Goal: Task Accomplishment & Management: Use online tool/utility

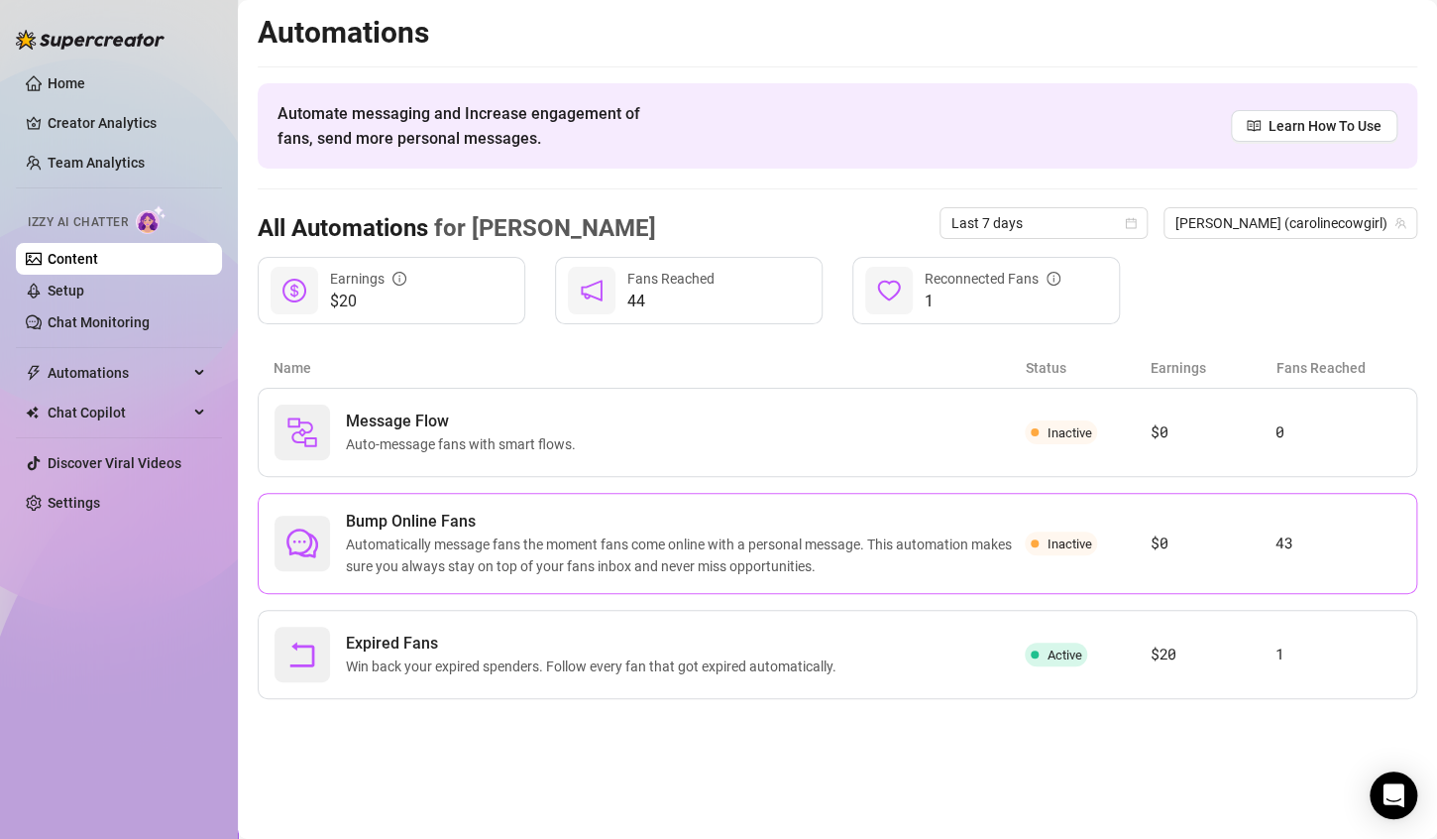
click at [645, 571] on span "Automatically message fans the moment fans come online with a personal message.…" at bounding box center [685, 555] width 679 height 44
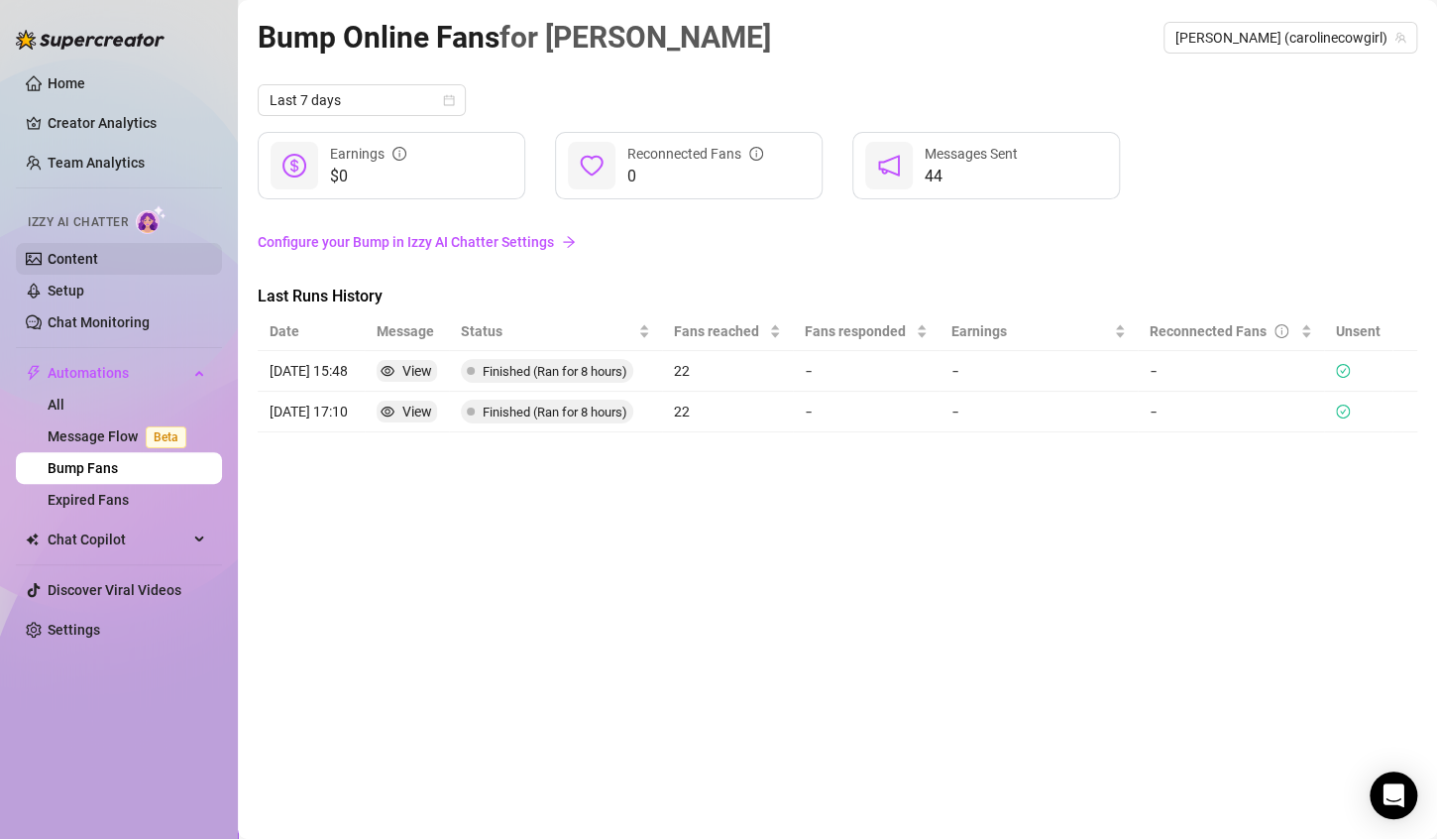
click at [98, 256] on link "Content" at bounding box center [73, 259] width 51 height 16
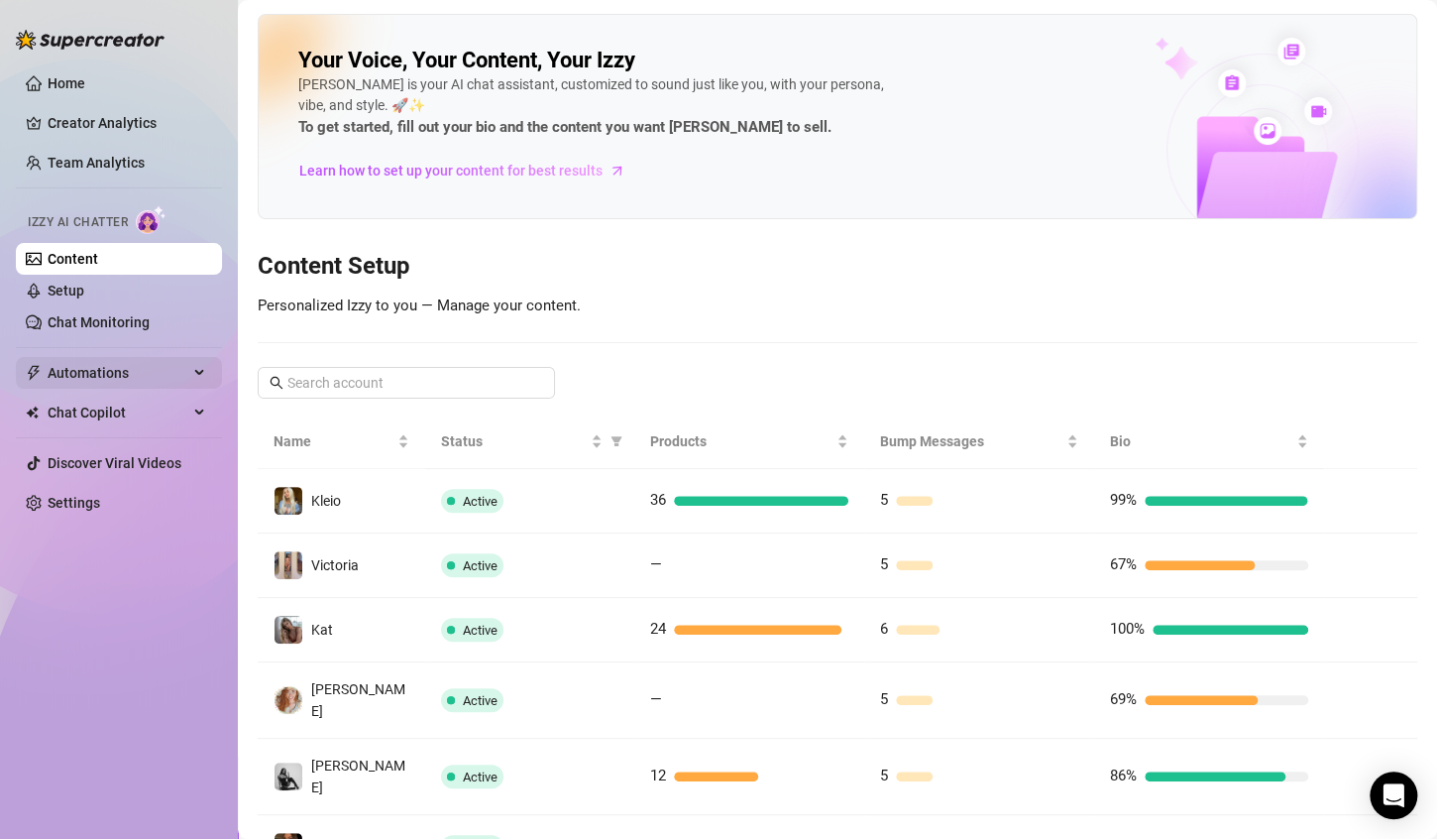
click at [124, 360] on span "Automations" at bounding box center [118, 373] width 141 height 32
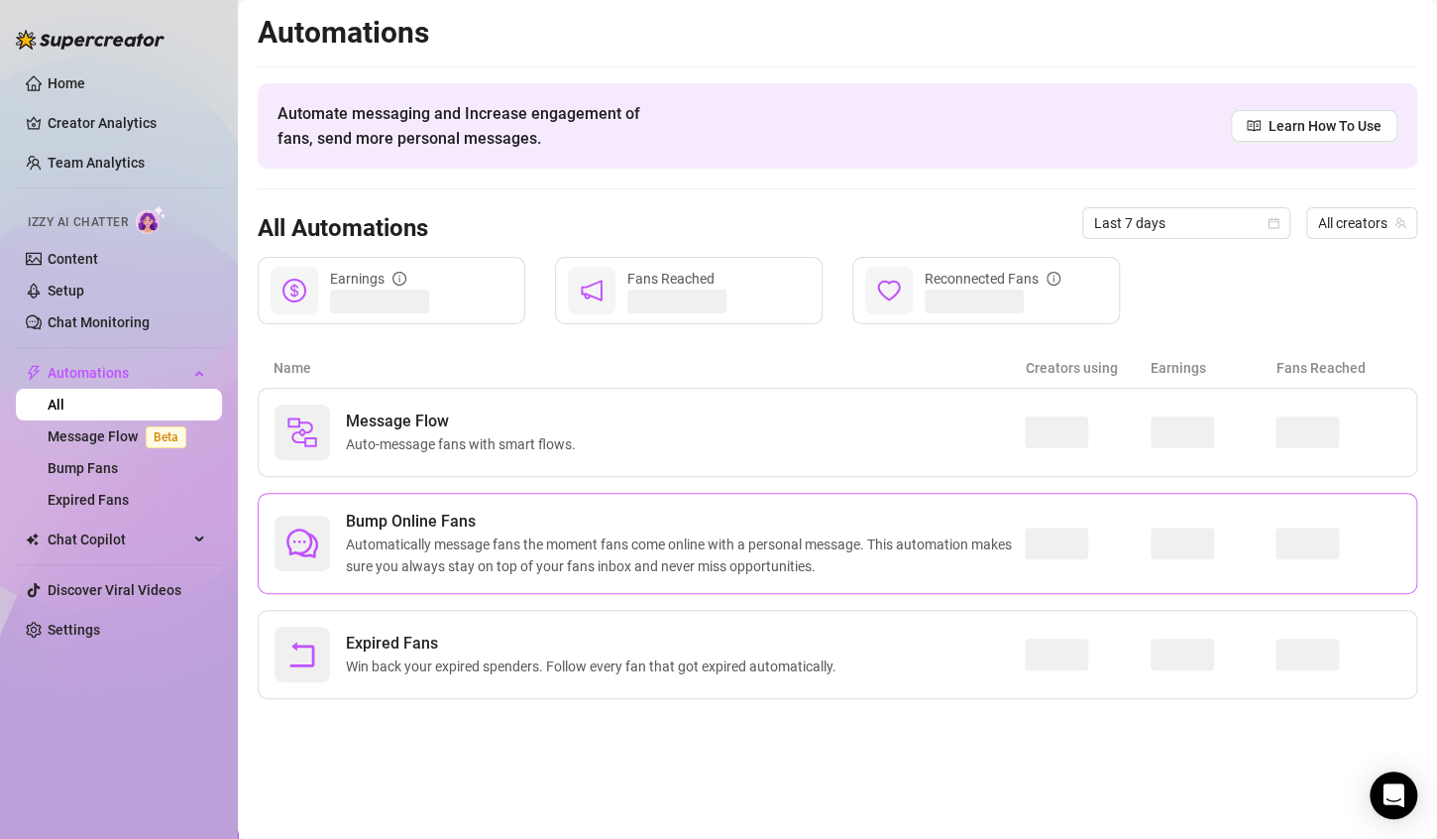
click at [484, 533] on span "Automatically message fans the moment fans come online with a personal message.…" at bounding box center [685, 555] width 679 height 44
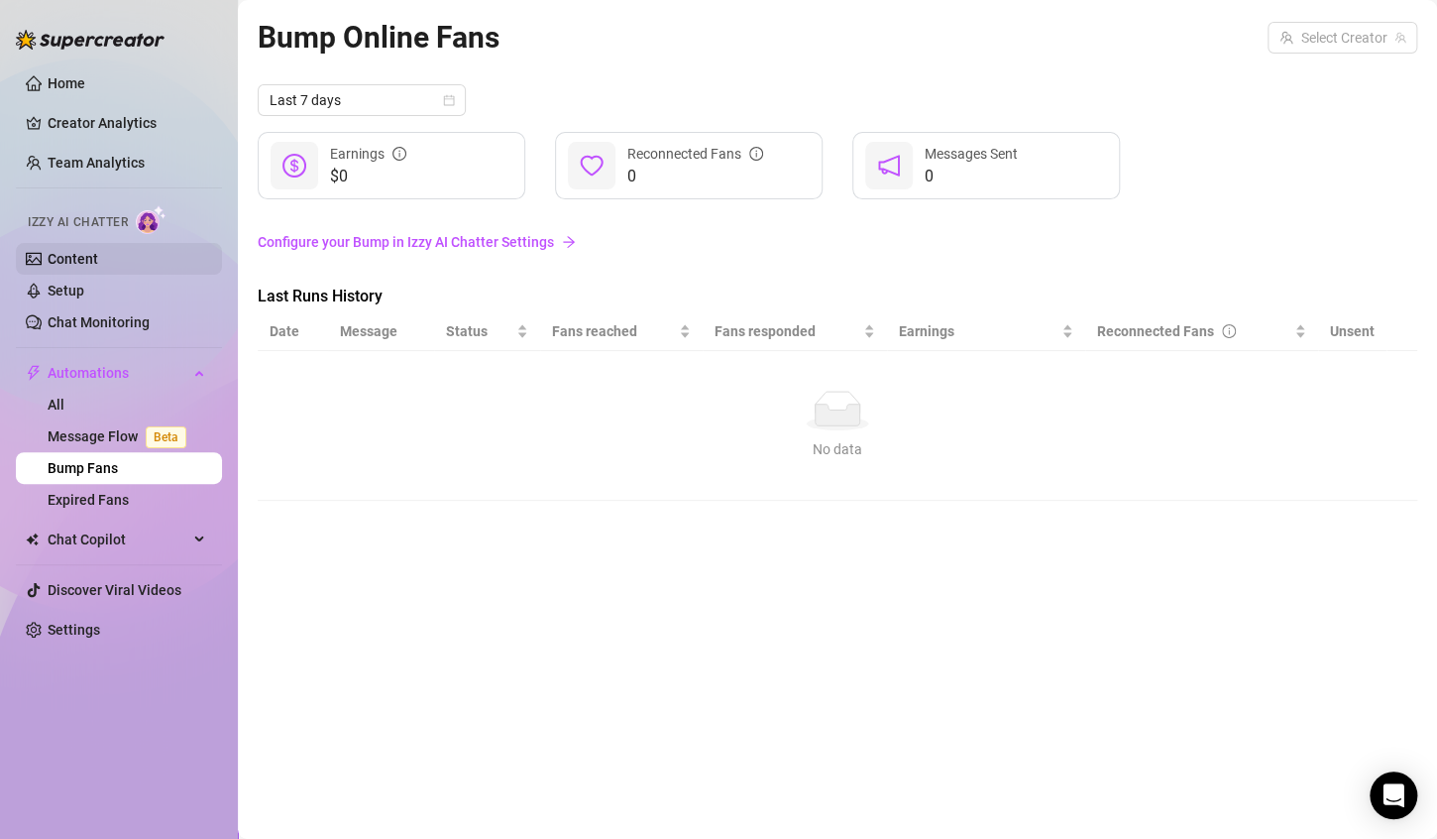
click at [98, 251] on link "Content" at bounding box center [73, 259] width 51 height 16
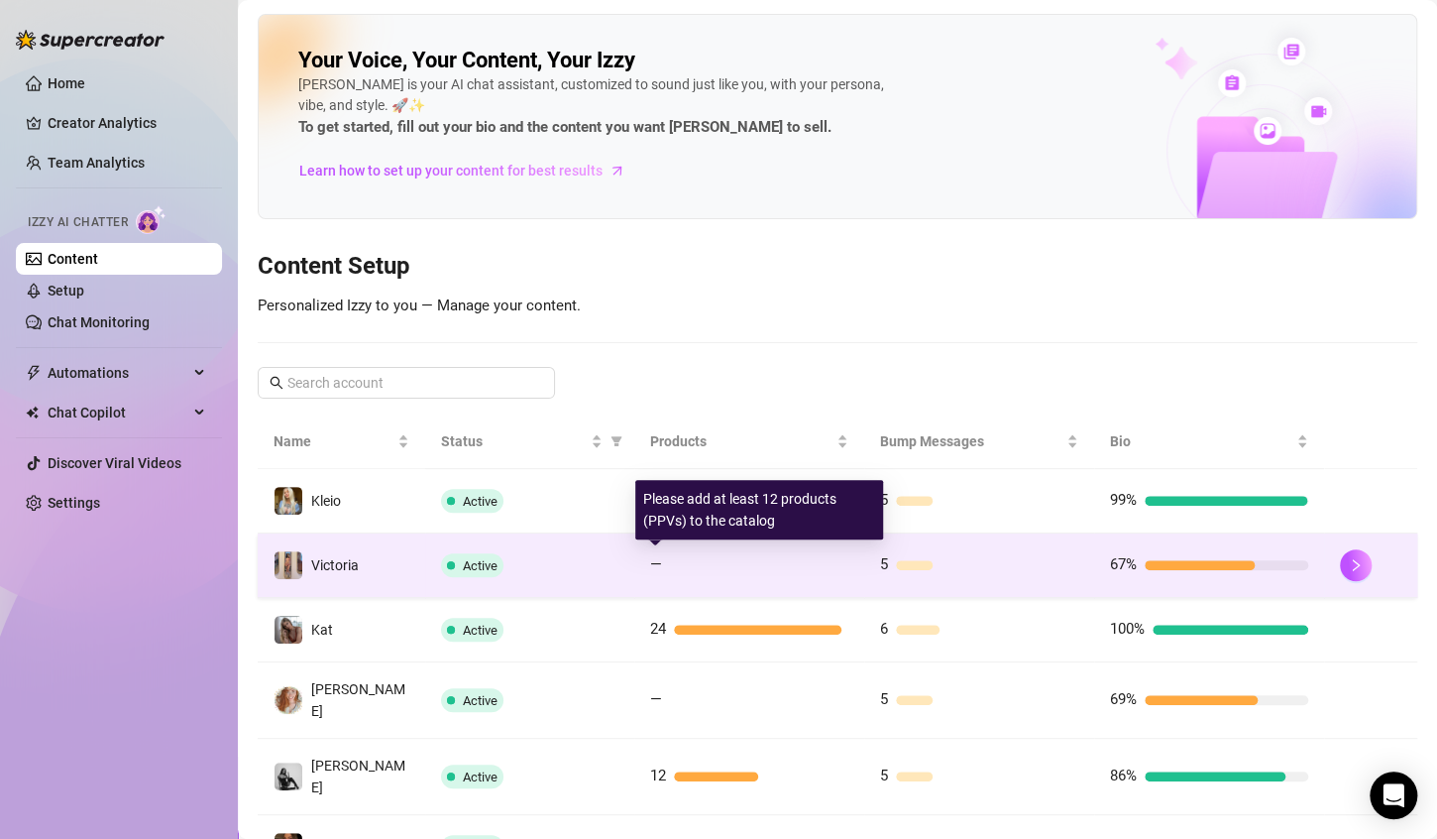
click at [741, 568] on div "—" at bounding box center [749, 565] width 198 height 24
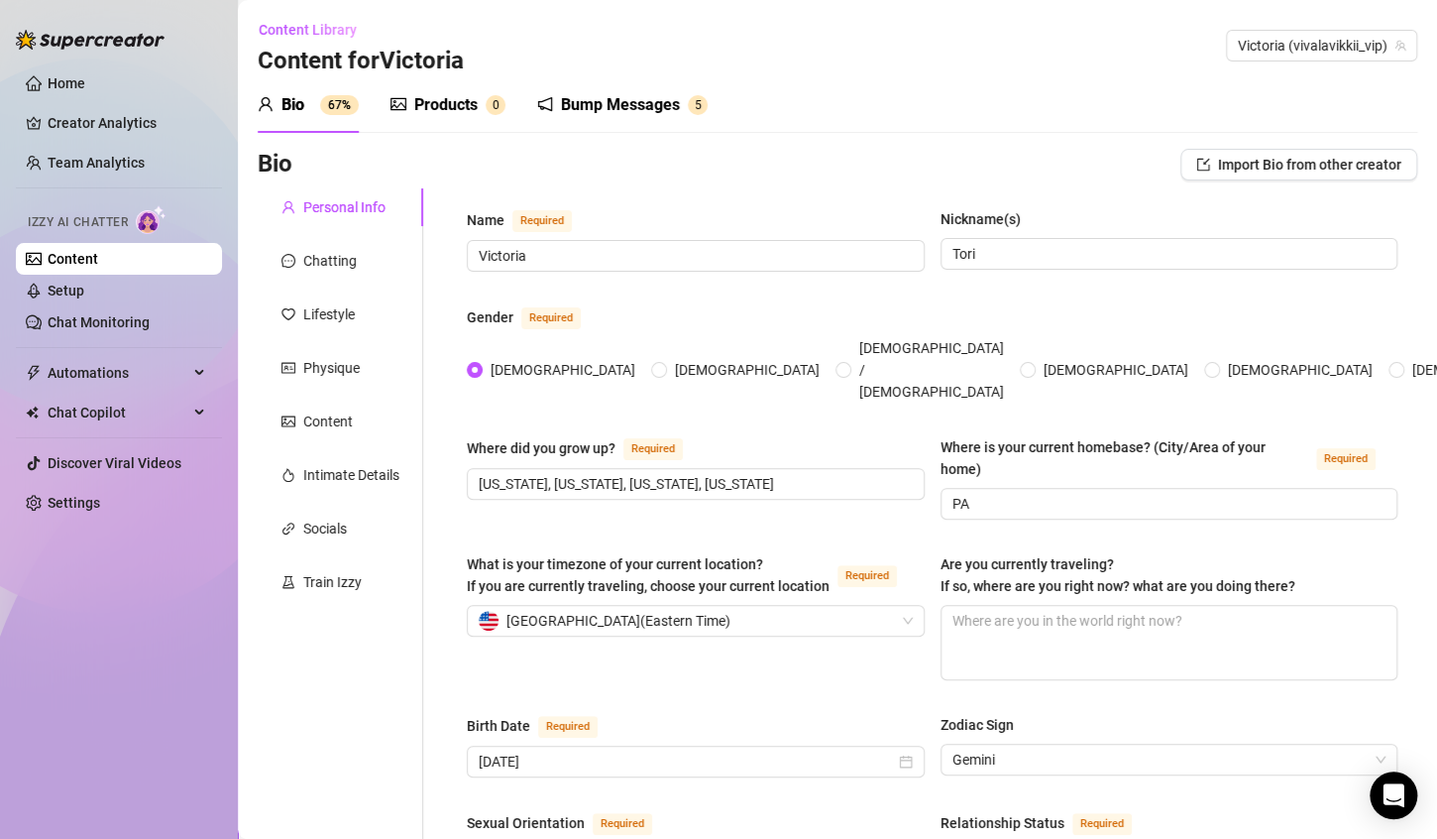
click at [611, 111] on div "Bump Messages" at bounding box center [620, 105] width 119 height 24
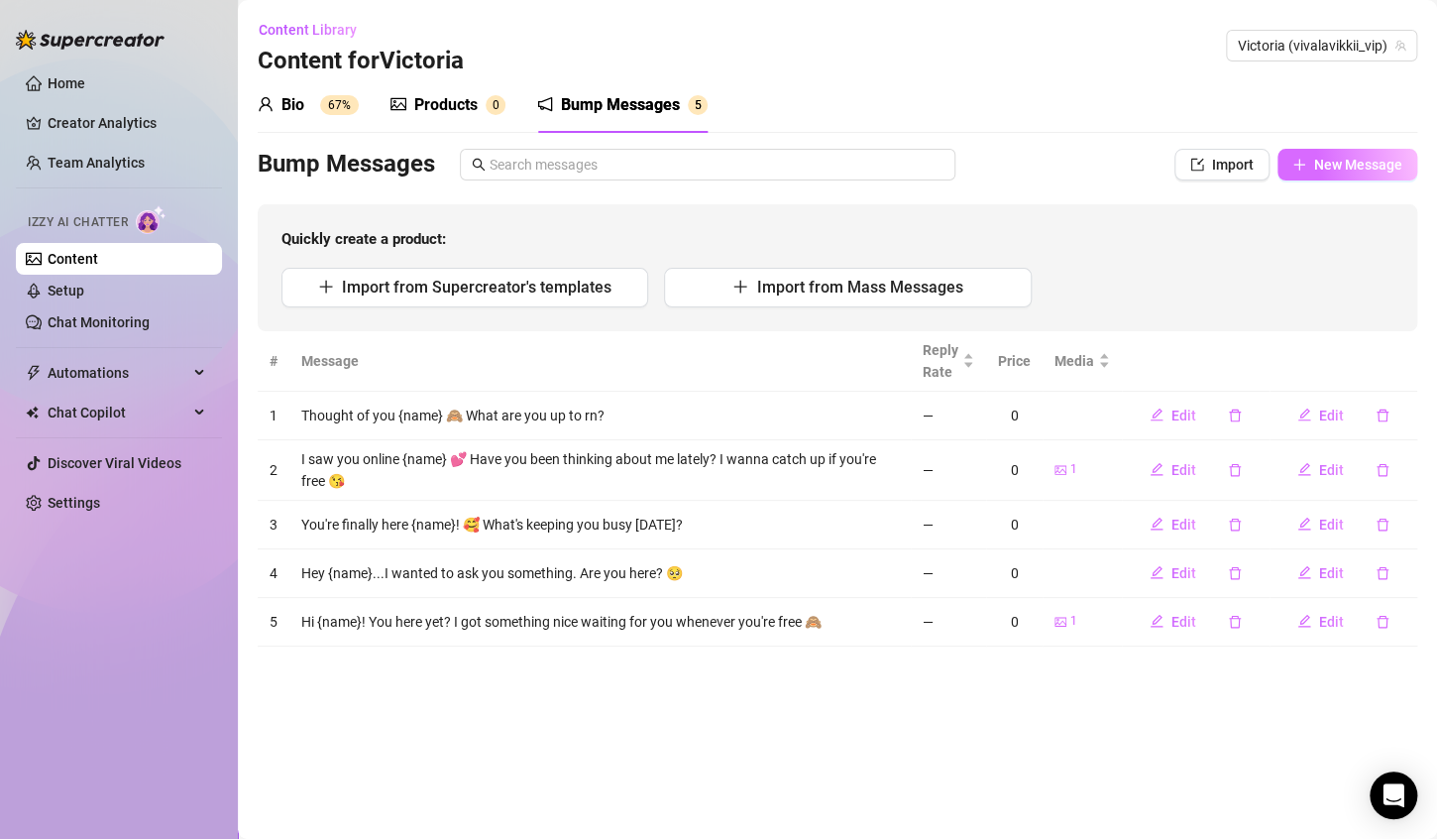
click at [1345, 170] on span "New Message" at bounding box center [1358, 165] width 88 height 16
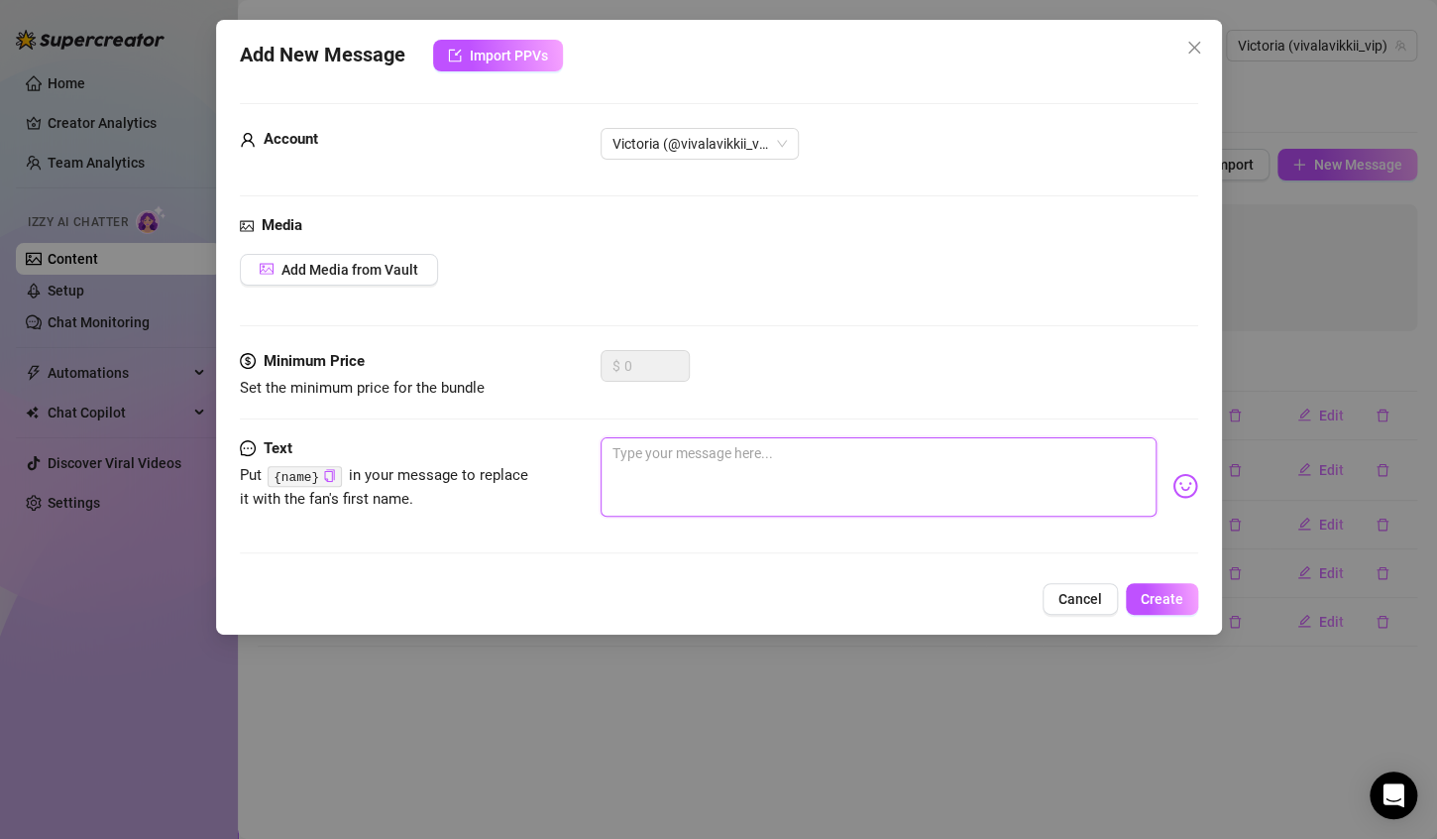
click at [728, 492] on textarea at bounding box center [879, 476] width 556 height 79
click at [697, 460] on textarea at bounding box center [879, 476] width 556 height 79
paste textarea "Hey you 😏 I think we’re due for a little catch-up, don’t you"
type textarea "Hey you 😏 I think we’re due for a little catch-up, don’t you"
click at [646, 447] on textarea "Hey you 😏 I think we’re due for a little catch-up, don’t you" at bounding box center [879, 476] width 556 height 79
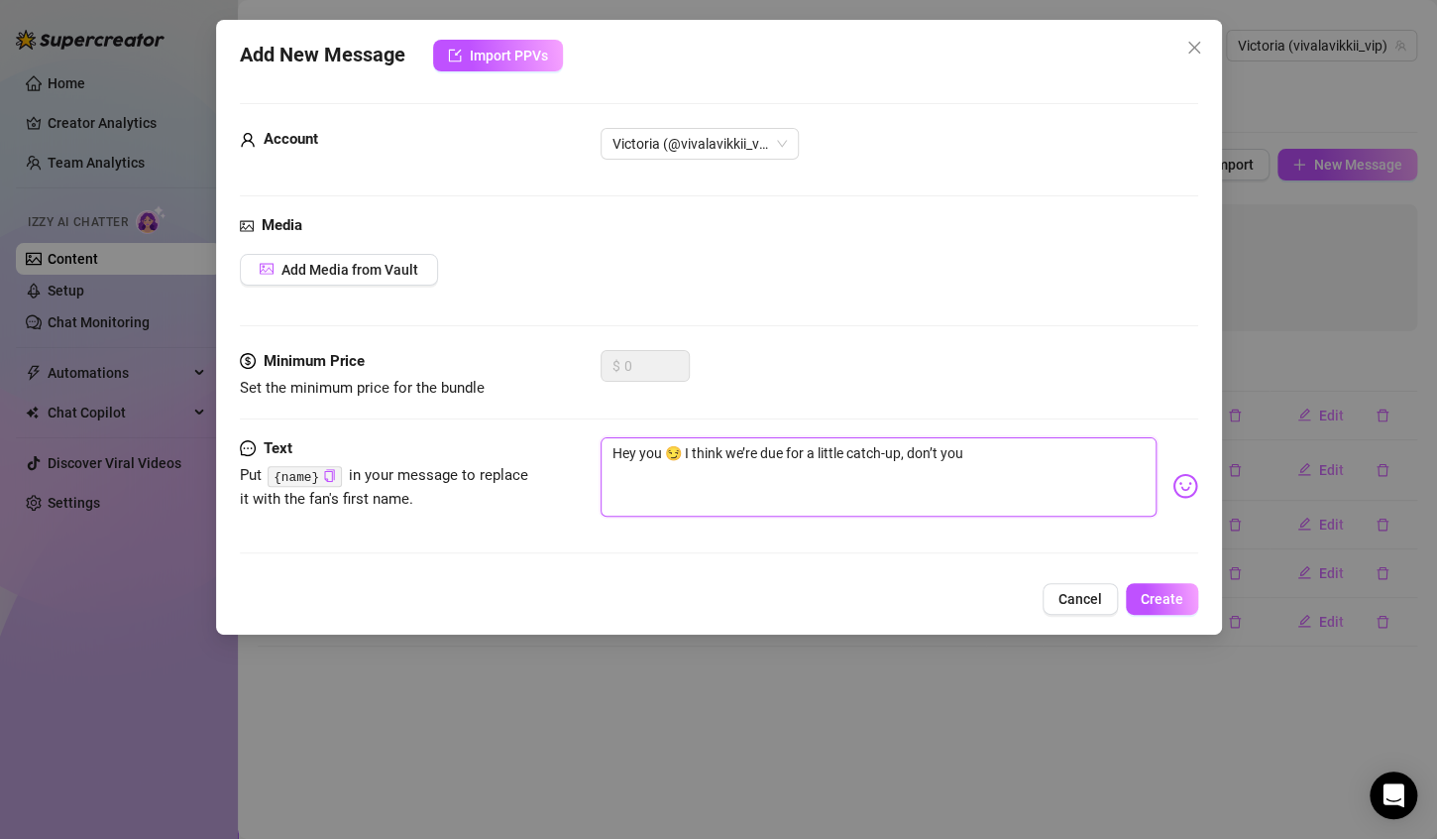
click at [646, 447] on textarea "Hey you 😏 I think we’re due for a little catch-up, don’t you" at bounding box center [879, 476] width 556 height 79
type textarea "Hey you 😏 I think we’re due for a little catch-up, don’t you"
click at [329, 476] on icon "copy" at bounding box center [329, 475] width 13 height 13
click at [645, 455] on textarea "Hey you 😏 I think we’re due for a little catch-up, don’t you" at bounding box center [879, 476] width 556 height 79
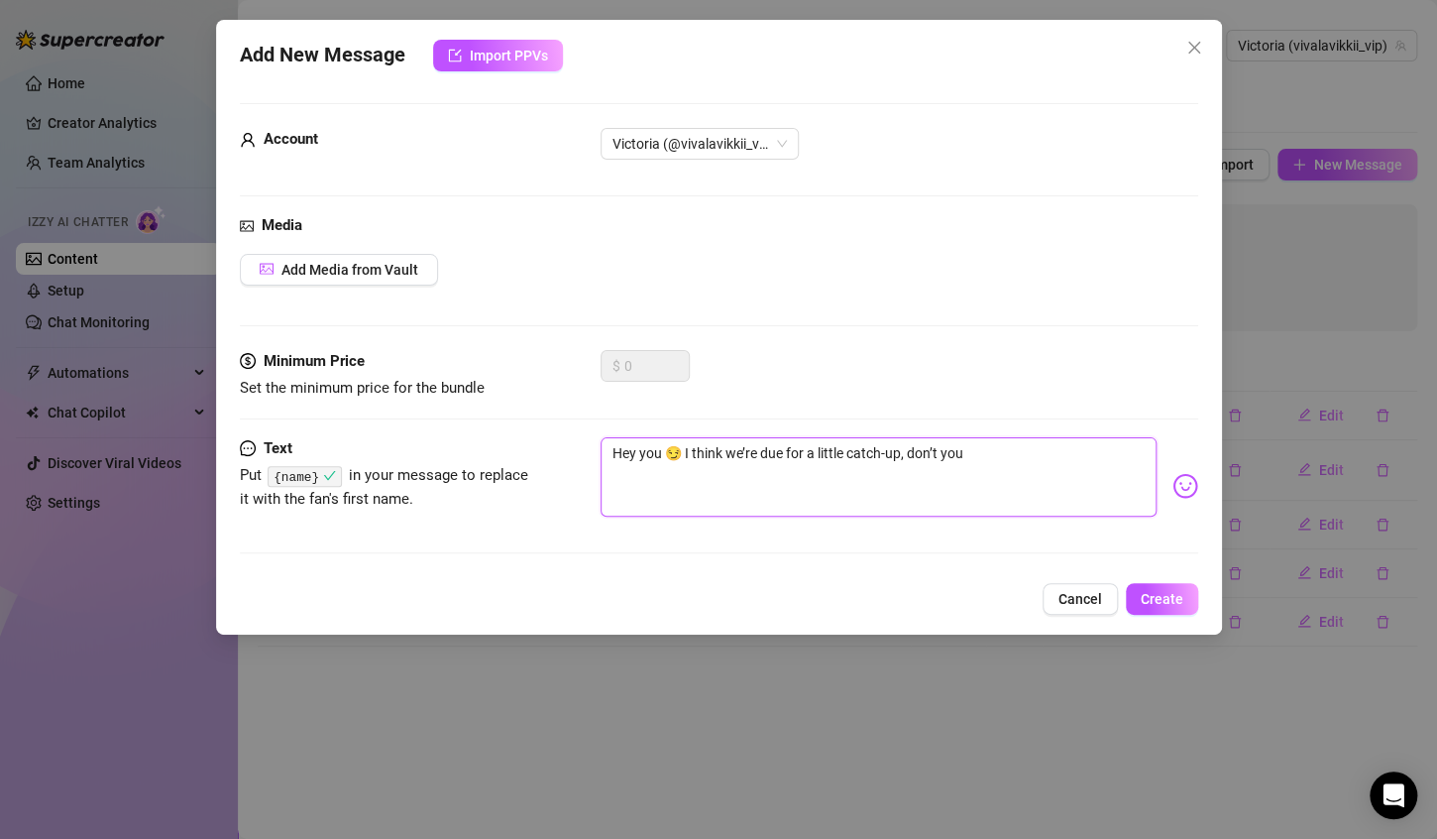
paste textarea "{name}"
type textarea "Hey {name} 😏 I think we’re due for a little catch-up, don’t you"
type textarea "Hey {name}😏 I think we’re due for a little catch-up, don’t you"
click at [696, 451] on textarea "Hey {name}😏 I think we’re due for a little catch-up, don’t you" at bounding box center [879, 476] width 556 height 79
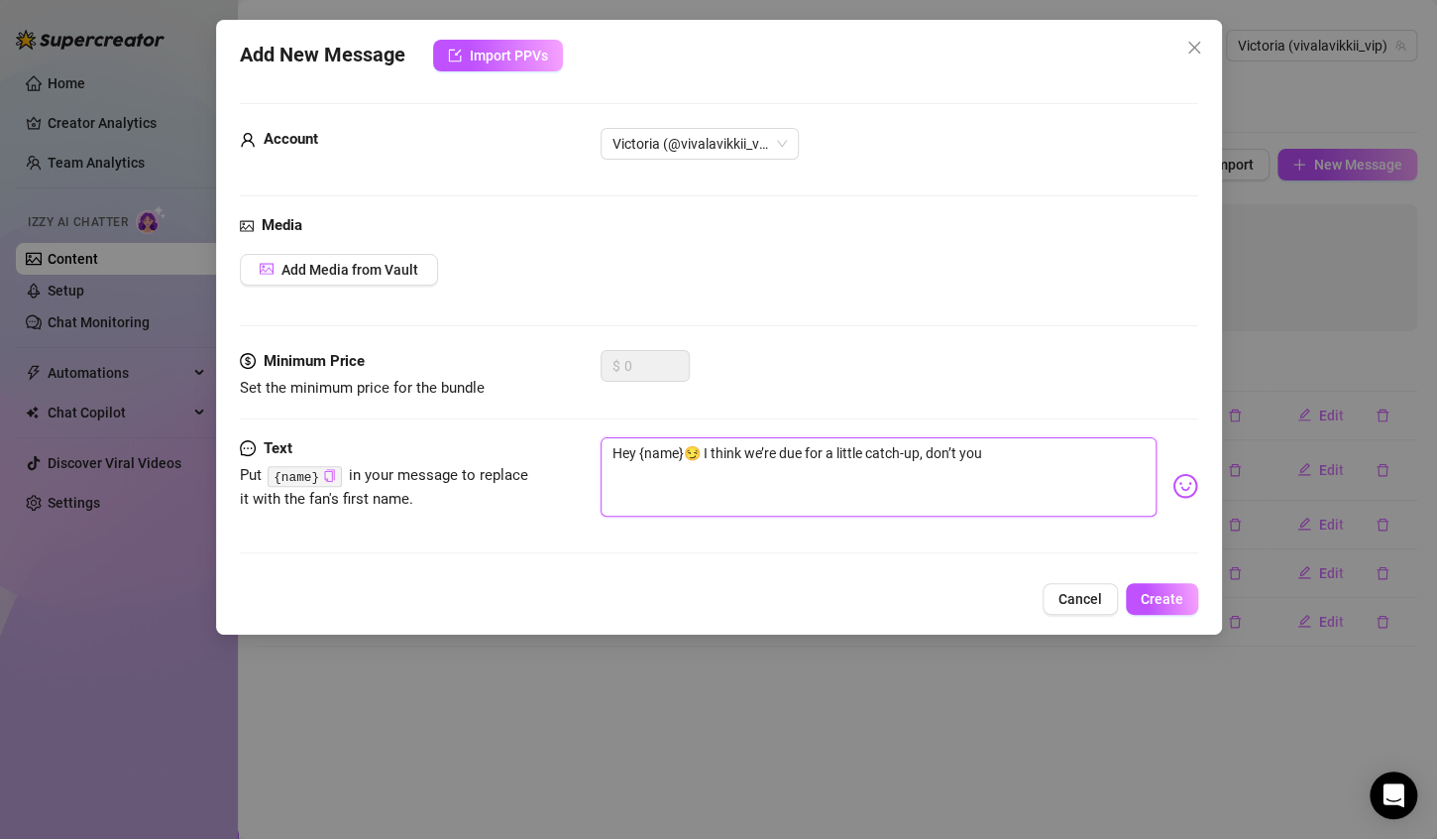
type textarea "Hey {name} I think we’re due for a little catch-up, don’t you"
type textarea "Hey {name}! I think we’re due for a little catch-up, don’t you"
click at [1039, 460] on textarea "Hey {name}! I think we’re due for a little catch-up, don’t you" at bounding box center [879, 476] width 556 height 79
type textarea "Hey {name}! I think we’re due for a little catch-up, don’t you?"
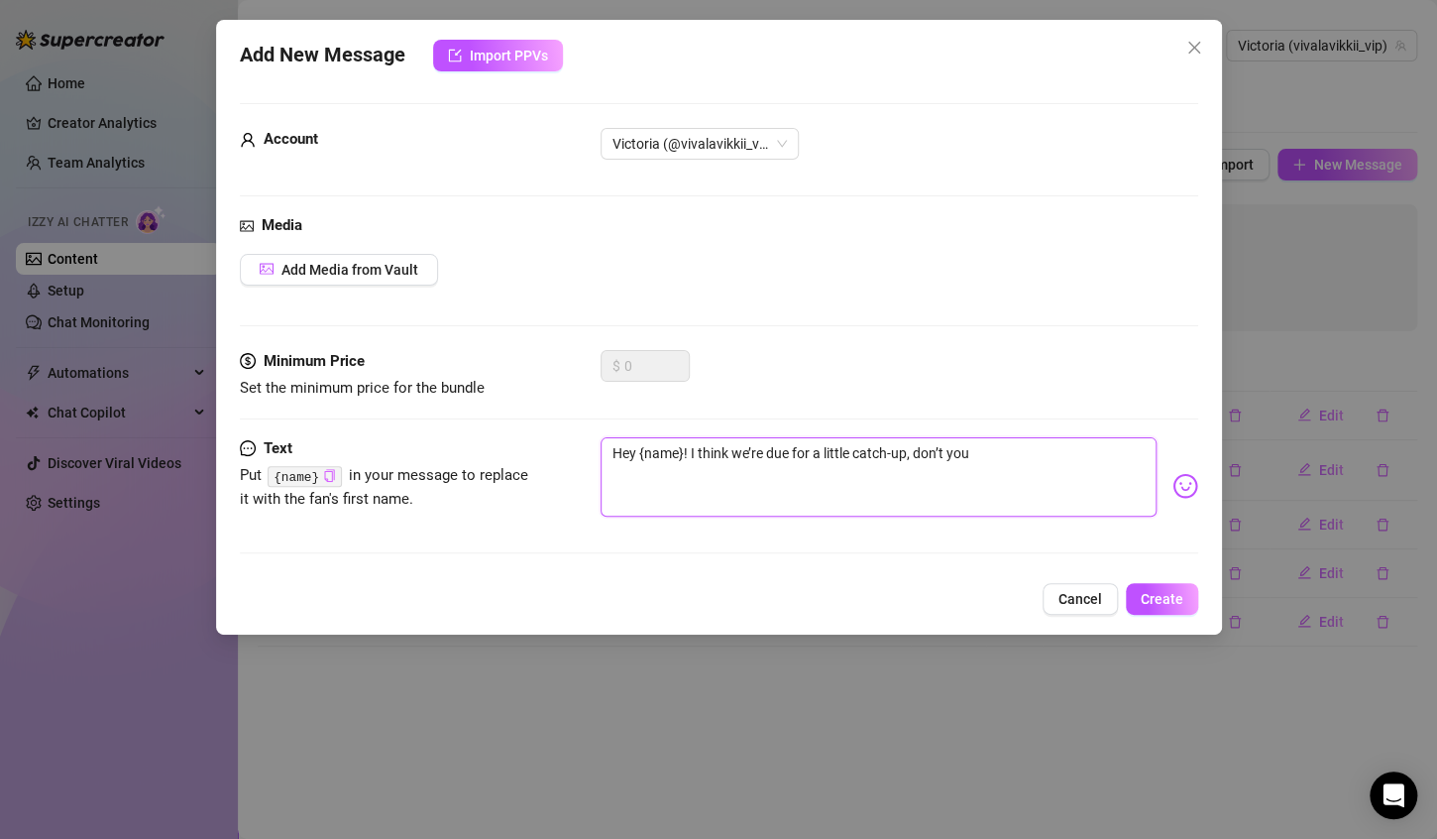
type textarea "Hey {name}! I think we’re due for a little catch-up, don’t you?"
type textarea "Hey {name}! I think we’re due for a little catch-up, don’t you? 😘"
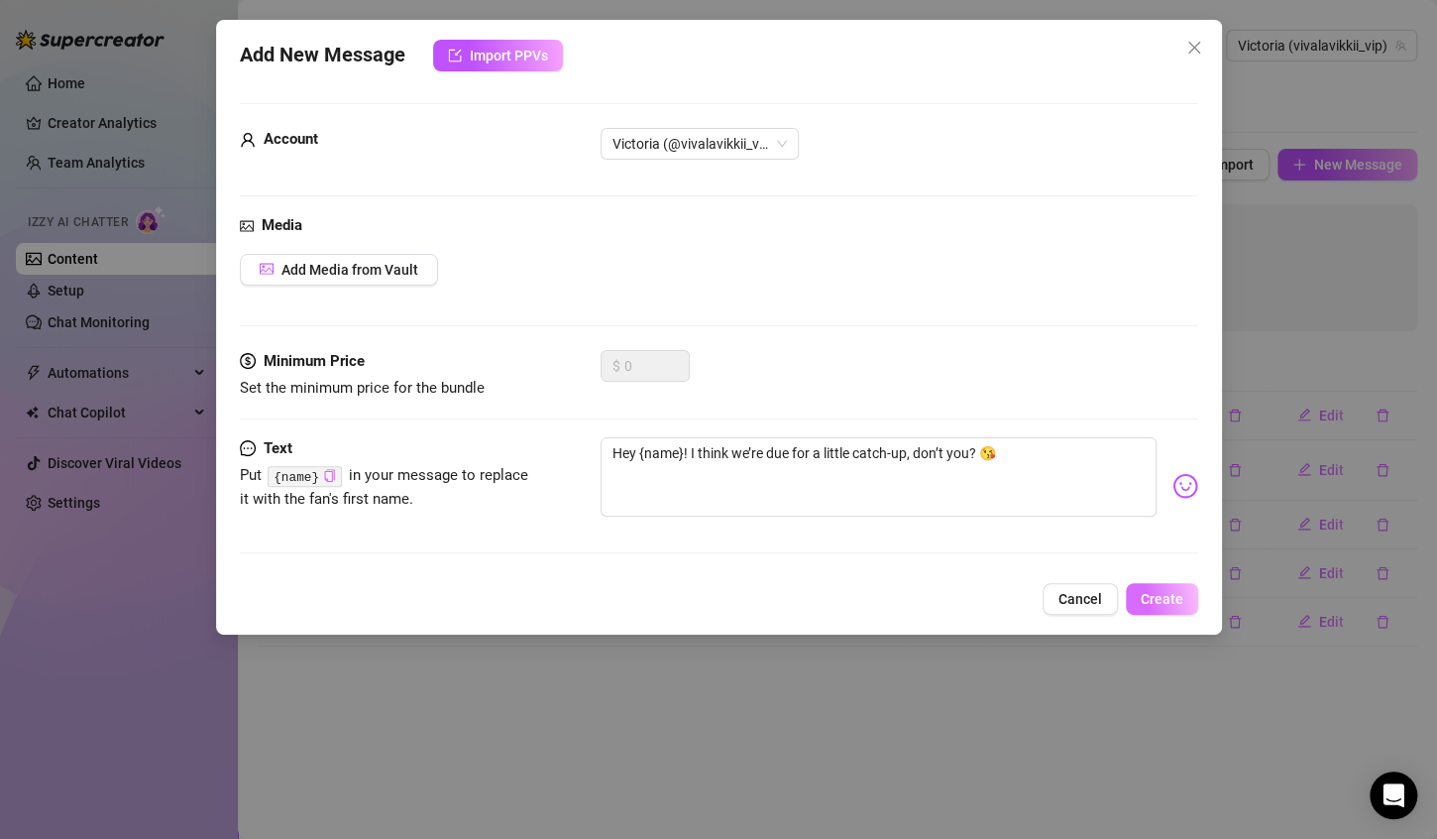
click at [1136, 594] on button "Create" at bounding box center [1162, 599] width 72 height 32
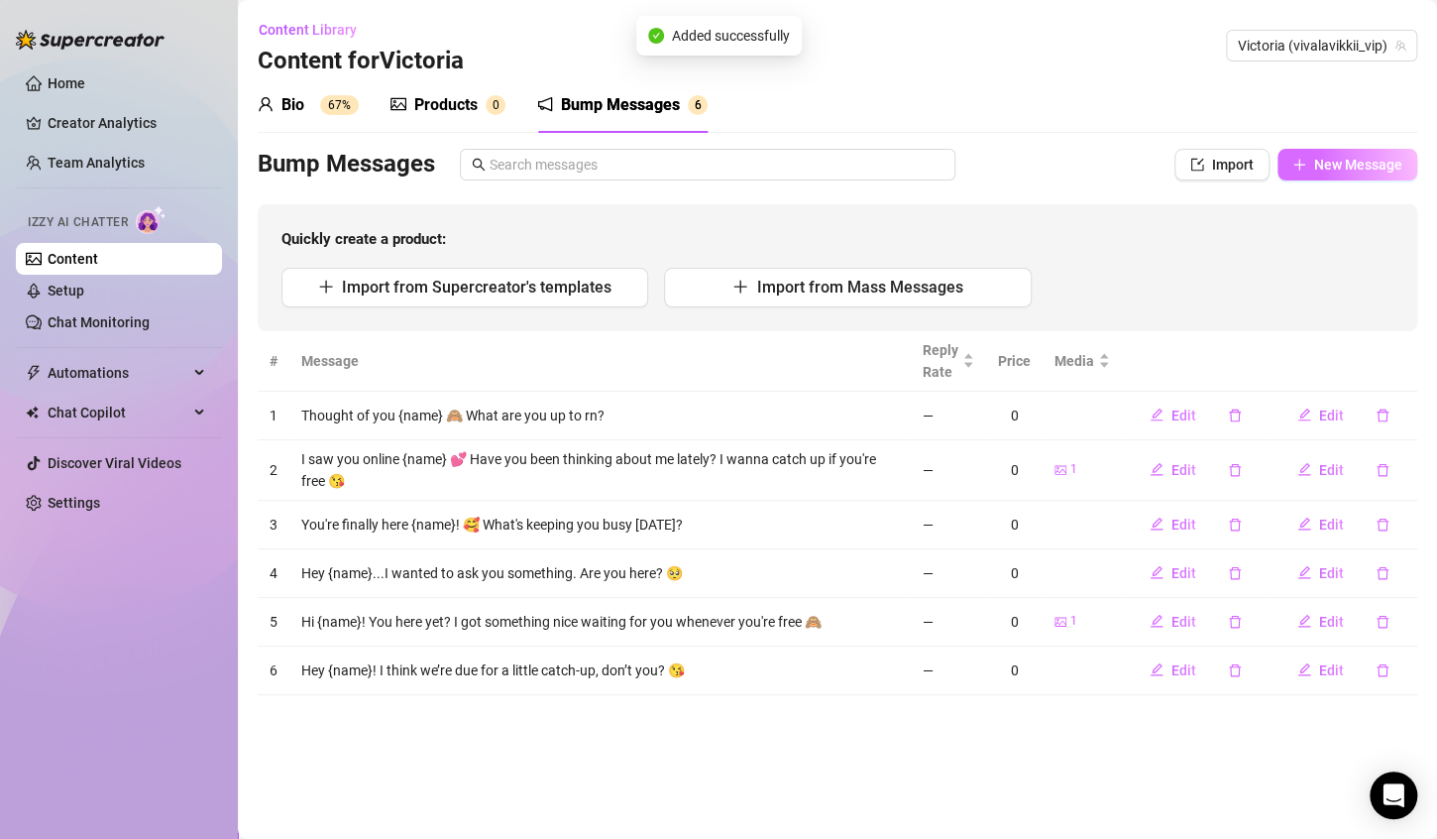
click at [1335, 159] on span "New Message" at bounding box center [1358, 165] width 88 height 16
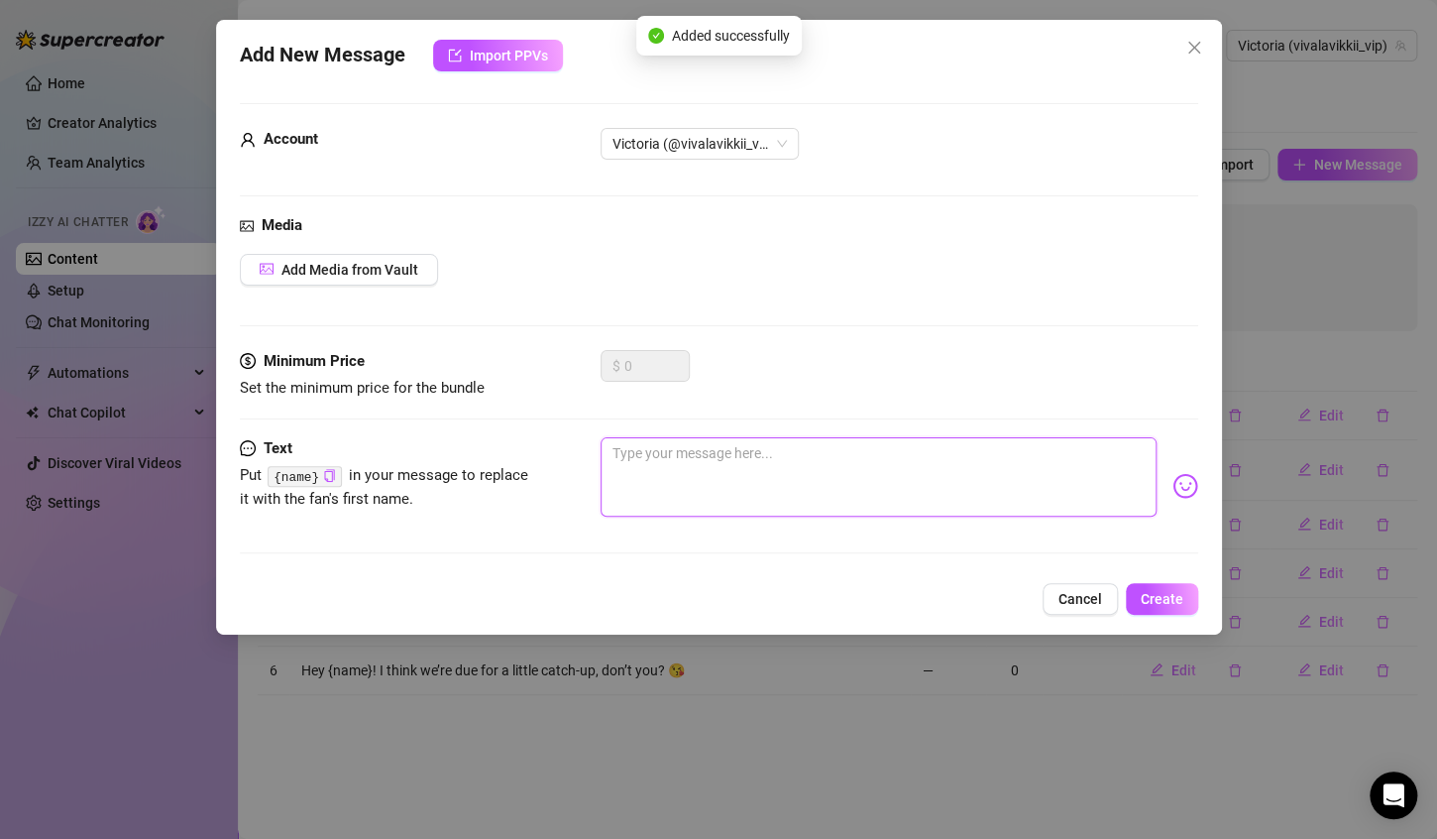
click at [849, 464] on textarea at bounding box center [879, 476] width 556 height 79
click at [656, 441] on textarea at bounding box center [879, 476] width 556 height 79
paste textarea "Just saw your name and now I’m smiling 🙈 Hi {name}!"
type textarea "Just saw your name and now I’m smiling 🙈 Hi {name}!"
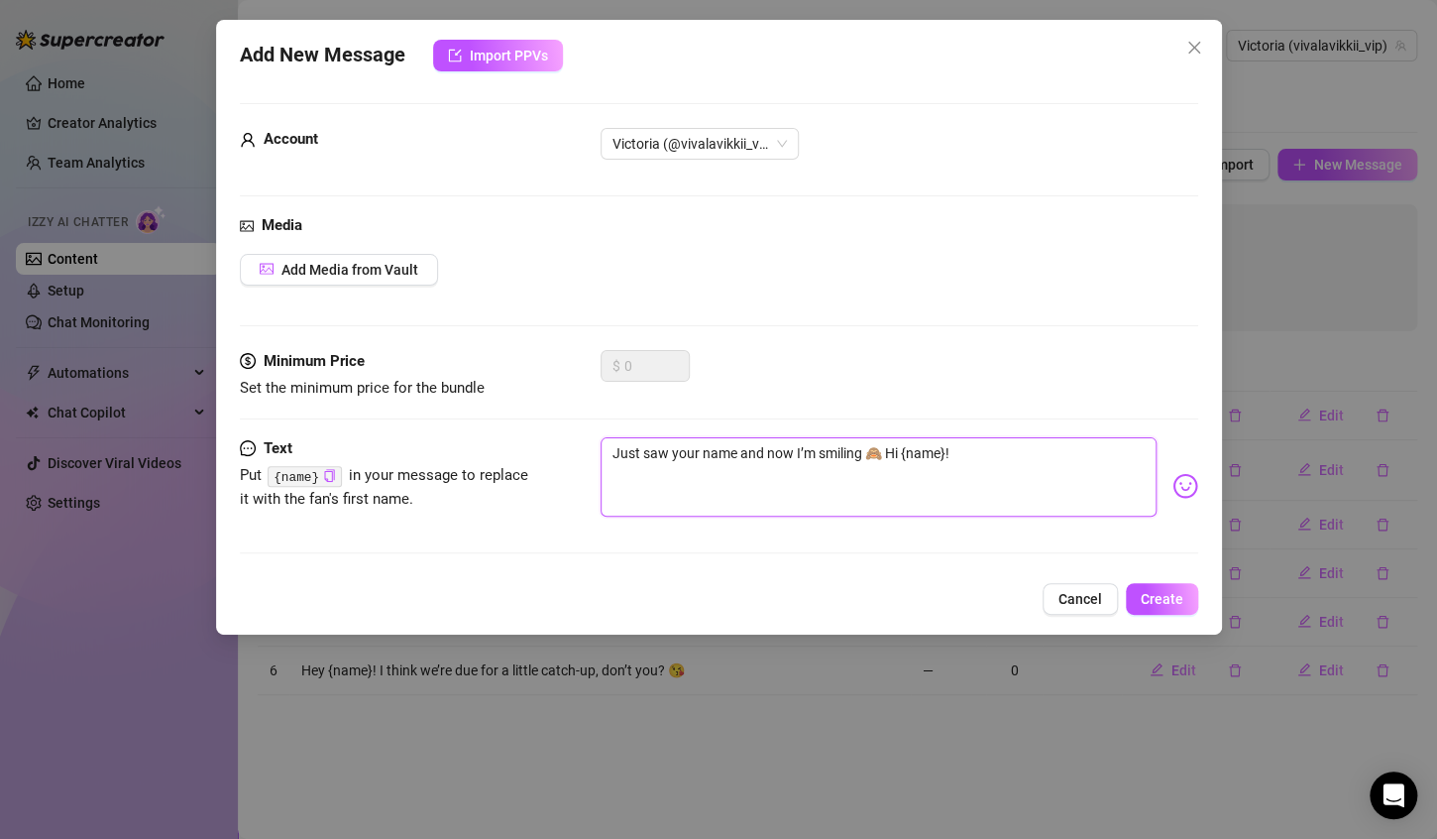
click at [737, 451] on textarea "Just saw your name and now I’m smiling 🙈 Hi {name}!" at bounding box center [879, 476] width 556 height 79
type textarea "Just saw your name and now I’m smiling 🙈 Hi {name}!"
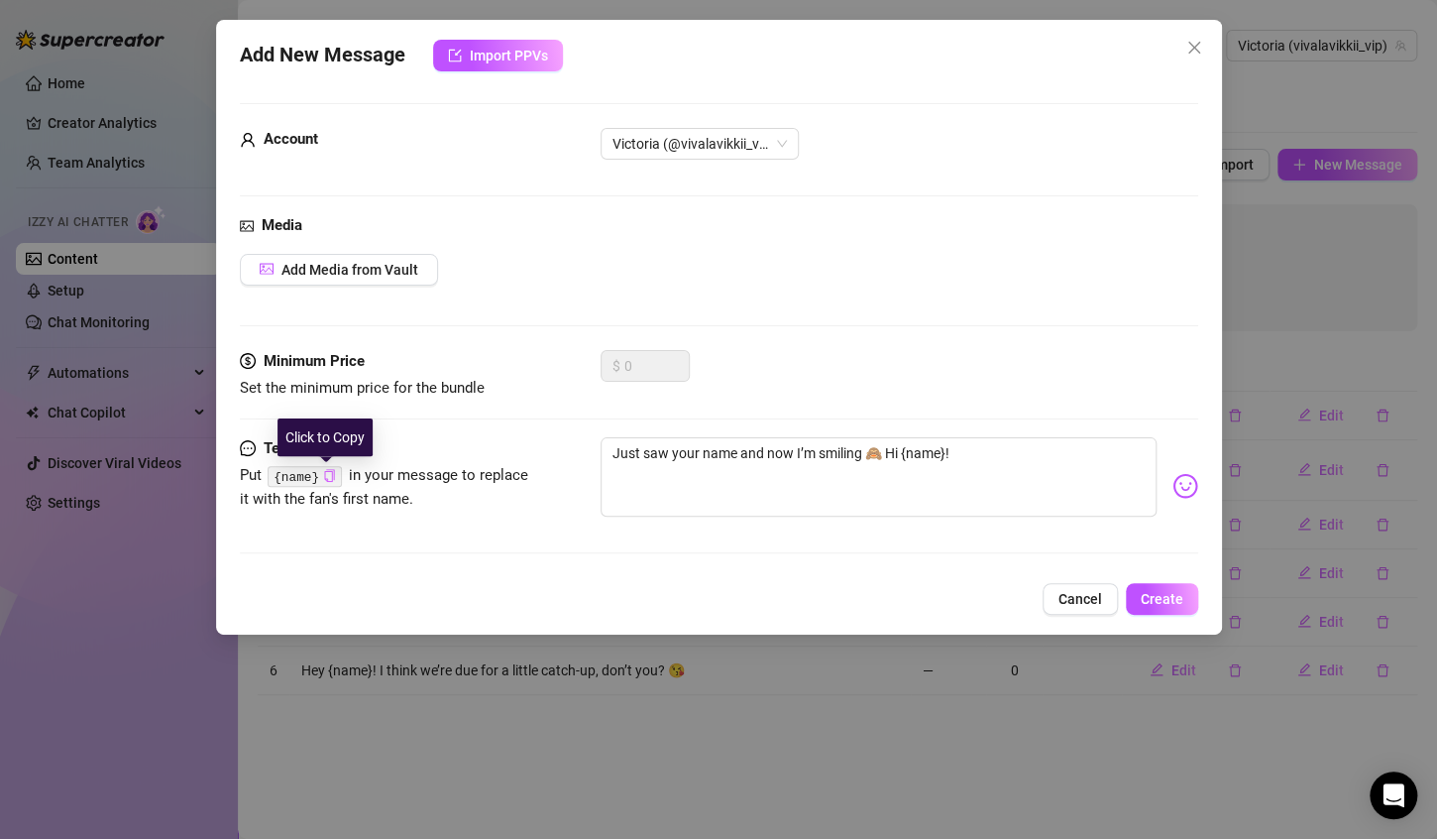
click at [324, 471] on icon "copy" at bounding box center [329, 475] width 10 height 13
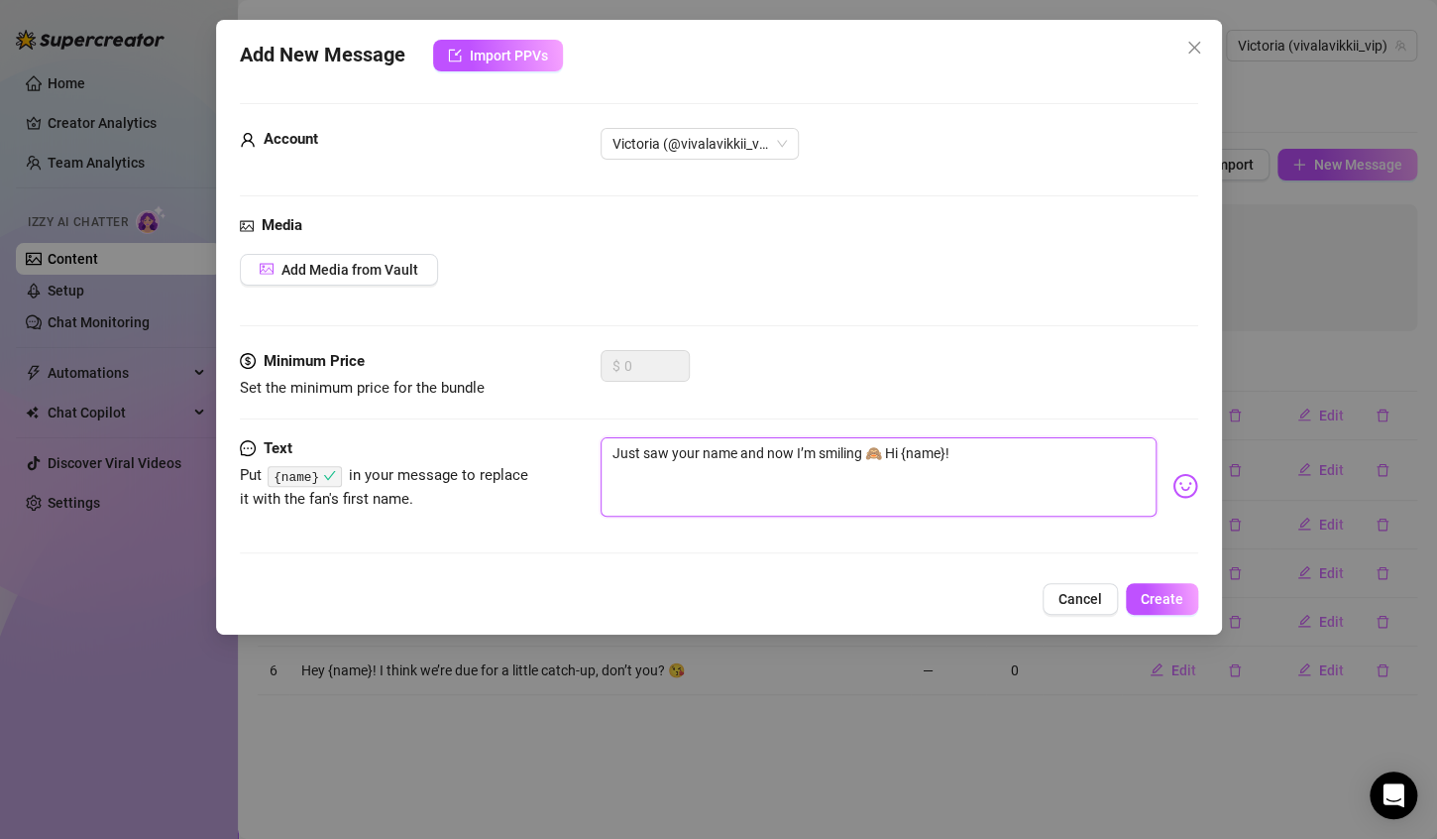
click at [737, 447] on textarea "Just saw your name and now I’m smiling 🙈 Hi {name}!" at bounding box center [879, 476] width 556 height 79
paste textarea "{name}"
type textarea "Just saw your name {name}and now I’m smiling 🙈 Hi {name}!"
type textarea "Just saw your name {name} and now I’m smiling 🙈 Hi {name}!"
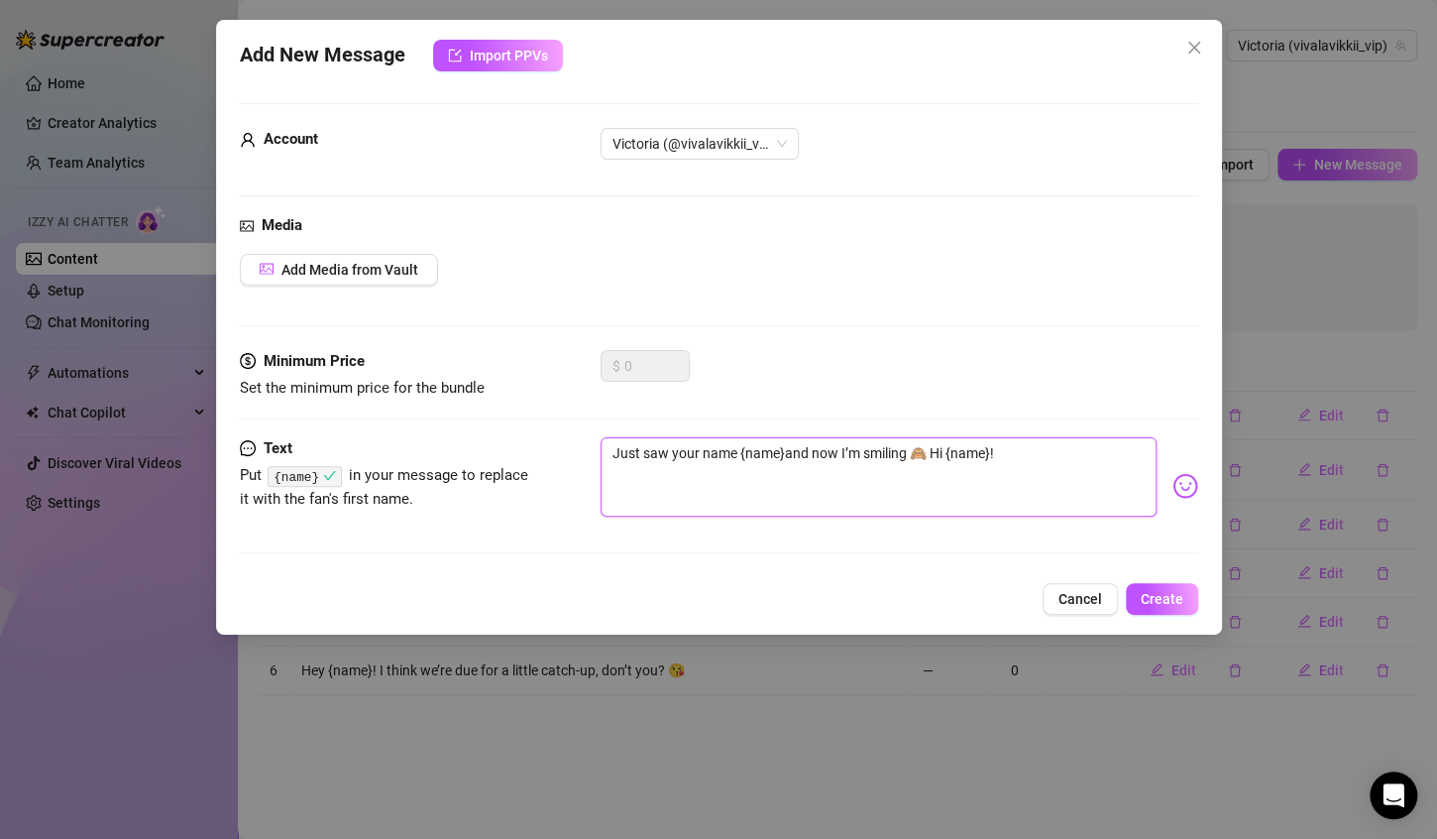
type textarea "Just saw your name {name} and now I’m smiling 🙈 Hi {name}!"
drag, startPoint x: 951, startPoint y: 450, endPoint x: 994, endPoint y: 445, distance: 43.9
click at [994, 445] on textarea "Just saw your name {name} and now I’m smiling 🙈 Hi {name}!" at bounding box center [879, 476] width 556 height 79
type textarea "Just saw your name {name} and now I’m smiling 🙈 Hi !"
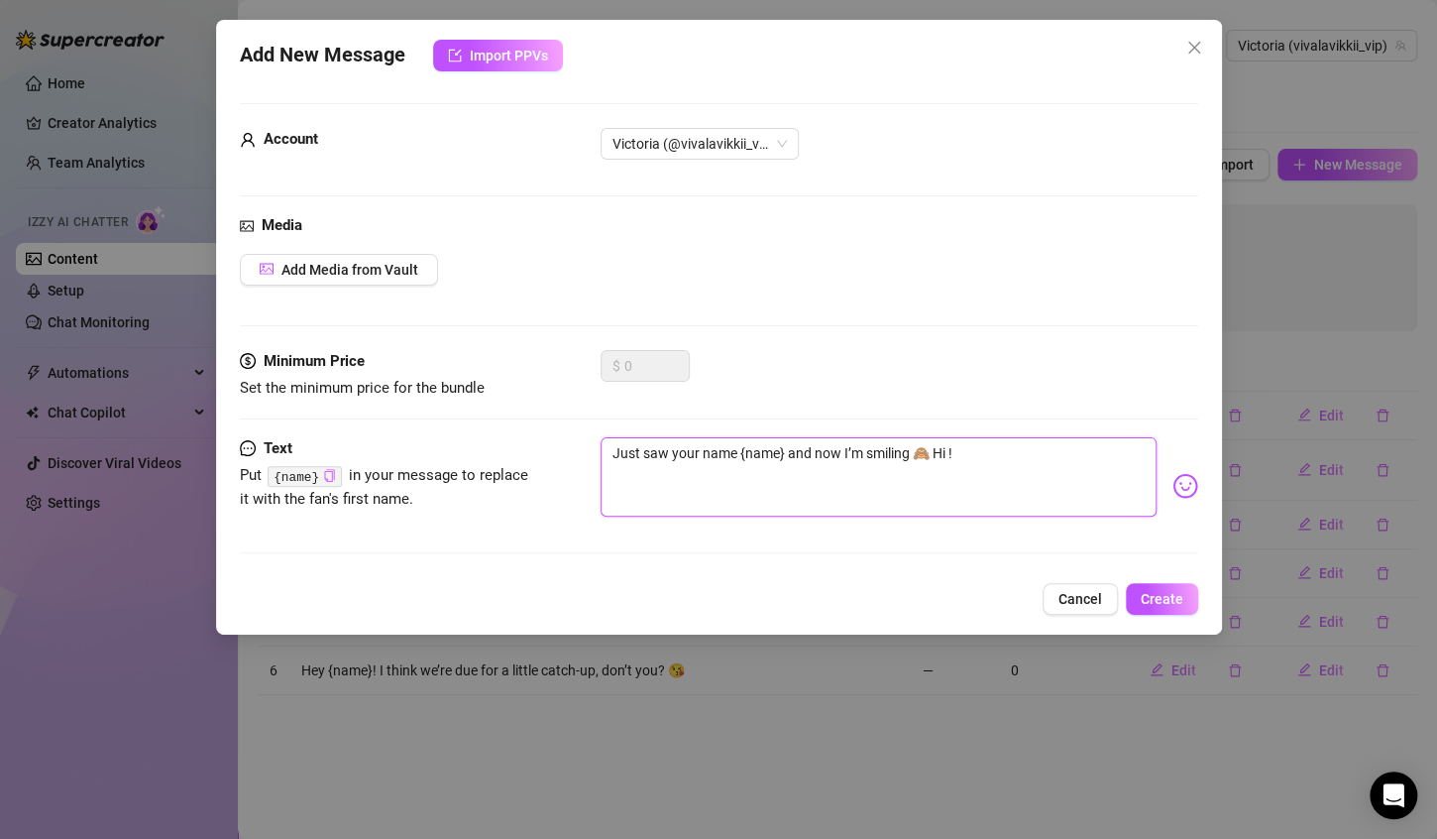
type textarea "Just saw your name {name} and now I’m smiling 🙈 Hi!"
click at [996, 445] on textarea "Just saw your name {name} and now I’m smiling 🙈 Hi!" at bounding box center [879, 476] width 556 height 79
type textarea "Just saw your name {name} and now I’m smiling 🙈 Hi!"
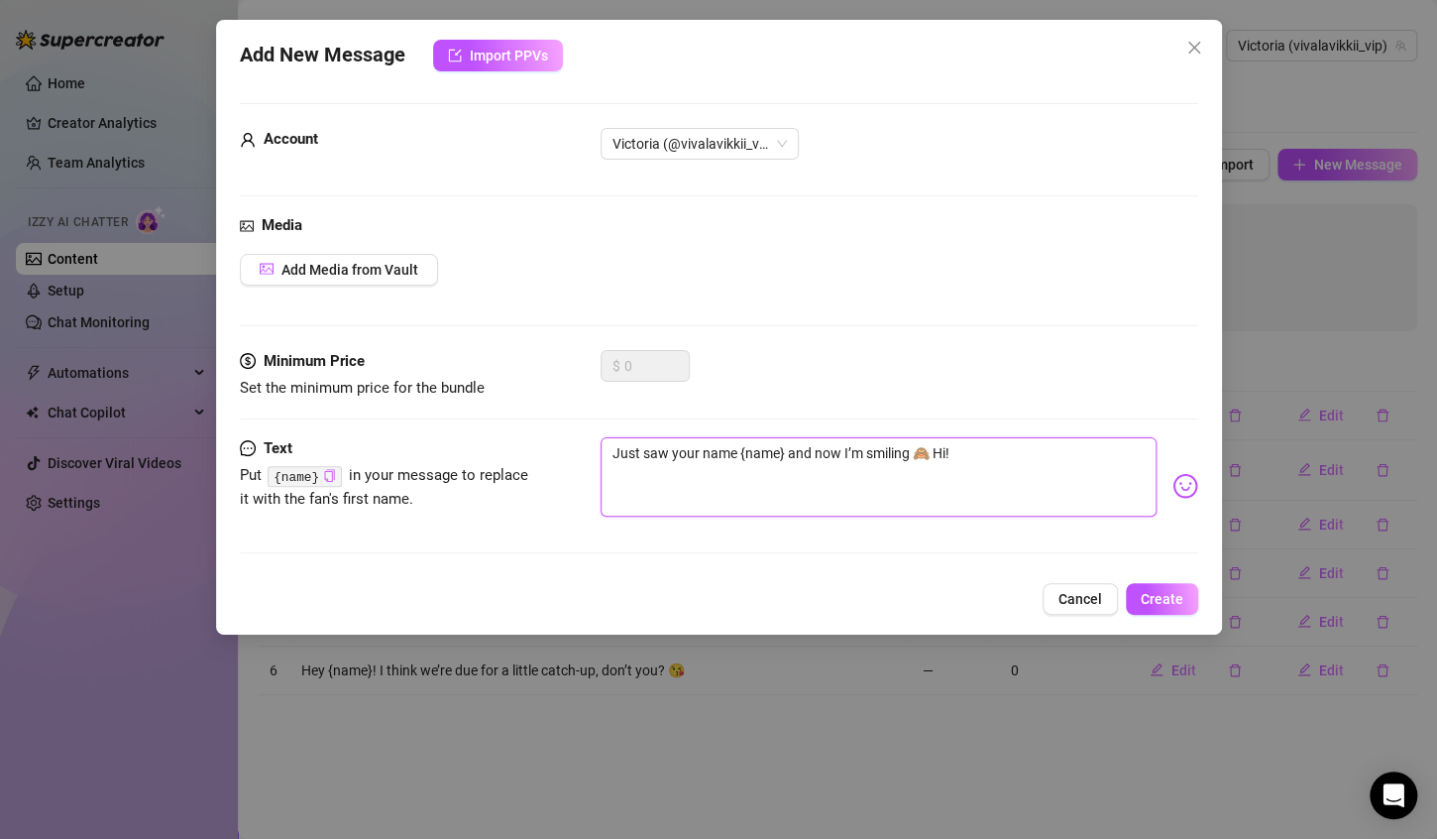
type textarea "Just saw your name {name} and now I’m smiling 🙈 Hi! G"
type textarea "Just saw your name {name} and now I’m smiling 🙈 Hi! Go"
type textarea "Just saw your name {name} and now I’m smiling 🙈 Hi! Got"
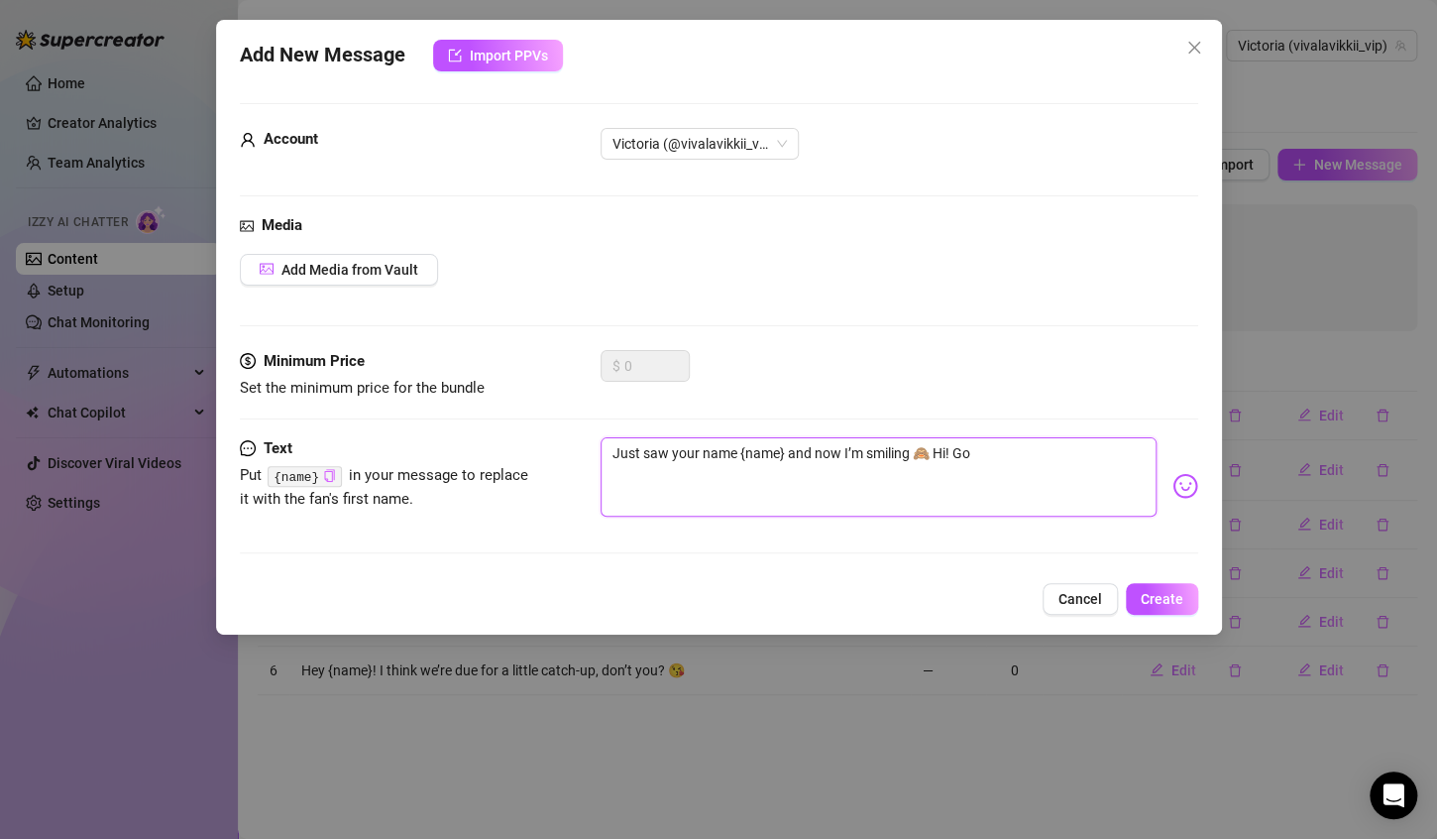
type textarea "Just saw your name {name} and now I’m smiling 🙈 Hi! Got"
type textarea "Just saw your name {name} and now I’m smiling 🙈 Hi! Got a"
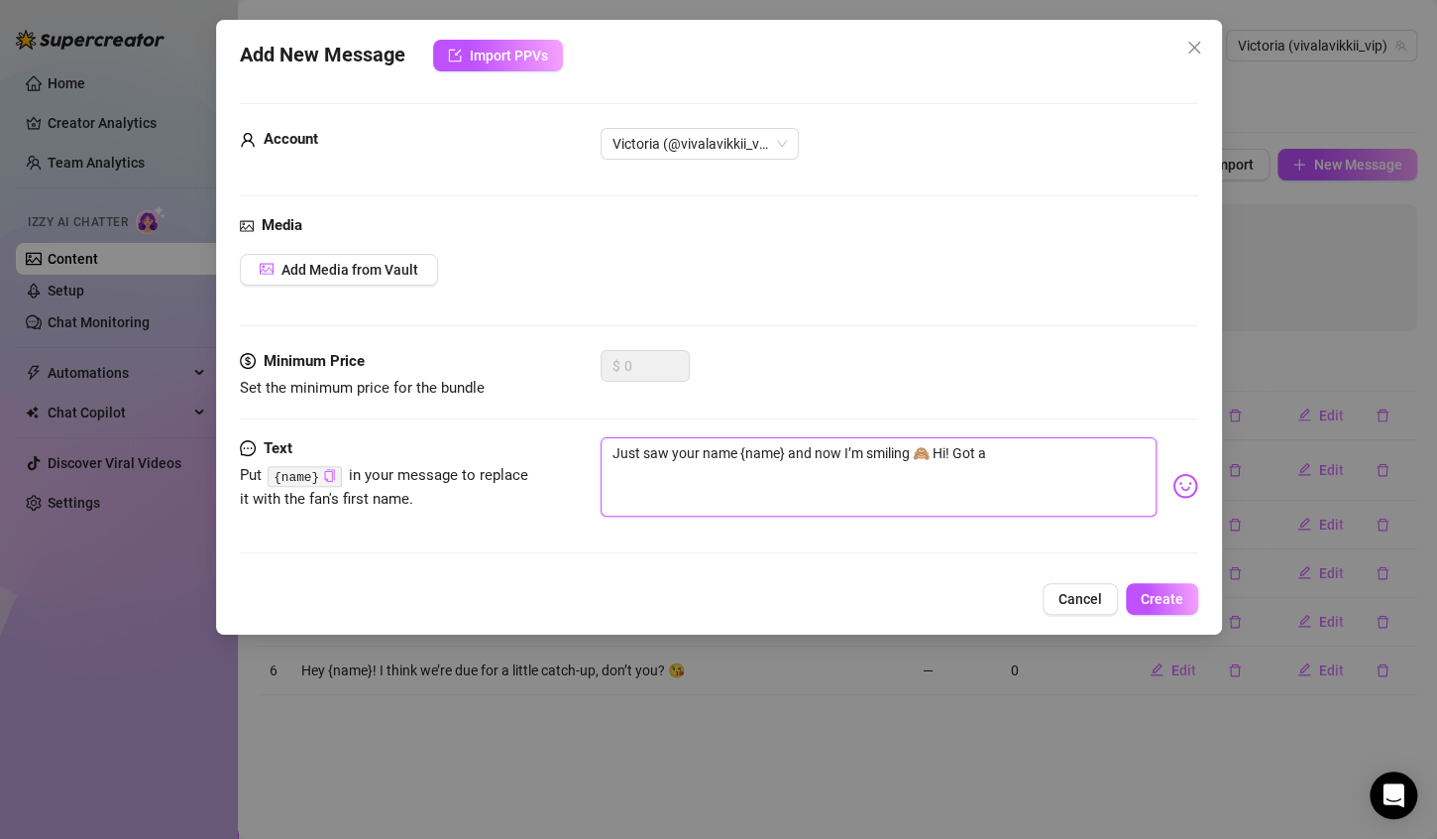
type textarea "Just saw your name {name} and now I’m smiling 🙈 Hi! Got a l"
type textarea "Just saw your name {name} and now I’m smiling 🙈 Hi! Got a li"
type textarea "Just saw your name {name} and now I’m smiling 🙈 Hi! Got a lit"
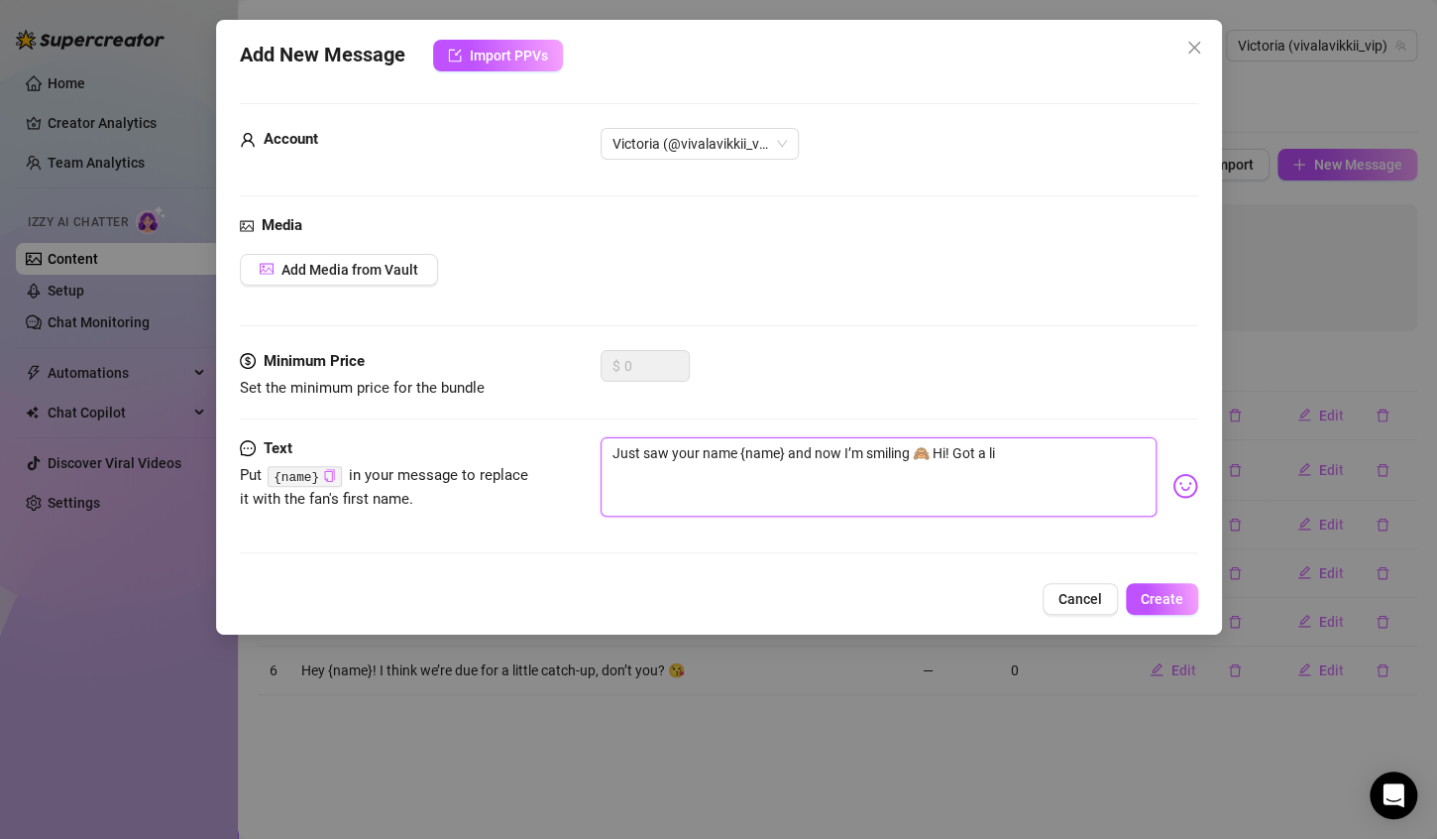
type textarea "Just saw your name {name} and now I’m smiling 🙈 Hi! Got a lit"
type textarea "Just saw your name {name} and now I’m smiling 🙈 Hi! Got a litt"
type textarea "Just saw your name {name} and now I’m smiling 🙈 Hi! Got a littl"
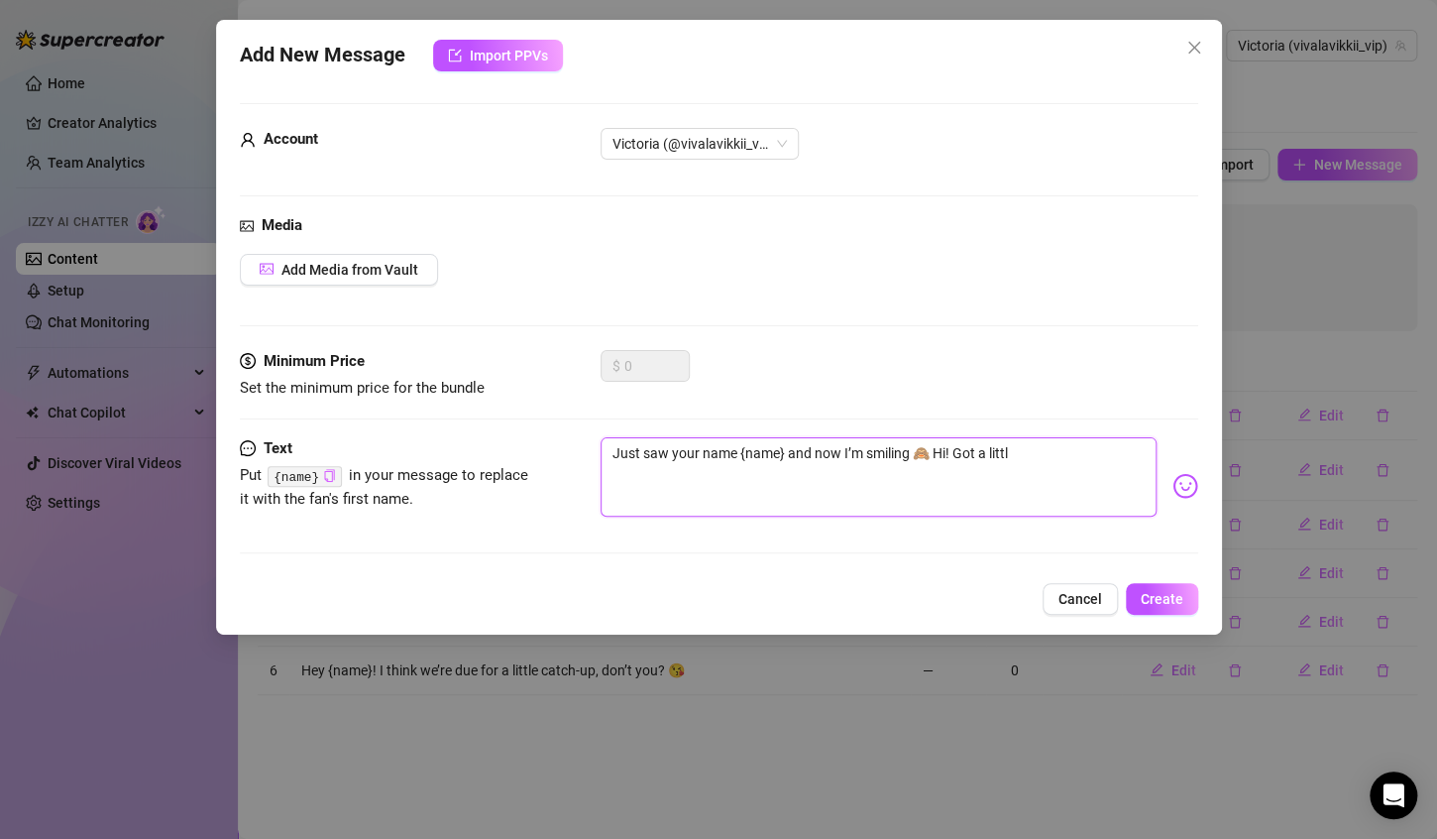
type textarea "Just saw your name {name} and now I’m smiling 🙈 Hi! Got a little"
type textarea "Just saw your name {name} and now I’m smiling 🙈 Hi! Got a little t"
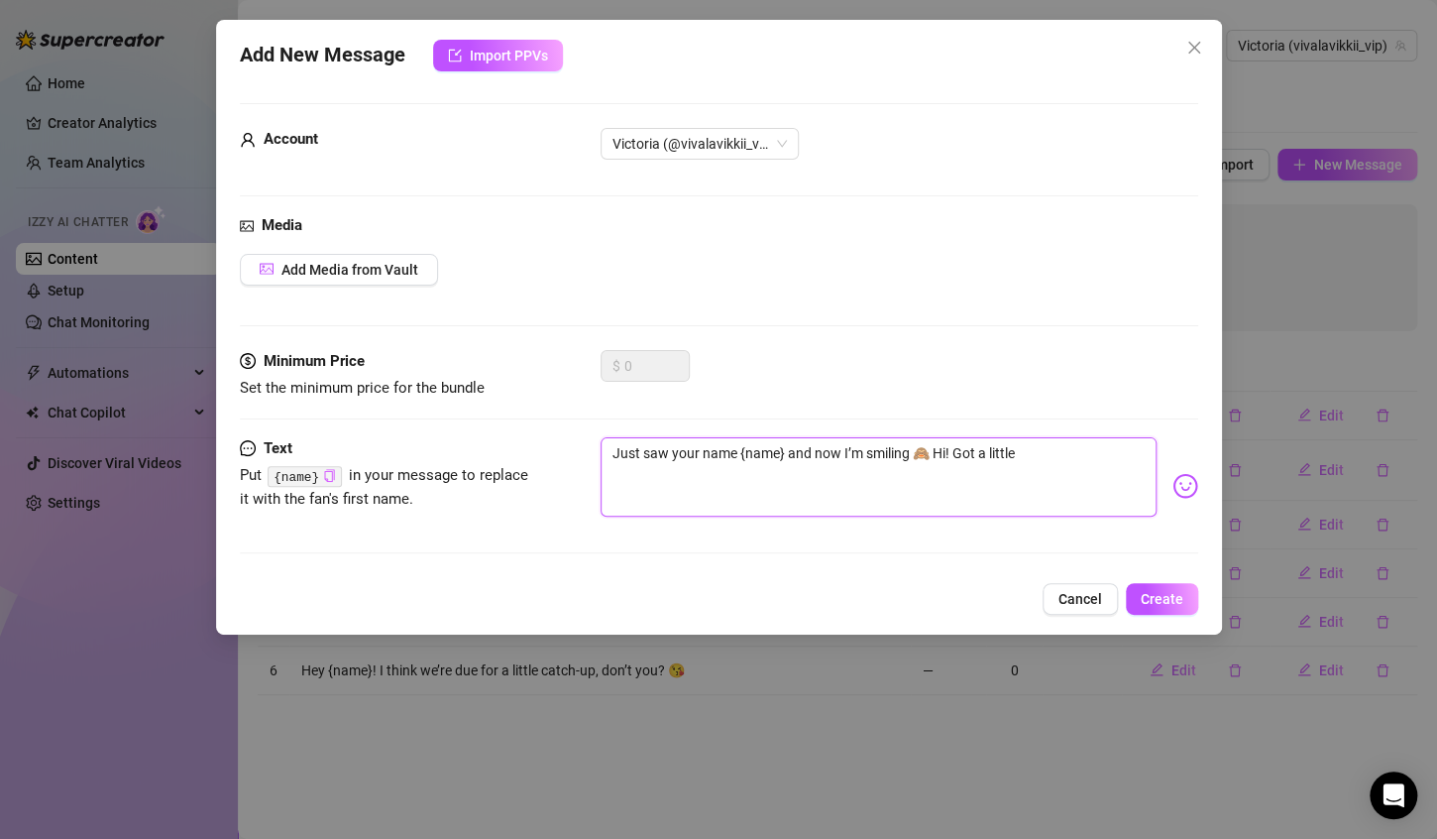
type textarea "Just saw your name {name} and now I’m smiling 🙈 Hi! Got a little t"
type textarea "Just saw your name {name} and now I’m smiling 🙈 Hi! Got a little ti"
type textarea "Just saw your name {name} and now I’m smiling 🙈 Hi! Got a [PERSON_NAME]"
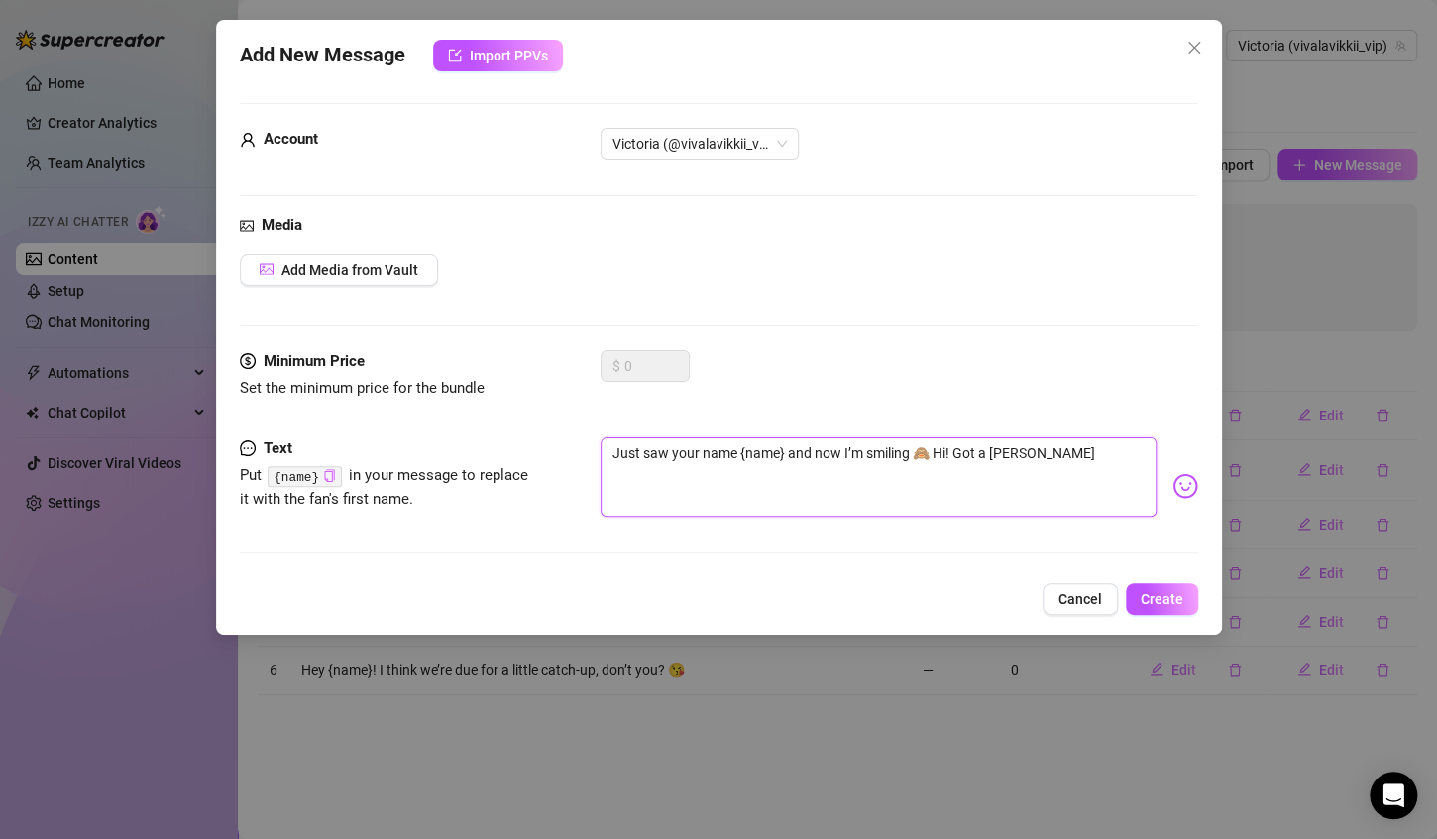
type textarea "Just saw your name {name} and now I’m smiling 🙈 Hi! Got a little time"
type textarea "Just saw your name {name} and now I’m smiling 🙈 Hi! Got a little time t"
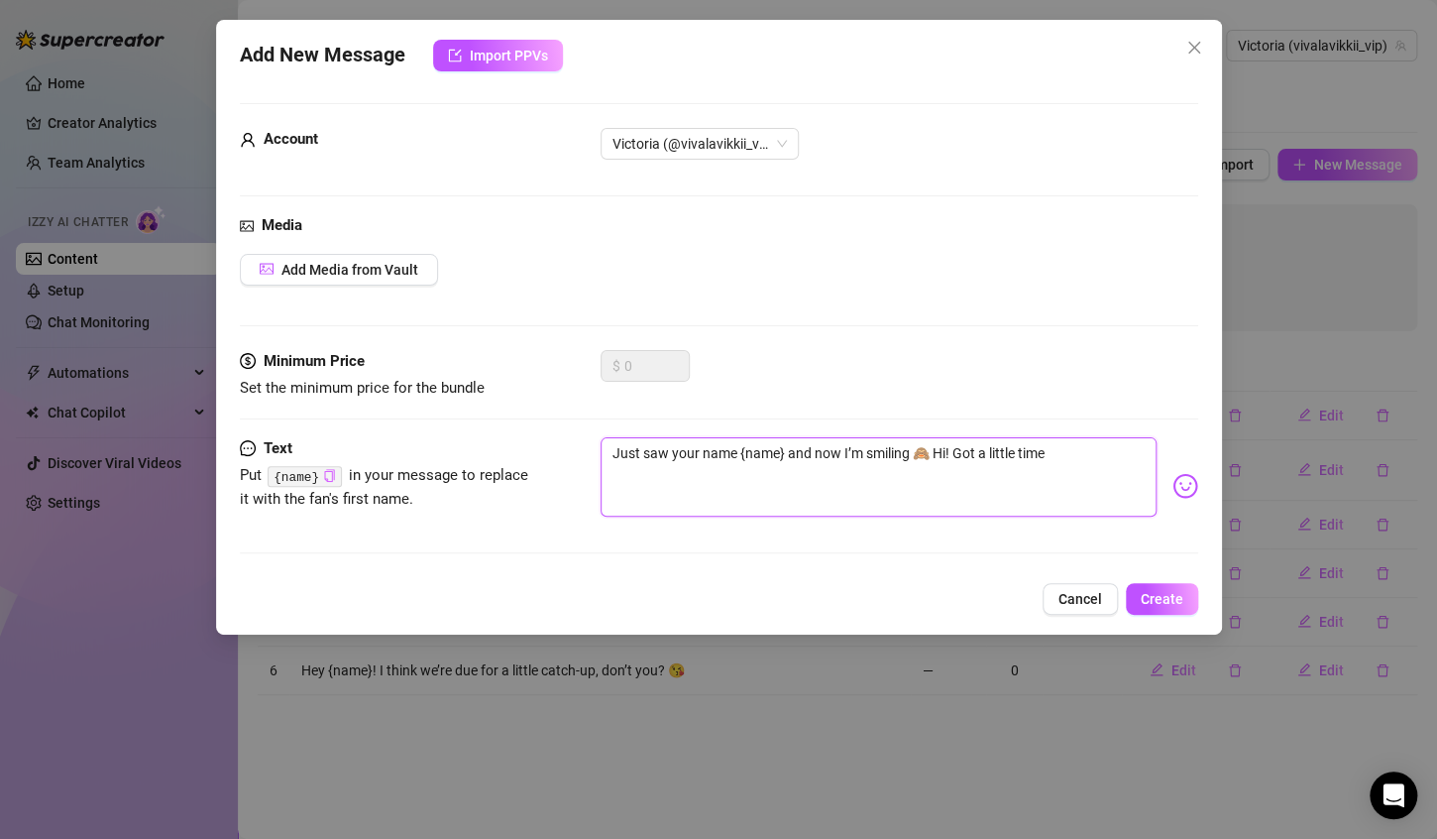
type textarea "Just saw your name {name} and now I’m smiling 🙈 Hi! Got a little time t"
type textarea "Just saw your name {name} and now I’m smiling 🙈 Hi! Got a little time to"
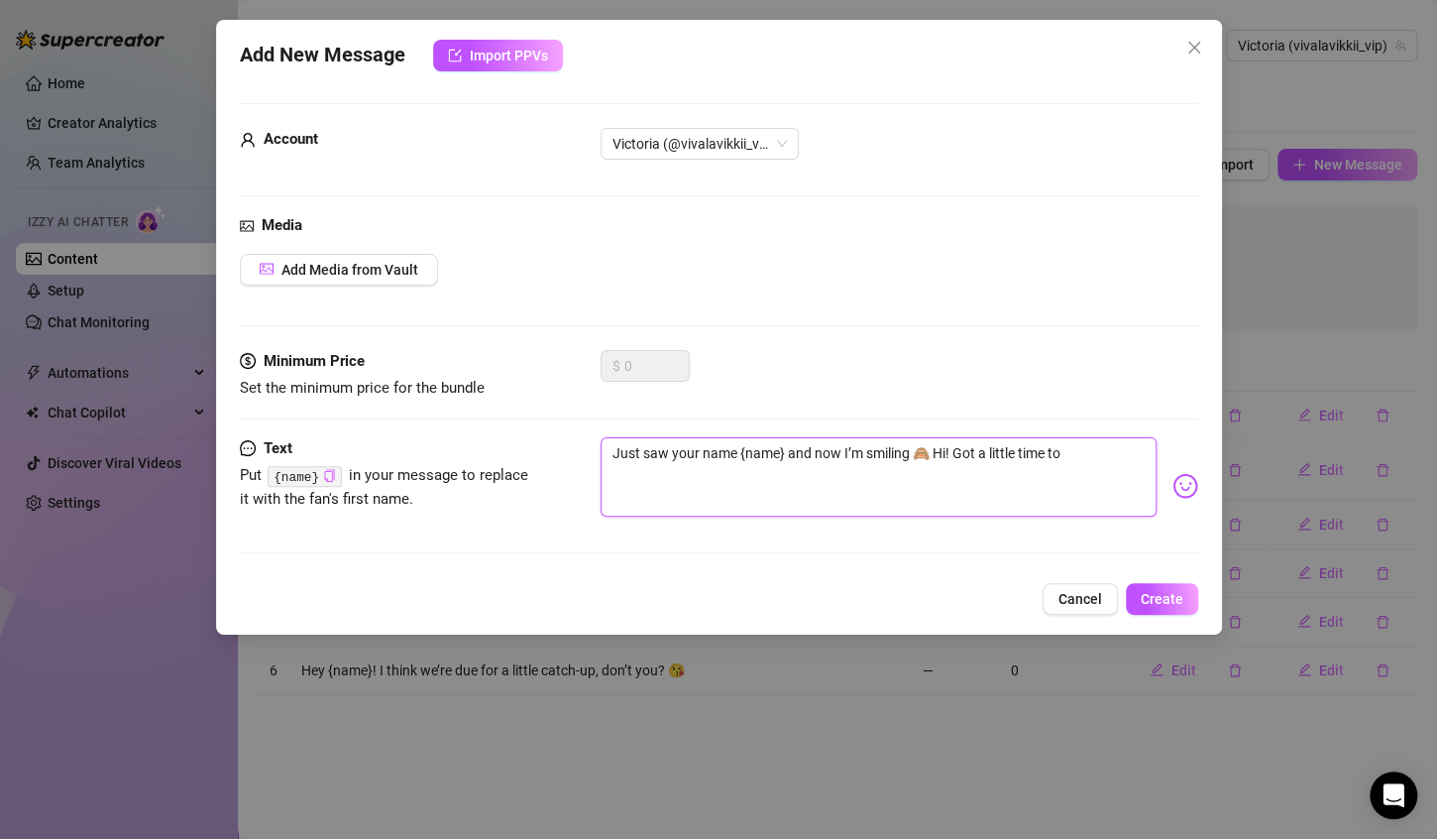
type textarea "Just saw your name {name} and now I’m smiling 🙈 Hi! Got a little time to c"
type textarea "Just saw your name {name} and now I’m smiling 🙈 Hi! Got a little time to ch"
type textarea "Just saw your name {name} and now I’m smiling 🙈 Hi! Got a little time to cha"
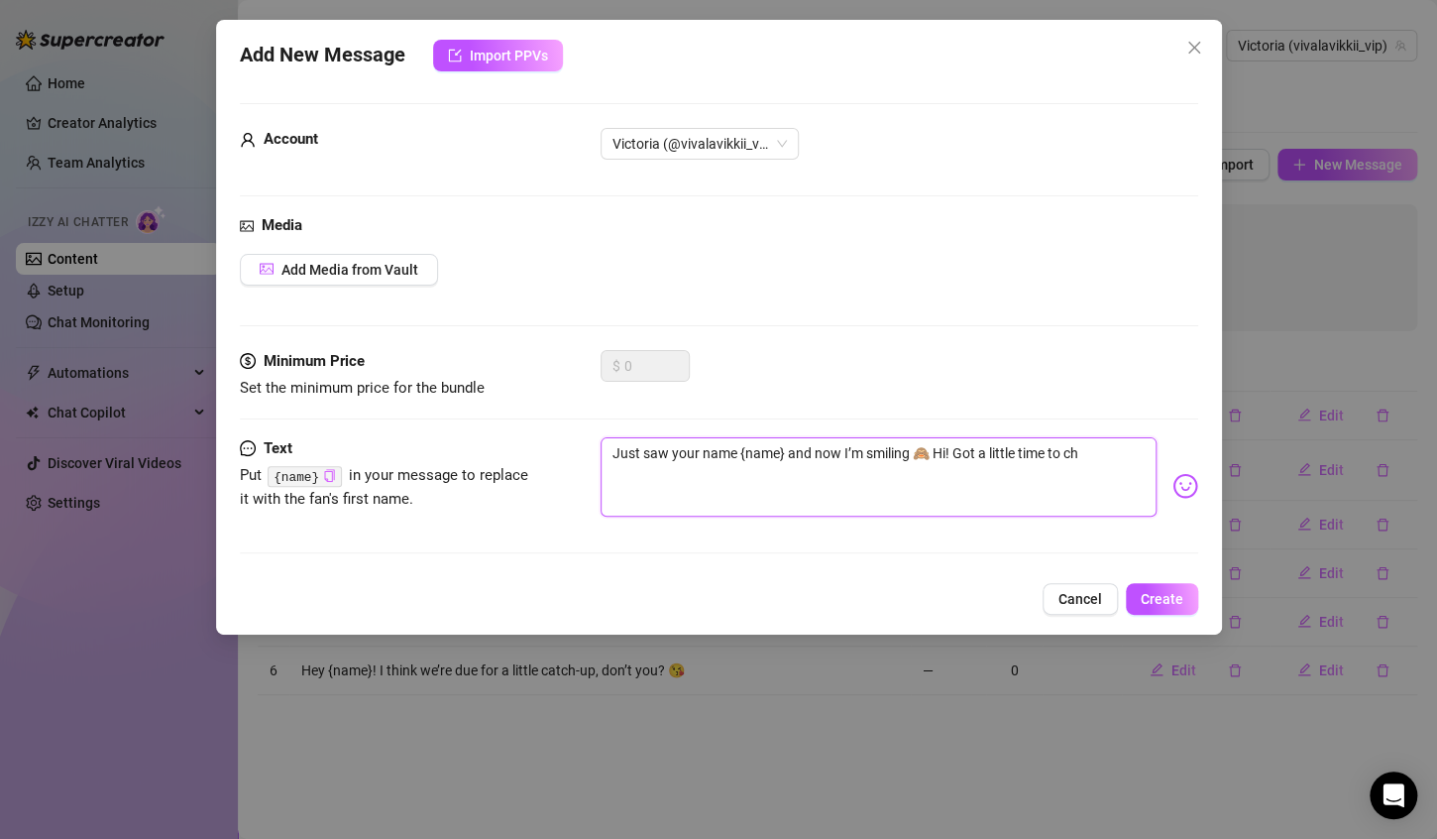
type textarea "Just saw your name {name} and now I’m smiling 🙈 Hi! Got a little time to cha"
type textarea "Just saw your name {name} and now I’m smiling 🙈 Hi! Got a little time to chat"
type textarea "Just saw your name {name} and now I’m smiling 🙈 Hi! Got a little time to chat?"
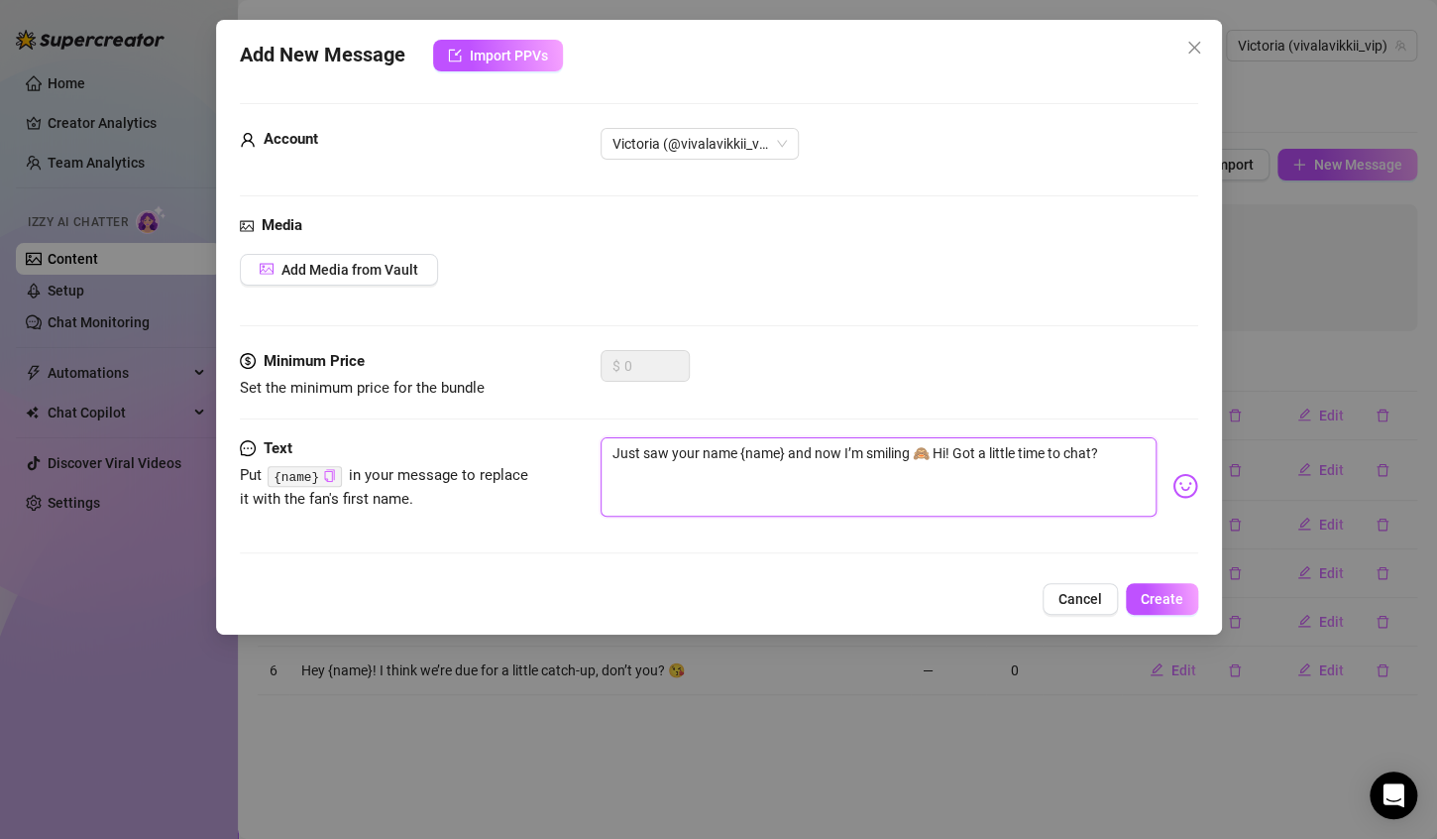
type textarea "Just saw your name {name} and now I’m smiling 🙈 Hi! Got a little time to chat?"
type textarea "Just saw your name {name} and now I’m smiling 🙈 Hi! Got a little time to chat? 💕"
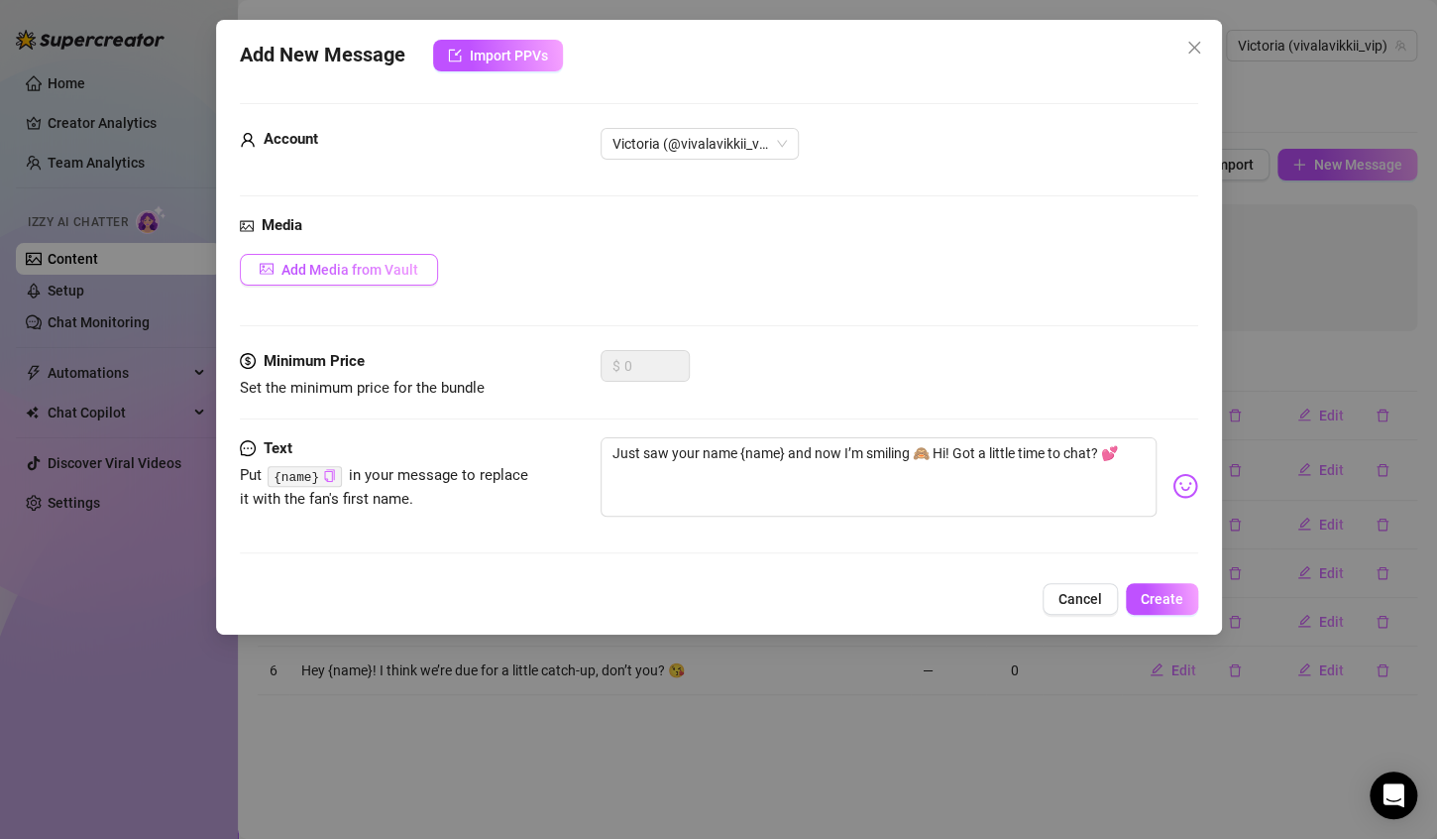
click at [357, 266] on span "Add Media from Vault" at bounding box center [350, 270] width 137 height 16
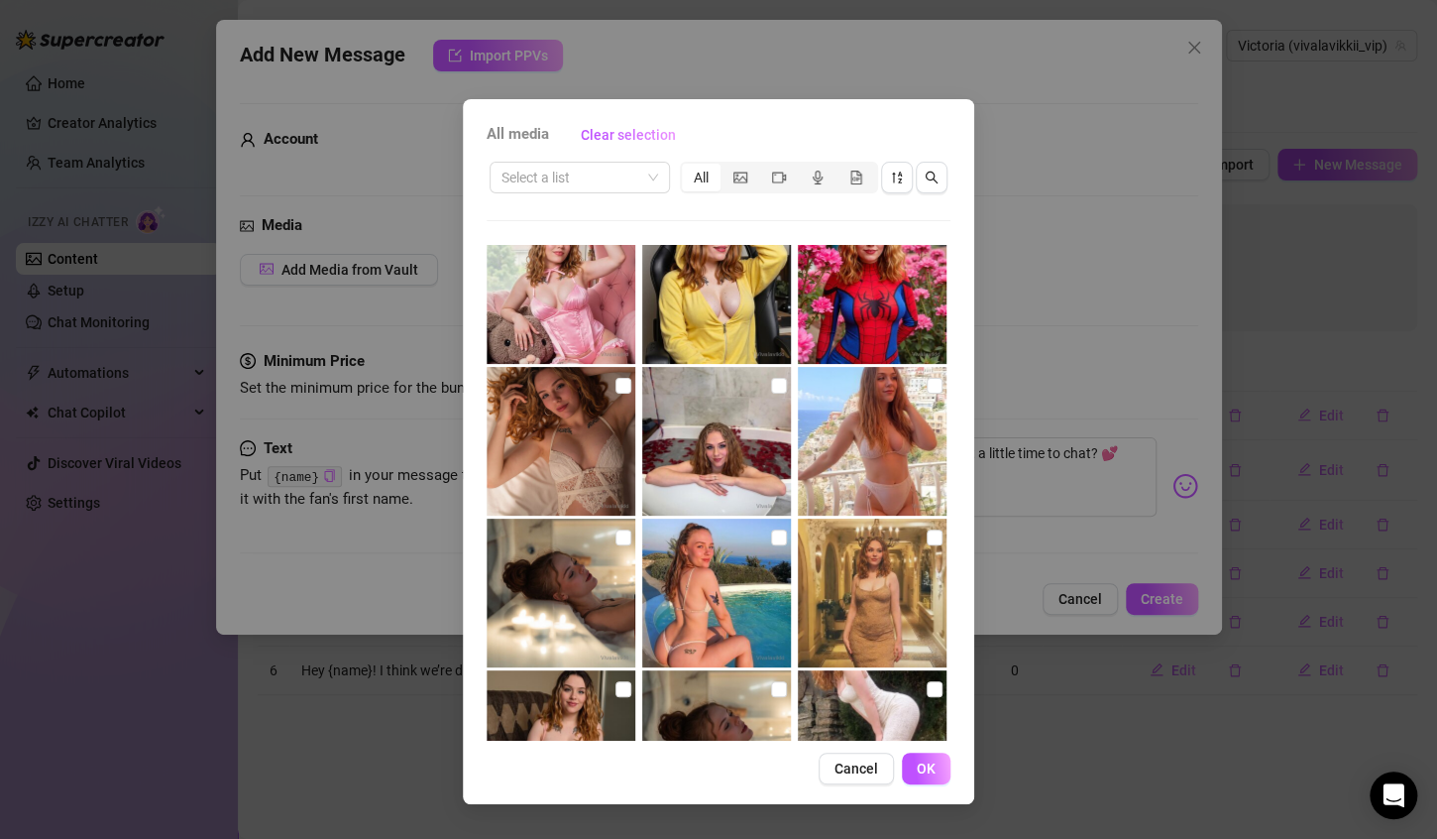
scroll to position [2035, 0]
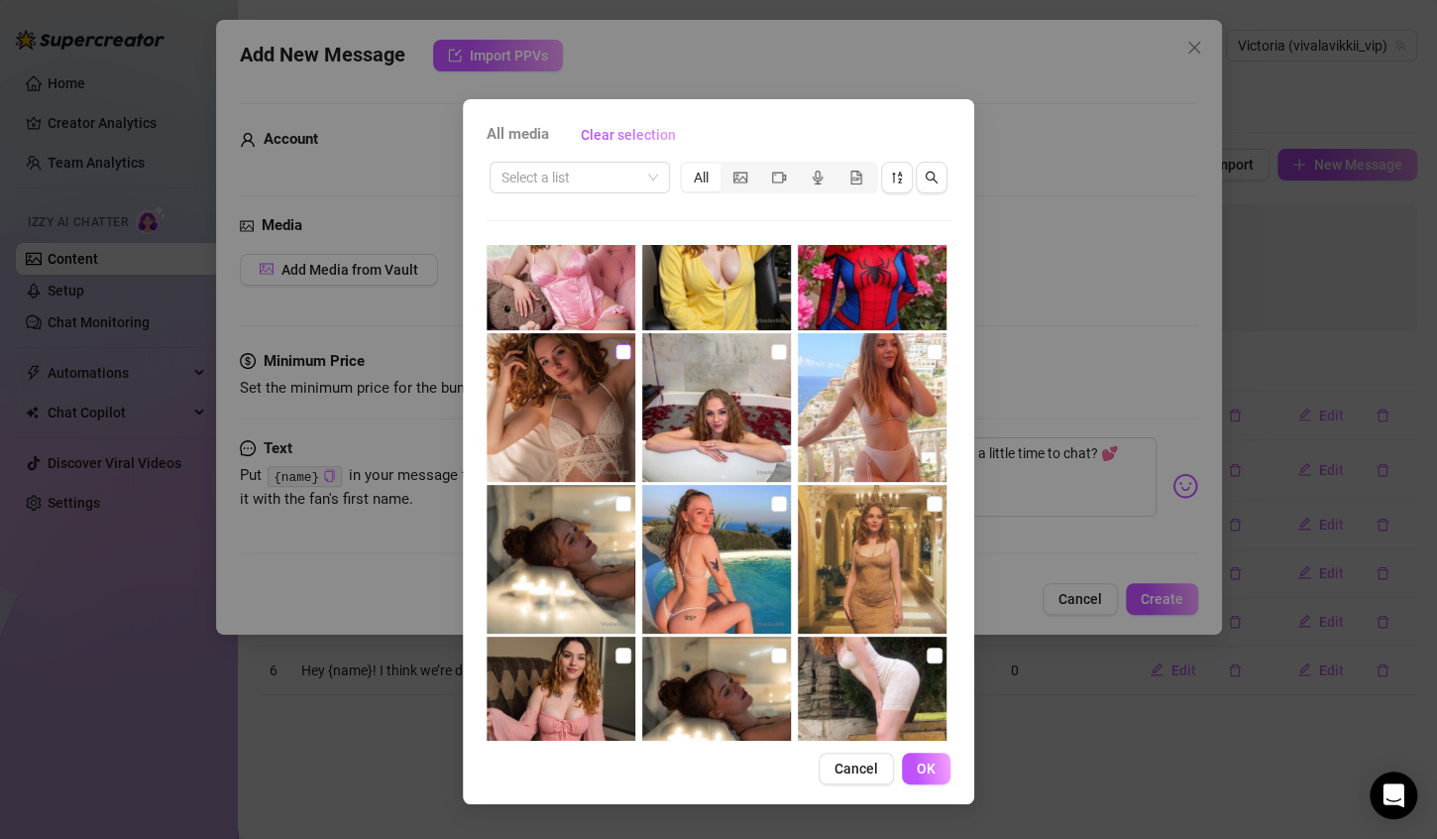
click at [616, 358] on input "checkbox" at bounding box center [624, 352] width 16 height 16
checkbox input "true"
click at [934, 775] on span "OK" at bounding box center [926, 768] width 19 height 16
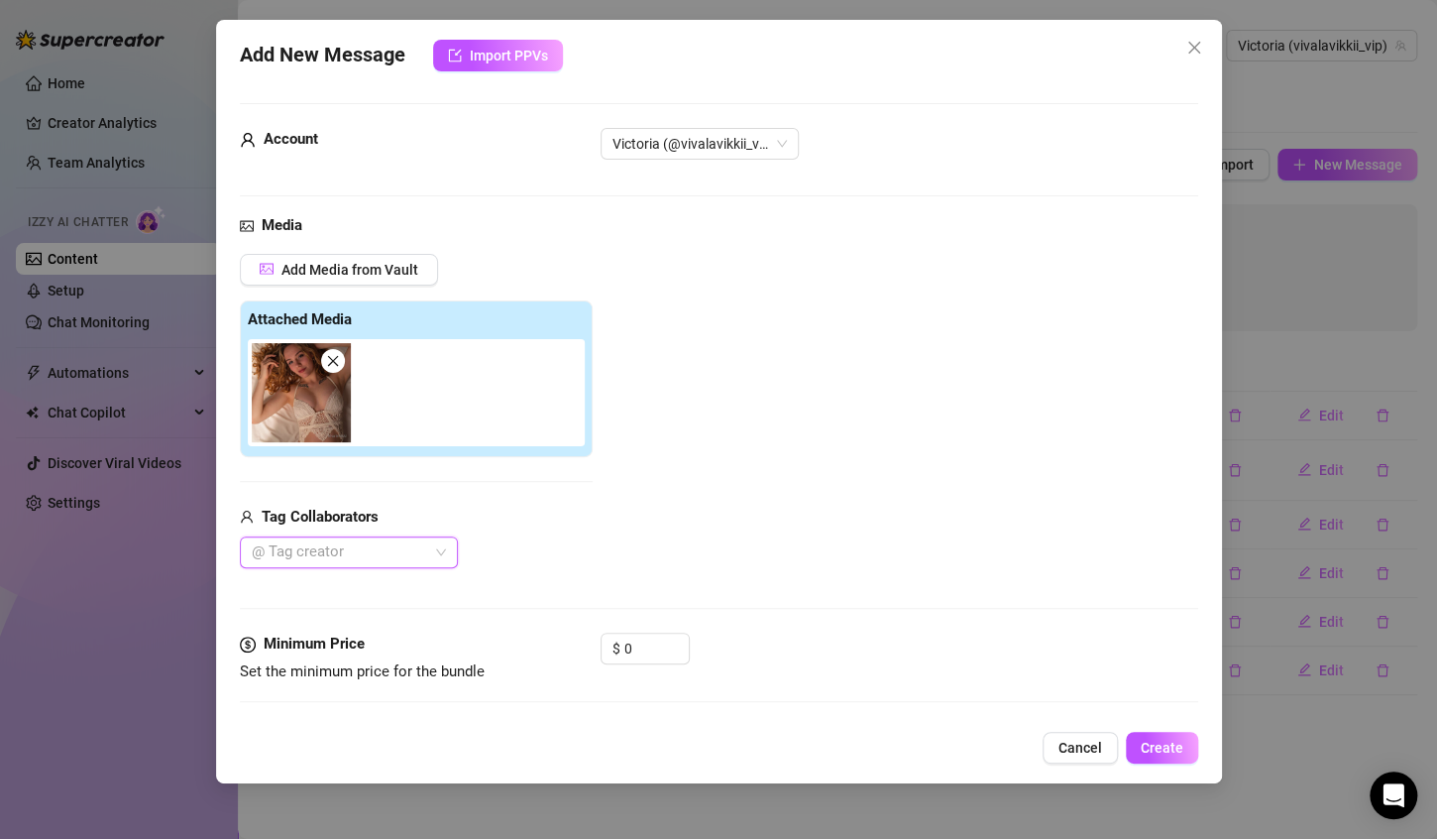
scroll to position [132, 0]
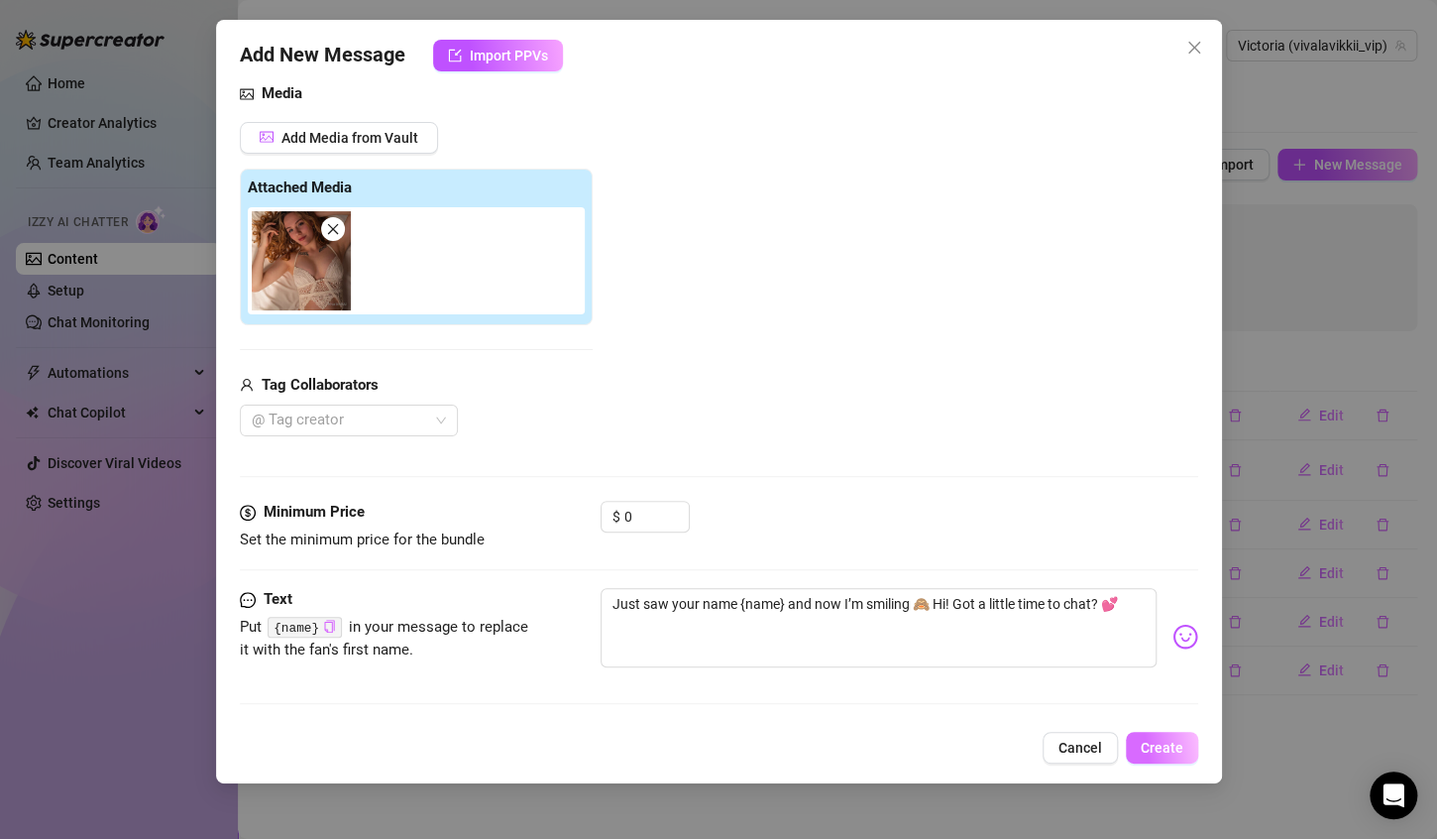
click at [1177, 739] on span "Create" at bounding box center [1162, 747] width 43 height 16
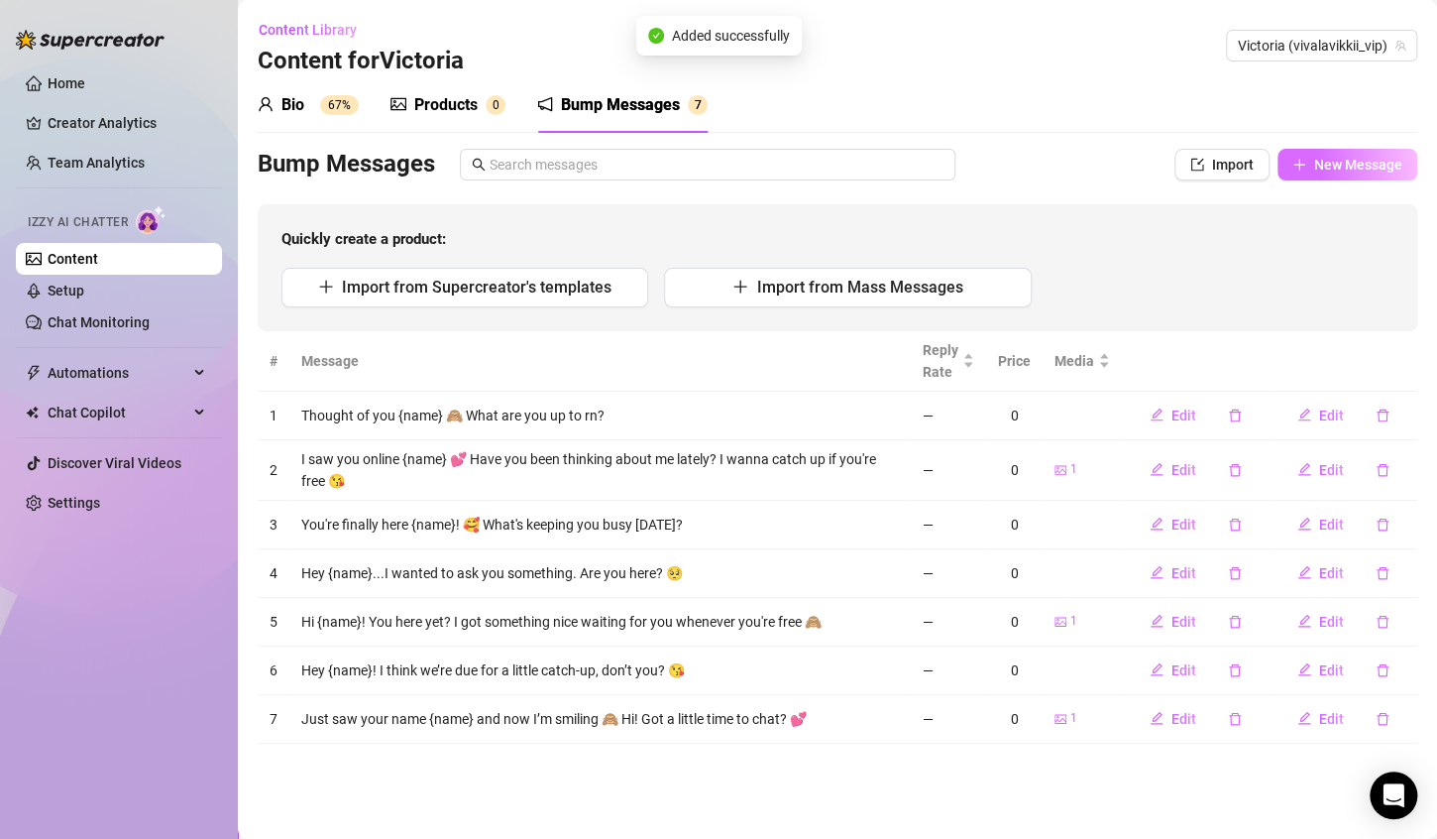
click at [1310, 155] on button "New Message" at bounding box center [1348, 165] width 140 height 32
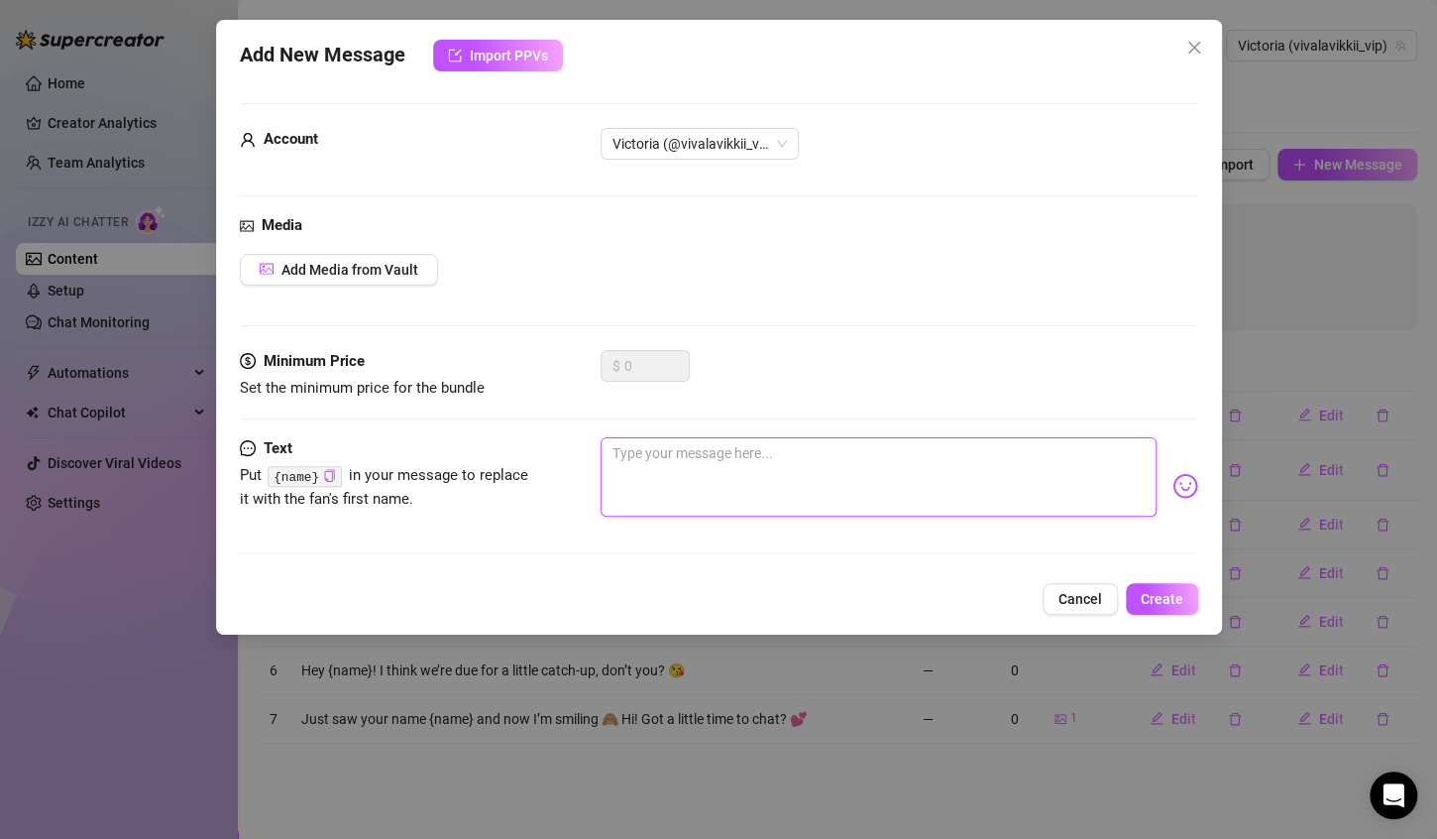
click at [919, 454] on textarea at bounding box center [879, 476] width 556 height 79
click at [681, 477] on textarea at bounding box center [879, 476] width 556 height 79
paste textarea "{name}, you’re online… is this my lucky day? 😘"
type textarea "{name}, you’re online… is this my lucky day? 😘"
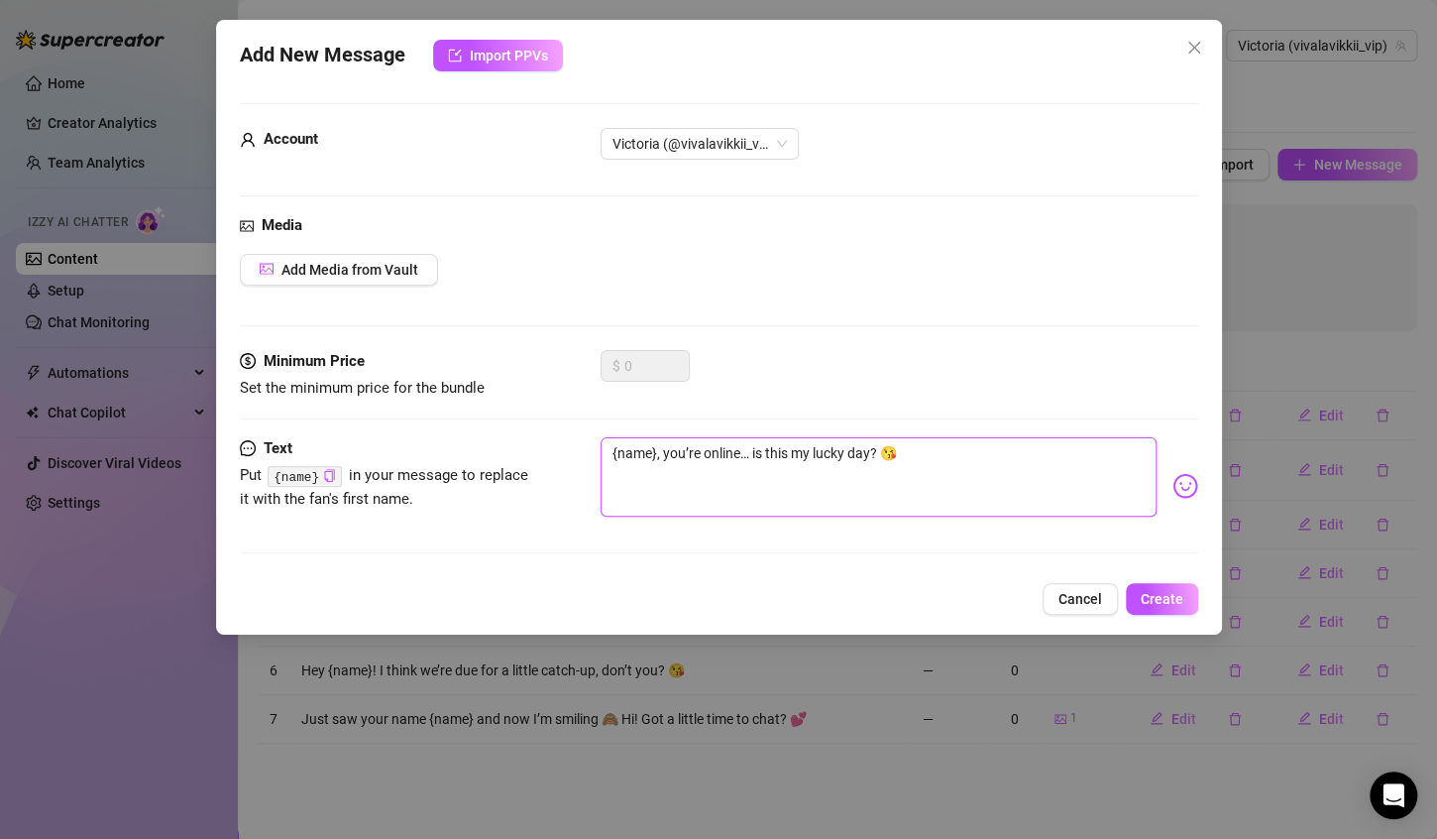
click at [881, 453] on textarea "{name}, you’re online… is this my lucky day? 😘" at bounding box center [879, 476] width 556 height 79
type textarea "{name}, you’re online… is this my lucky day? H😘"
type textarea "{name}, you’re online… is this my lucky day? Hp😘"
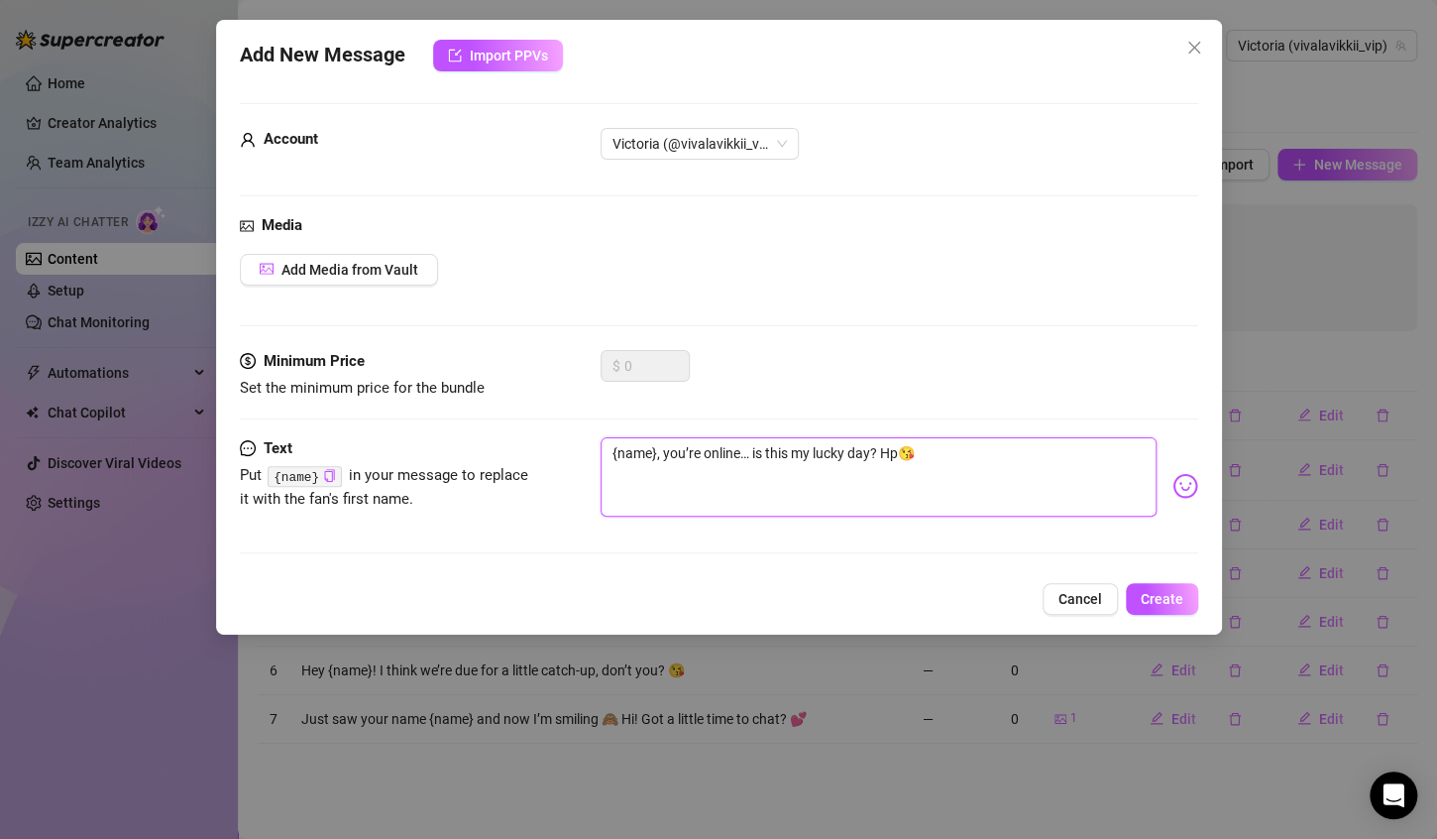
type textarea "{name}, you’re online… is this my lucky day? H😘"
type textarea "{name}, you’re online… is this my lucky day? Ho😘"
type textarea "{name}, you’re online… is this my lucky day? Hop😘"
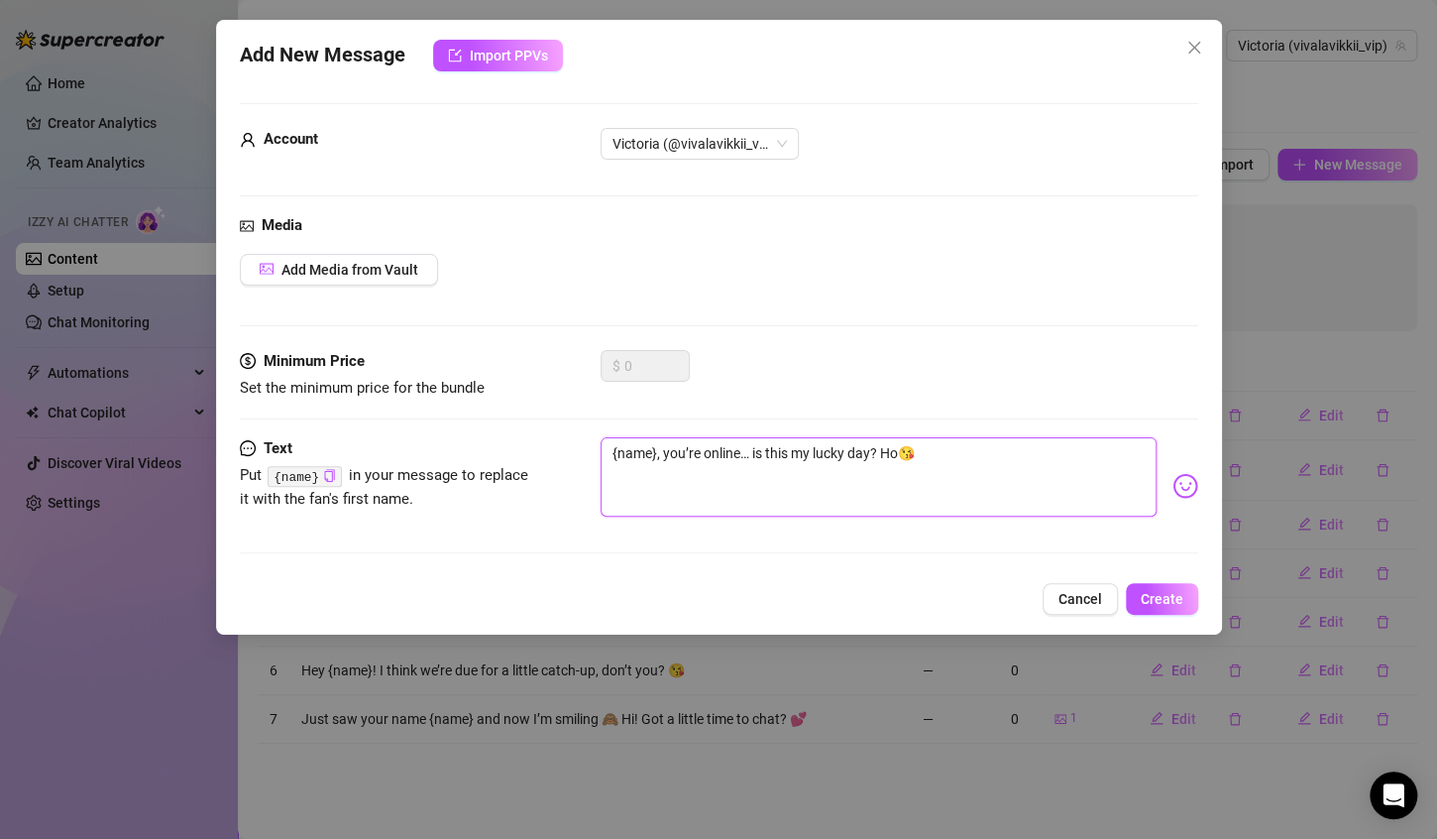
type textarea "{name}, you’re online… is this my lucky day? Hop😘"
type textarea "{name}, you’re online… is this my lucky day? Hopi😘"
type textarea "{name}, you’re online… is this my lucky day? Hopin😘"
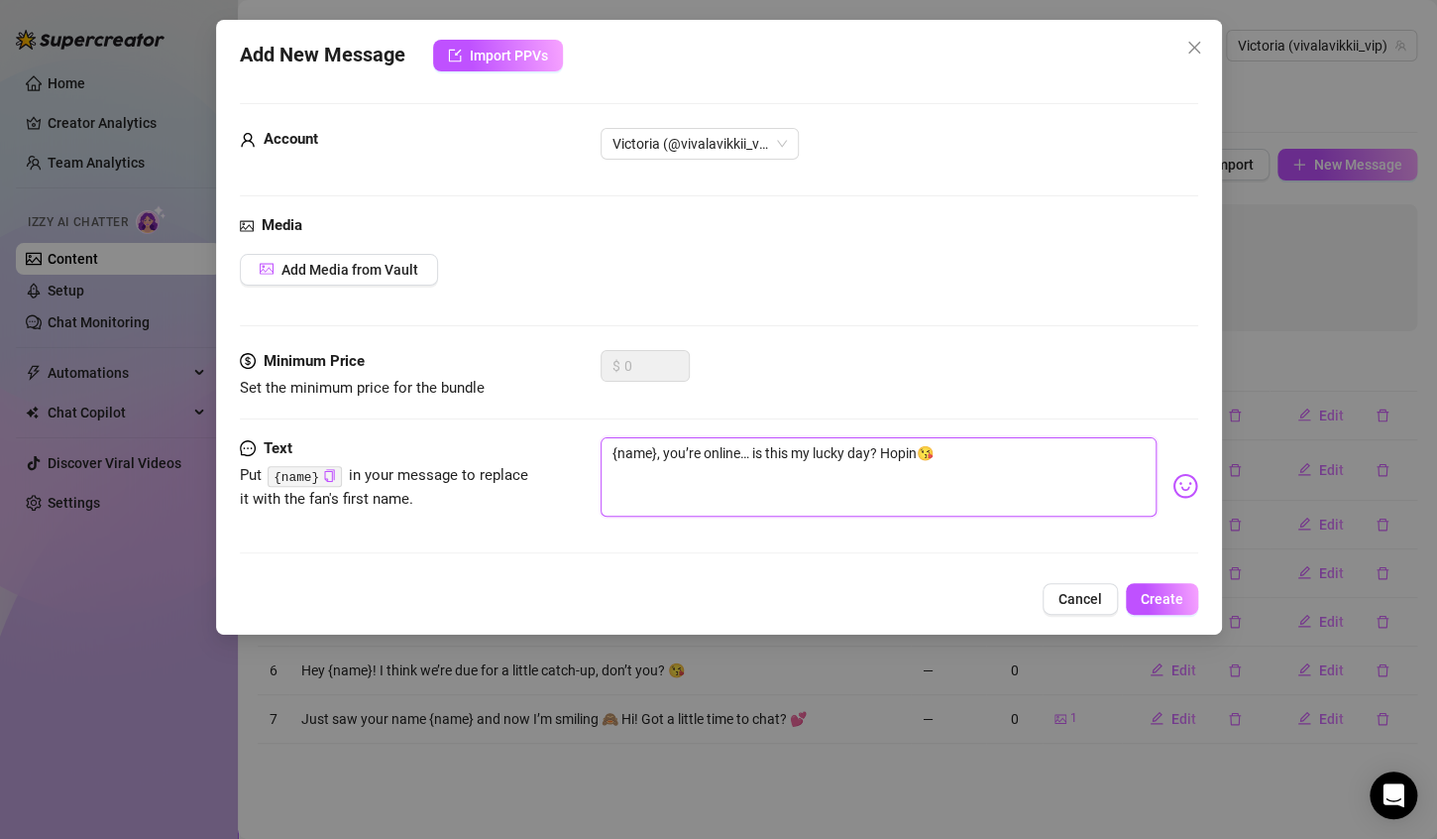
type textarea "{name}, you’re online… is this my lucky day? Hoping😘"
type textarea "{name}, you’re online… is this my lucky day? Hoping 😘"
type textarea "{name}, you’re online… is this my lucky day? Hoping y😘"
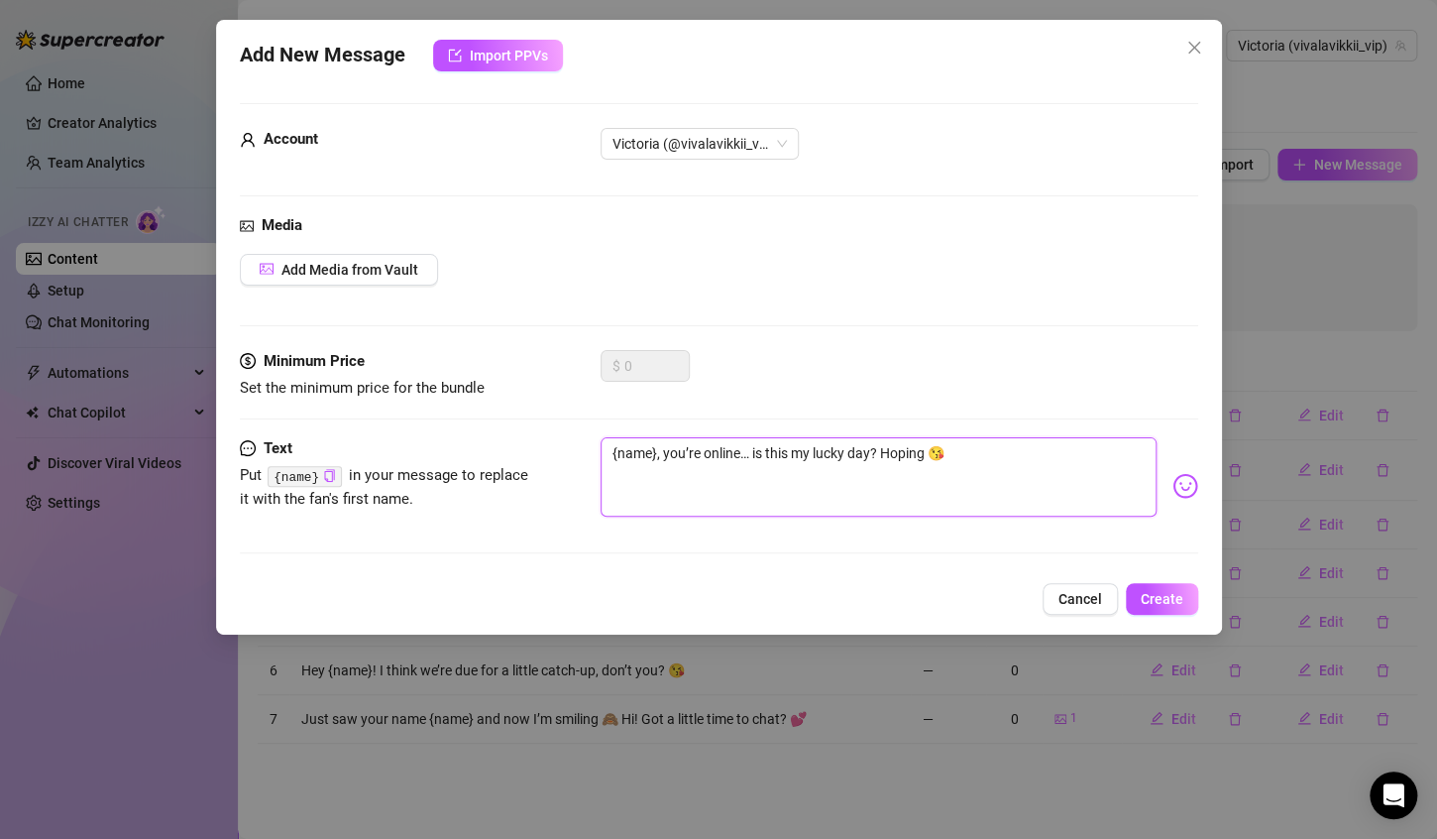
type textarea "{name}, you’re online… is this my lucky day? Hoping y😘"
type textarea "{name}, you’re online… is this my lucky day? Hoping yo😘"
type textarea "{name}, you’re online… is this my lucky day? Hoping you😘"
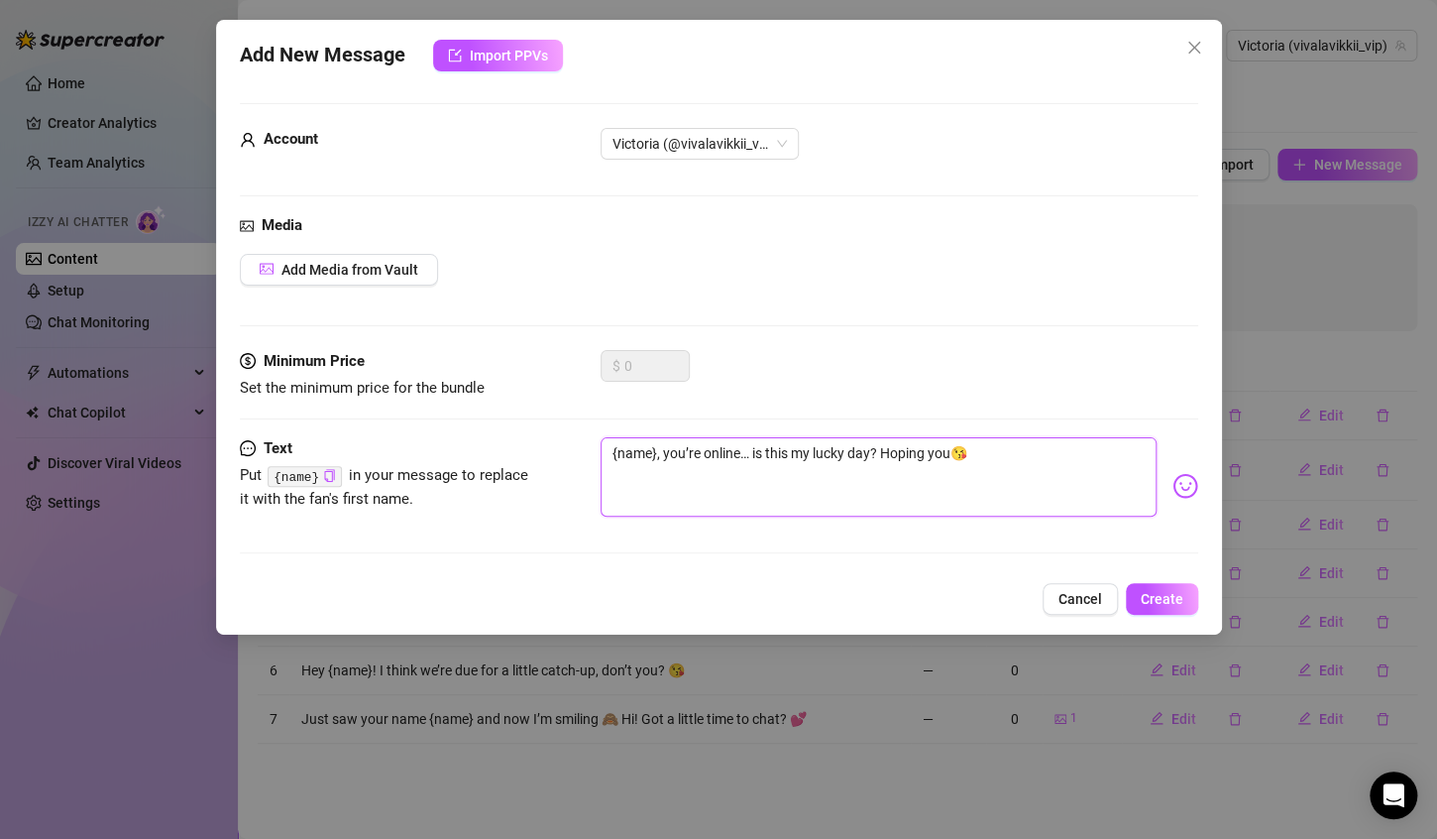
type textarea "{name}, you’re online… is this my lucky day? Hoping you'😘"
type textarea "{name}, you’re online… is this my lucky day? Hoping you'r😘"
type textarea "{name}, you’re online… is this my lucky day? Hoping you're😘"
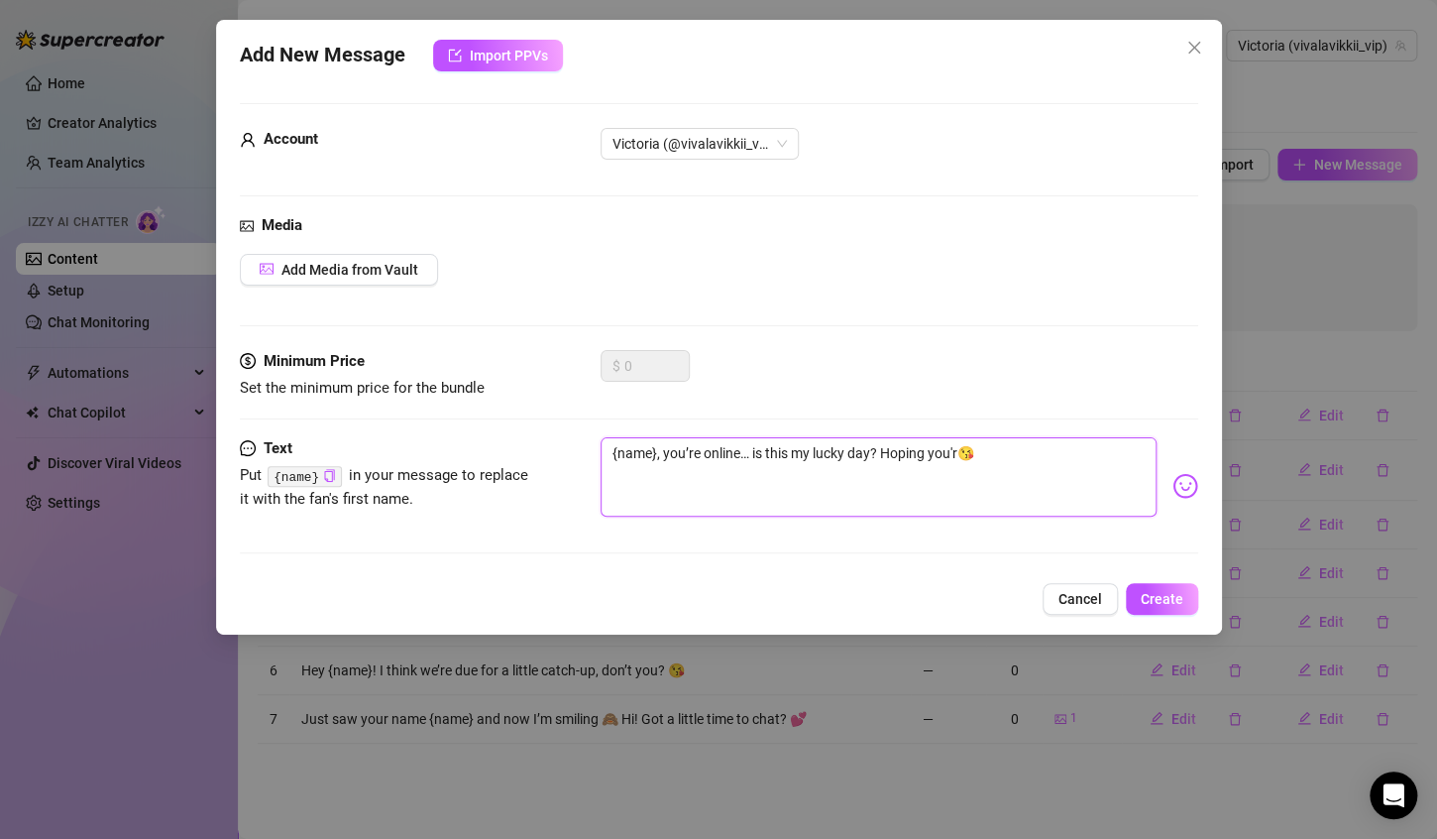
type textarea "{name}, you’re online… is this my lucky day? Hoping you're😘"
type textarea "{name}, you’re online… is this my lucky day? Hoping you're 😘"
type textarea "{name}, you’re online… is this my lucky day? Hoping you're f😘"
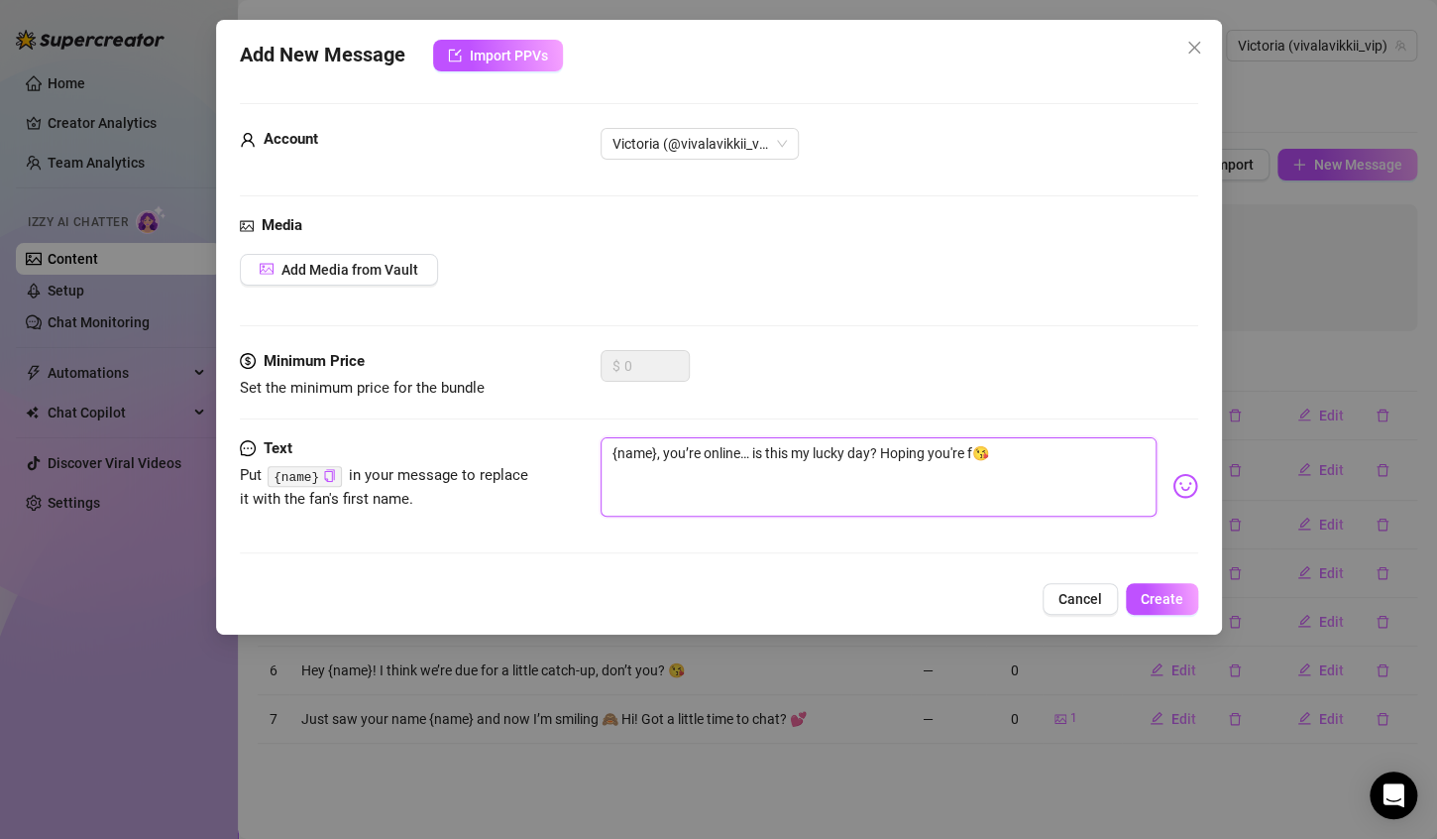
type textarea "{name}, you’re online… is this my lucky day? Hoping you're fi😘"
type textarea "{name}, you’re online… is this my lucky day? Hoping you're fin😘"
type textarea "{name}, you’re online… is this my lucky day? Hoping you're fina😘"
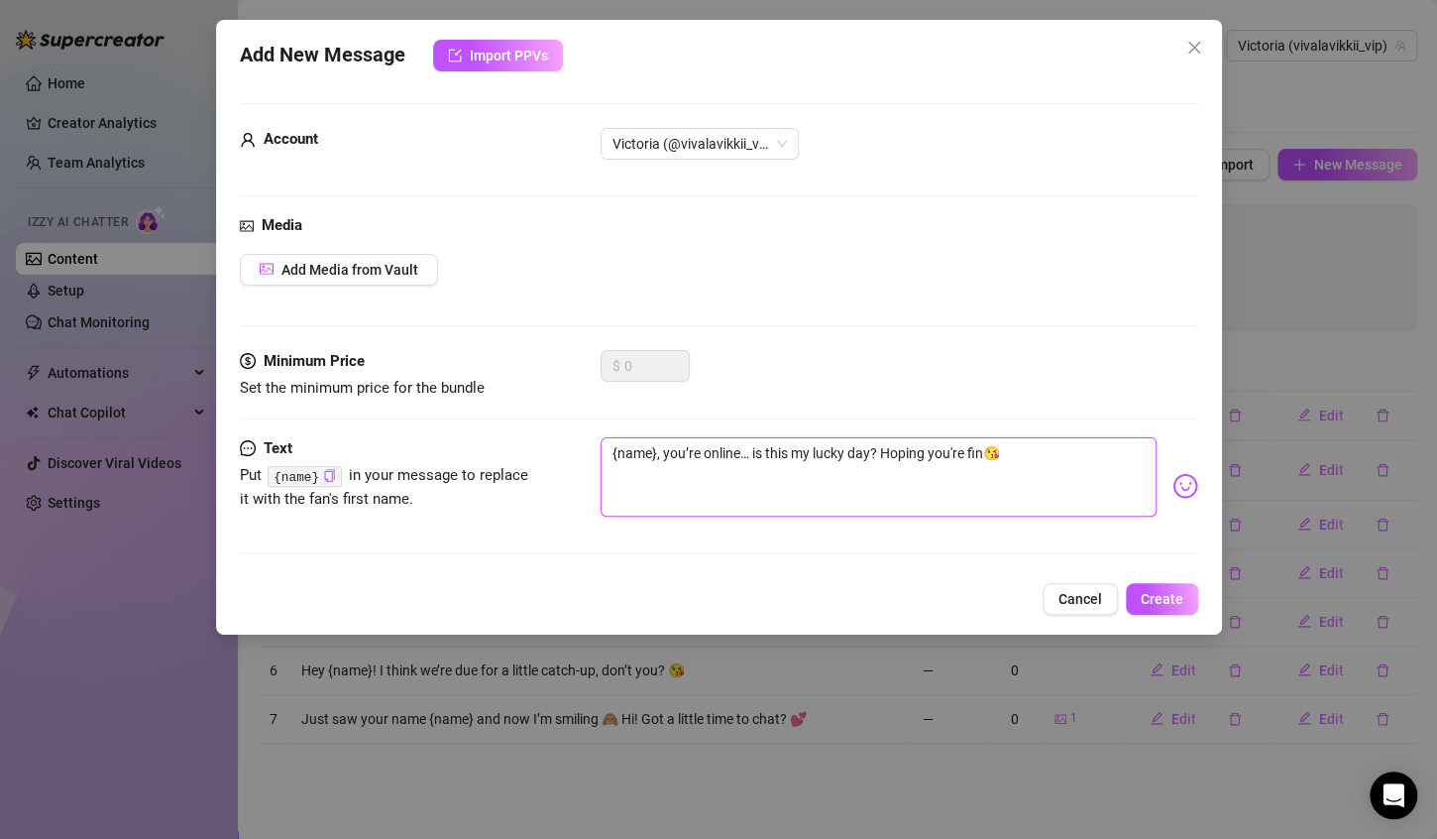
type textarea "{name}, you’re online… is this my lucky day? Hoping you're fina😘"
type textarea "{name}, you’re online… is this my lucky day? Hoping you're final😘"
type textarea "{name}, you’re online… is this my lucky day? Hoping you're finall😘"
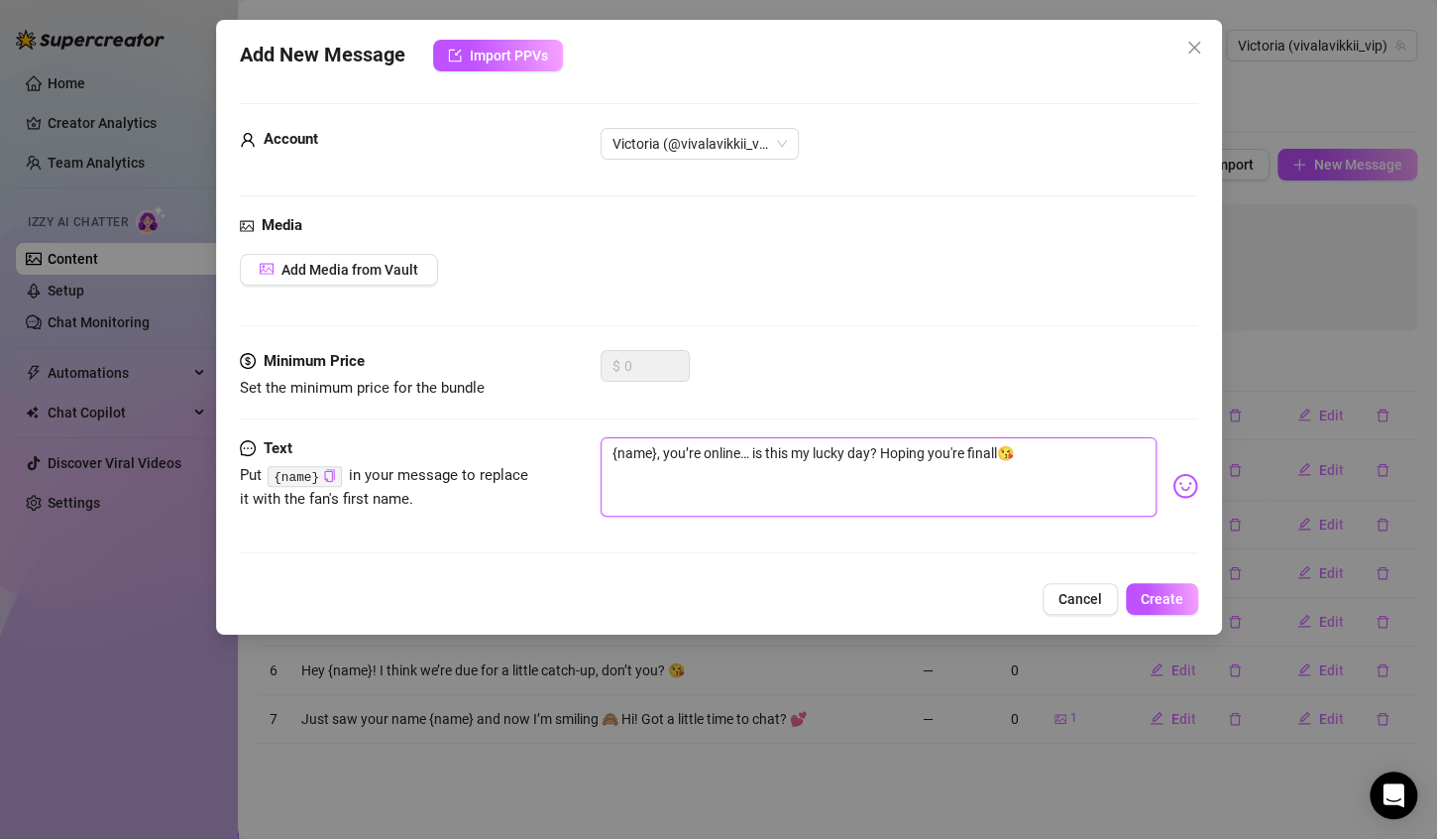
type textarea "{name}, you’re online… is this my lucky day? Hoping you're finally😘"
type textarea "{name}, you’re online… is this my lucky day? Hoping you're finally 😘"
type textarea "{name}, you’re online… is this my lucky day? Hoping you're finally f😘"
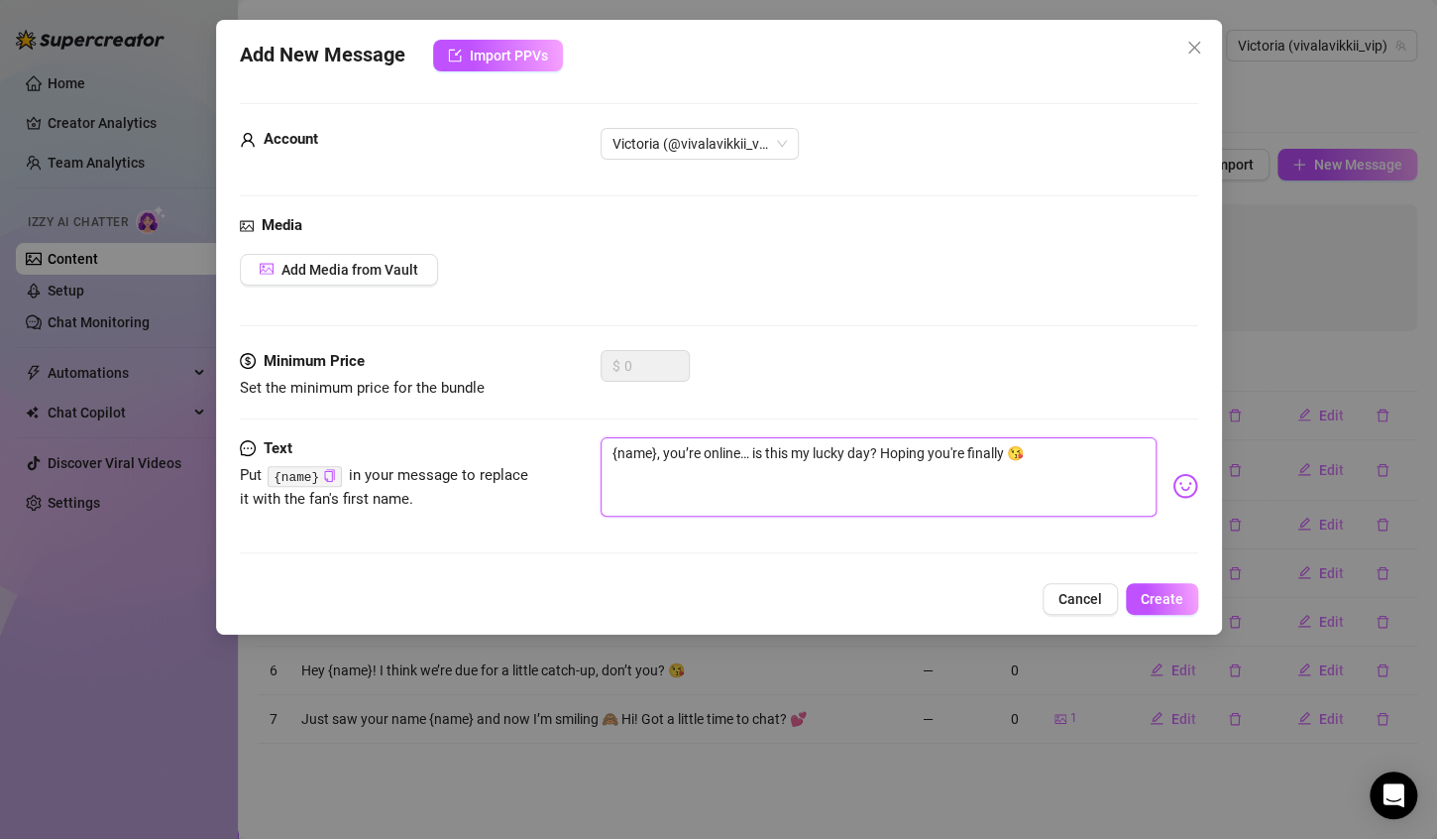
type textarea "{name}, you’re online… is this my lucky day? Hoping you're finally f😘"
type textarea "{name}, you’re online… is this my lucky day? Hoping you're finally fr😘"
type textarea "{name}, you’re online… is this my lucky day? Hoping you're finally fre😘"
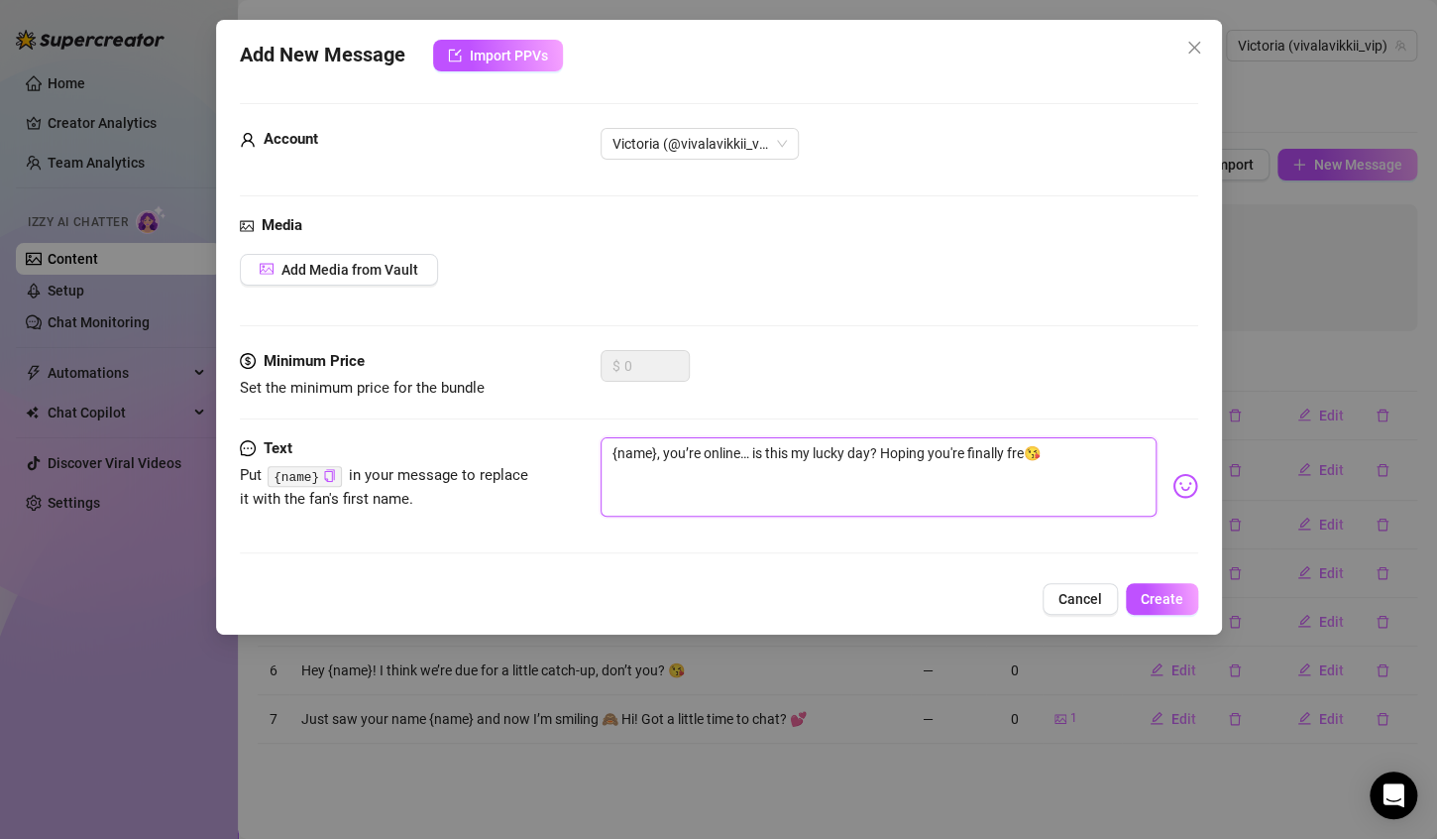
type textarea "{name}, you’re online… is this my lucky day? Hoping you're finally free😘"
type textarea "{name}, you’re online… is this my lucky day? Hoping you're finally free 😘"
type textarea "{name}, you’re online… is this my lucky day? Hoping you're finally free f😘"
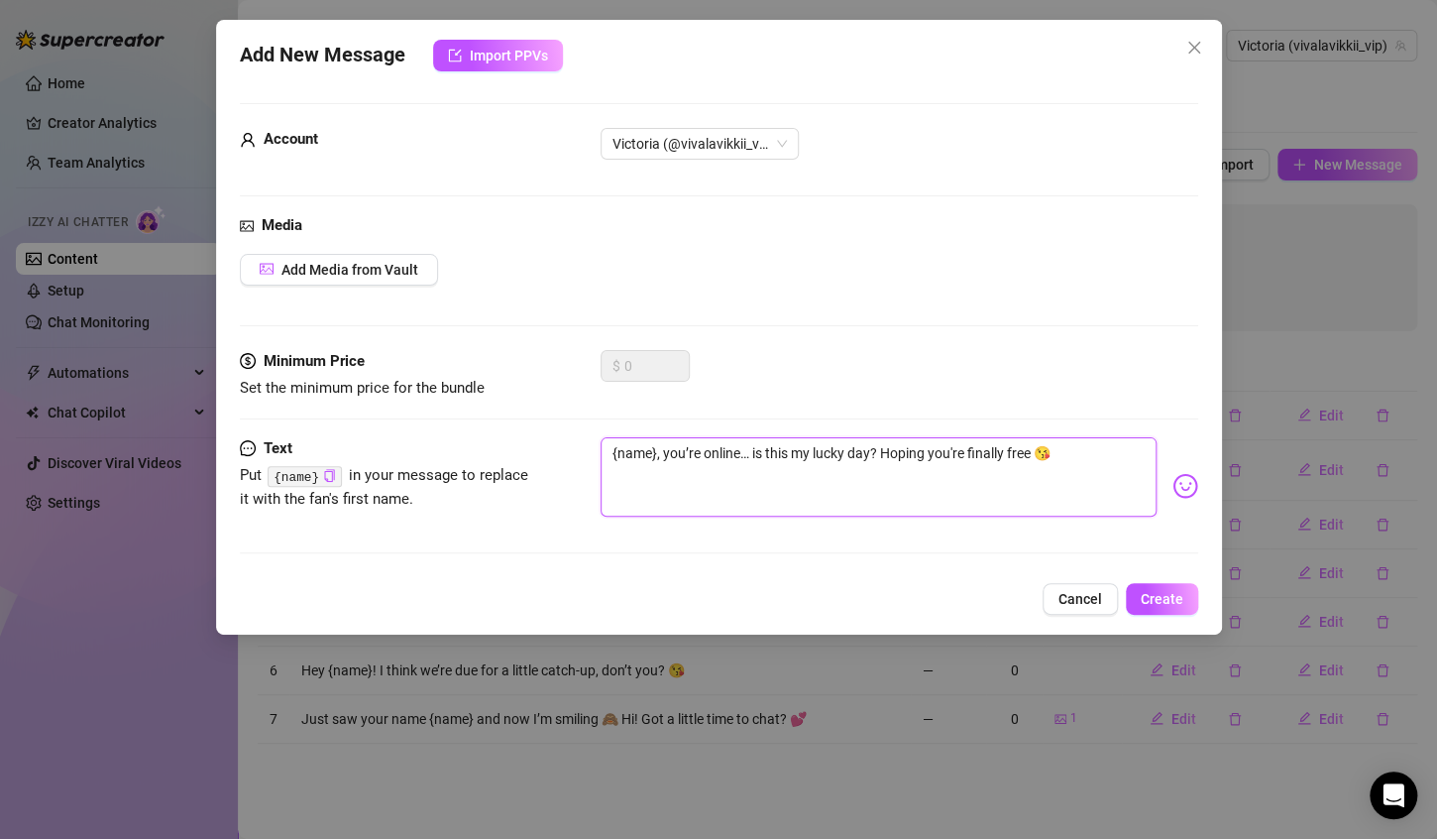
type textarea "{name}, you’re online… is this my lucky day? Hoping you're finally free f😘"
type textarea "{name}, you’re online… is this my lucky day? Hoping you're finally free fo😘"
type textarea "{name}, you’re online… is this my lucky day? Hoping you're finally free for😘"
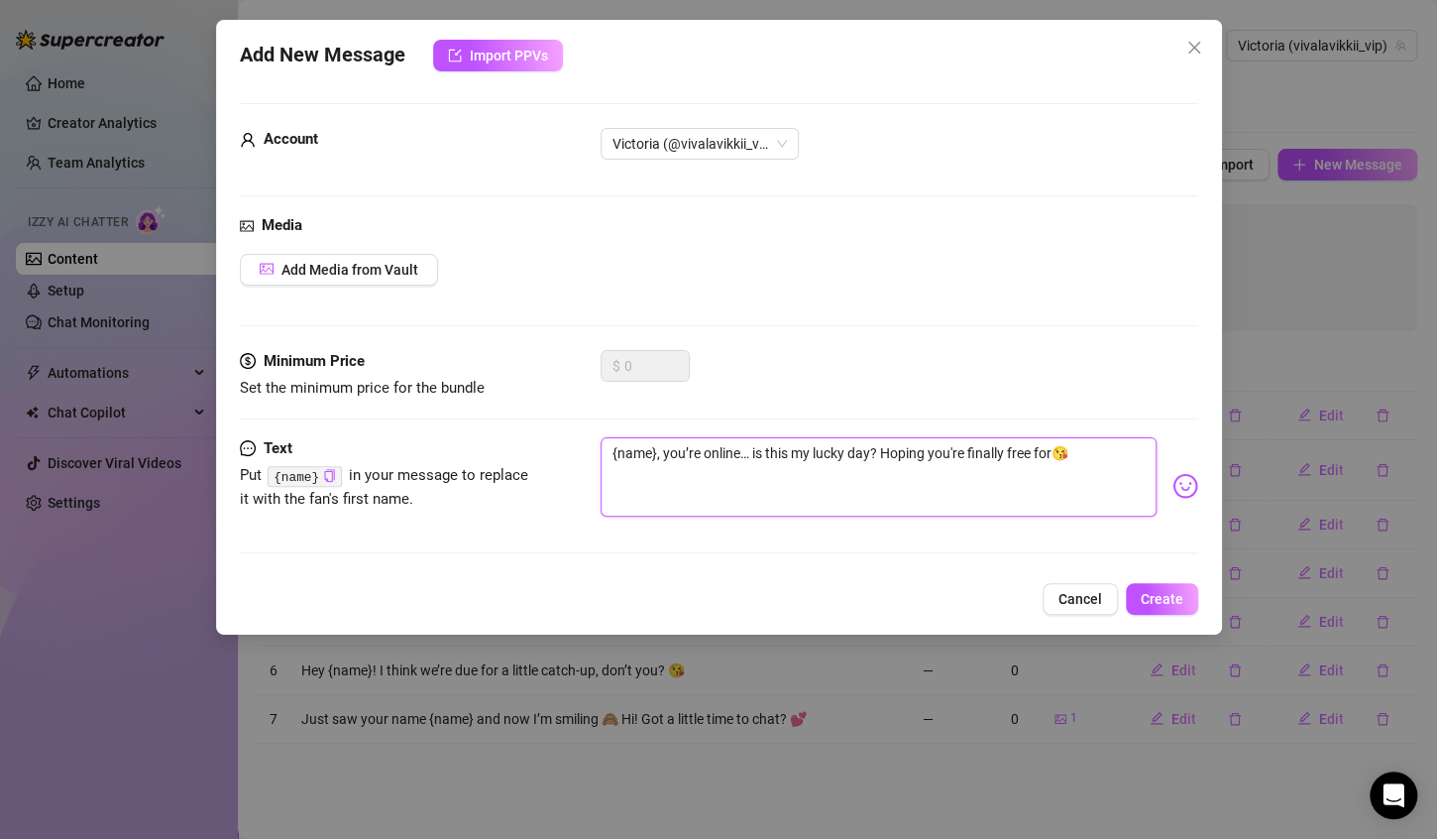
type textarea "{name}, you’re online… is this my lucky day? Hoping you're finally free for 😘"
type textarea "{name}, you’re online… is this my lucky day? Hoping you're finally free for a😘"
type textarea "{name}, you’re online… is this my lucky day? Hoping you're finally free for a 😘"
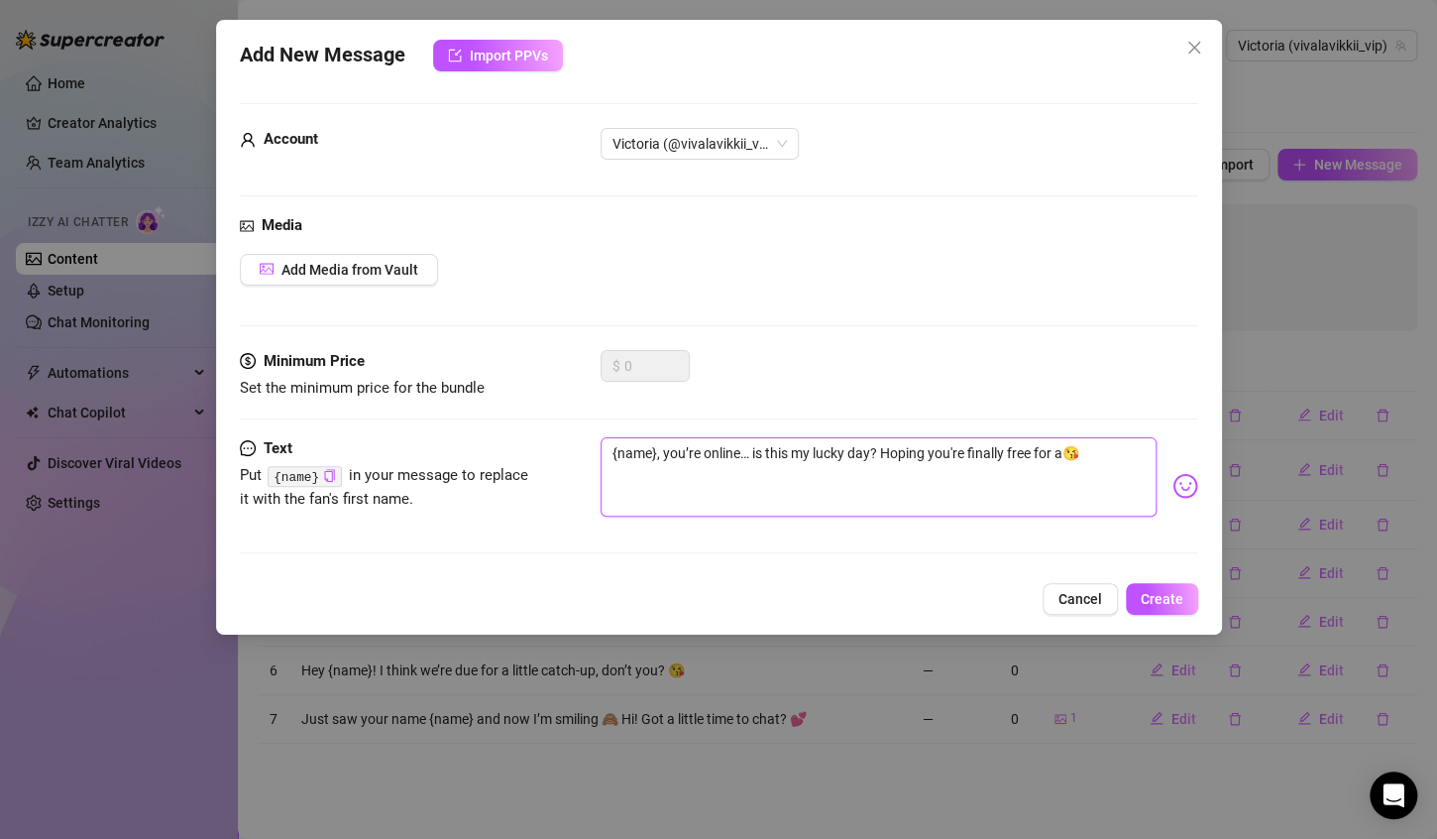
type textarea "{name}, you’re online… is this my lucky day? Hoping you're finally free for a 😘"
type textarea "{name}, you’re online… is this my lucky day? Hoping you're finally free for a l😘"
type textarea "{name}, you’re online… is this my lucky day? Hoping you're finally free for a l…"
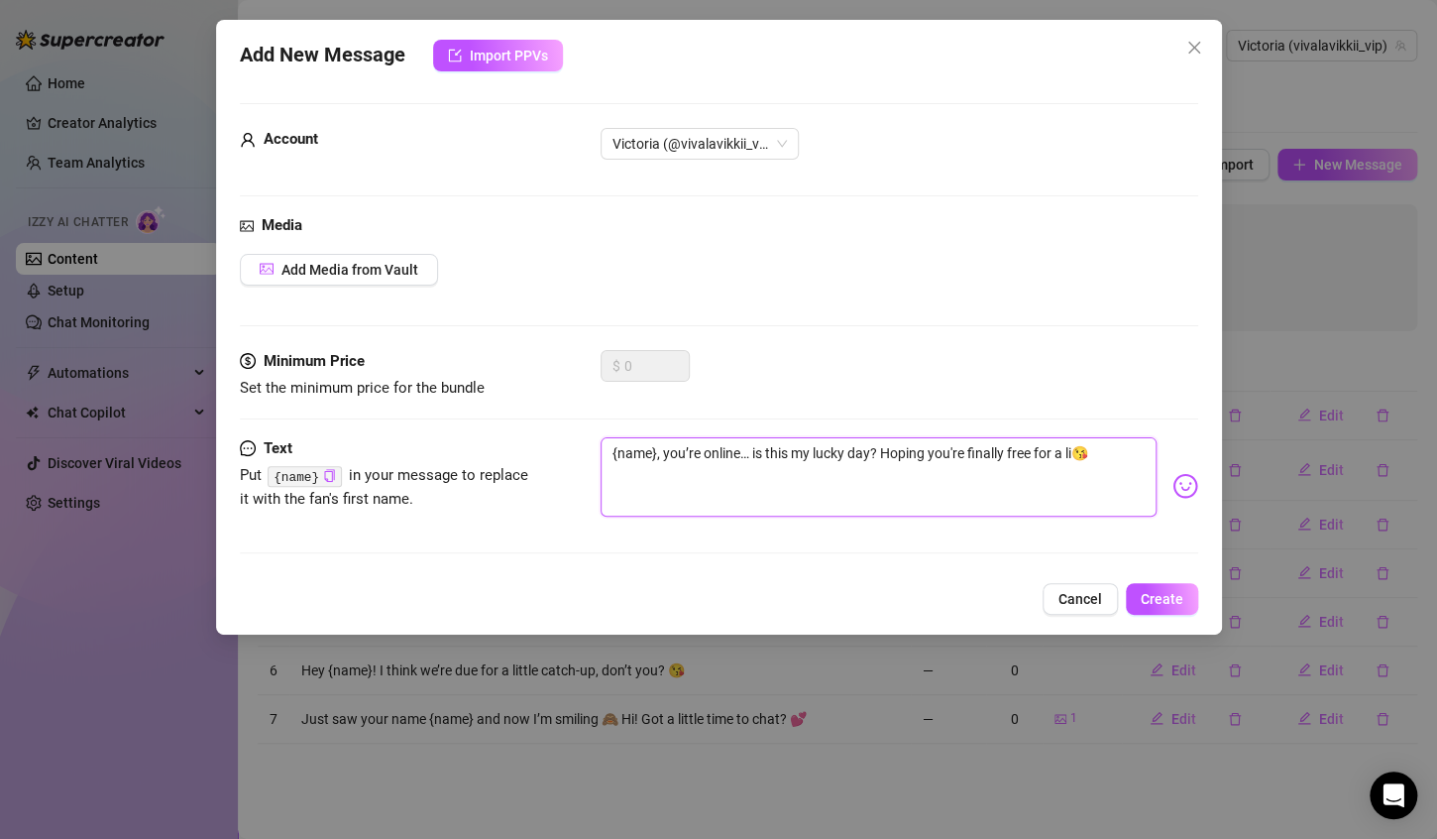
type textarea "{name}, you’re online… is this my lucky day? Hoping you're finally free for a l…"
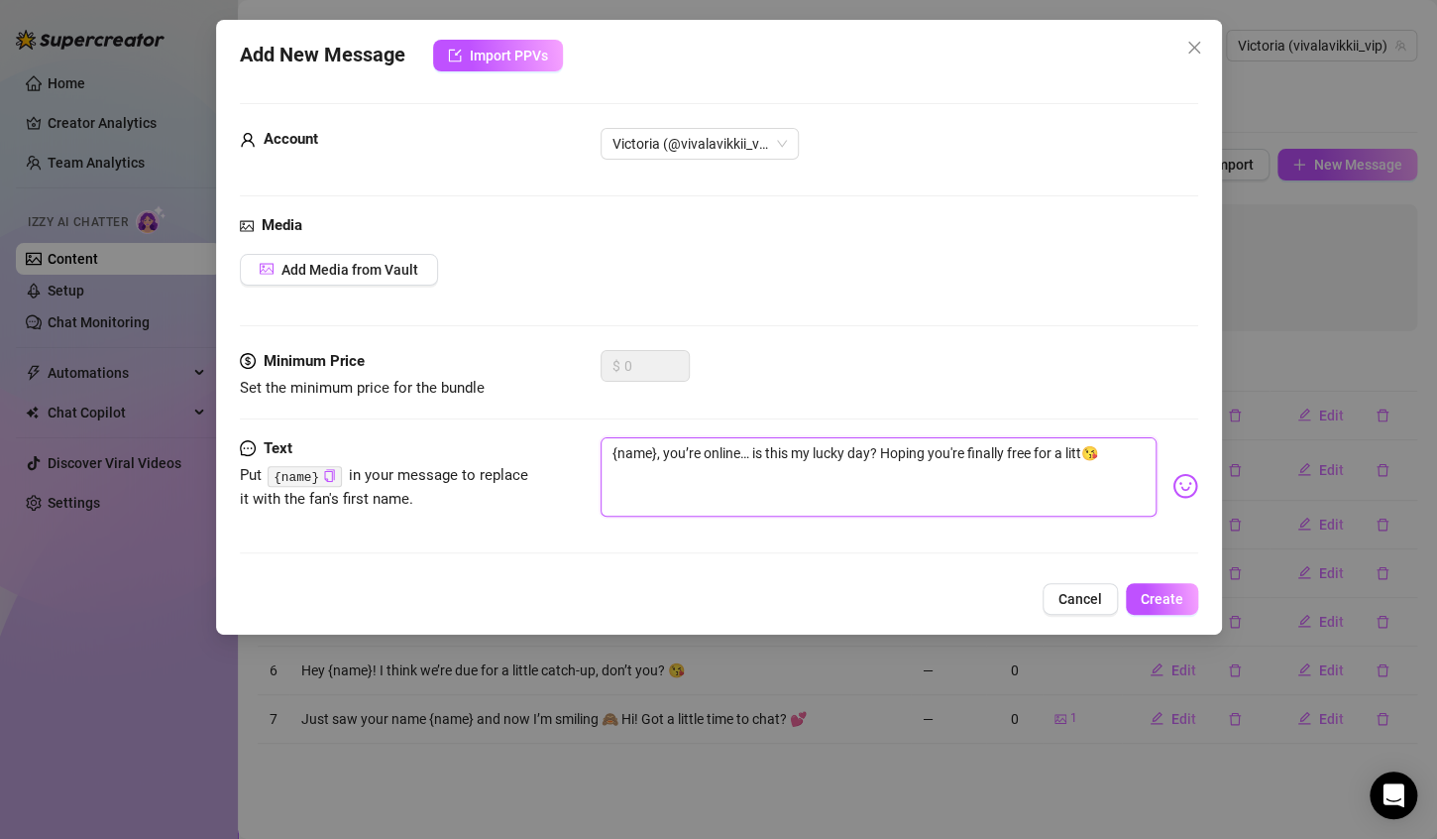
type textarea "{name}, you’re online… is this my lucky day? Hoping you're finally free for a l…"
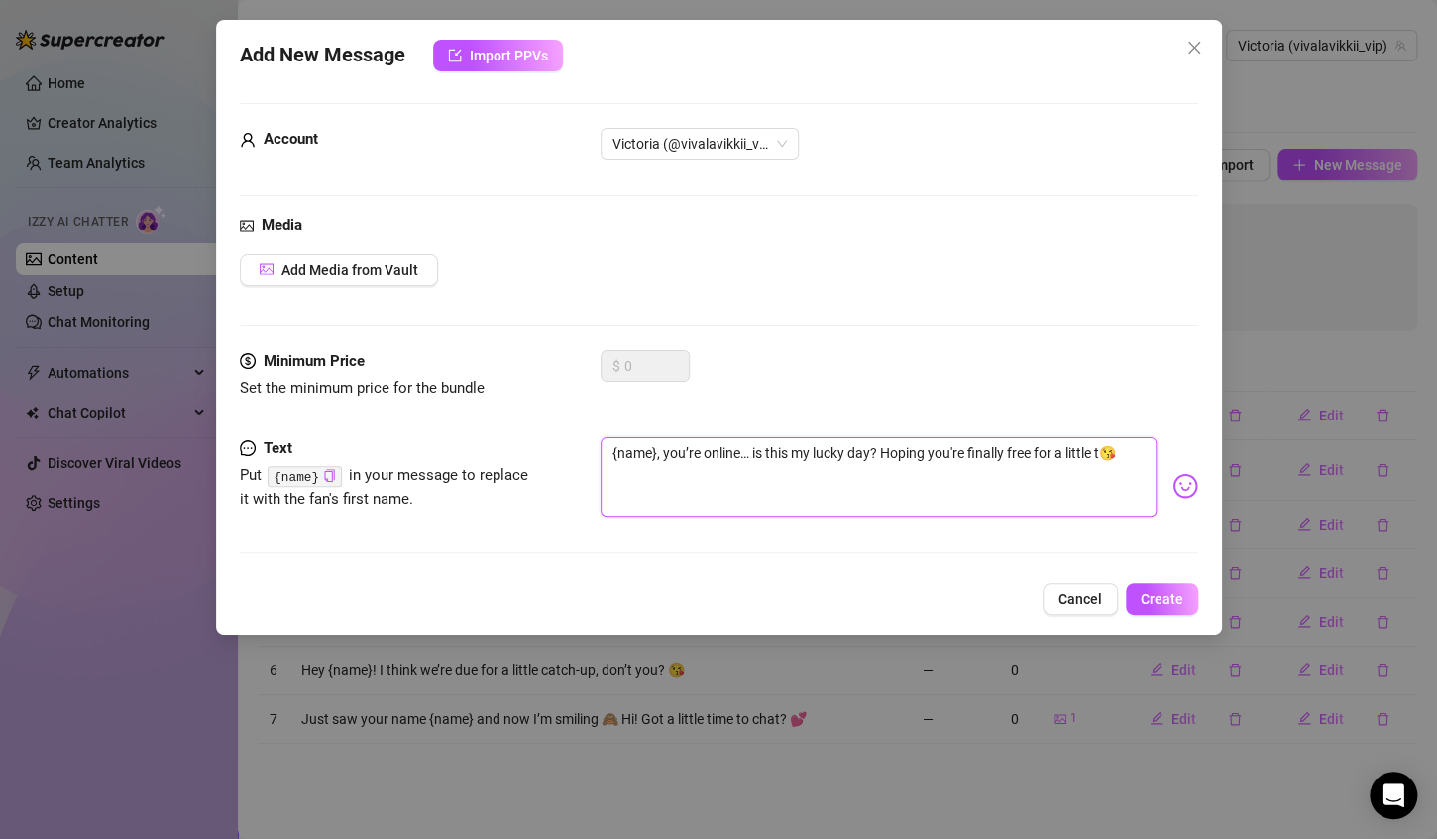
type textarea "{name}, you’re online… is this my lucky day? Hoping you're finally free for a l…"
type textarea "{name}, you’re online… is this my lucky day? Hoping you're finally free for a […"
type textarea "{name}, you’re online… is this my lucky day? Hoping you're finally free for a l…"
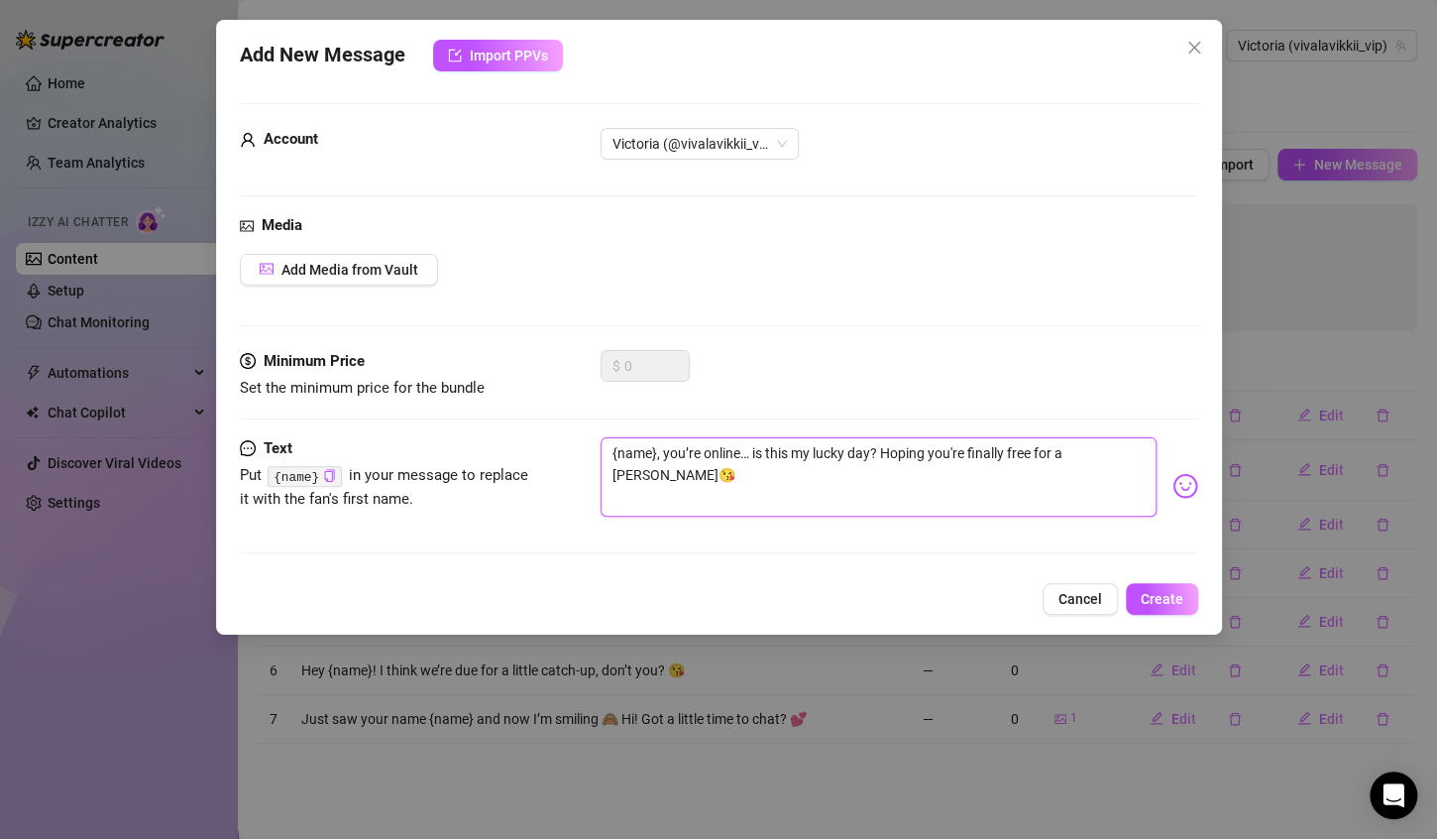
type textarea "{name}, you’re online… is this my lucky day? Hoping you're finally free for a l…"
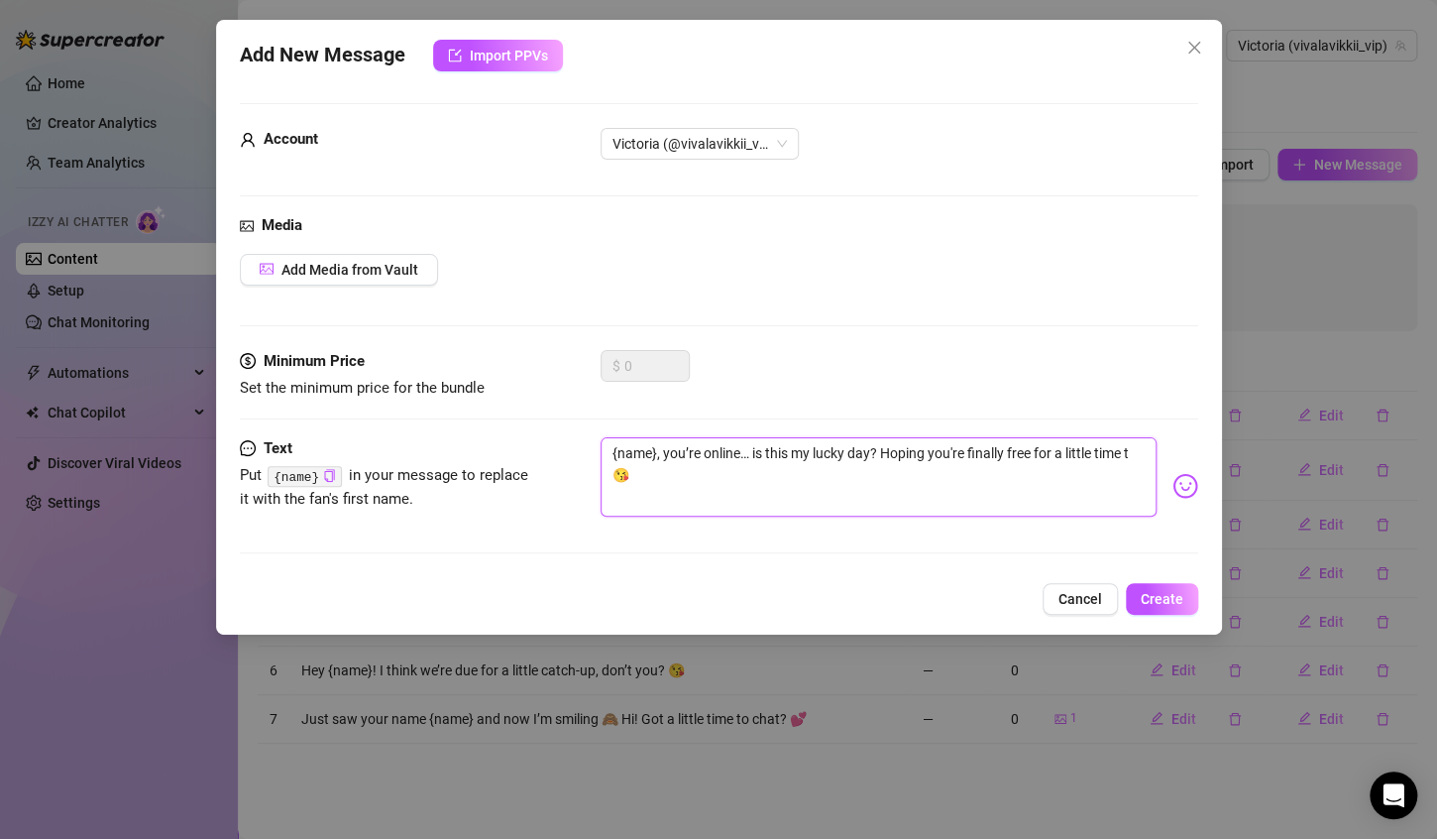
type textarea "{name}, you’re online… is this my lucky day? Hoping you're finally free for a l…"
type textarea "{name}, you’re online… is this my lucky day? Hoping you're finally free for a […"
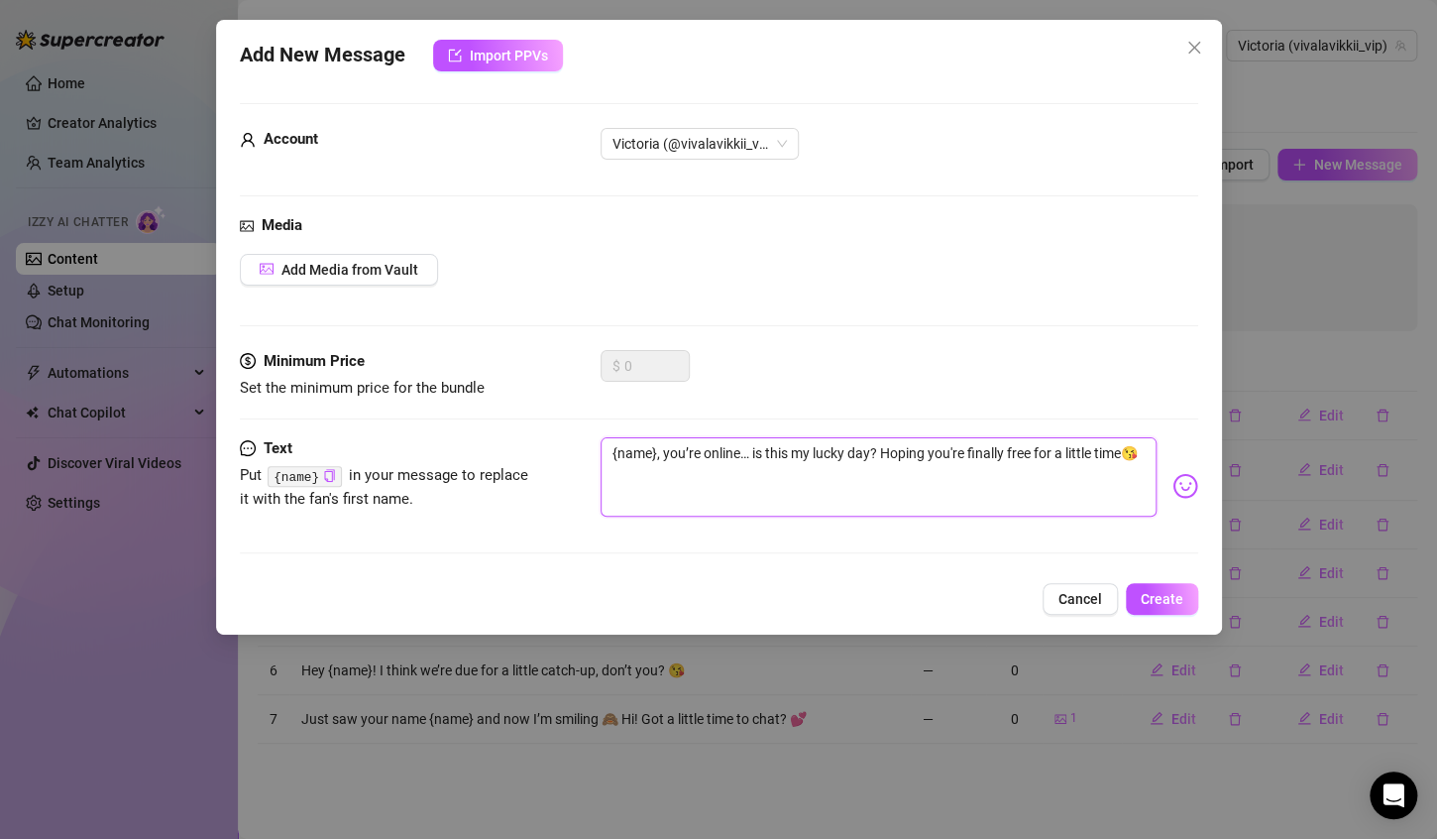
type textarea "{name}, you’re online… is this my lucky day? Hoping you're finally free for a […"
type textarea "{name}, you’re online… is this my lucky day? Hoping you're finally free for a l…"
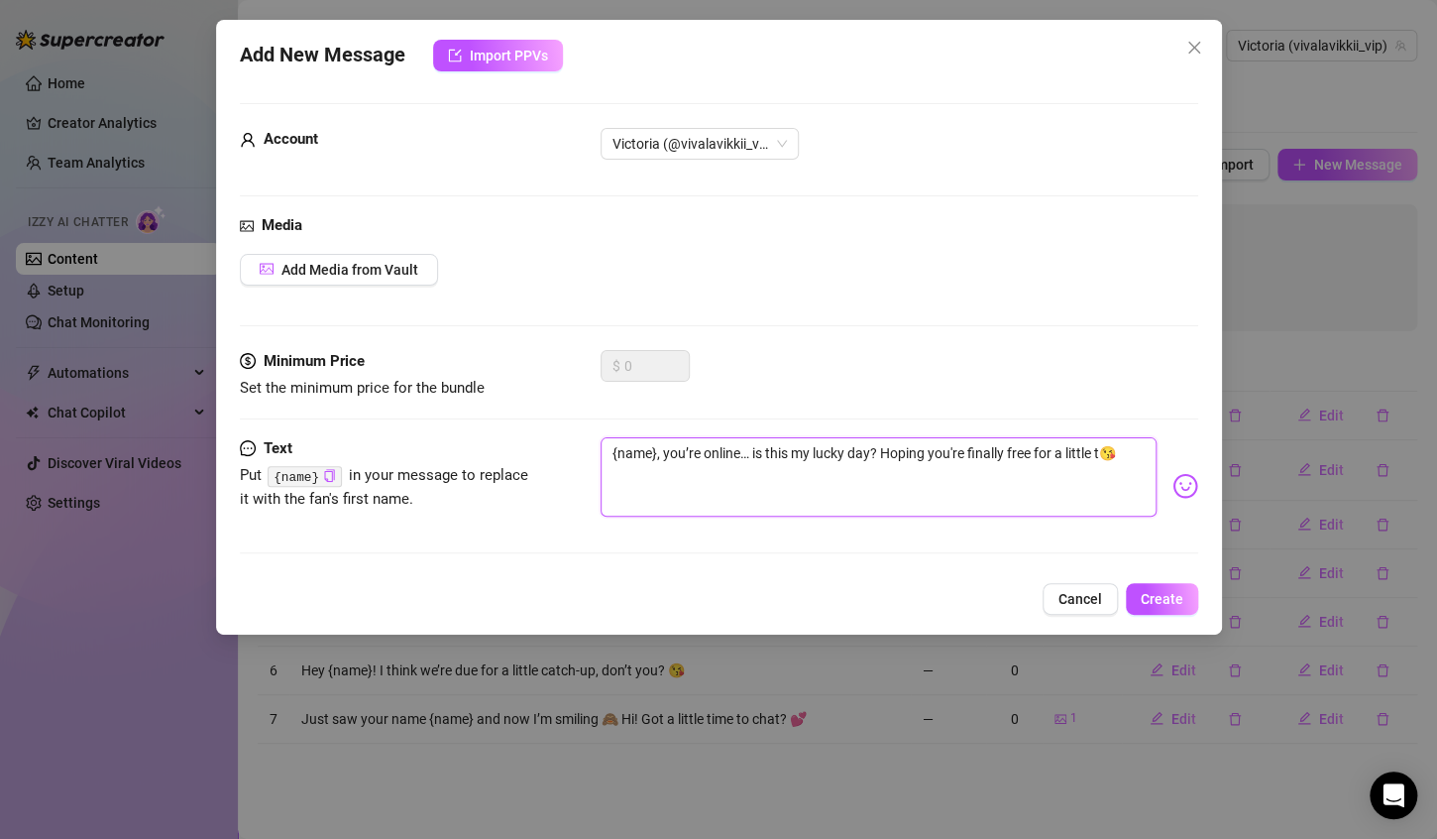
type textarea "{name}, you’re online… is this my lucky day? Hoping you're finally free for a l…"
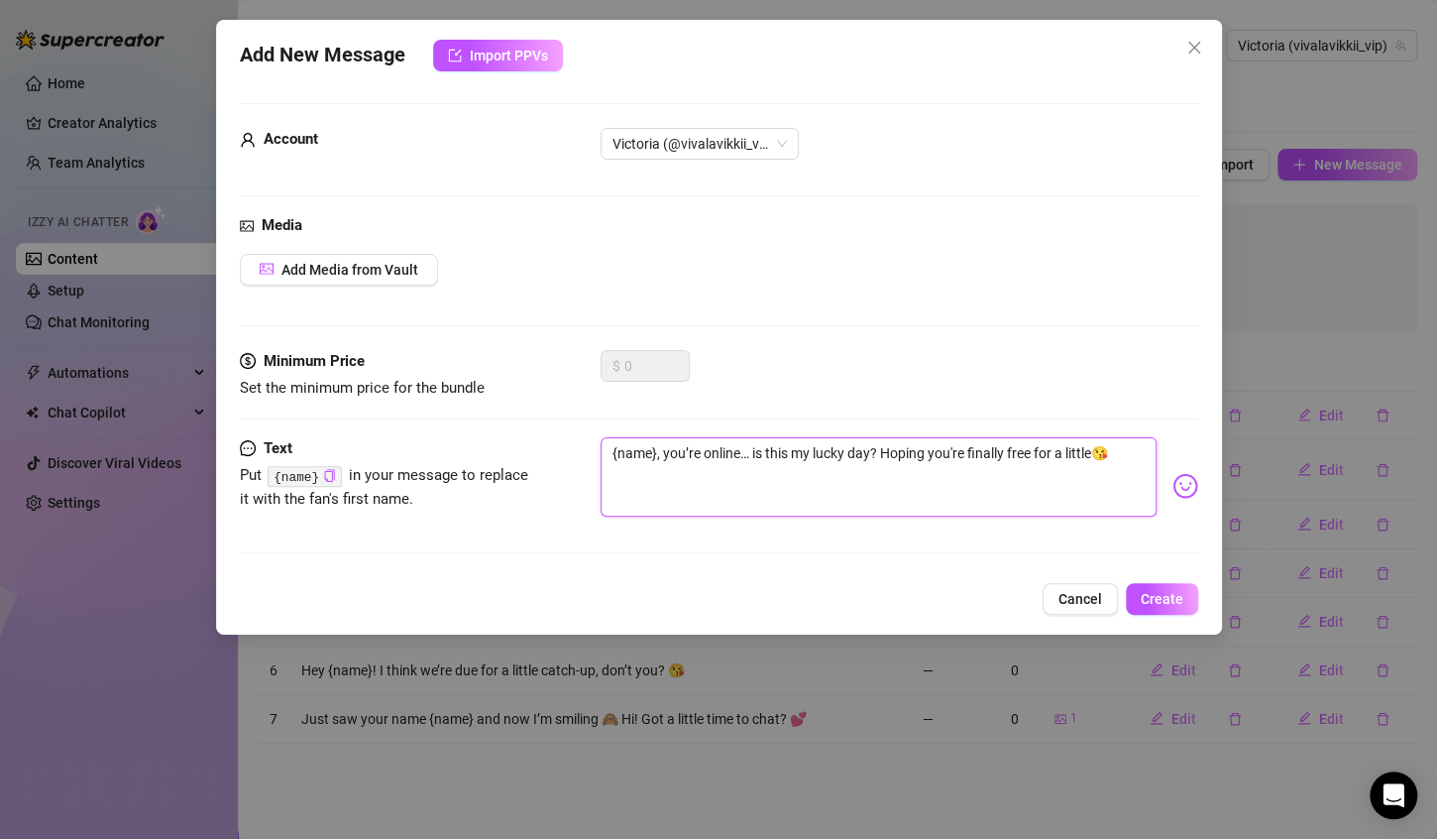
type textarea "{name}, you’re online… is this my lucky day? Hoping you're finally free for a l…"
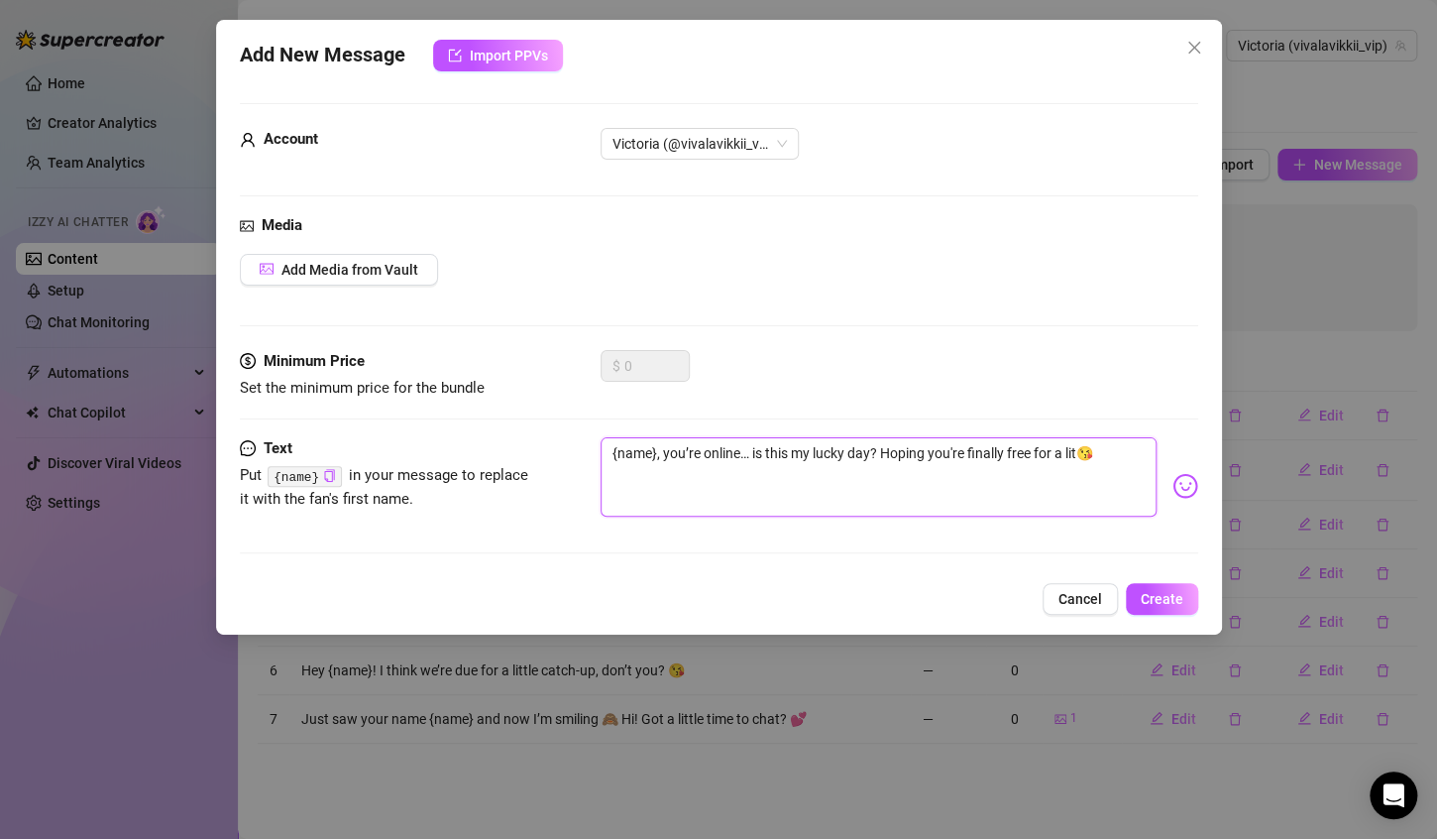
type textarea "{name}, you’re online… is this my lucky day? Hoping you're finally free for a l…"
type textarea "{name}, you’re online… is this my lucky day? Hoping you're finally free for a l😘"
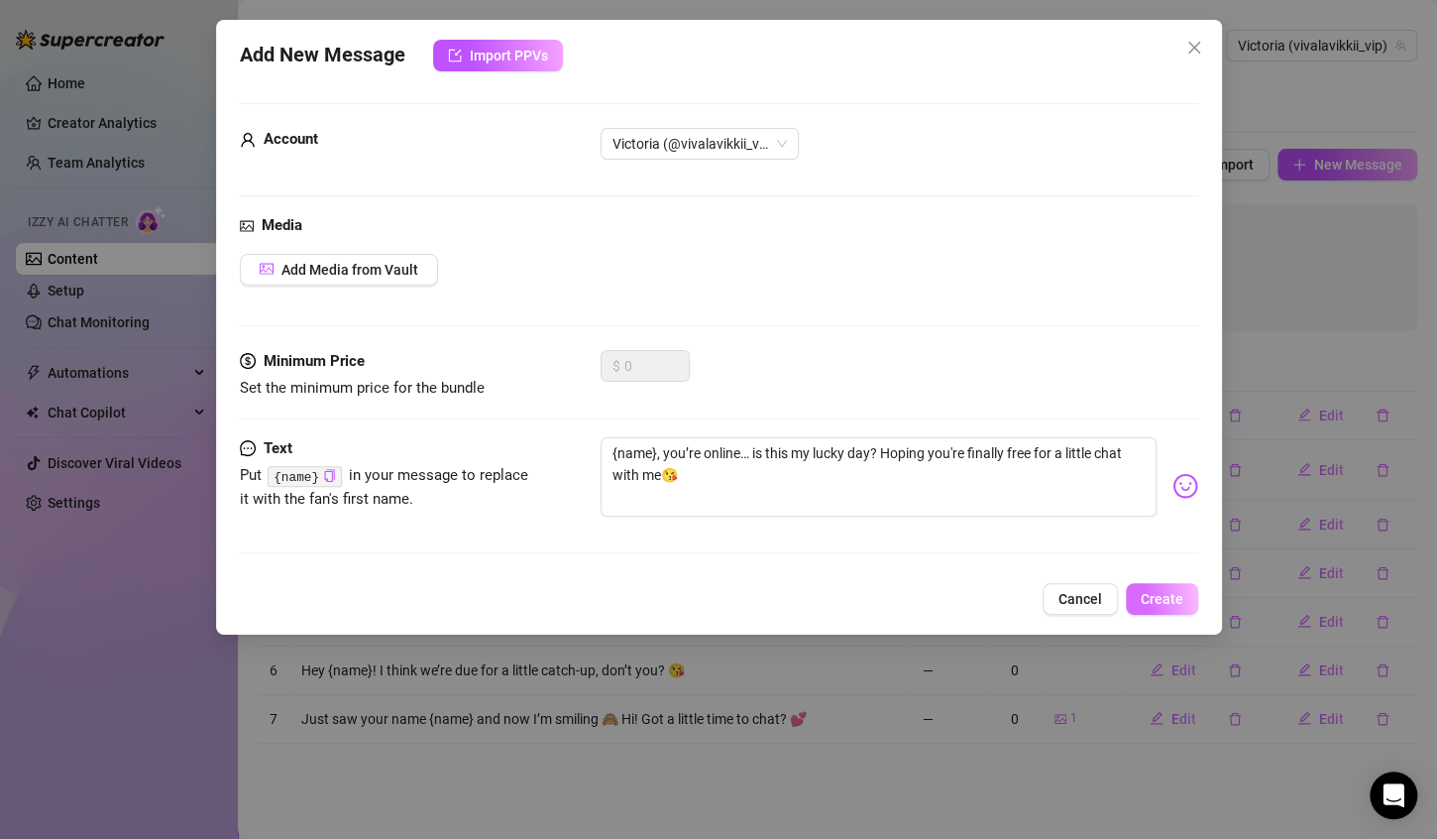
click at [1181, 603] on span "Create" at bounding box center [1162, 599] width 43 height 16
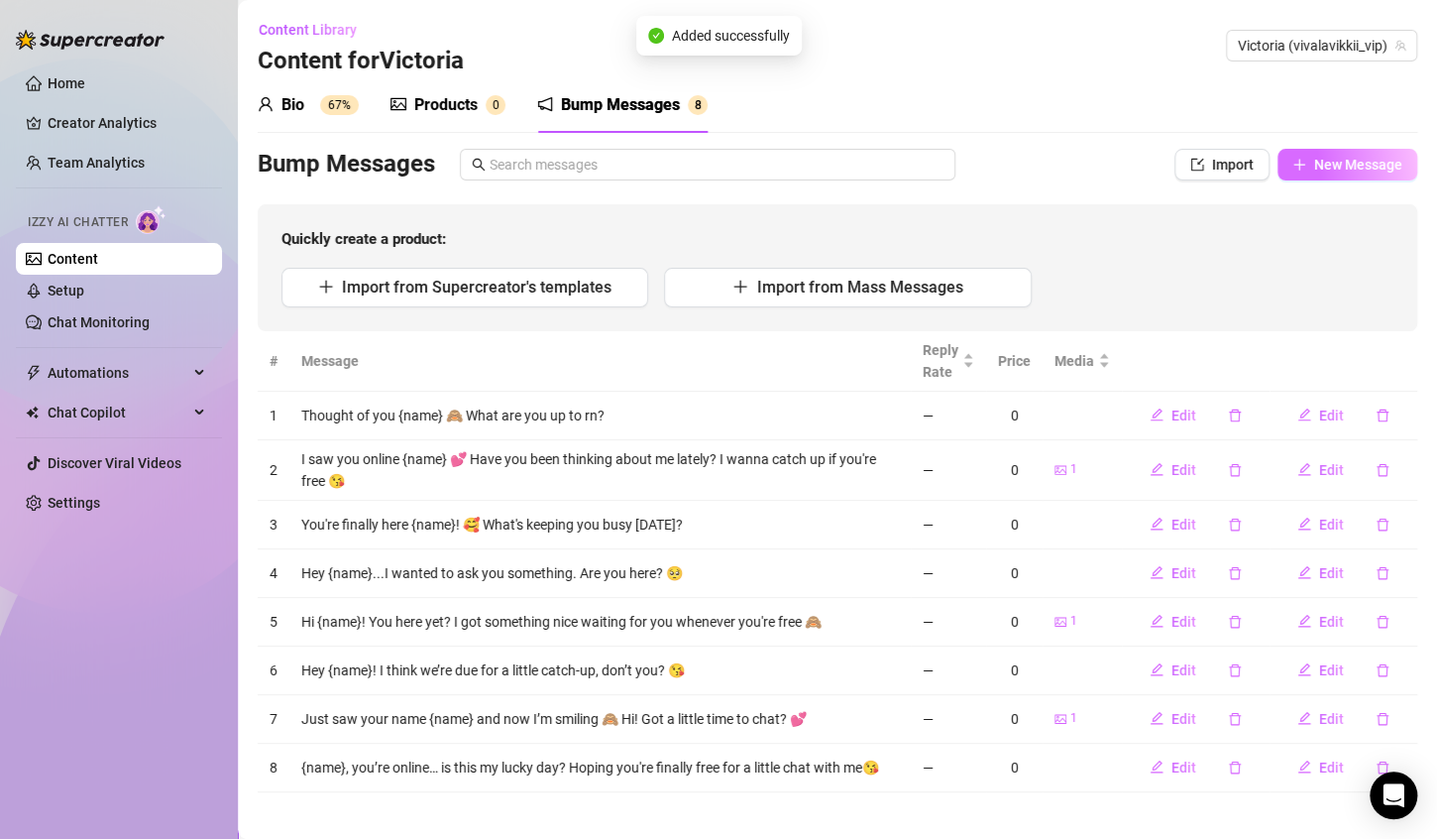
click at [1349, 167] on span "New Message" at bounding box center [1358, 165] width 88 height 16
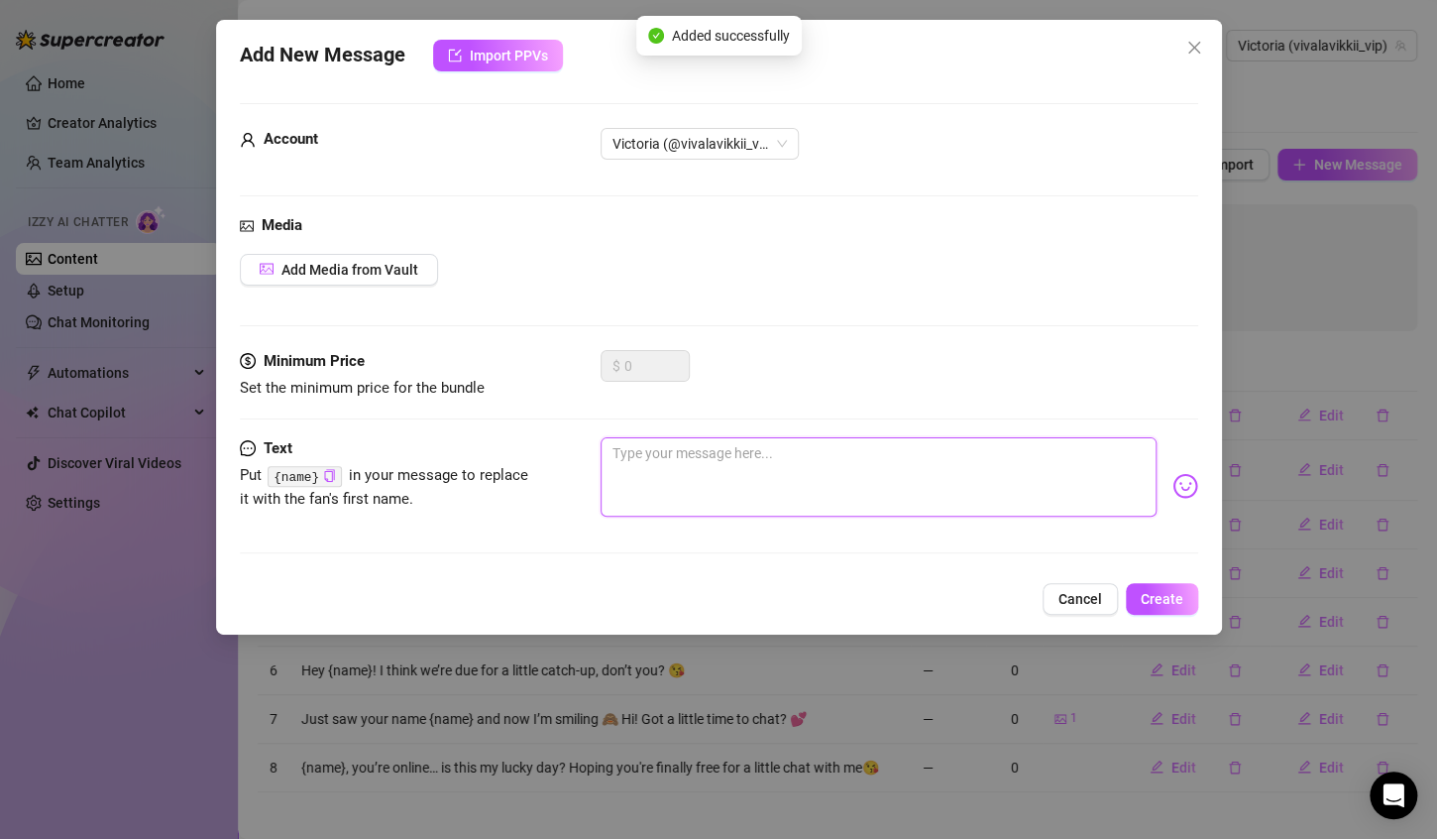
click at [805, 504] on textarea at bounding box center [879, 476] width 556 height 79
click at [709, 497] on textarea at bounding box center [879, 476] width 556 height 79
paste textarea "Hey {name}, come keep me company for a bit 💕"
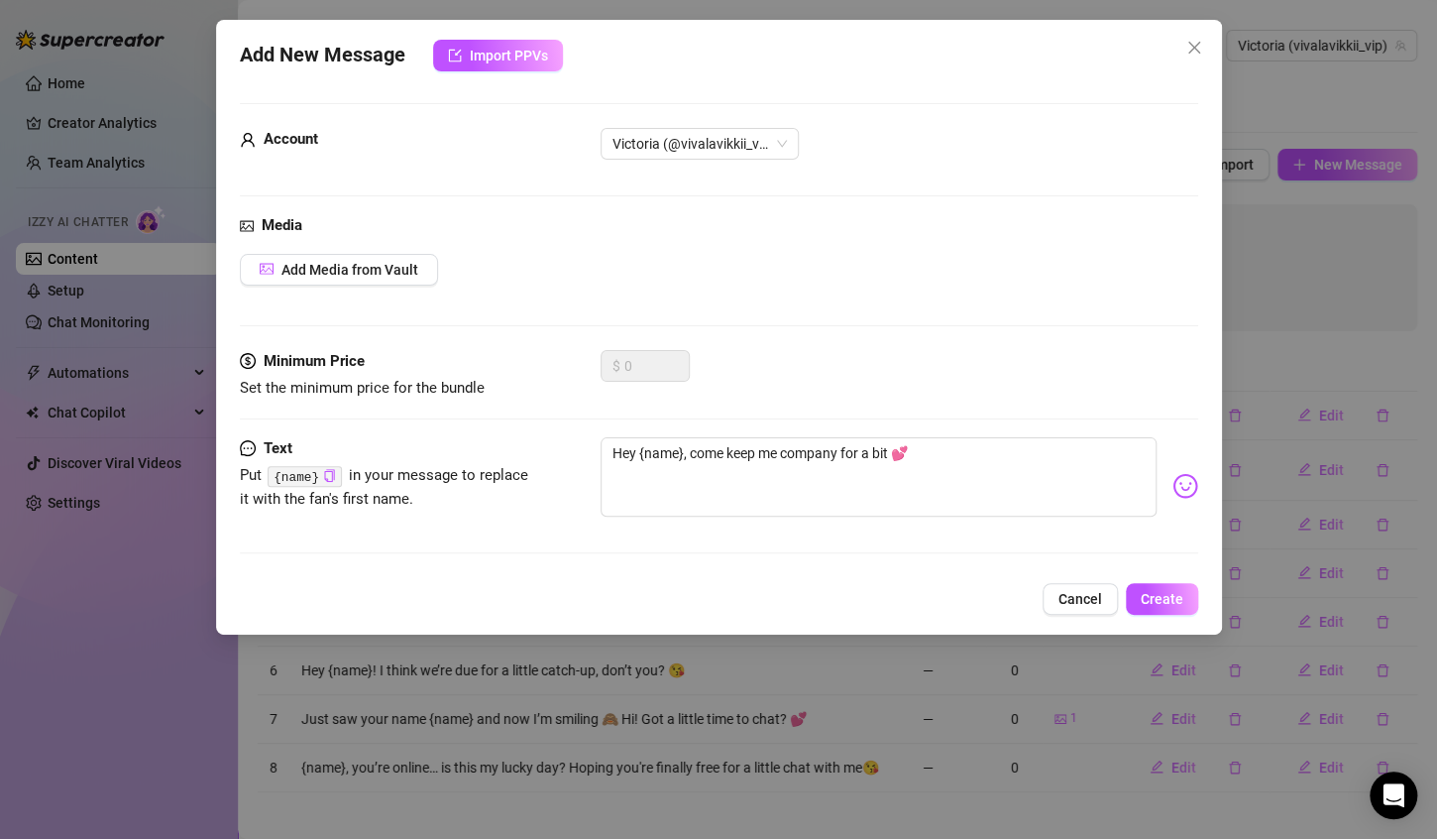
click at [314, 475] on code "{name}" at bounding box center [305, 476] width 74 height 21
click at [355, 278] on button "Add Media from Vault" at bounding box center [339, 270] width 198 height 32
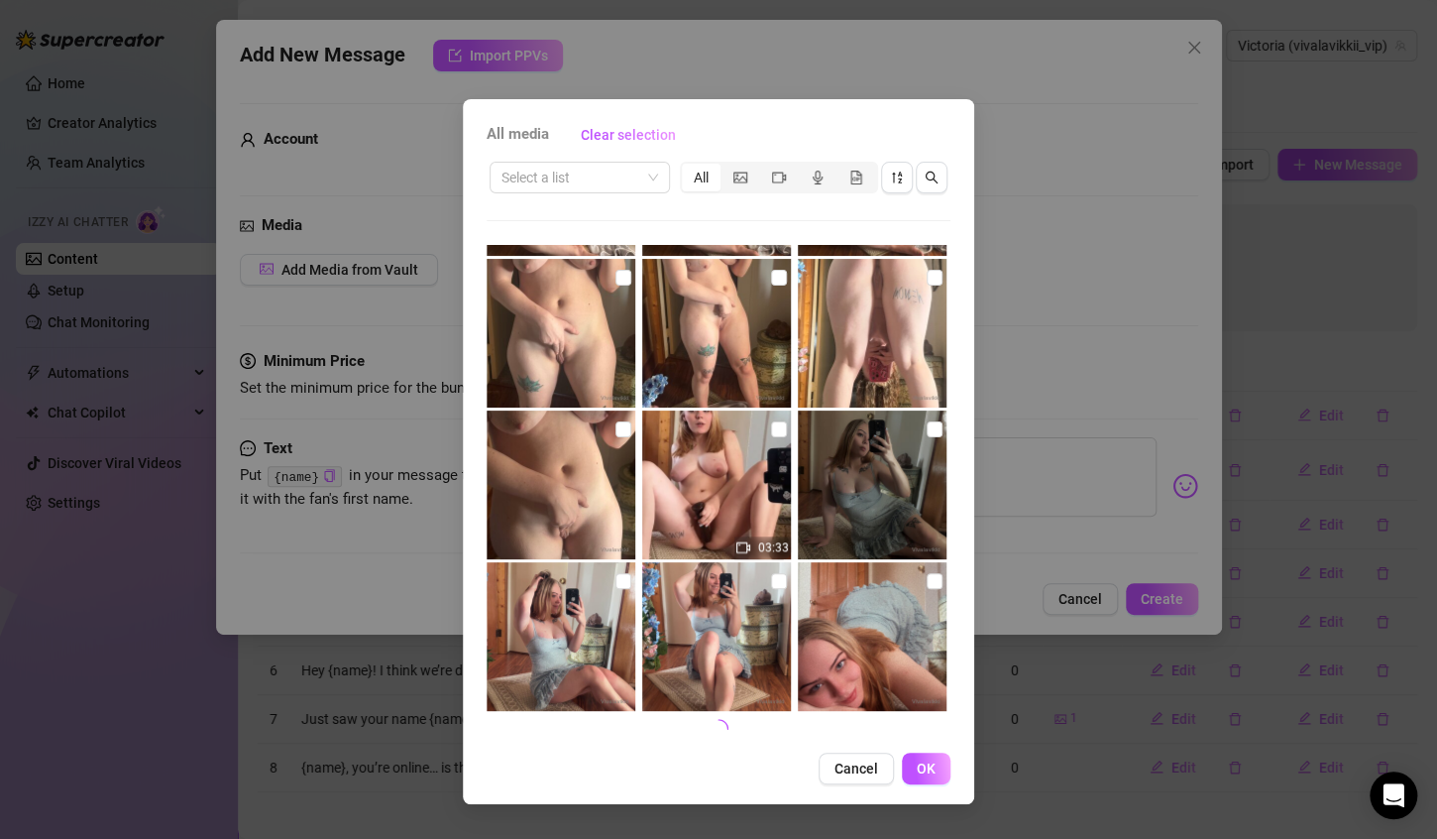
scroll to position [8026, 0]
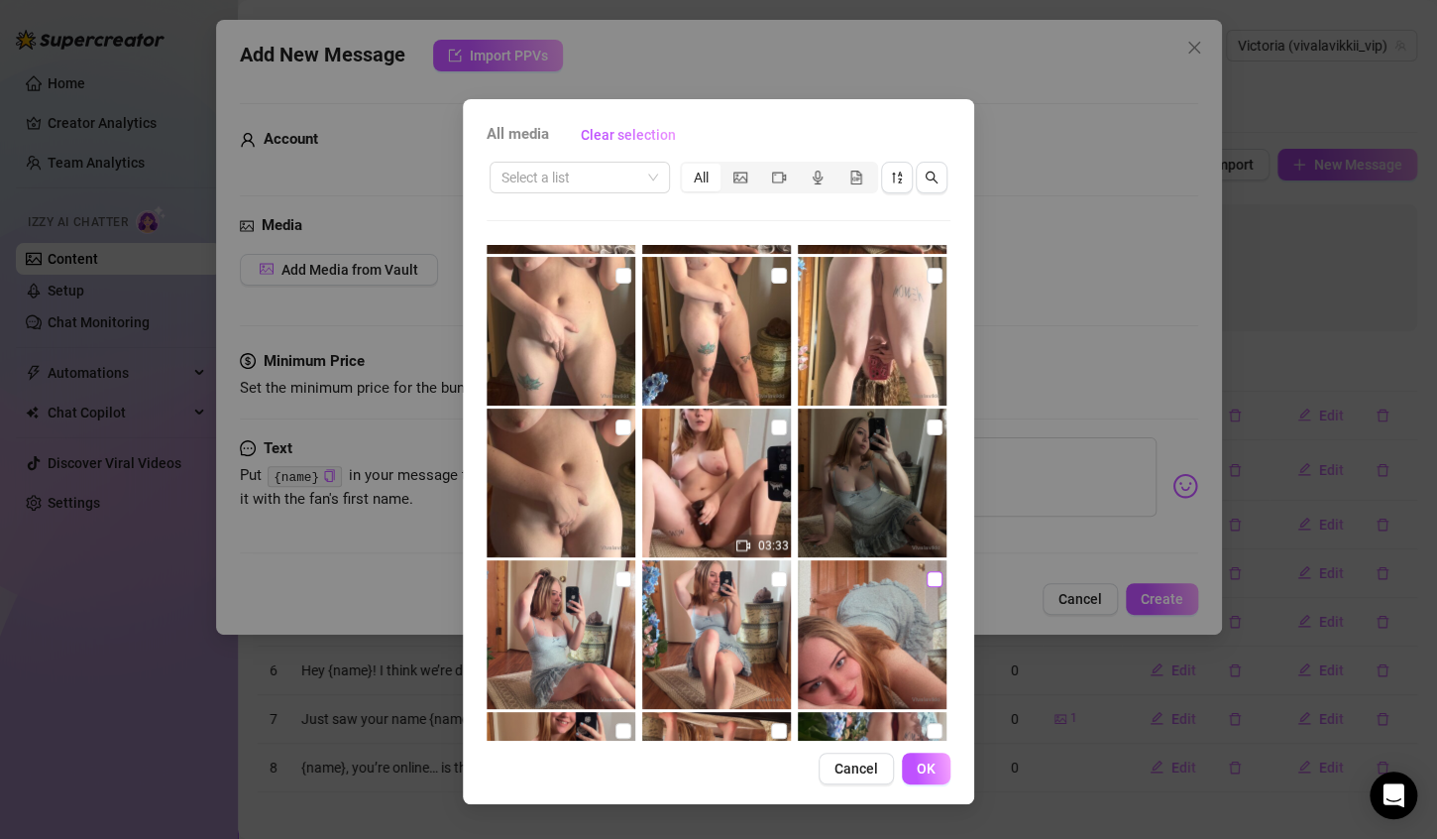
click at [927, 584] on input "checkbox" at bounding box center [935, 579] width 16 height 16
click at [940, 768] on button "OK" at bounding box center [926, 768] width 49 height 32
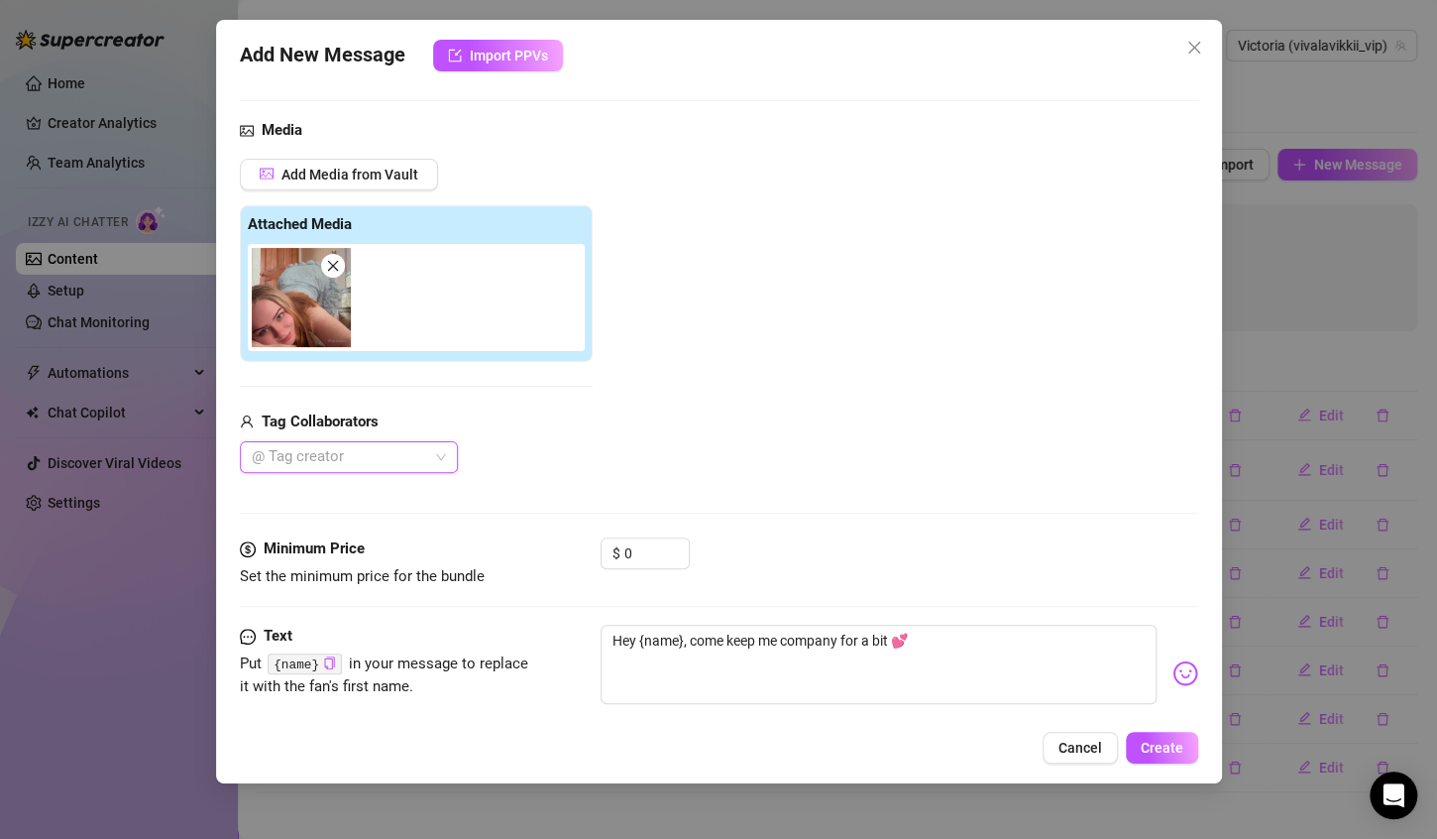
scroll to position [132, 0]
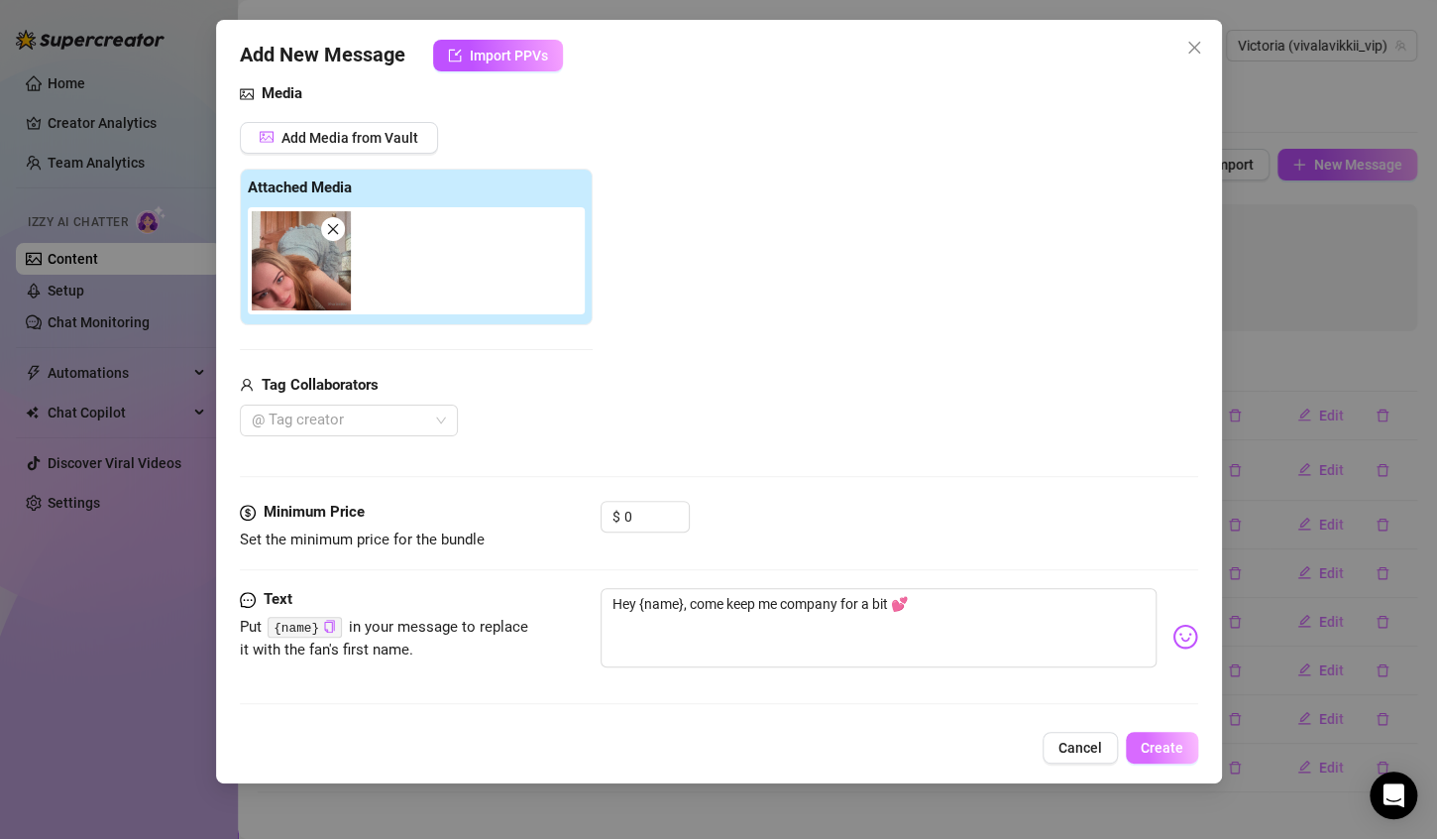
click at [1169, 750] on span "Create" at bounding box center [1162, 747] width 43 height 16
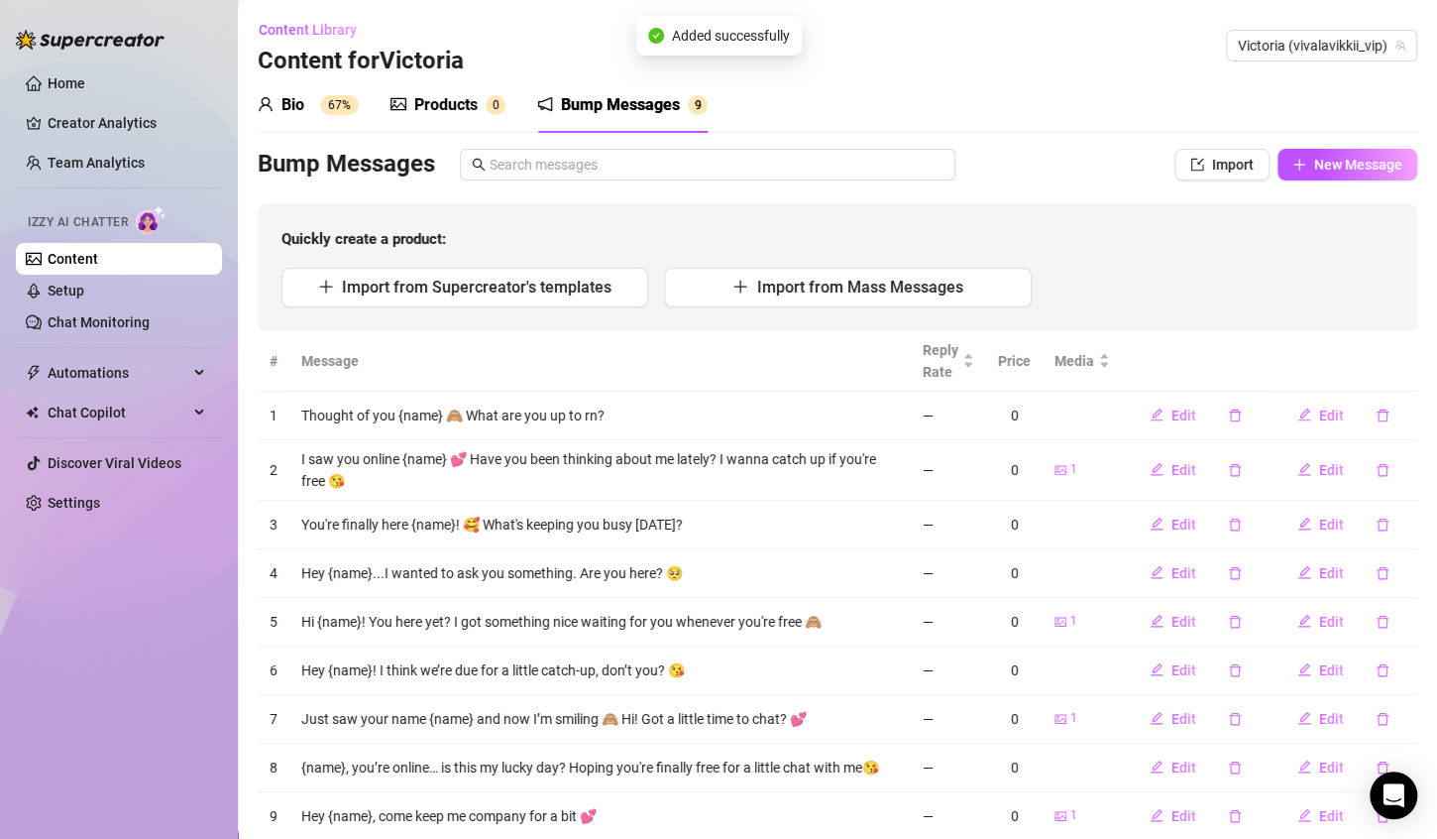
scroll to position [58, 0]
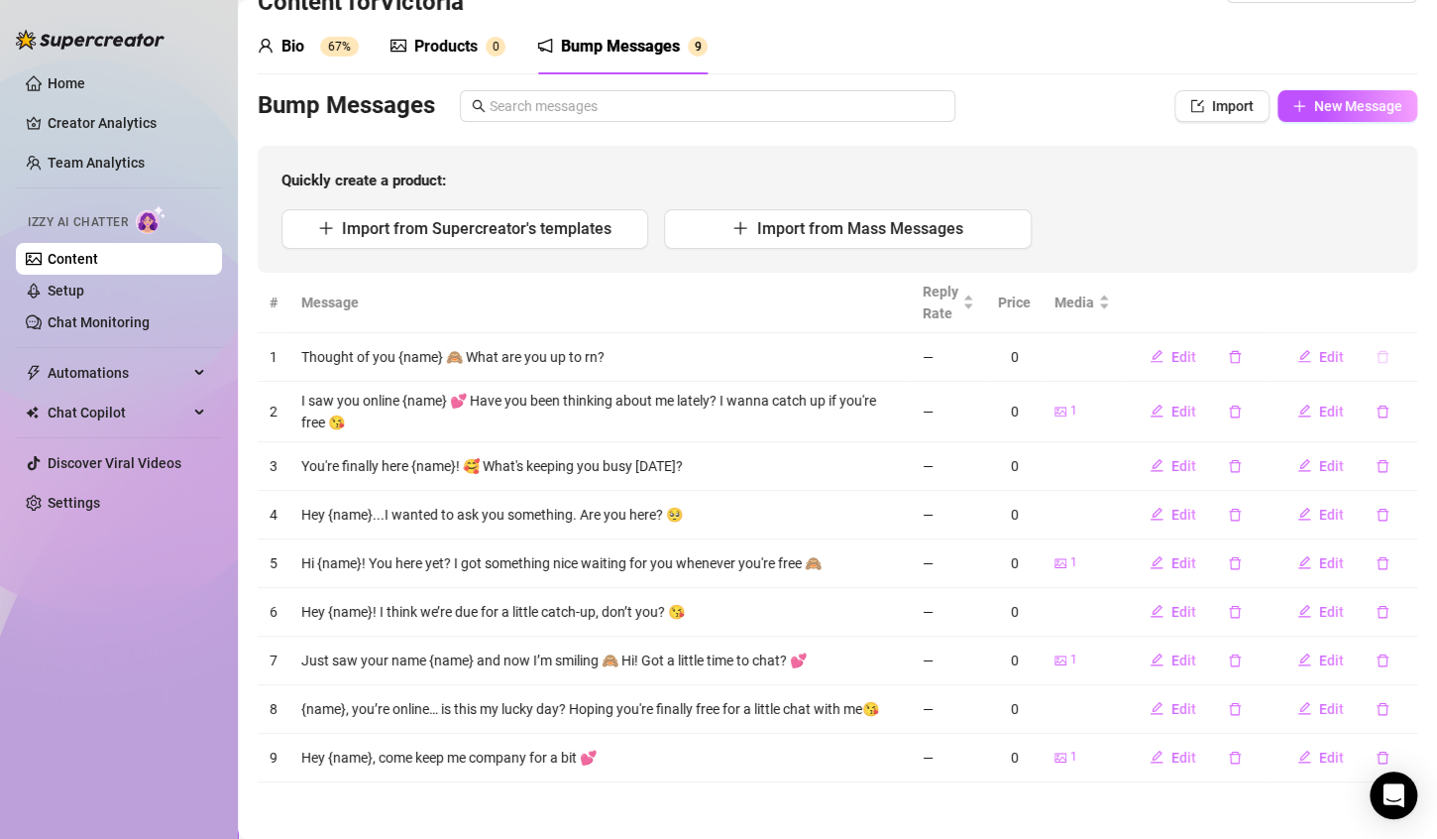
click at [1376, 354] on icon "delete" at bounding box center [1383, 357] width 14 height 14
click at [1392, 325] on span "Yes" at bounding box center [1387, 321] width 24 height 16
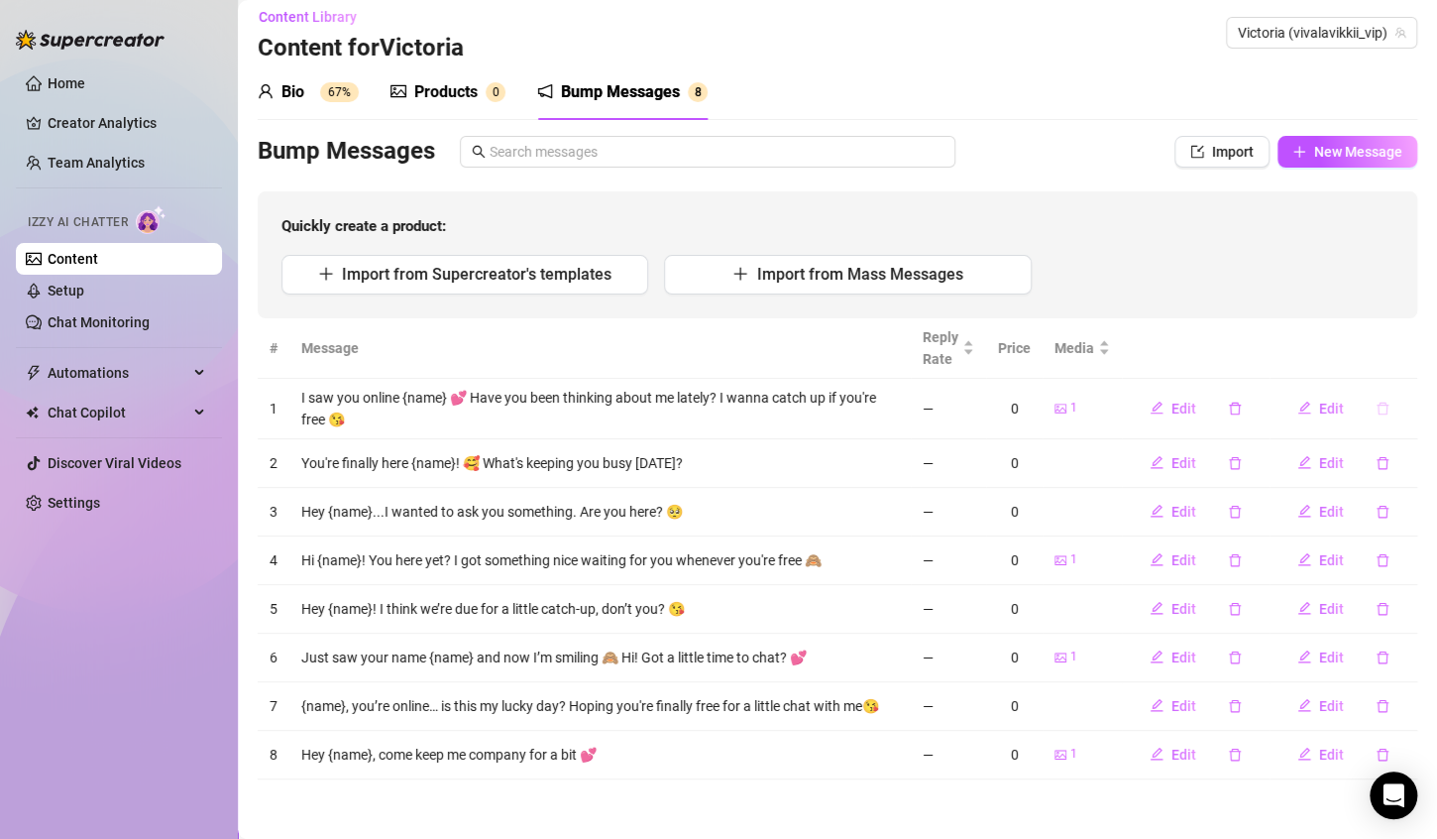
scroll to position [10, 0]
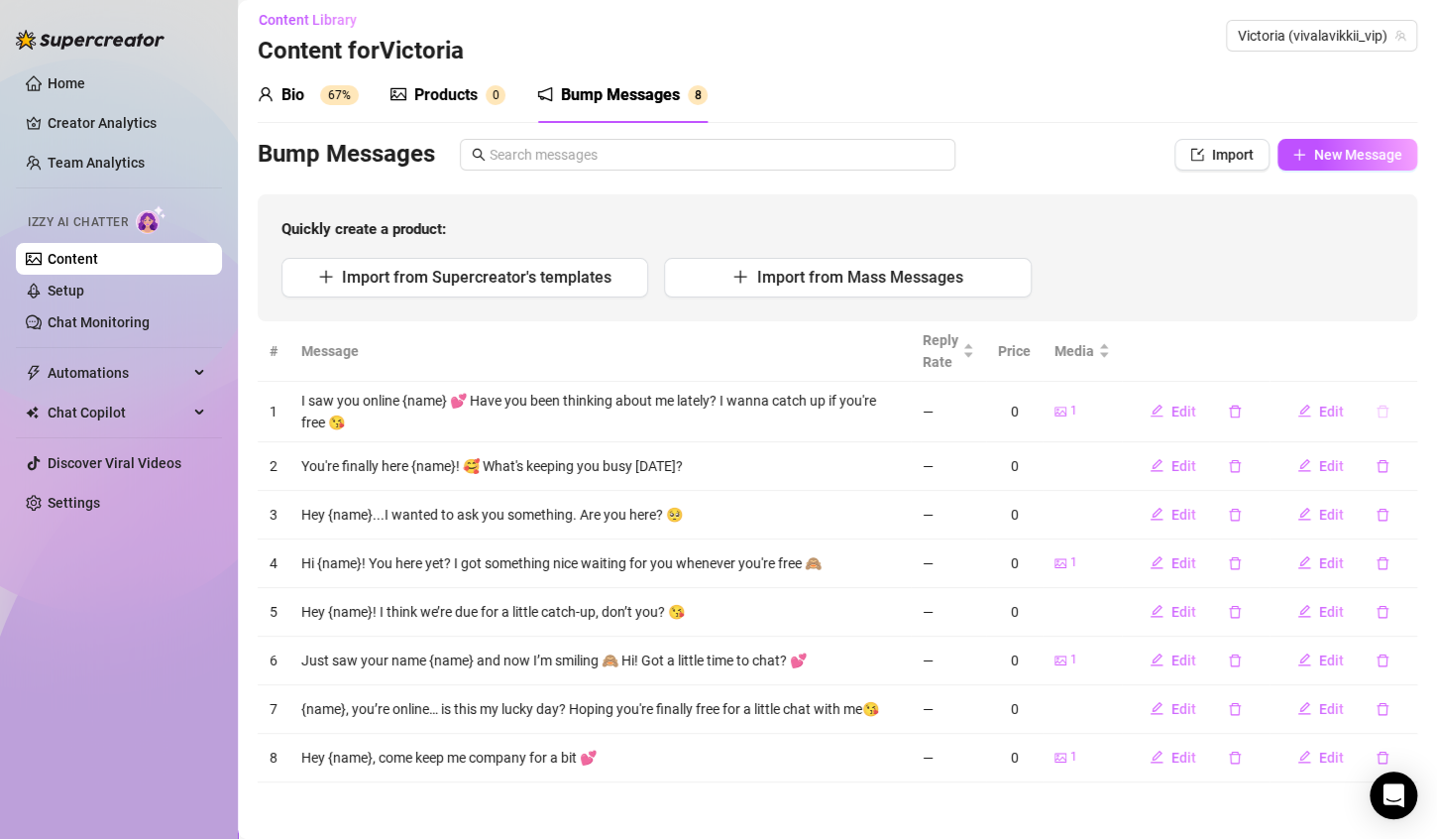
click at [1376, 408] on icon "delete" at bounding box center [1383, 411] width 14 height 14
click at [1403, 372] on button "Yes" at bounding box center [1387, 375] width 38 height 24
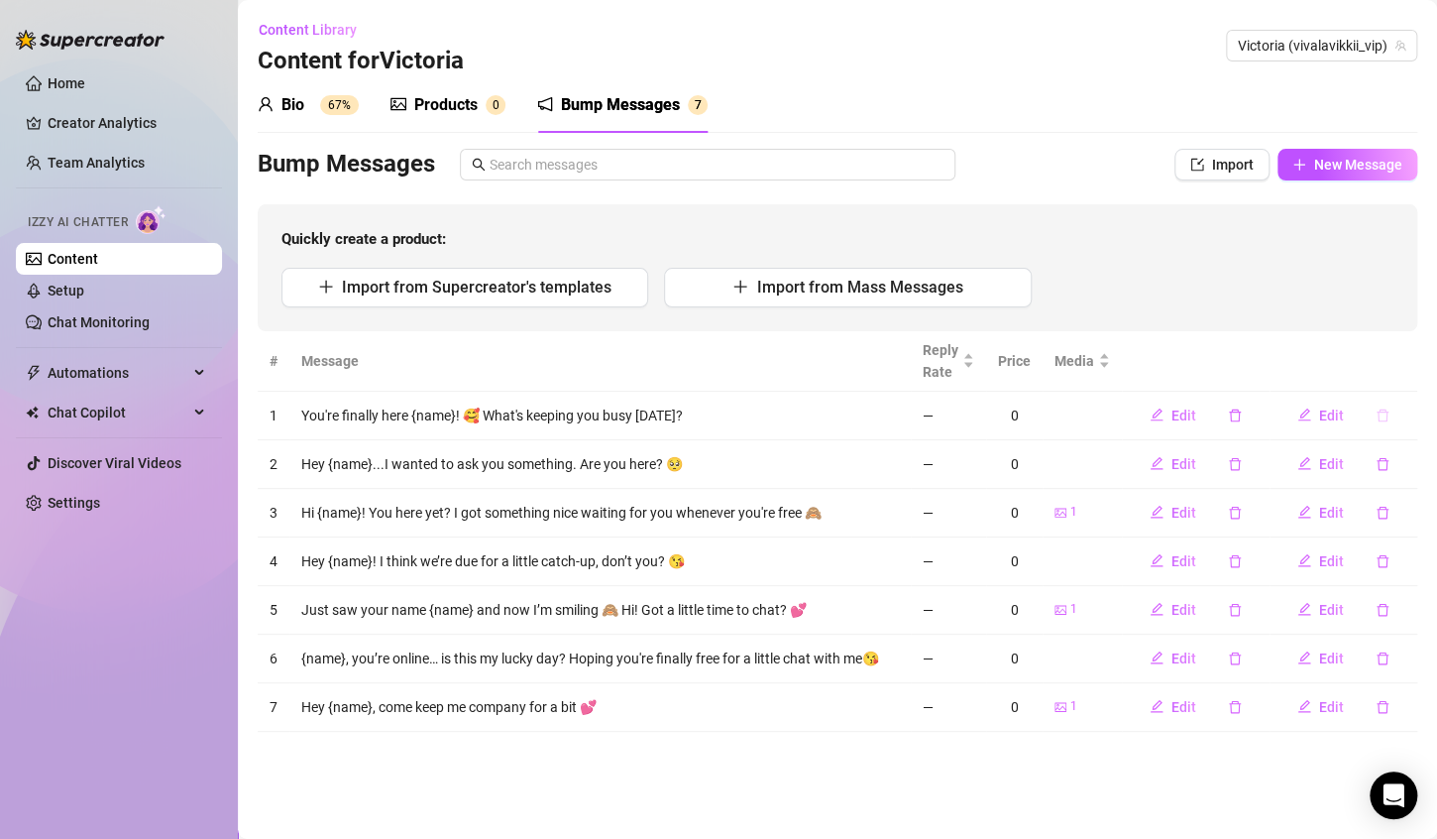
click at [1371, 402] on button "button" at bounding box center [1383, 415] width 46 height 32
click at [1388, 382] on span "Yes" at bounding box center [1387, 380] width 24 height 16
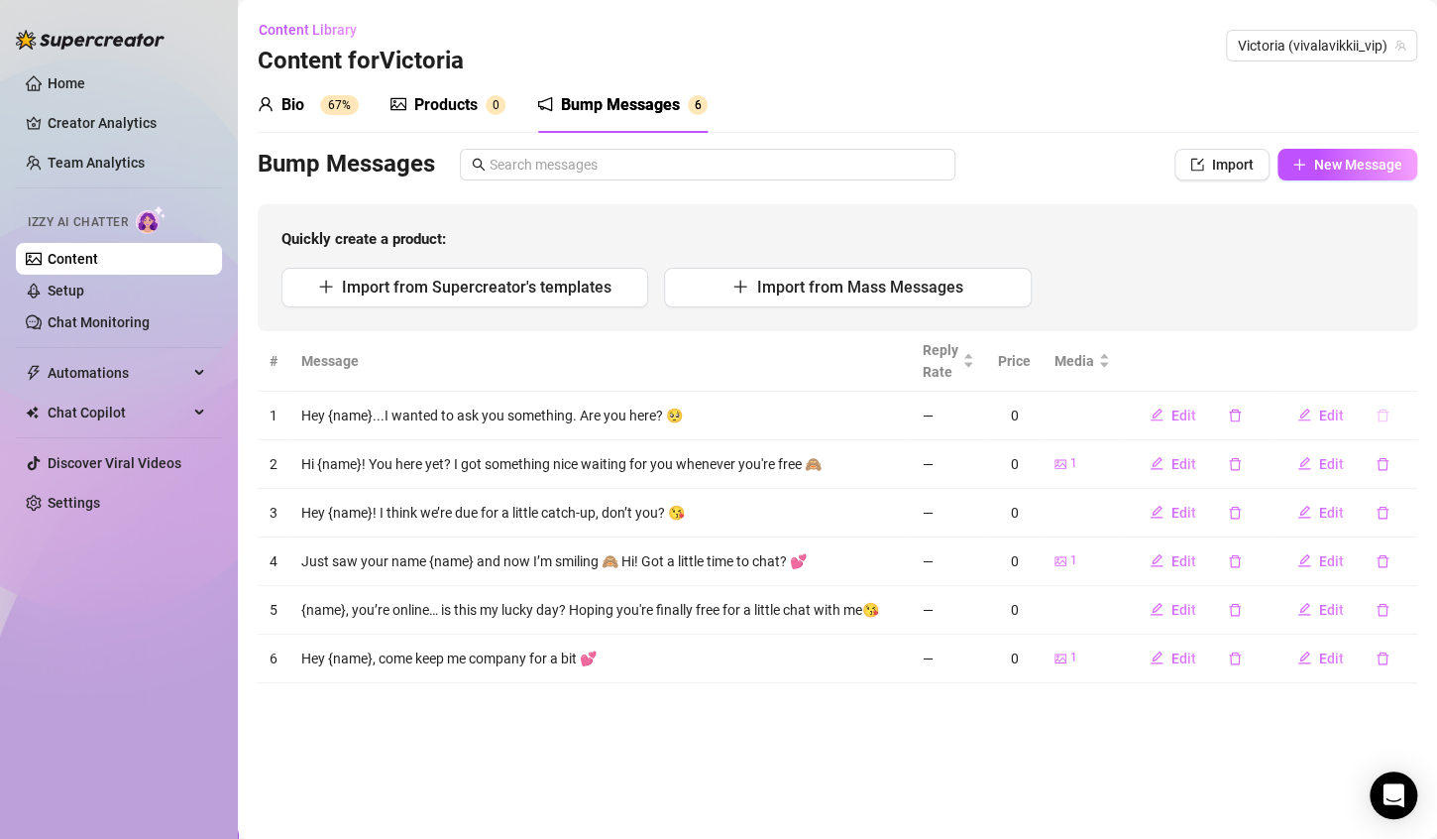
click at [1384, 425] on button "button" at bounding box center [1383, 415] width 46 height 32
click at [1399, 378] on span "Yes" at bounding box center [1387, 380] width 24 height 16
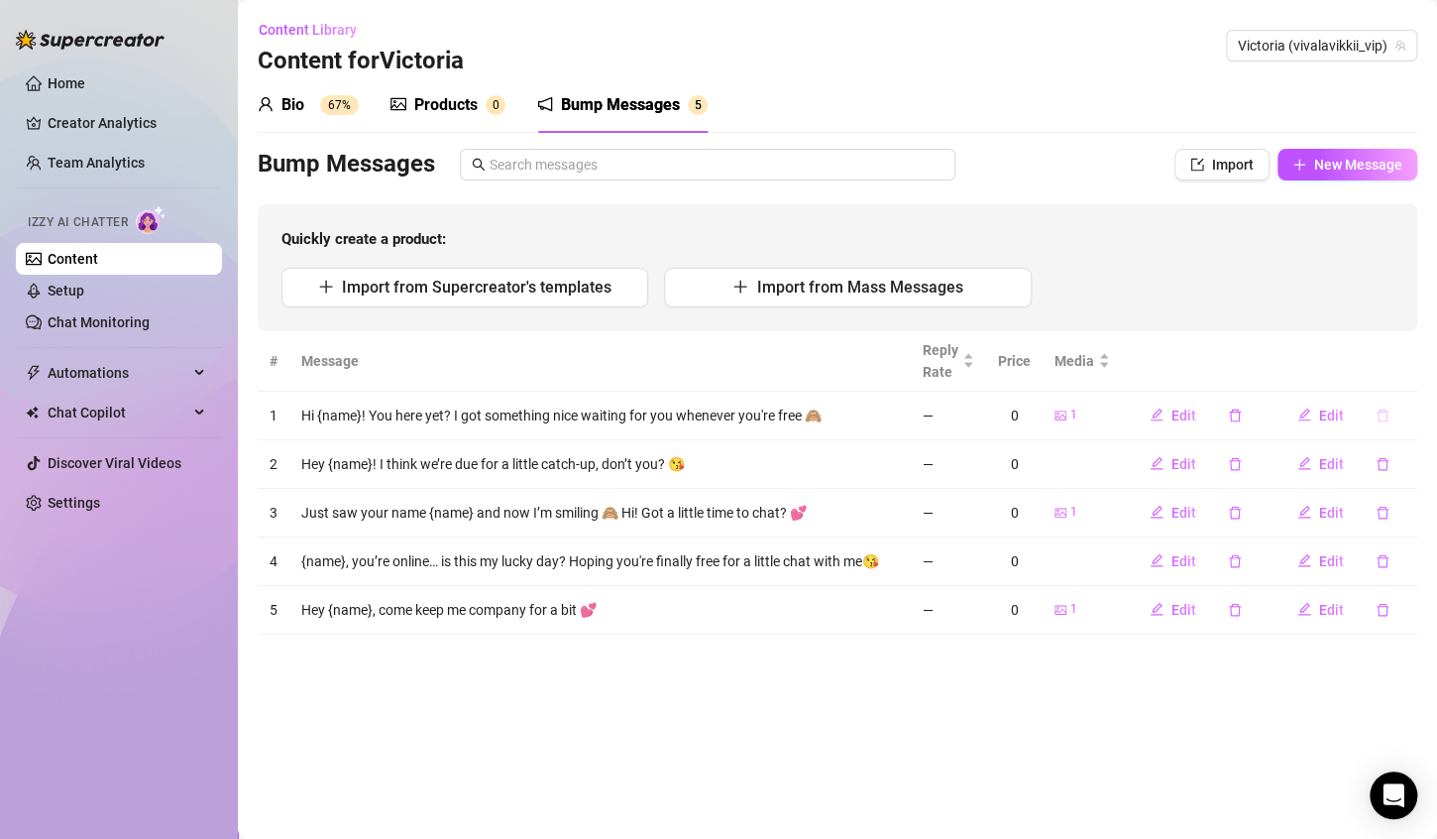
click at [1383, 408] on icon "delete" at bounding box center [1383, 415] width 14 height 14
click at [1395, 383] on span "Yes" at bounding box center [1387, 380] width 24 height 16
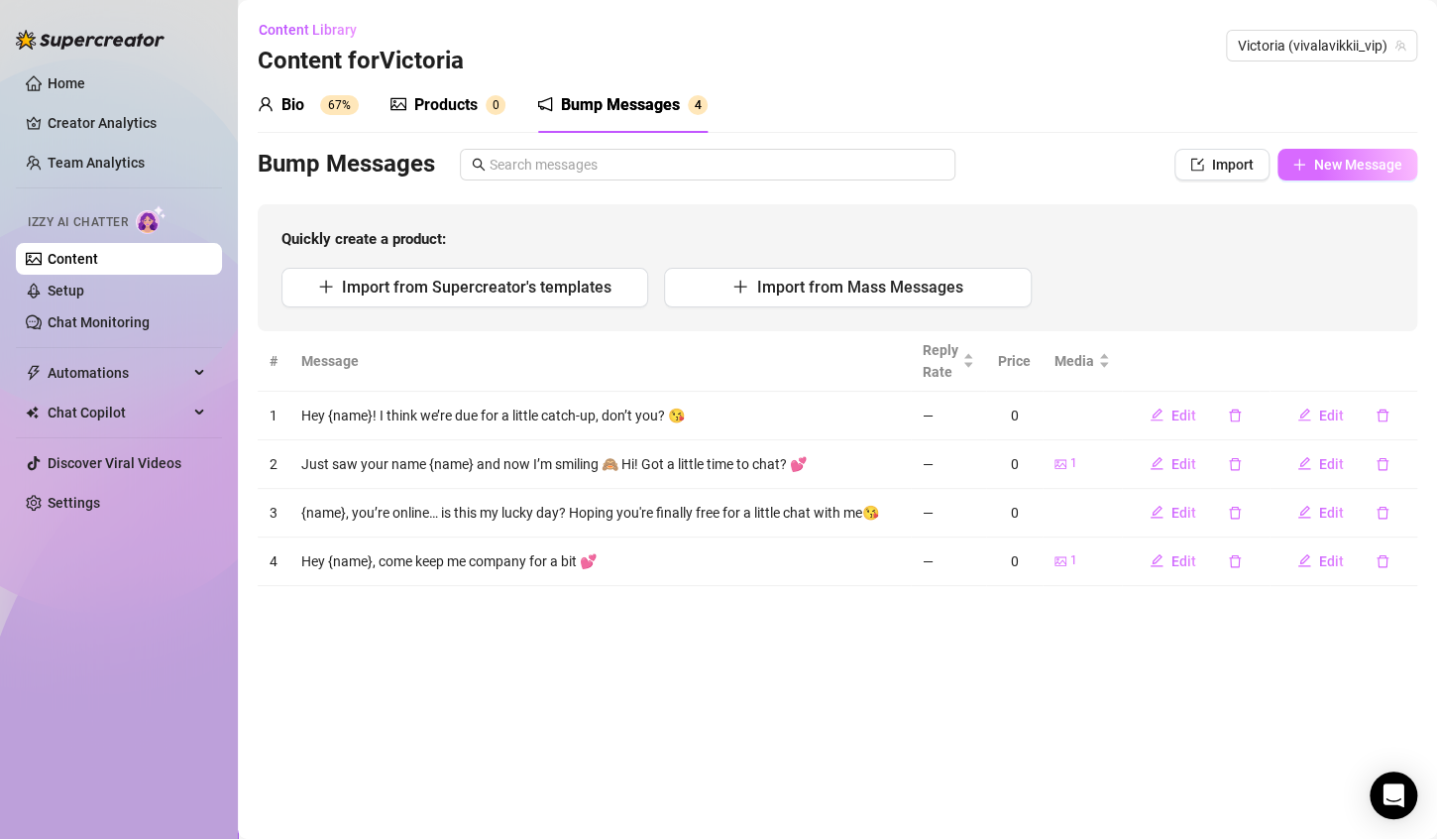
click at [1360, 177] on button "New Message" at bounding box center [1348, 165] width 140 height 32
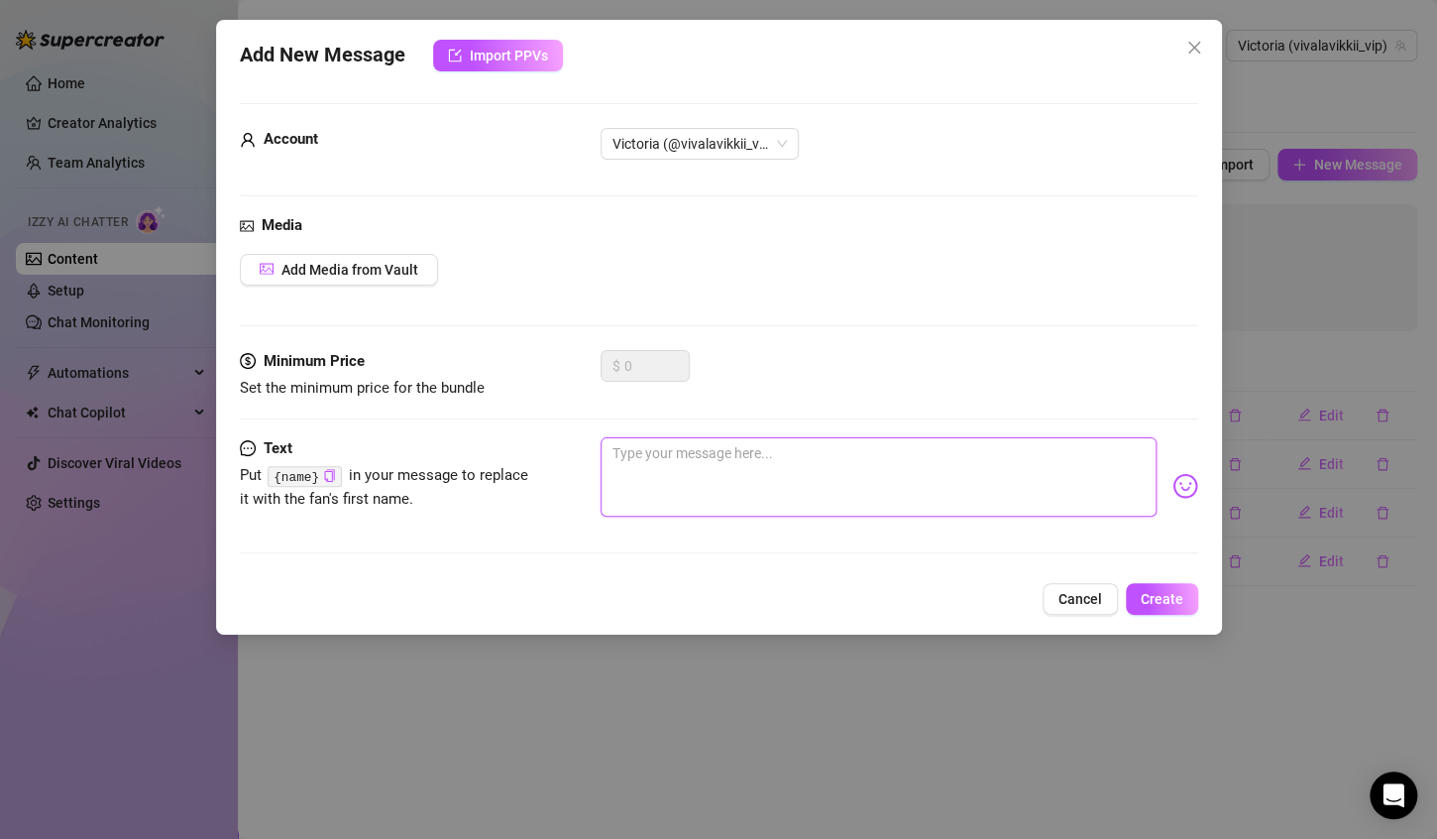
click at [969, 461] on textarea at bounding box center [879, 476] width 556 height 79
paste textarea "You free for a quick chat? I promise to make it worth it 😇"
click at [761, 440] on textarea "You free for a quick chat? I promise to make it worth it 😇" at bounding box center [879, 476] width 556 height 79
click at [614, 444] on textarea "You free for a quick chat? I promise to make it worth it 😇" at bounding box center [879, 476] width 556 height 79
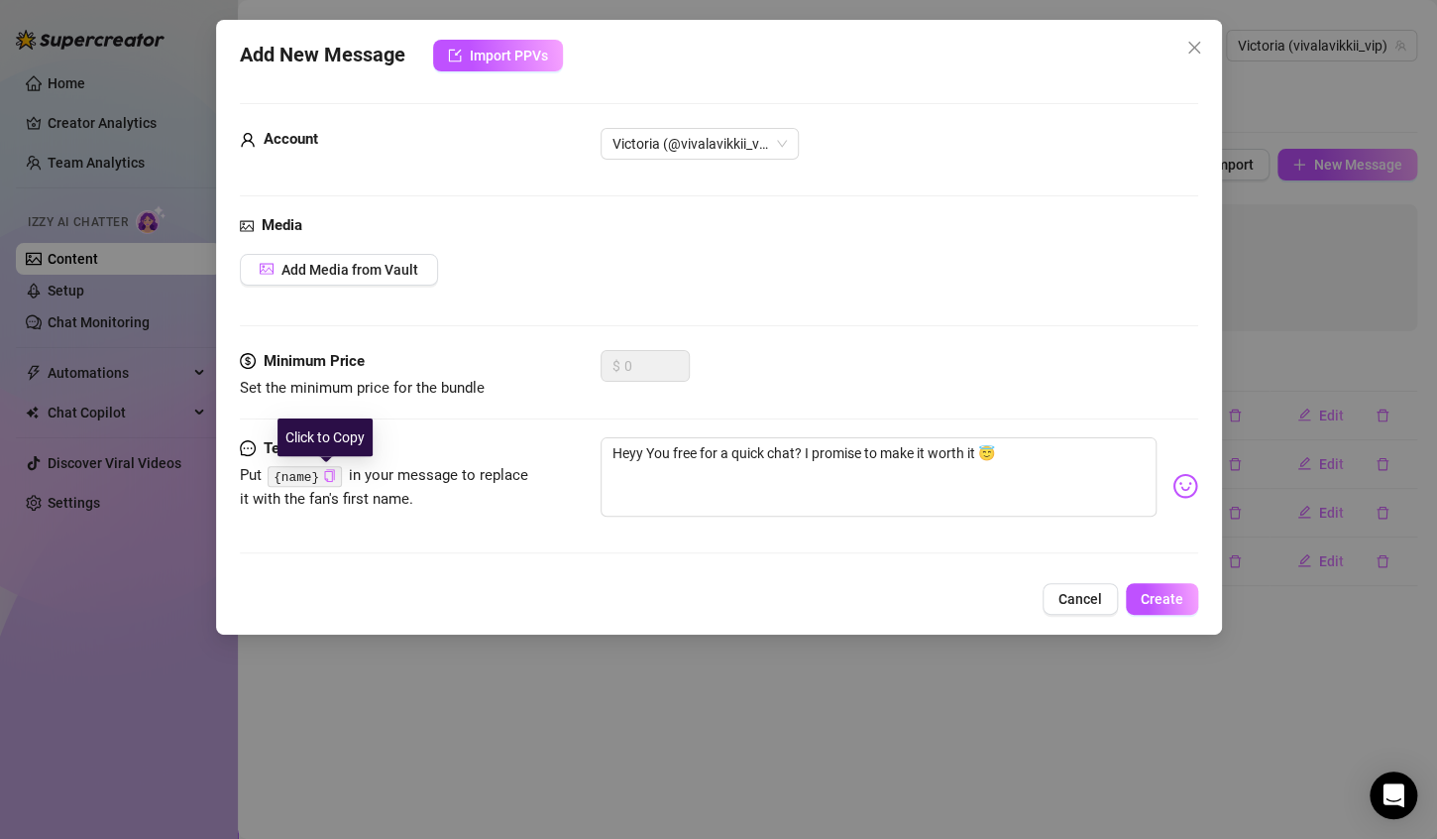
click at [323, 481] on icon "copy" at bounding box center [329, 475] width 13 height 13
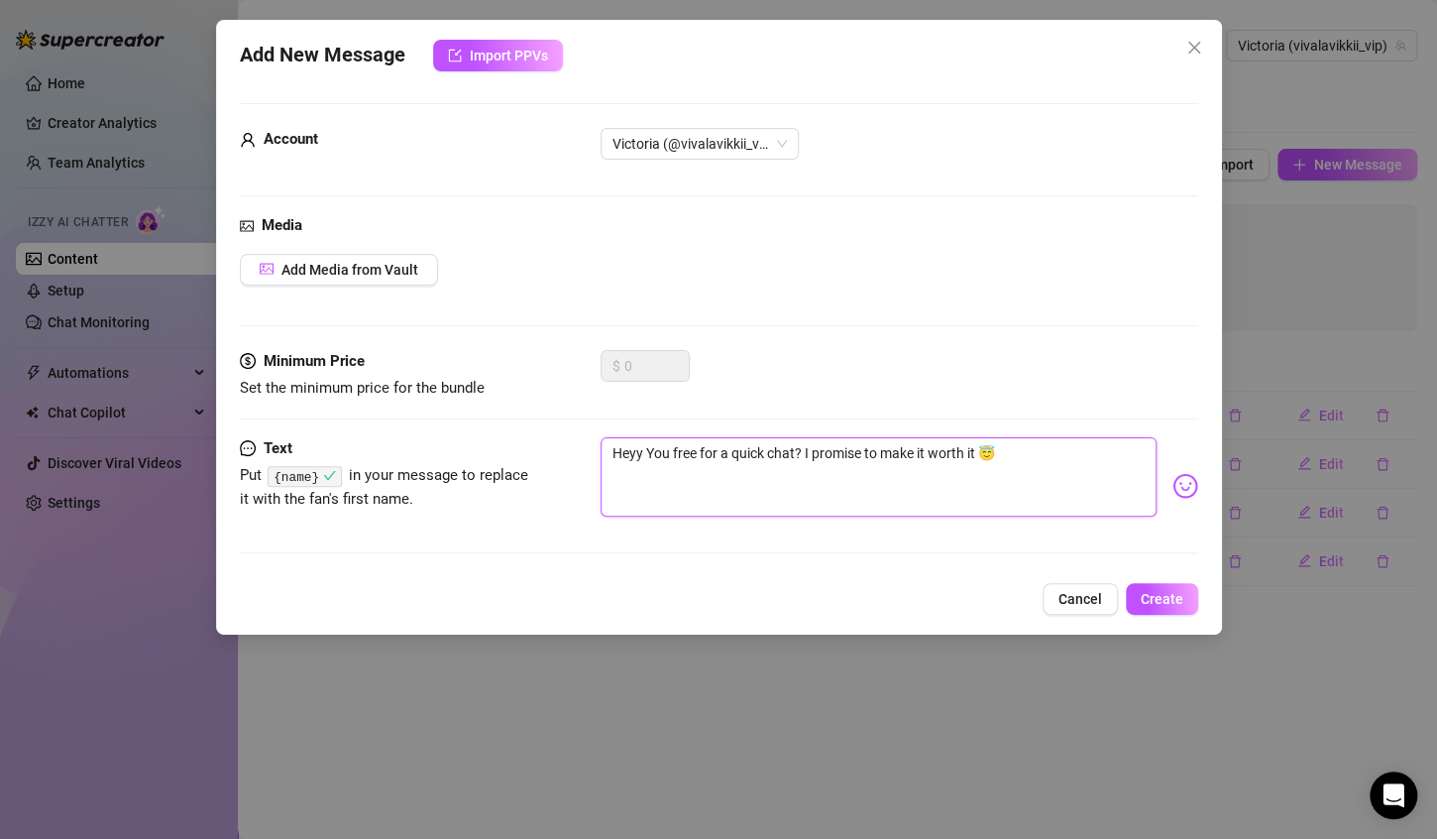
click at [638, 450] on textarea "Heyy You free for a quick chat? I promise to make it worth it 😇" at bounding box center [879, 476] width 556 height 79
paste textarea "{name}"
drag, startPoint x: 914, startPoint y: 444, endPoint x: 927, endPoint y: 447, distance: 13.2
click at [927, 447] on textarea "Heyy {name}! You free for a quick chat? I promise to make it worth it 😇" at bounding box center [879, 476] width 556 height 79
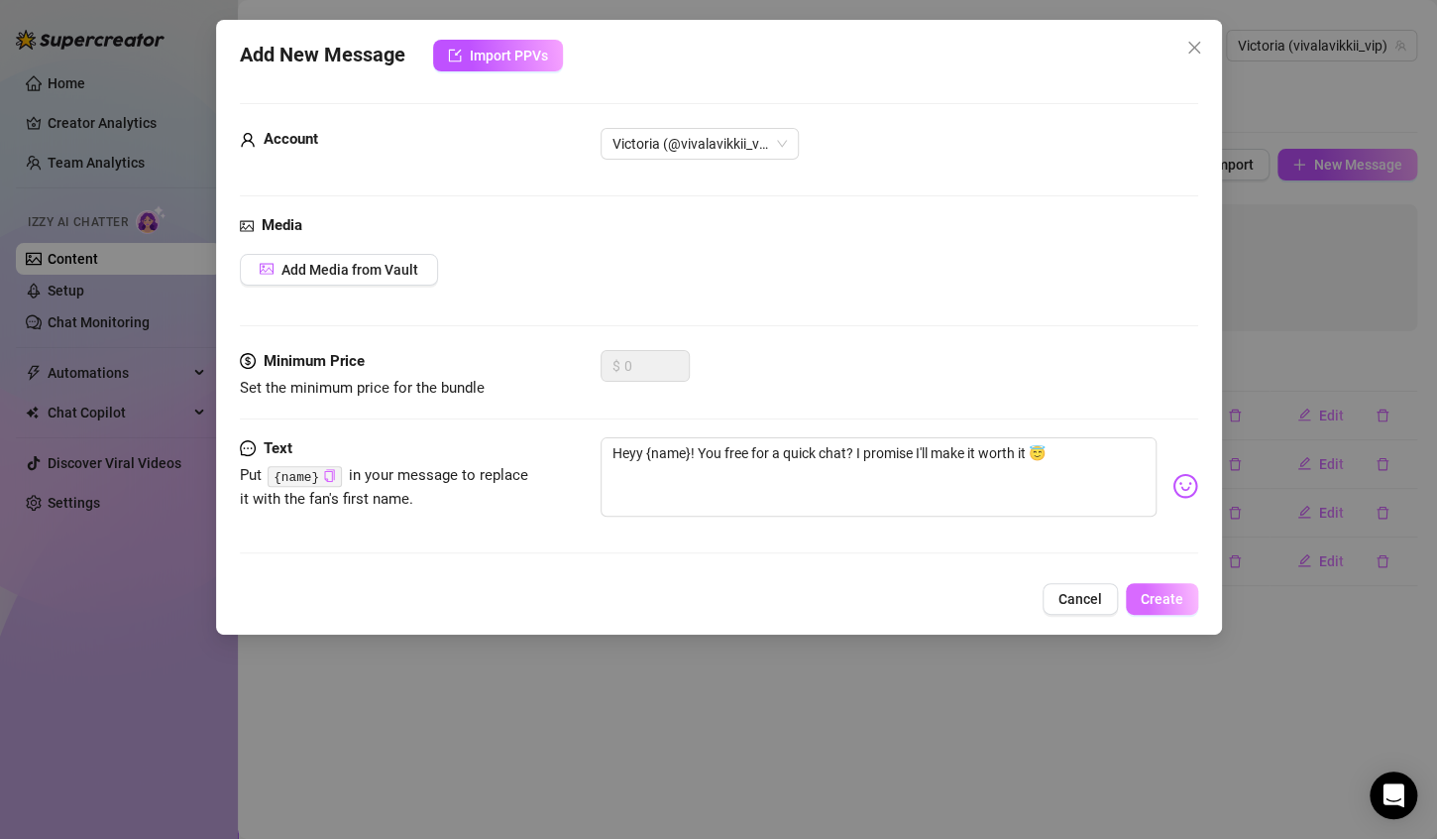
click at [1146, 595] on span "Create" at bounding box center [1162, 599] width 43 height 16
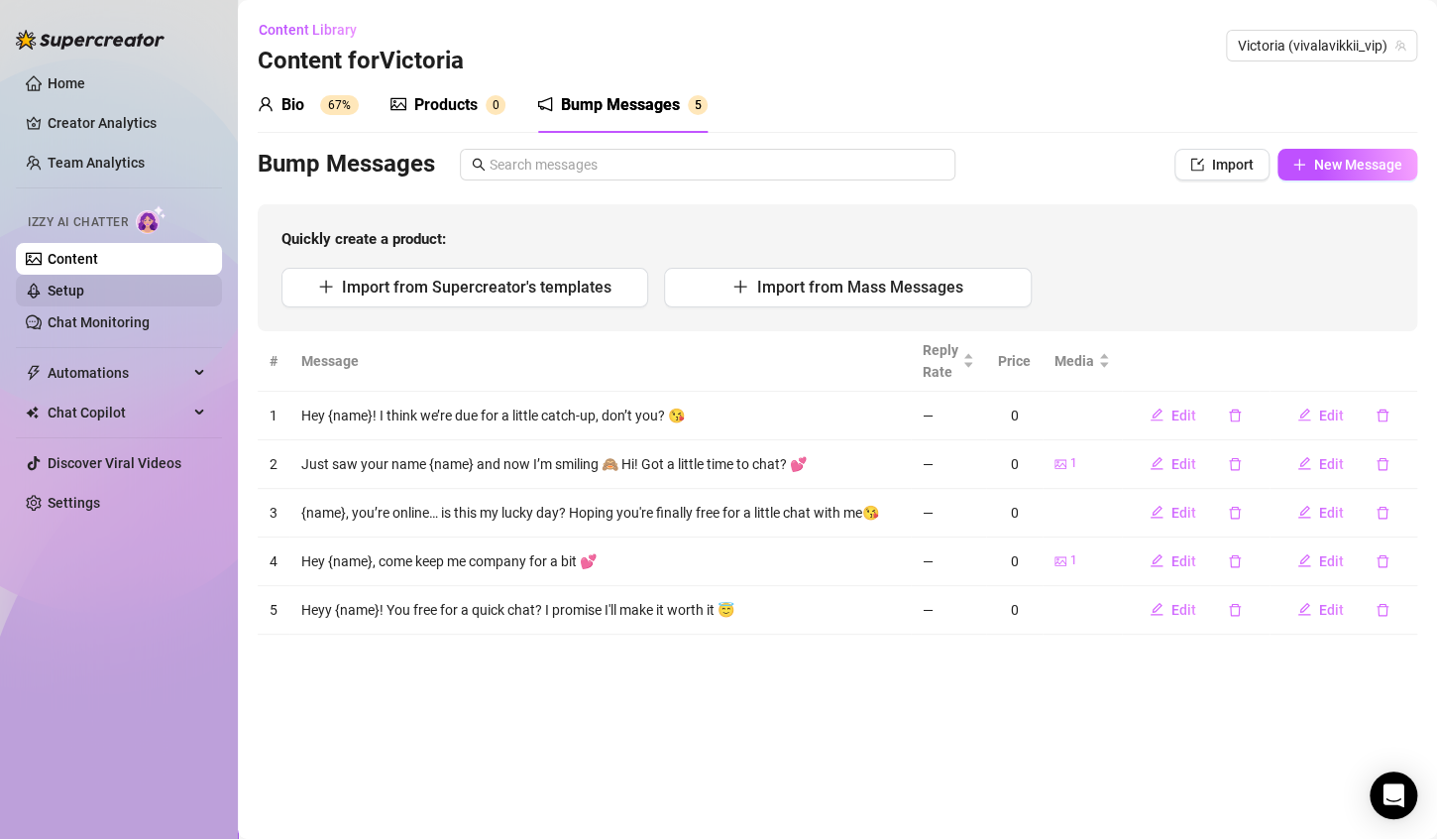
click at [84, 289] on link "Setup" at bounding box center [66, 291] width 37 height 16
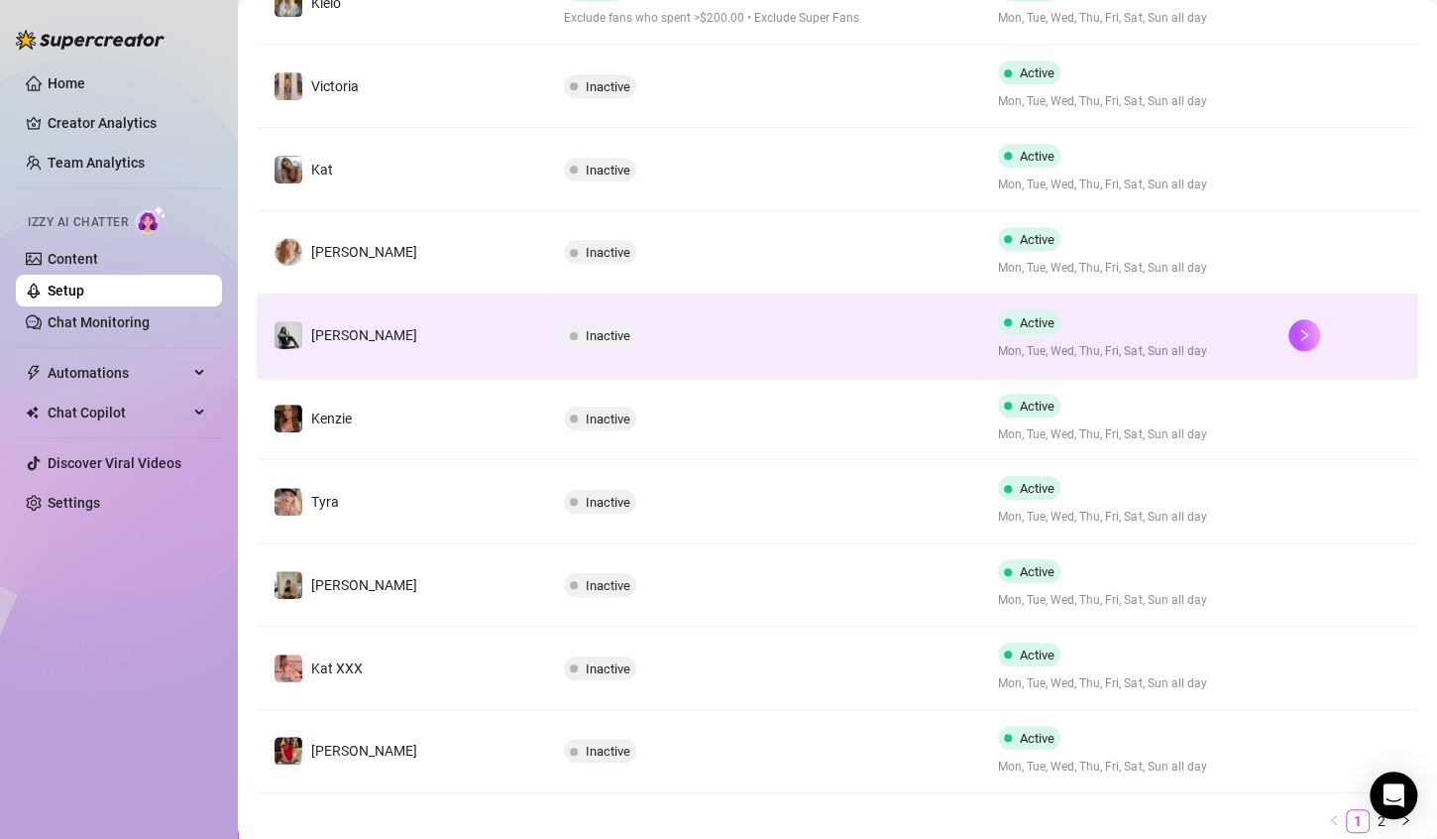
scroll to position [538, 0]
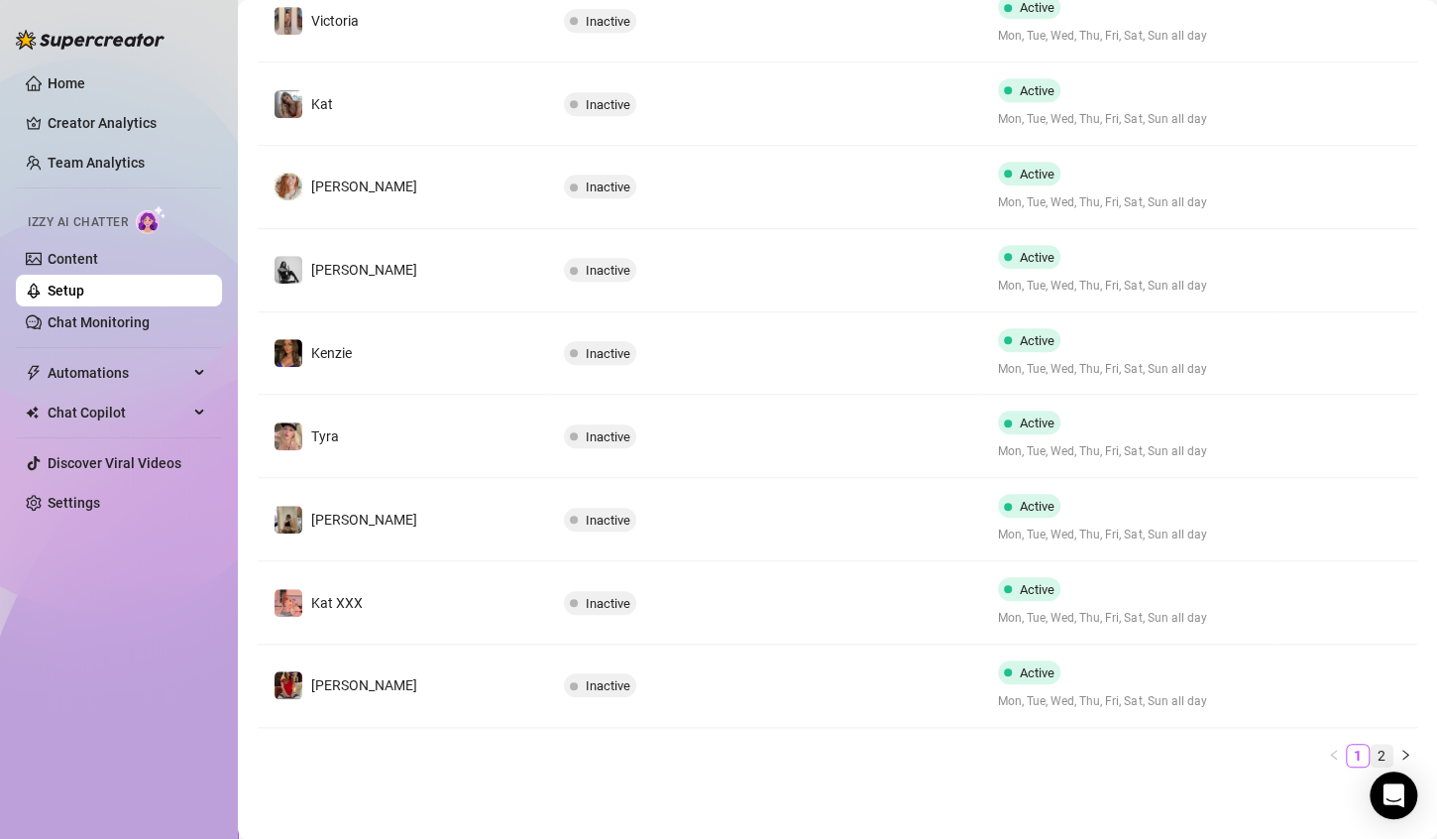
click at [1371, 744] on link "2" at bounding box center [1382, 755] width 22 height 22
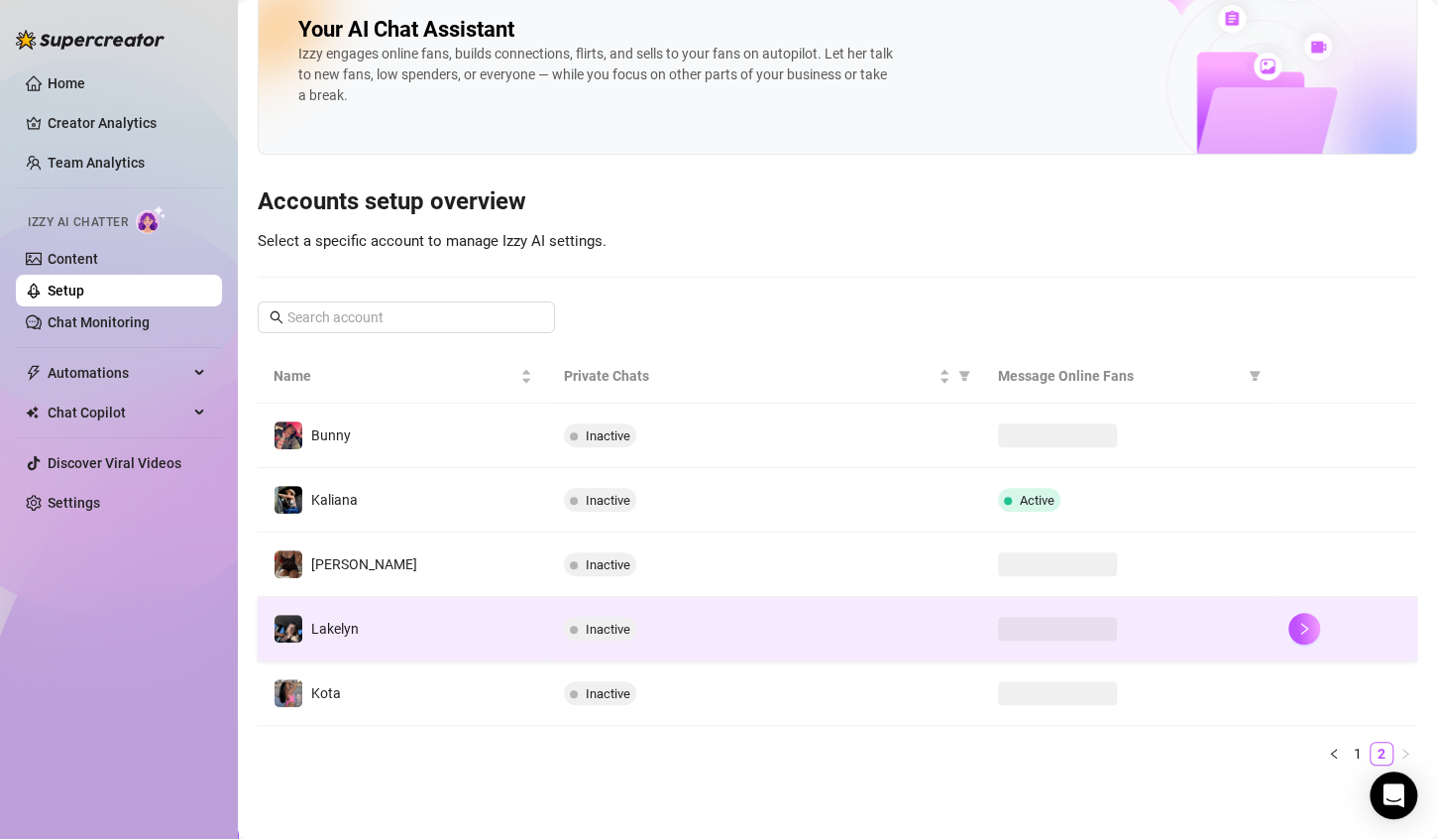
scroll to position [105, 0]
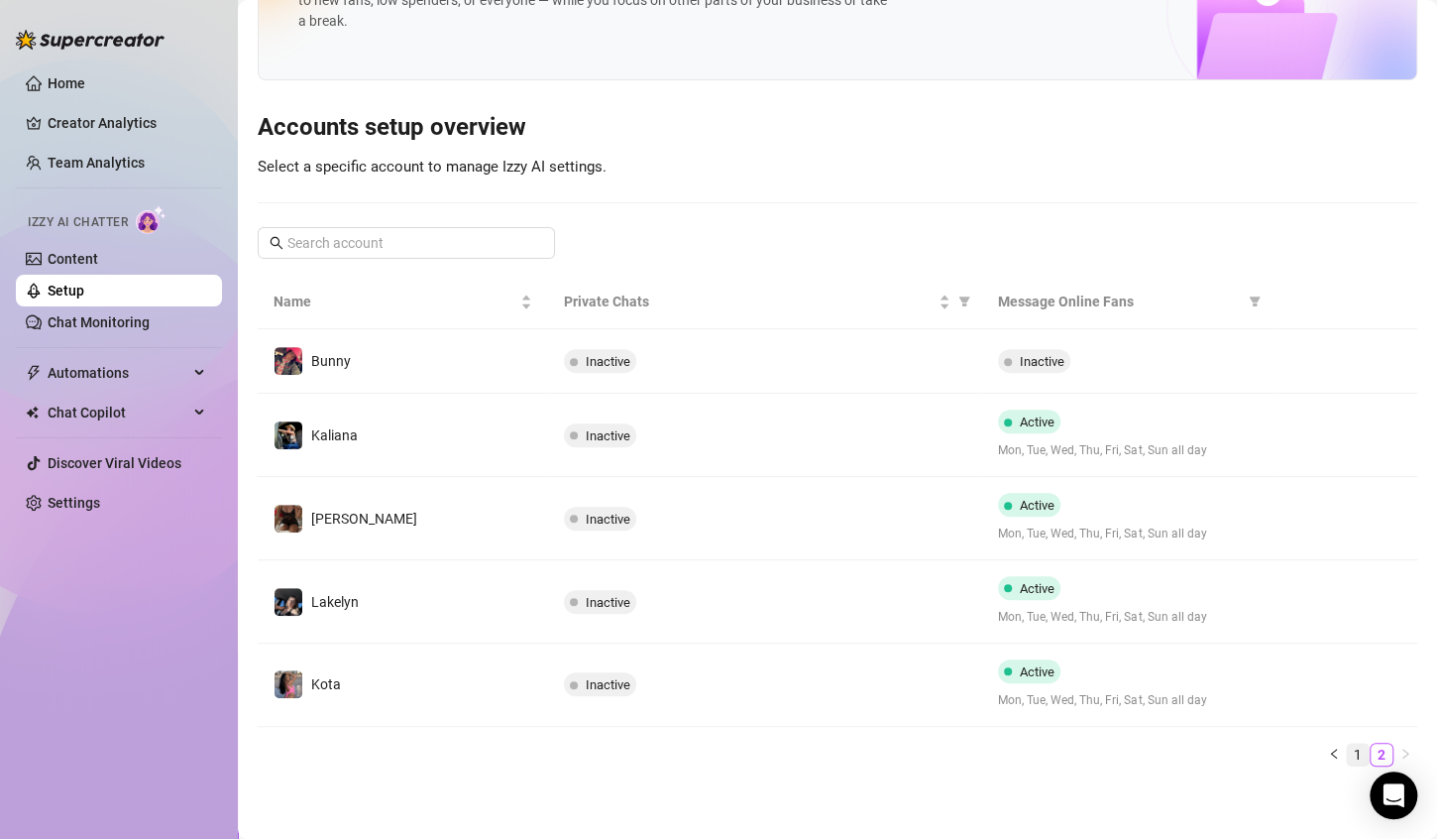
click at [1347, 758] on link "1" at bounding box center [1358, 754] width 22 height 22
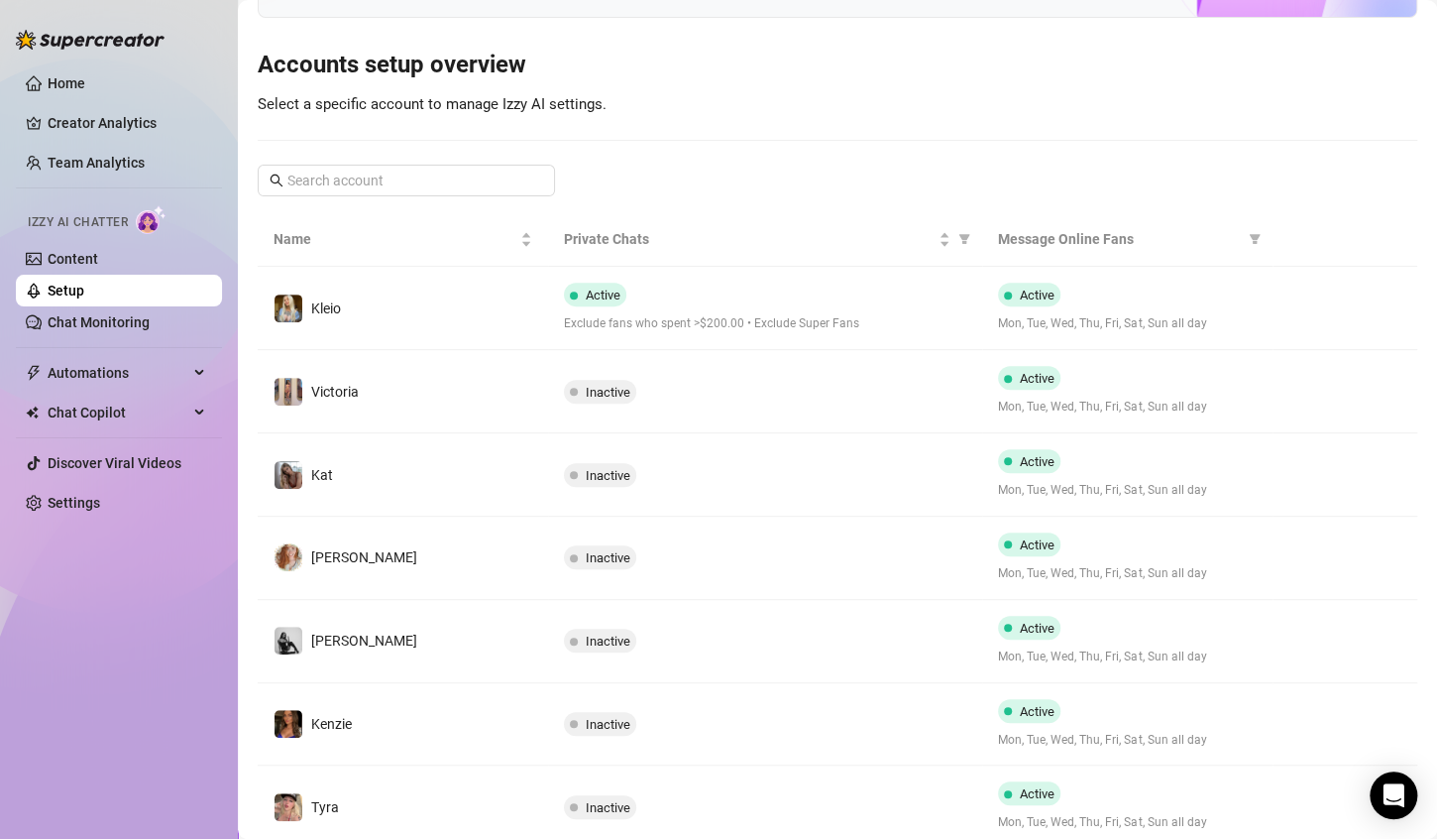
scroll to position [142, 0]
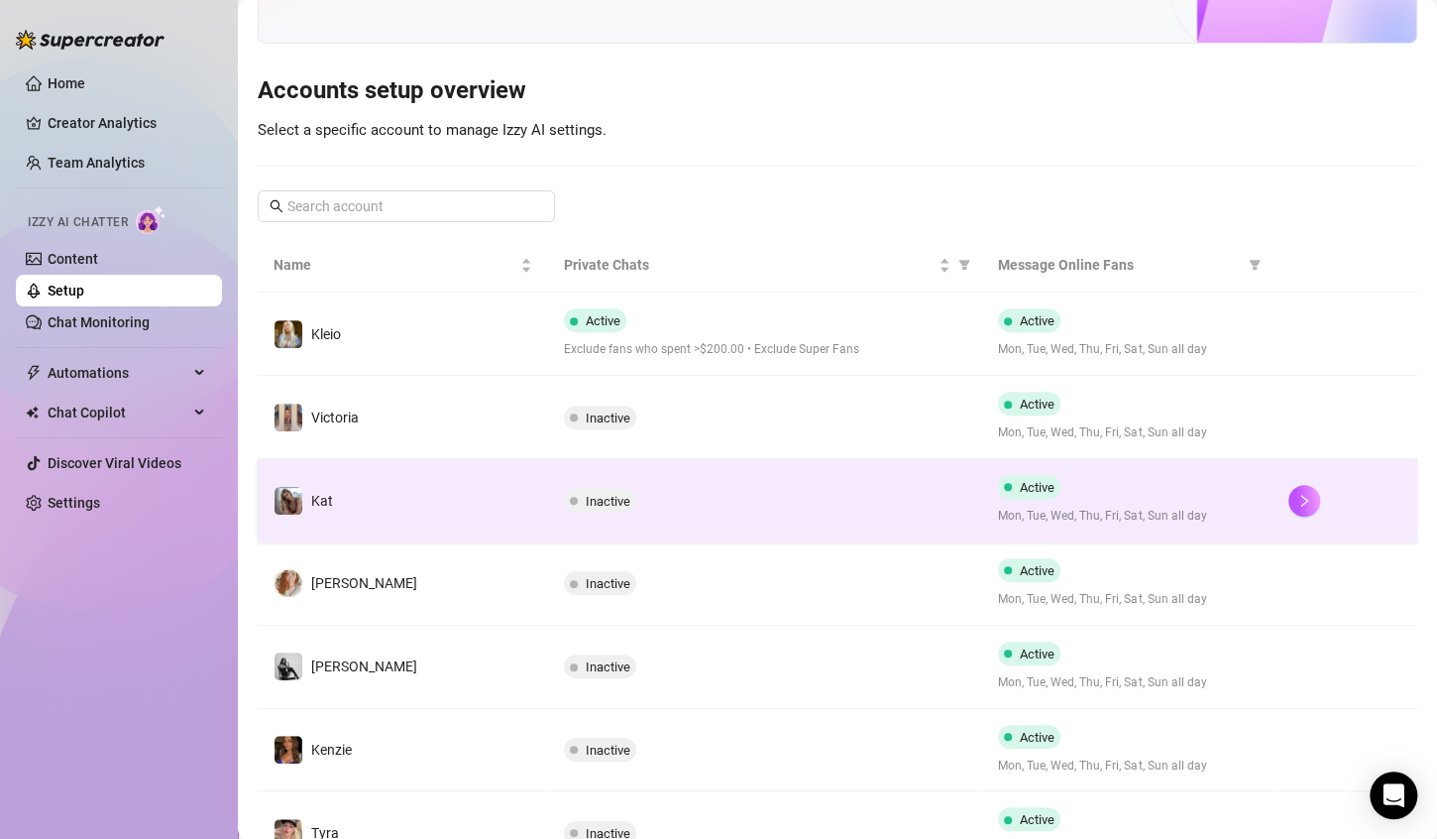
click at [1155, 509] on span "Mon, Tue, Wed, Thu, Fri, Sat, Sun all day" at bounding box center [1127, 516] width 259 height 19
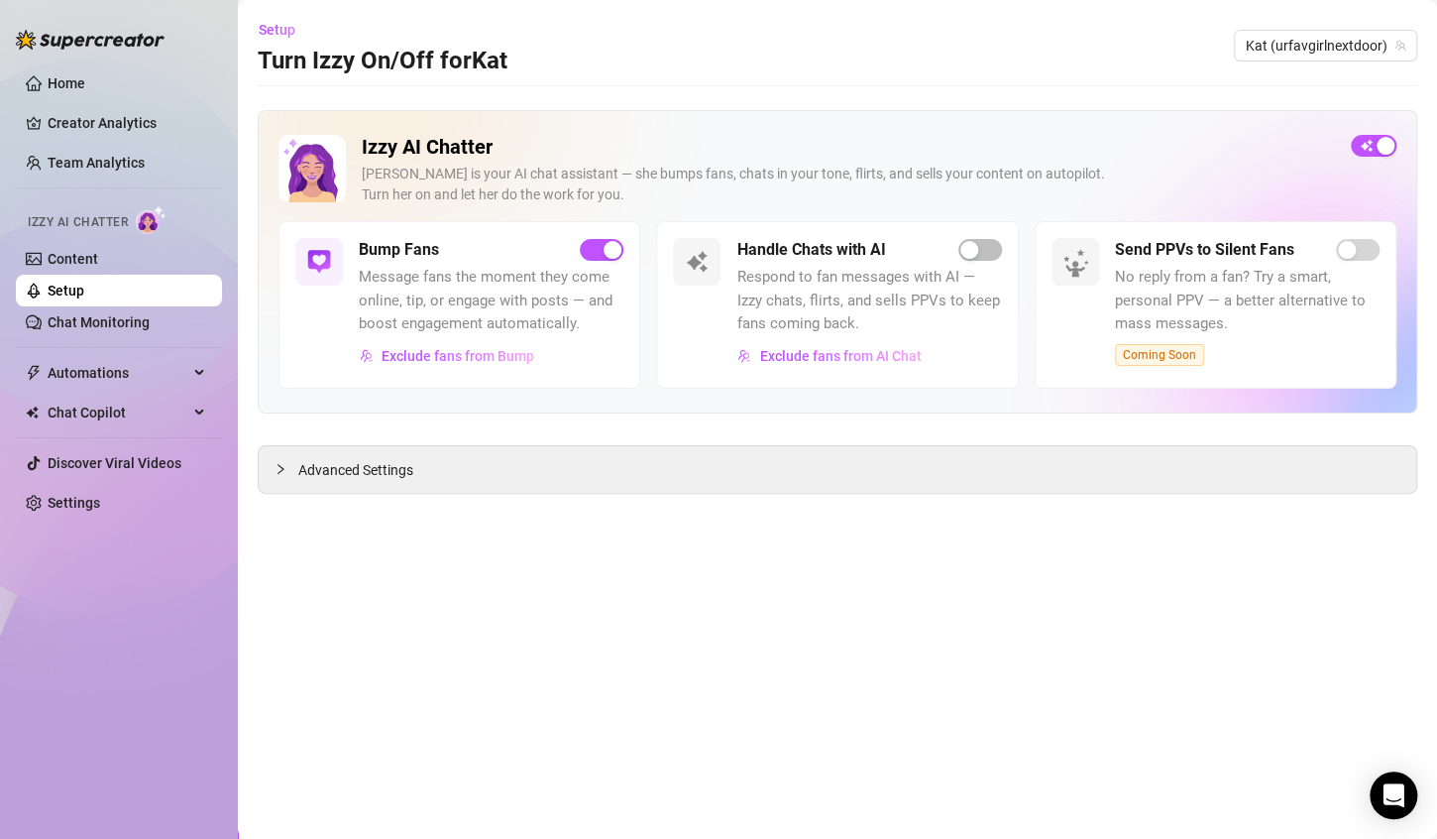
click at [84, 292] on link "Setup" at bounding box center [66, 291] width 37 height 16
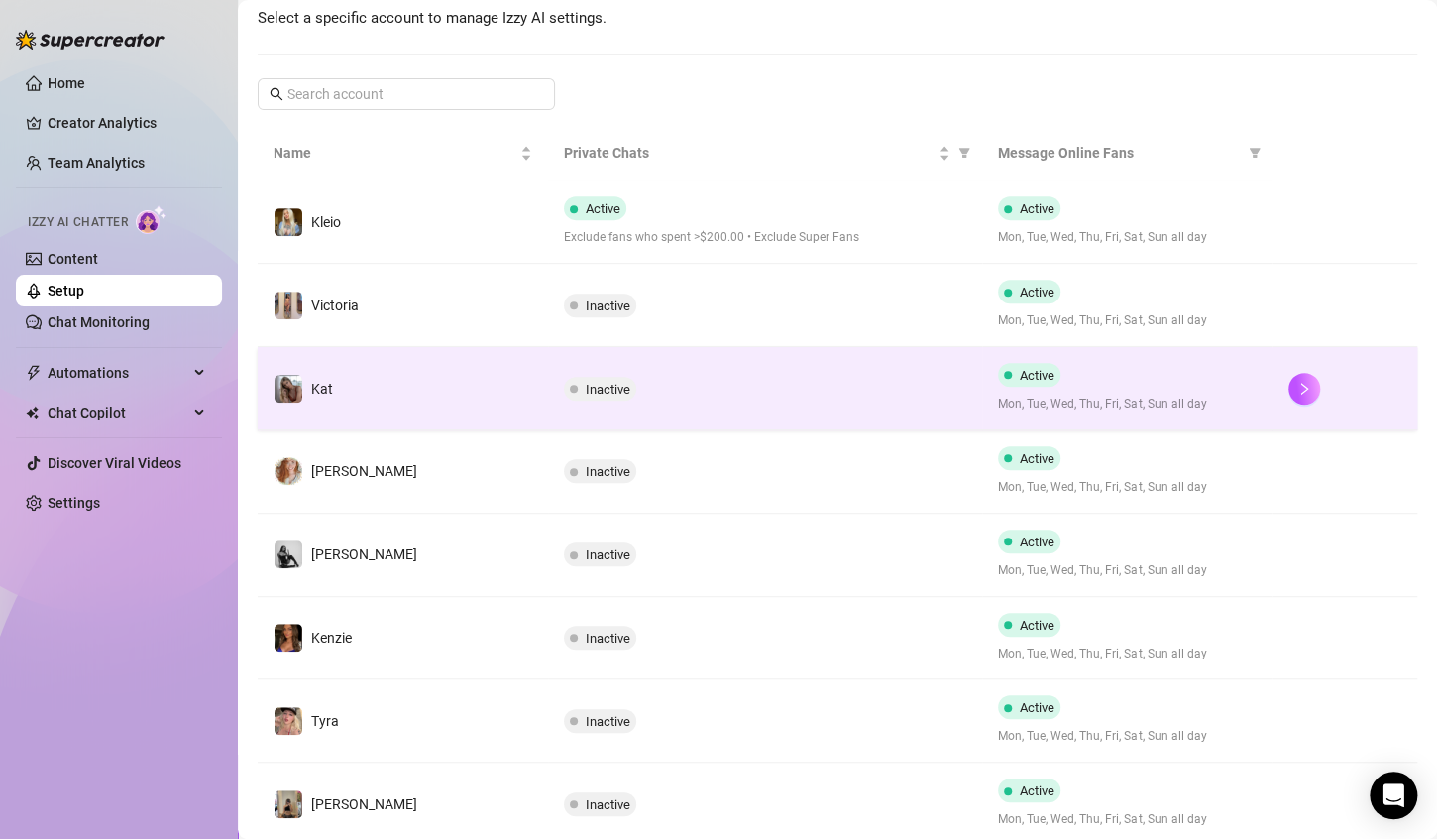
scroll to position [396, 0]
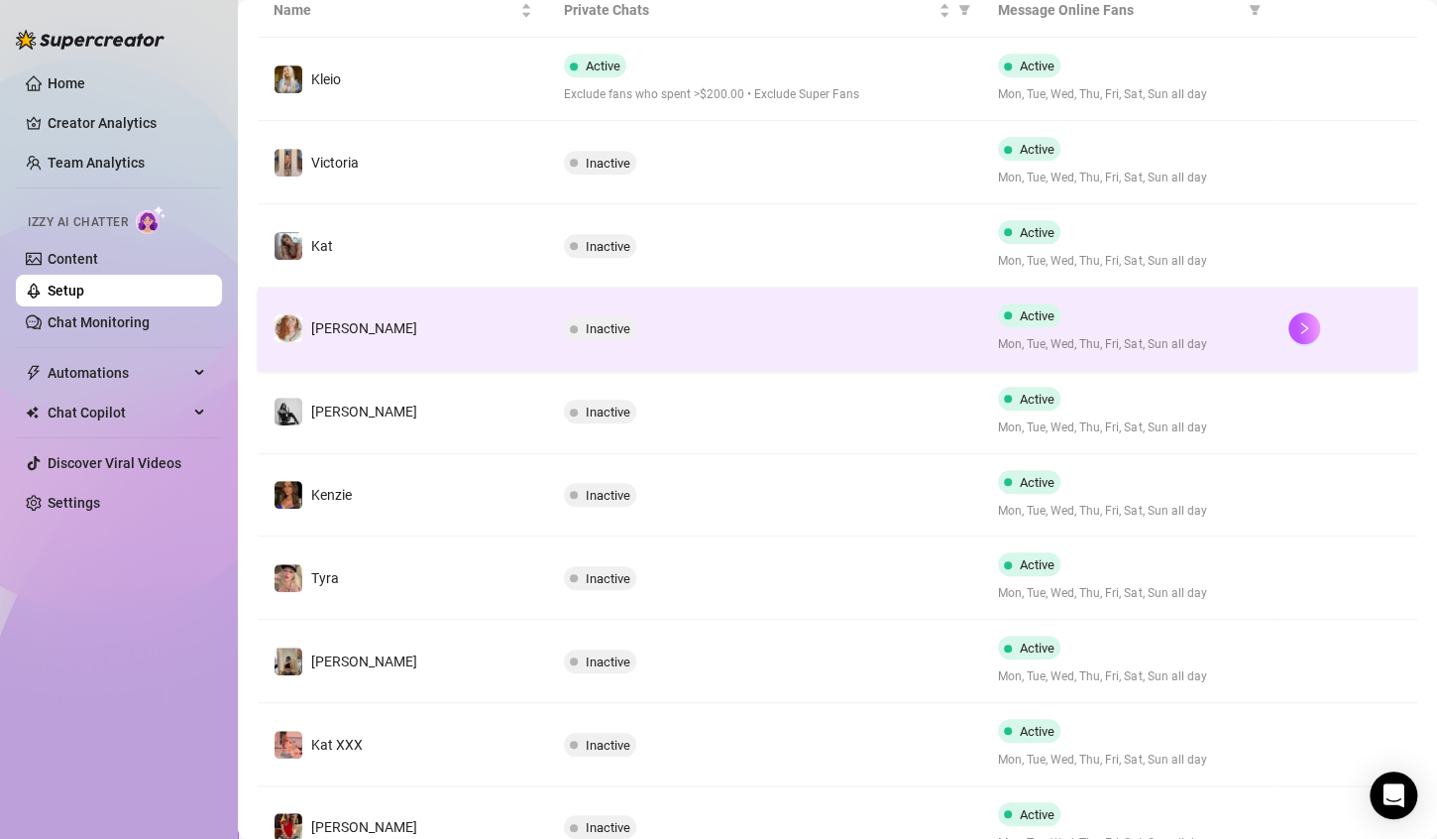
click at [1162, 335] on span "Mon, Tue, Wed, Thu, Fri, Sat, Sun all day" at bounding box center [1127, 344] width 259 height 19
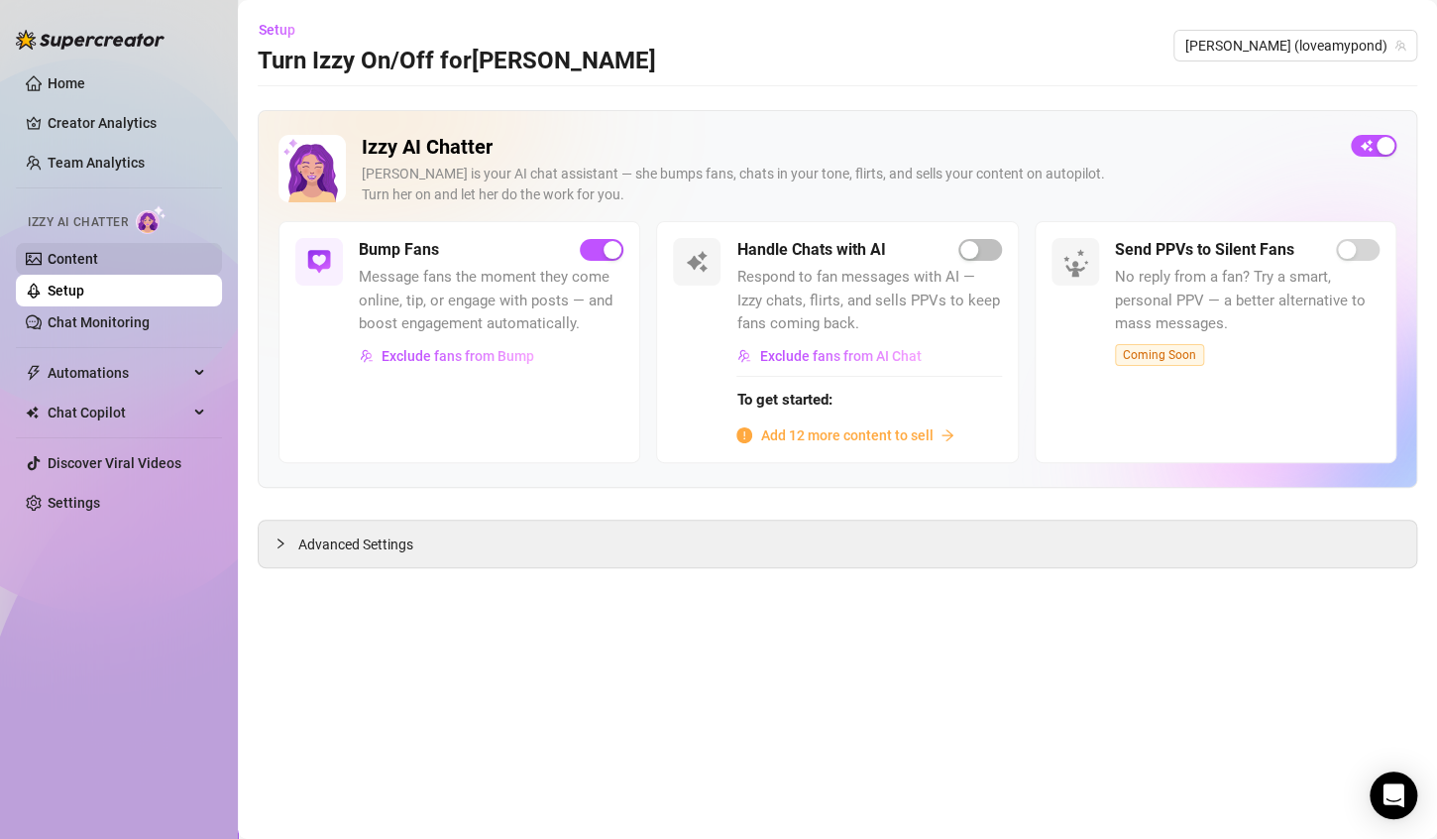
click at [98, 262] on link "Content" at bounding box center [73, 259] width 51 height 16
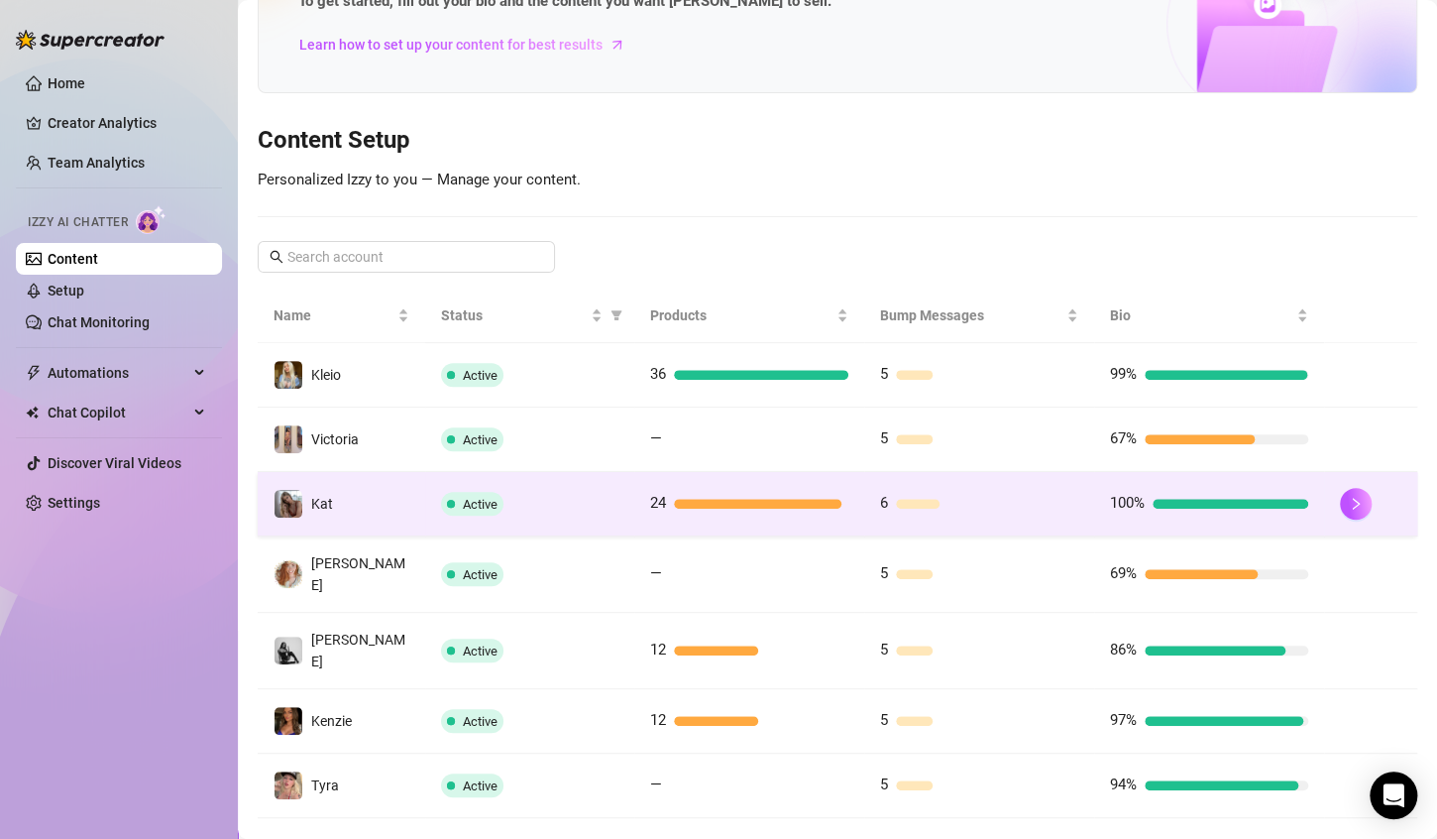
scroll to position [386, 0]
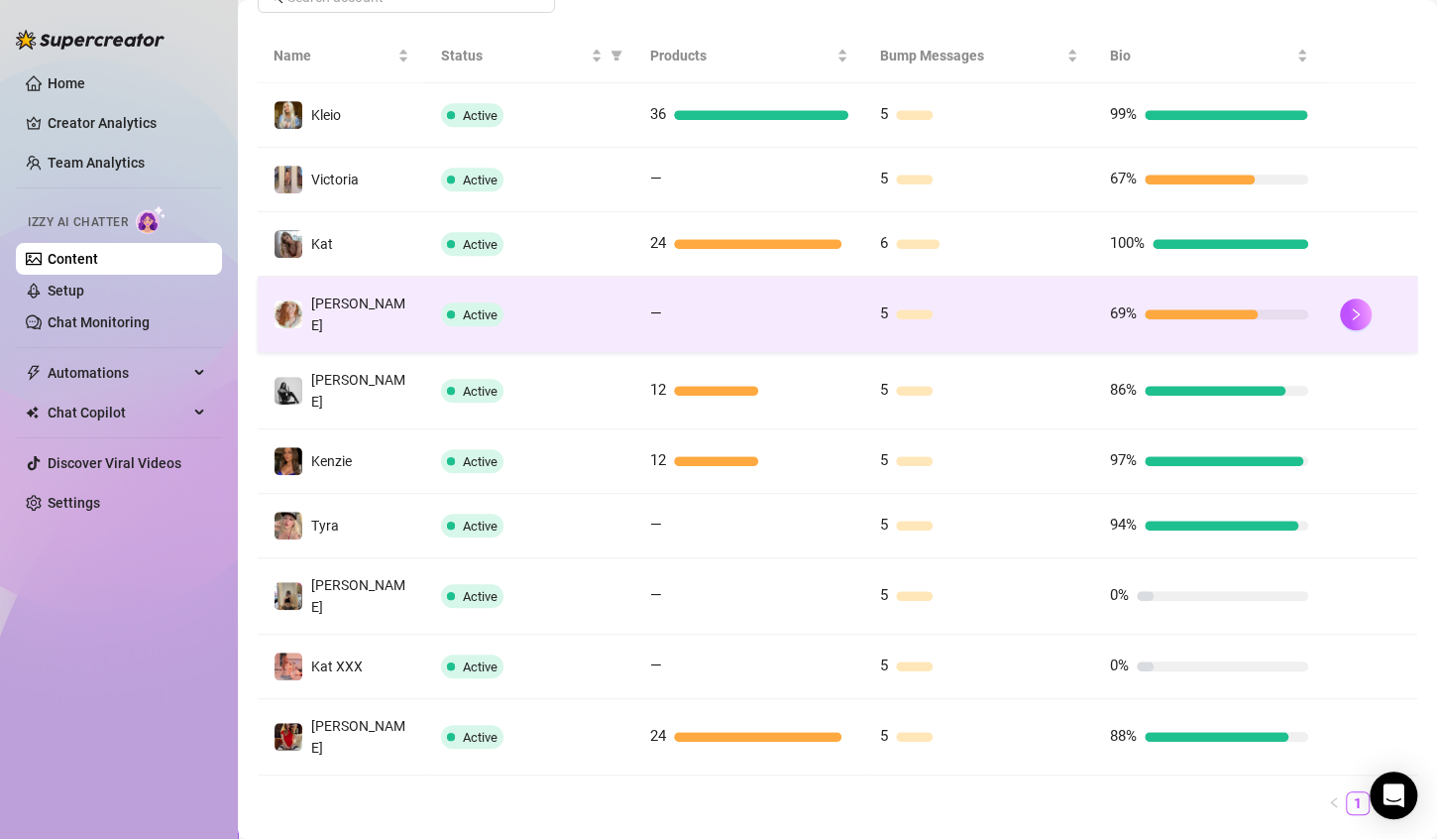
click at [1132, 320] on td "69%" at bounding box center [1209, 315] width 230 height 76
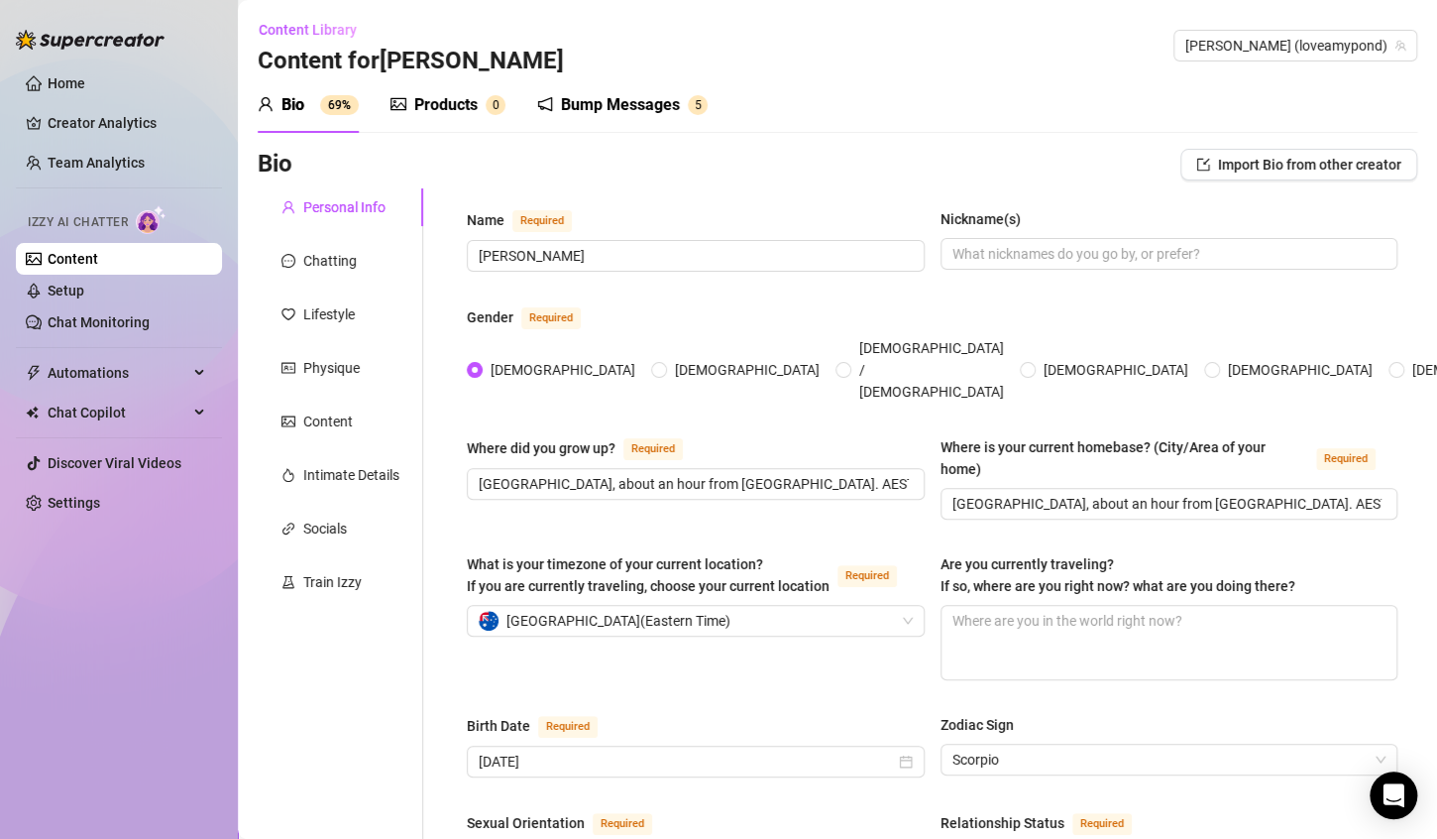
click at [633, 93] on div "Bump Messages" at bounding box center [620, 105] width 119 height 24
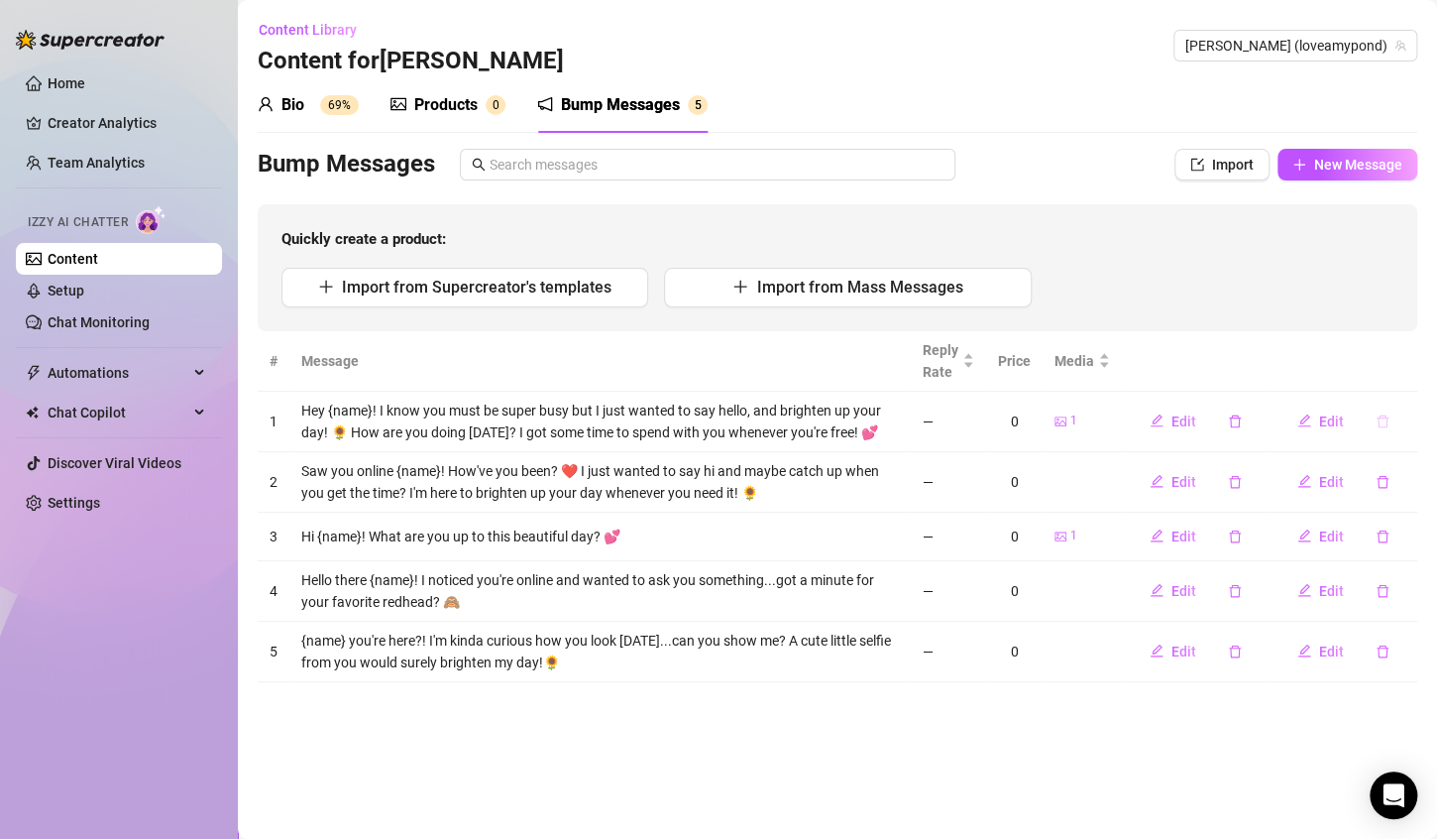
click at [1383, 419] on icon "delete" at bounding box center [1383, 421] width 14 height 14
click at [1386, 389] on span "Yes" at bounding box center [1387, 386] width 24 height 16
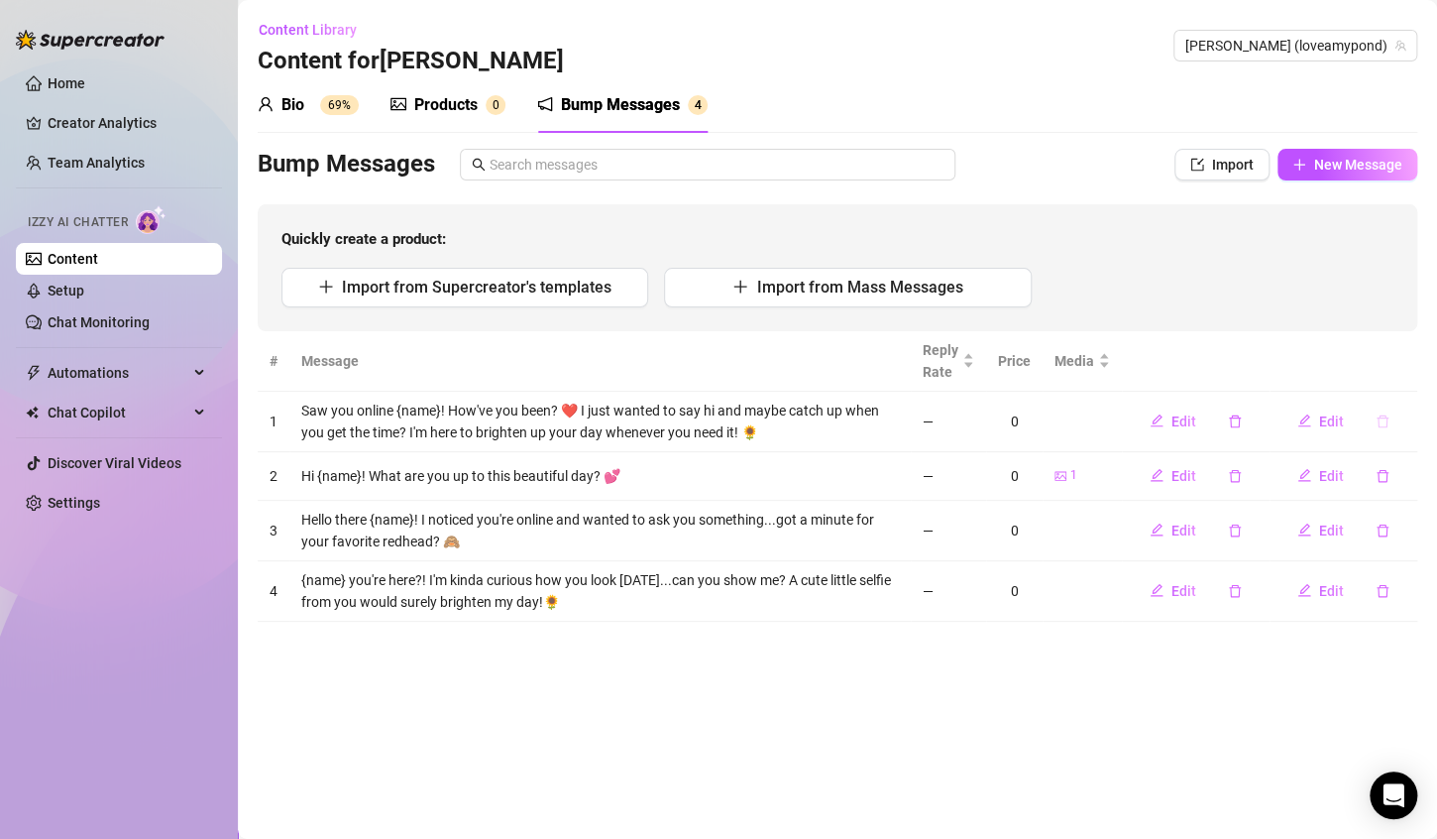
click at [1379, 425] on icon "delete" at bounding box center [1383, 420] width 12 height 13
click at [1384, 385] on span "Yes" at bounding box center [1387, 386] width 24 height 16
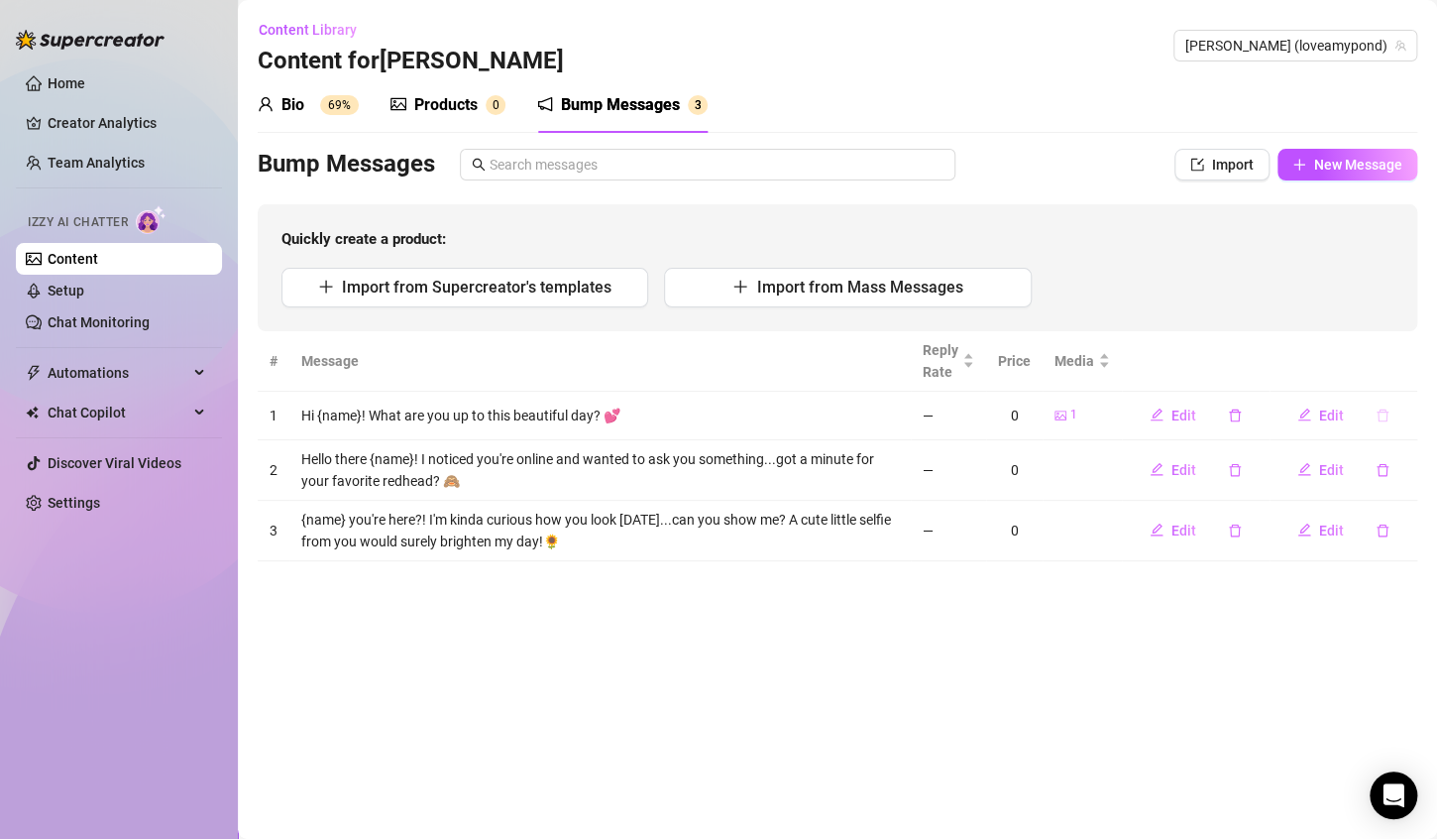
click at [1381, 419] on icon "delete" at bounding box center [1383, 415] width 14 height 14
click at [1389, 379] on span "Yes" at bounding box center [1387, 380] width 24 height 16
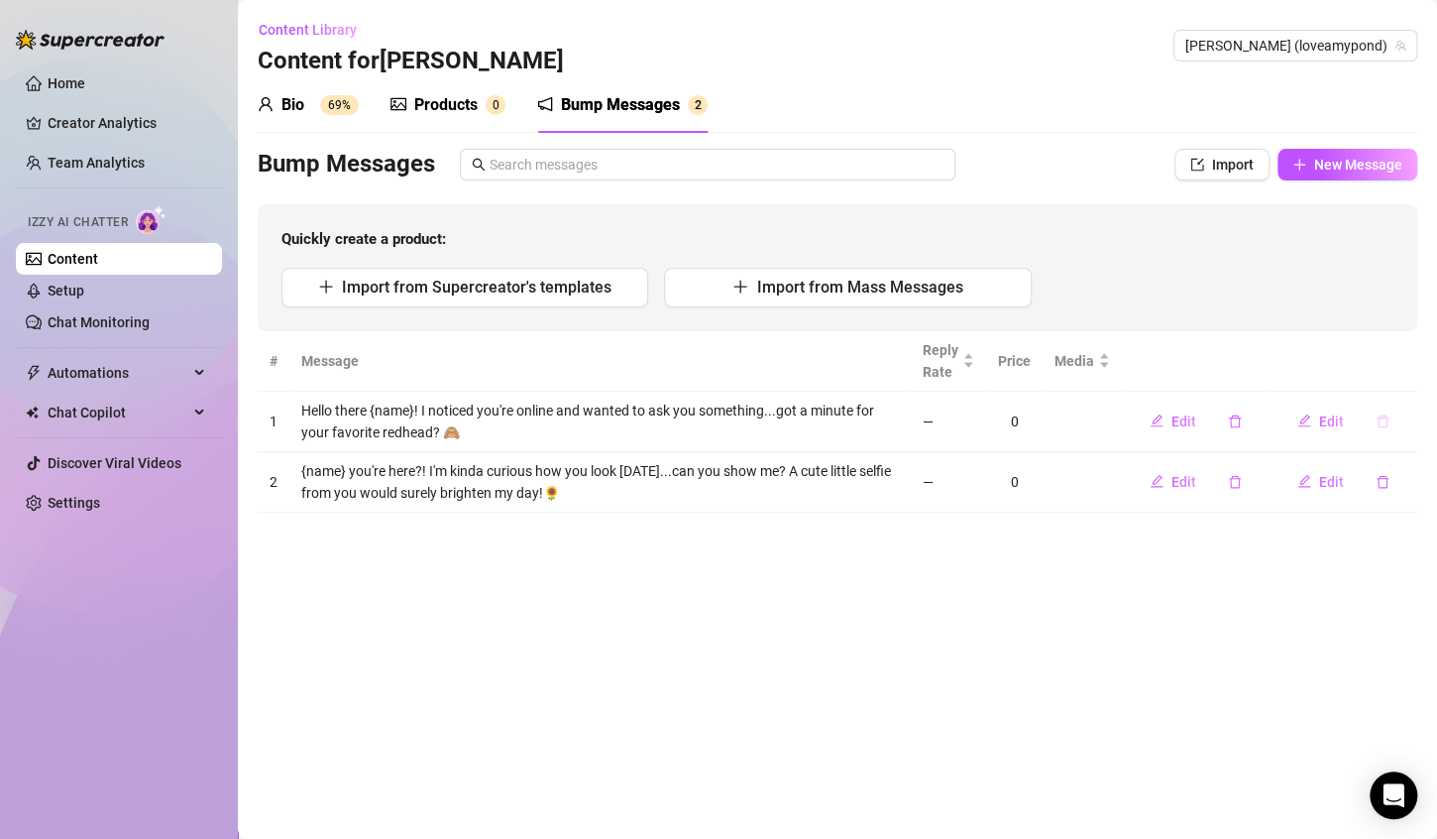
click at [1387, 418] on icon "delete" at bounding box center [1383, 420] width 12 height 13
click at [1387, 378] on span "Yes" at bounding box center [1387, 386] width 24 height 16
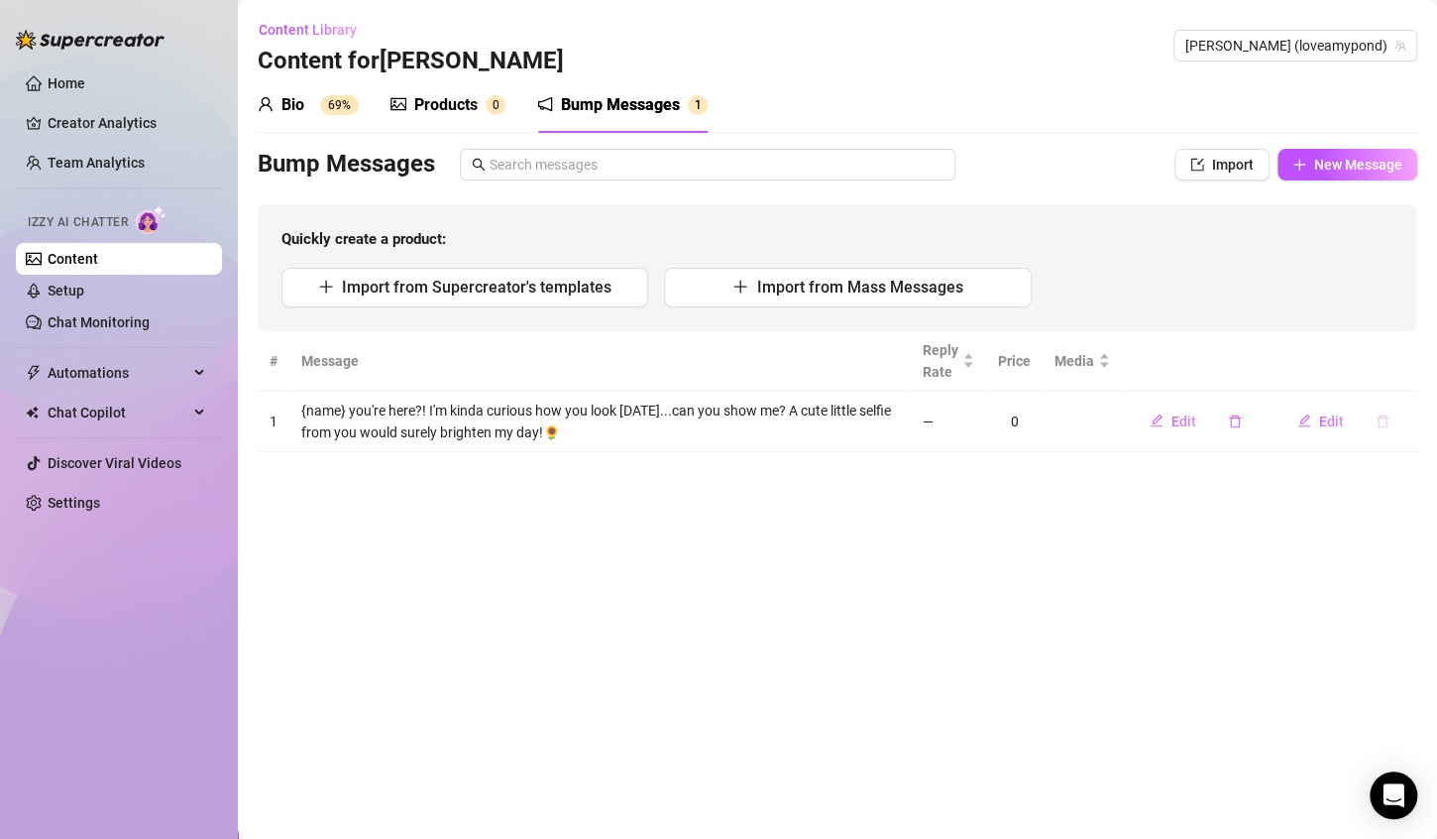
click at [1387, 423] on icon "delete" at bounding box center [1383, 421] width 14 height 14
click at [1381, 380] on span "Yes" at bounding box center [1387, 386] width 24 height 16
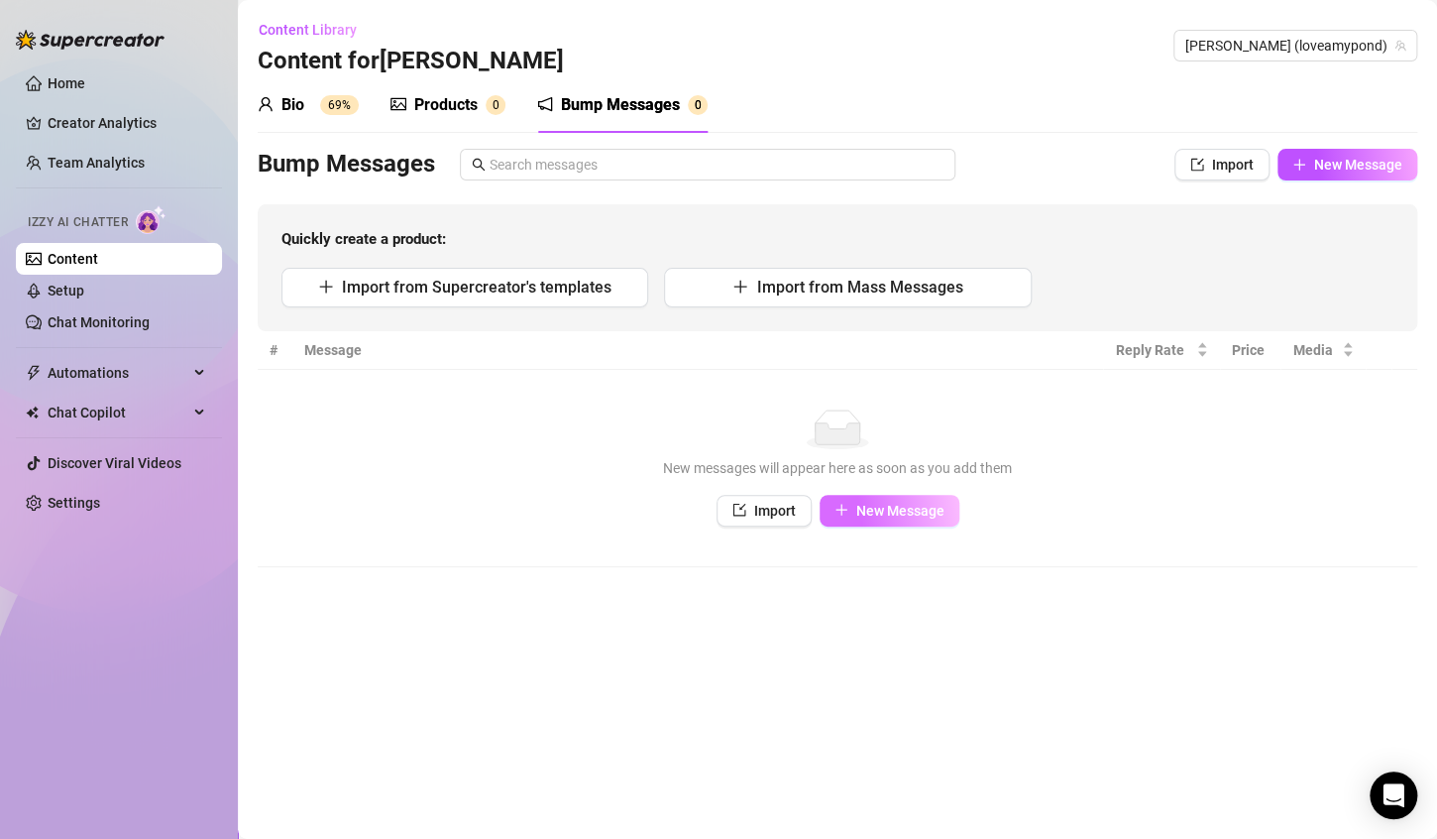
click at [875, 507] on span "New Message" at bounding box center [900, 511] width 88 height 16
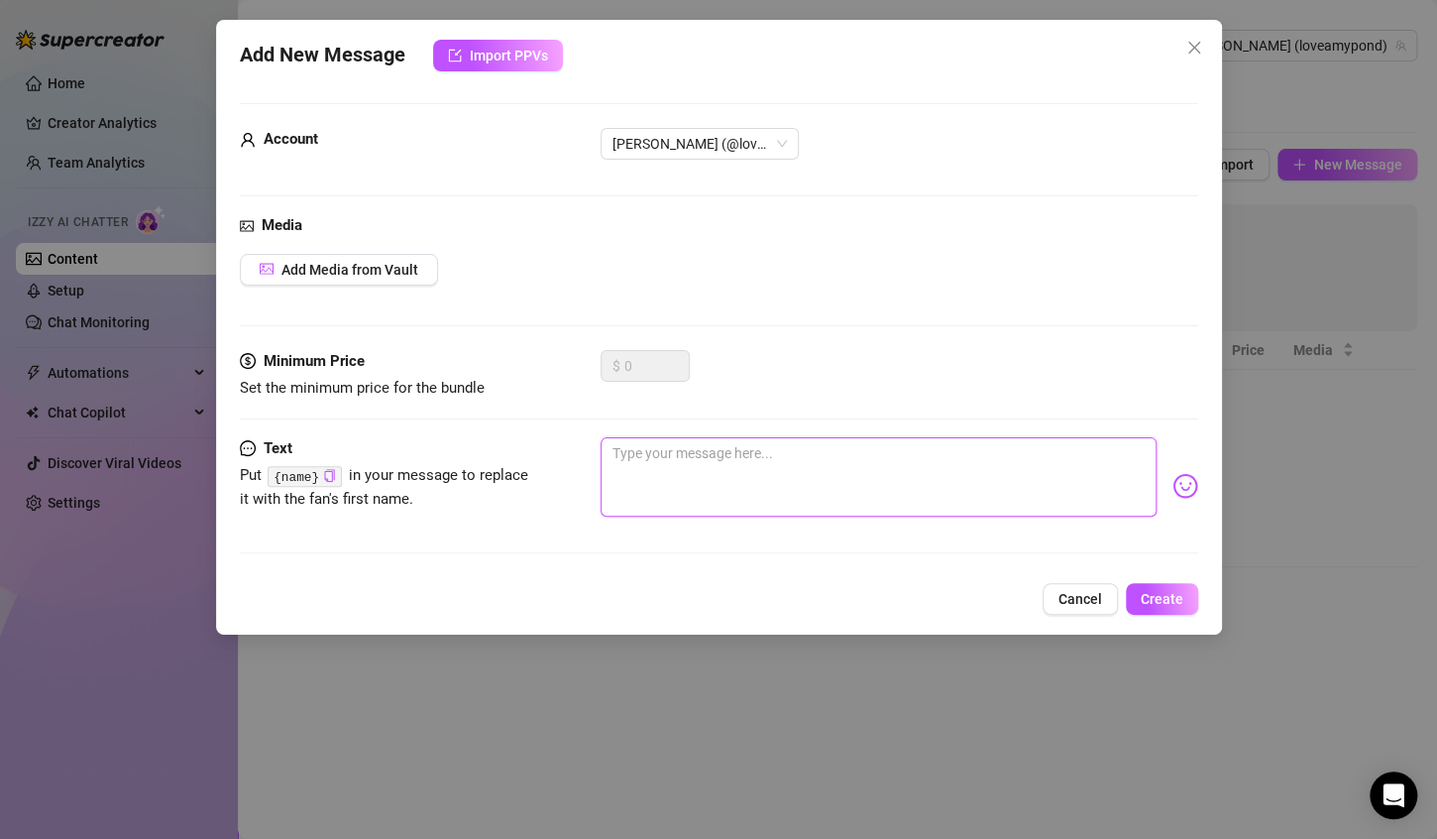
click at [699, 476] on textarea at bounding box center [879, 476] width 556 height 79
paste textarea "I was hoping you’d pop up, {name}… how’s your day?"
click at [823, 455] on textarea "I was hoping you’d pop up, {name}… how’s your day?" at bounding box center [879, 476] width 556 height 79
drag, startPoint x: 695, startPoint y: 451, endPoint x: 623, endPoint y: 448, distance: 71.4
click at [623, 448] on textarea "I was hoping you’d pop up, {name}… how’s your day?" at bounding box center [879, 476] width 556 height 79
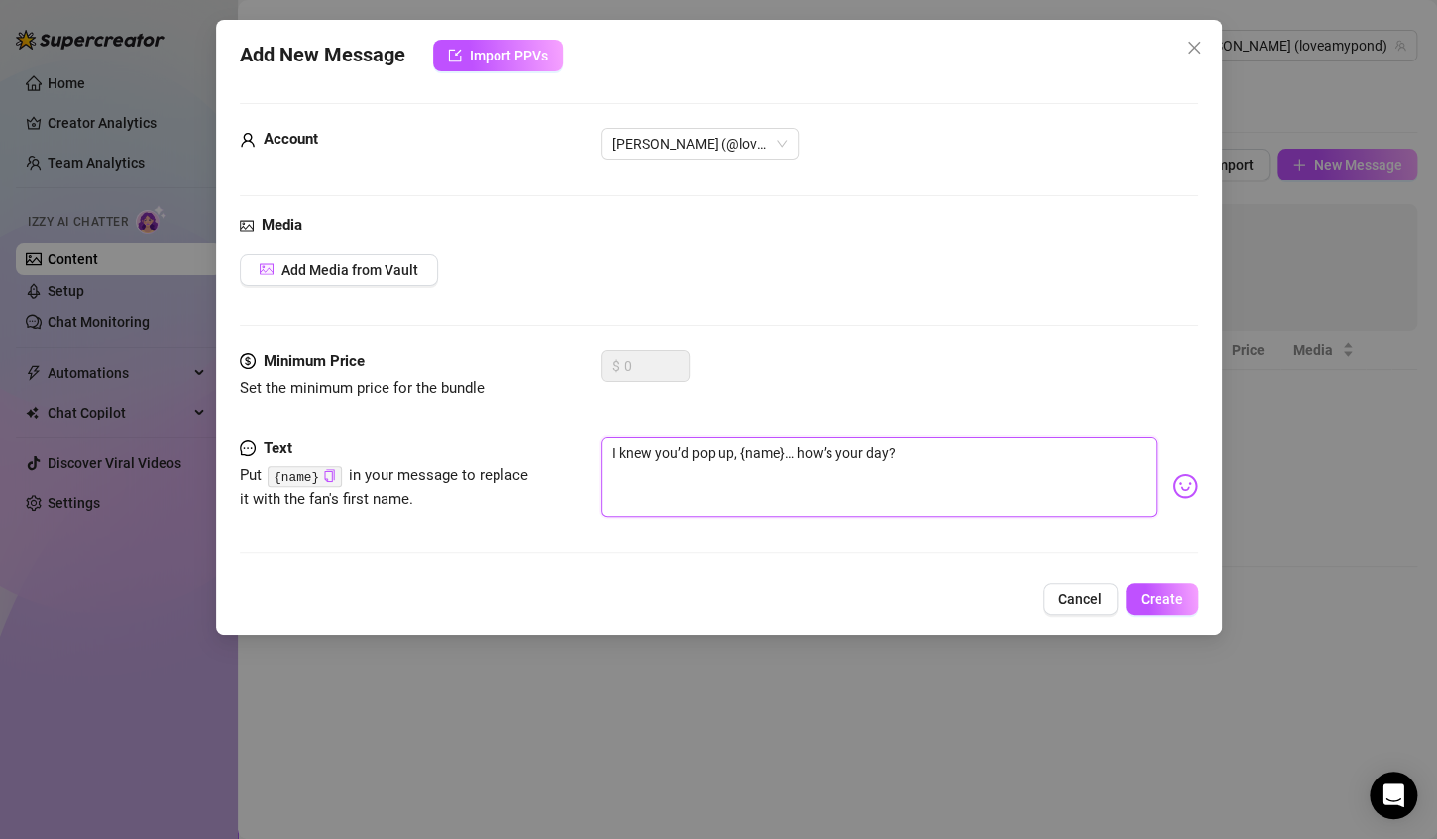
click at [911, 451] on textarea "I knew you’d pop up, {name}… how’s your day?" at bounding box center [879, 476] width 556 height 79
drag, startPoint x: 887, startPoint y: 444, endPoint x: 820, endPoint y: 439, distance: 67.6
click at [820, 439] on textarea "I knew you’d pop up, {name}… how’s your day? Hope you're having a beautiful" at bounding box center [879, 476] width 556 height 79
click at [1109, 461] on textarea "I knew you’d pop up, {name}… how are you? Hope you're having a beautiful" at bounding box center [879, 476] width 556 height 79
click at [654, 475] on textarea "I knew you’d pop up, {name}… how are you? Hope you're having the most marvelous…" at bounding box center [879, 476] width 556 height 79
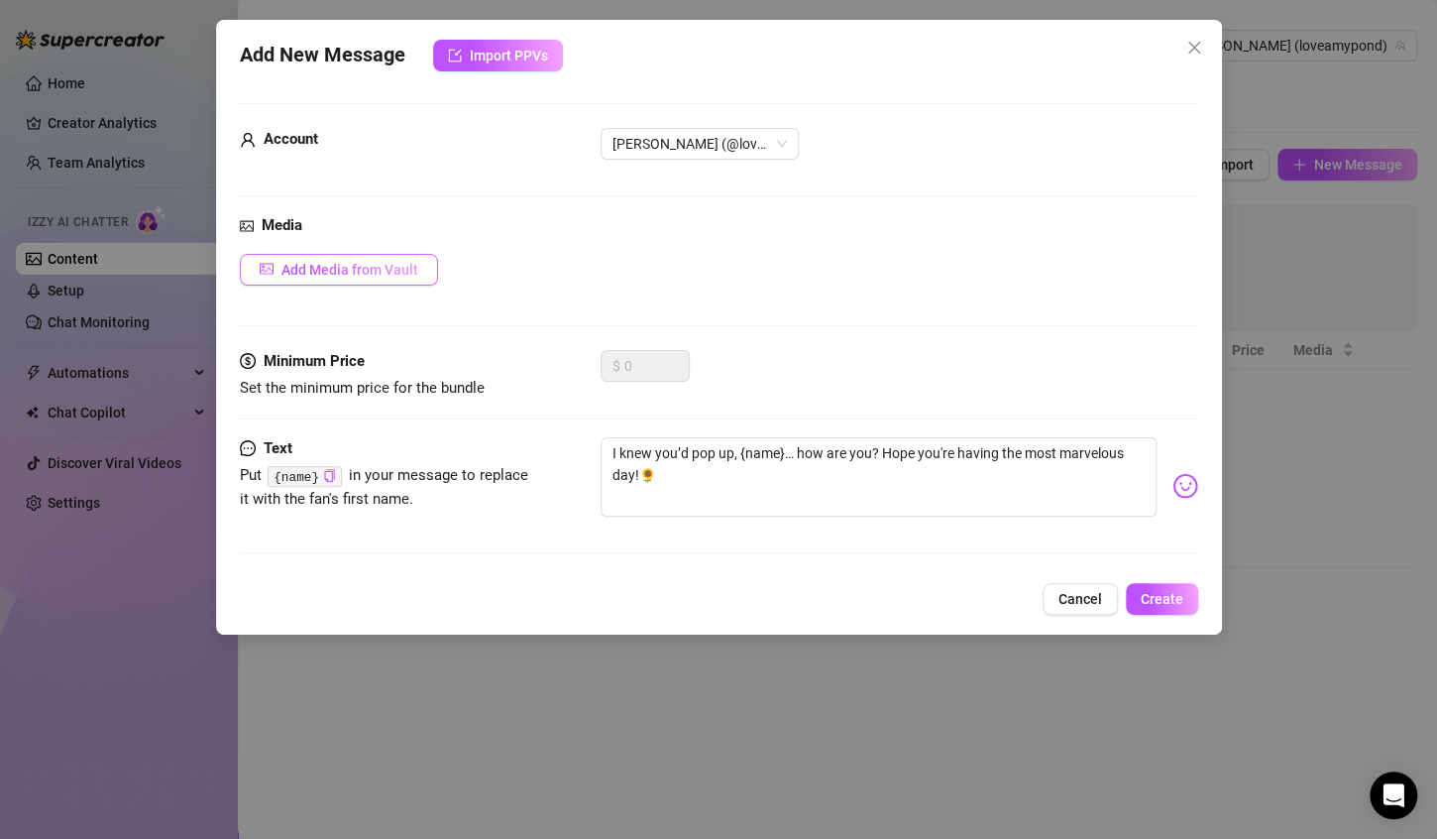
click at [385, 273] on span "Add Media from Vault" at bounding box center [350, 270] width 137 height 16
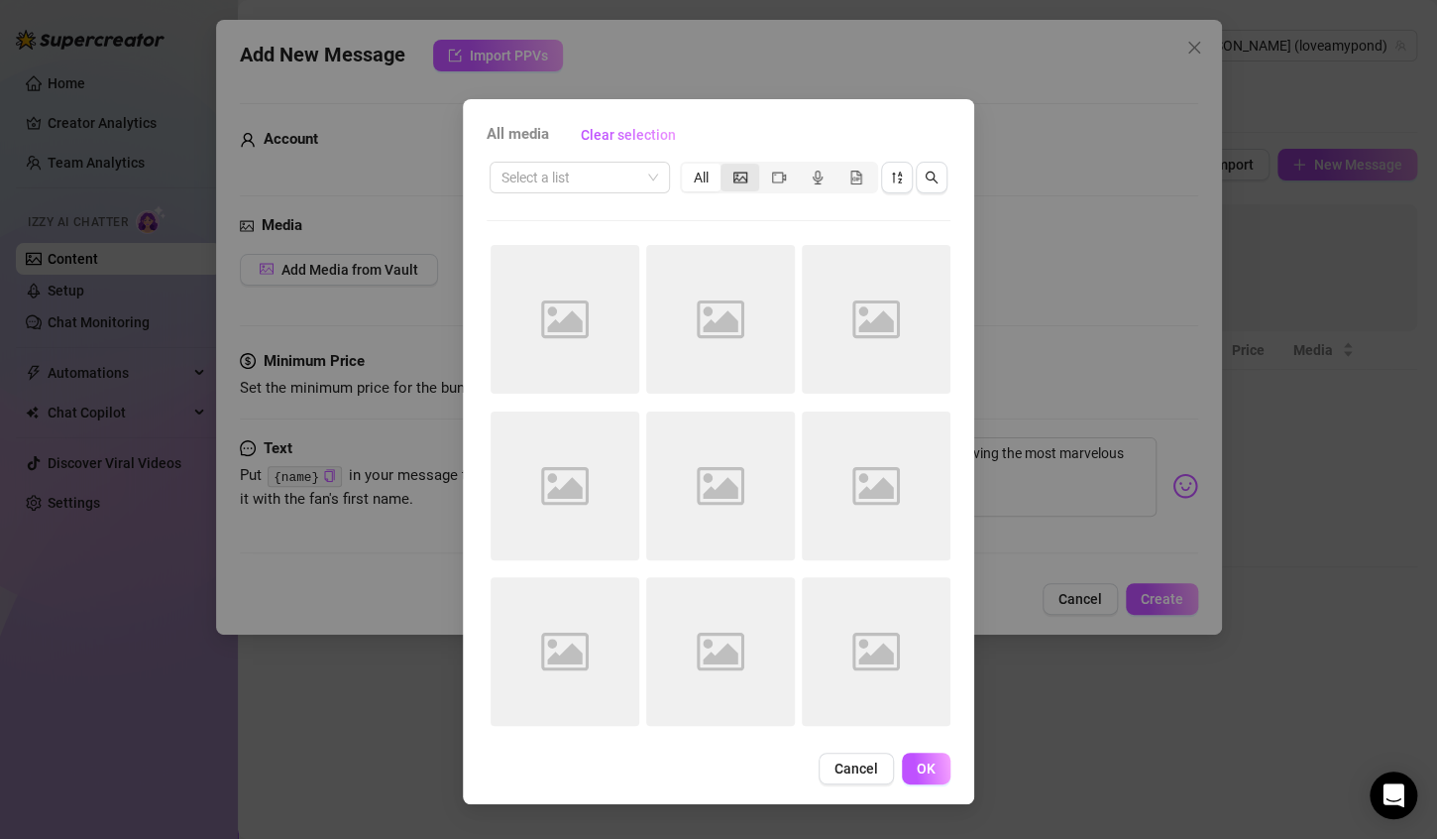
click at [726, 172] on div "segmented control" at bounding box center [740, 178] width 39 height 28
click at [726, 167] on input "segmented control" at bounding box center [726, 167] width 0 height 0
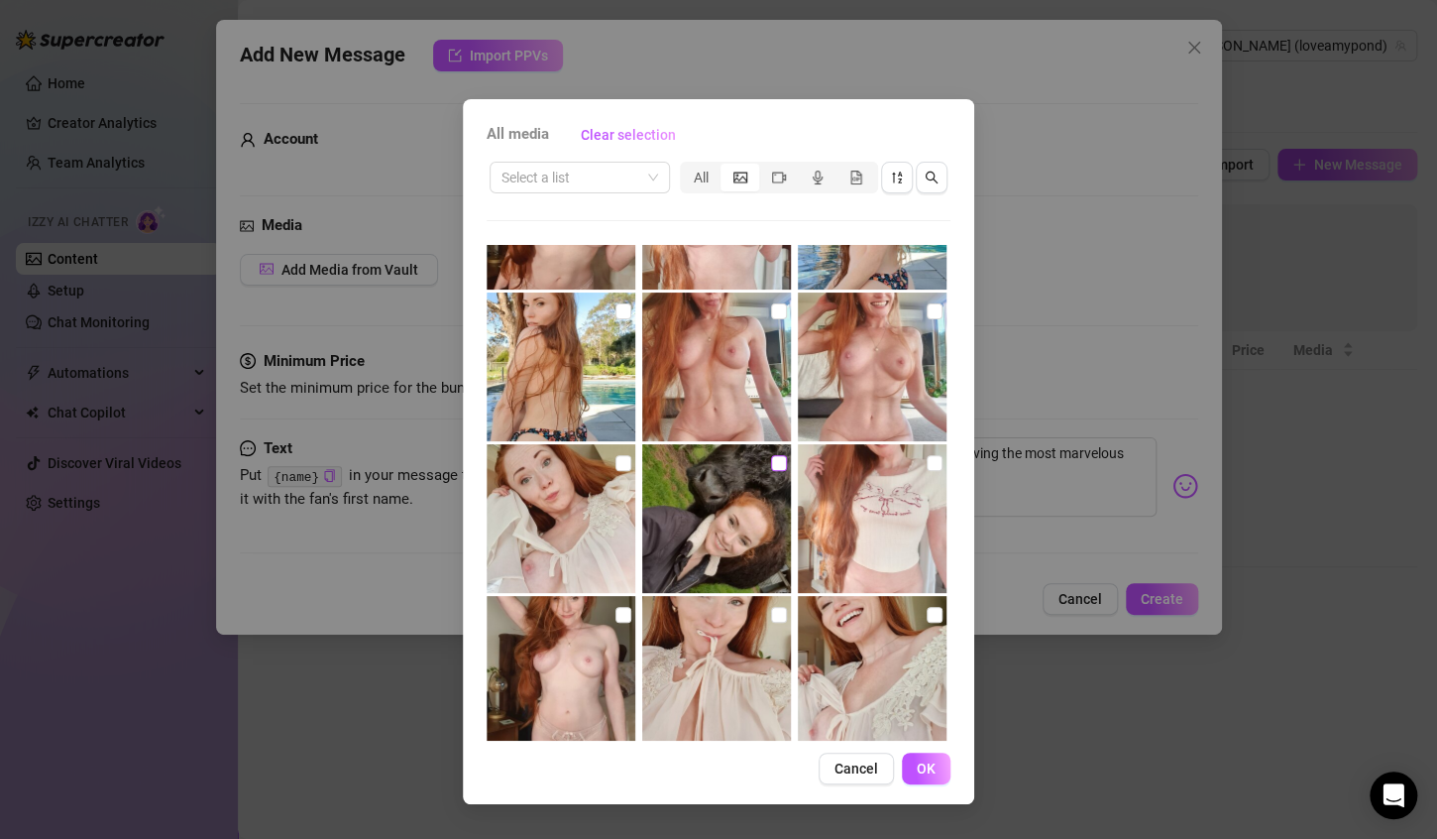
scroll to position [2630, 0]
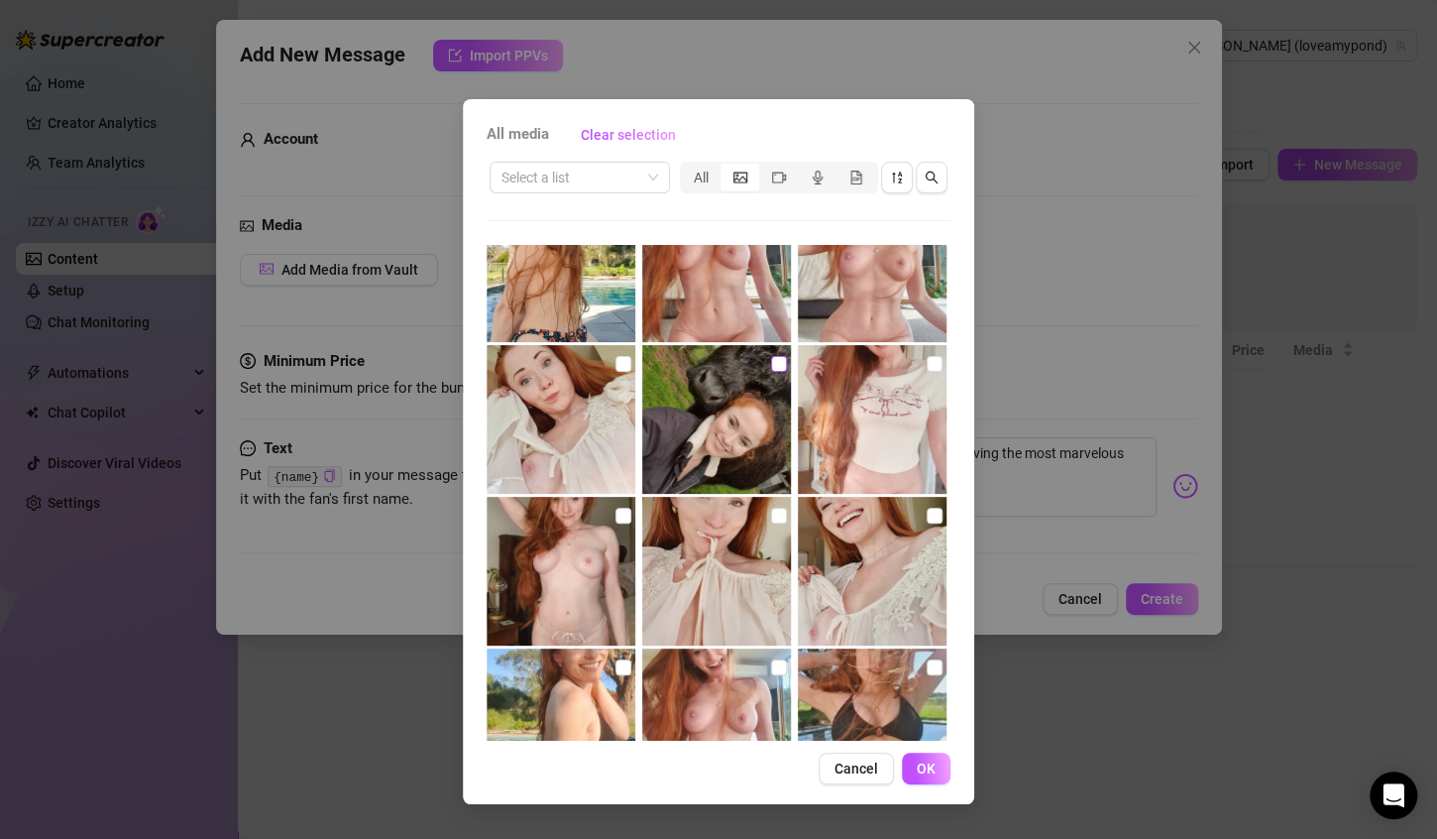
click at [771, 364] on input "checkbox" at bounding box center [779, 364] width 16 height 16
click at [927, 762] on span "OK" at bounding box center [926, 768] width 19 height 16
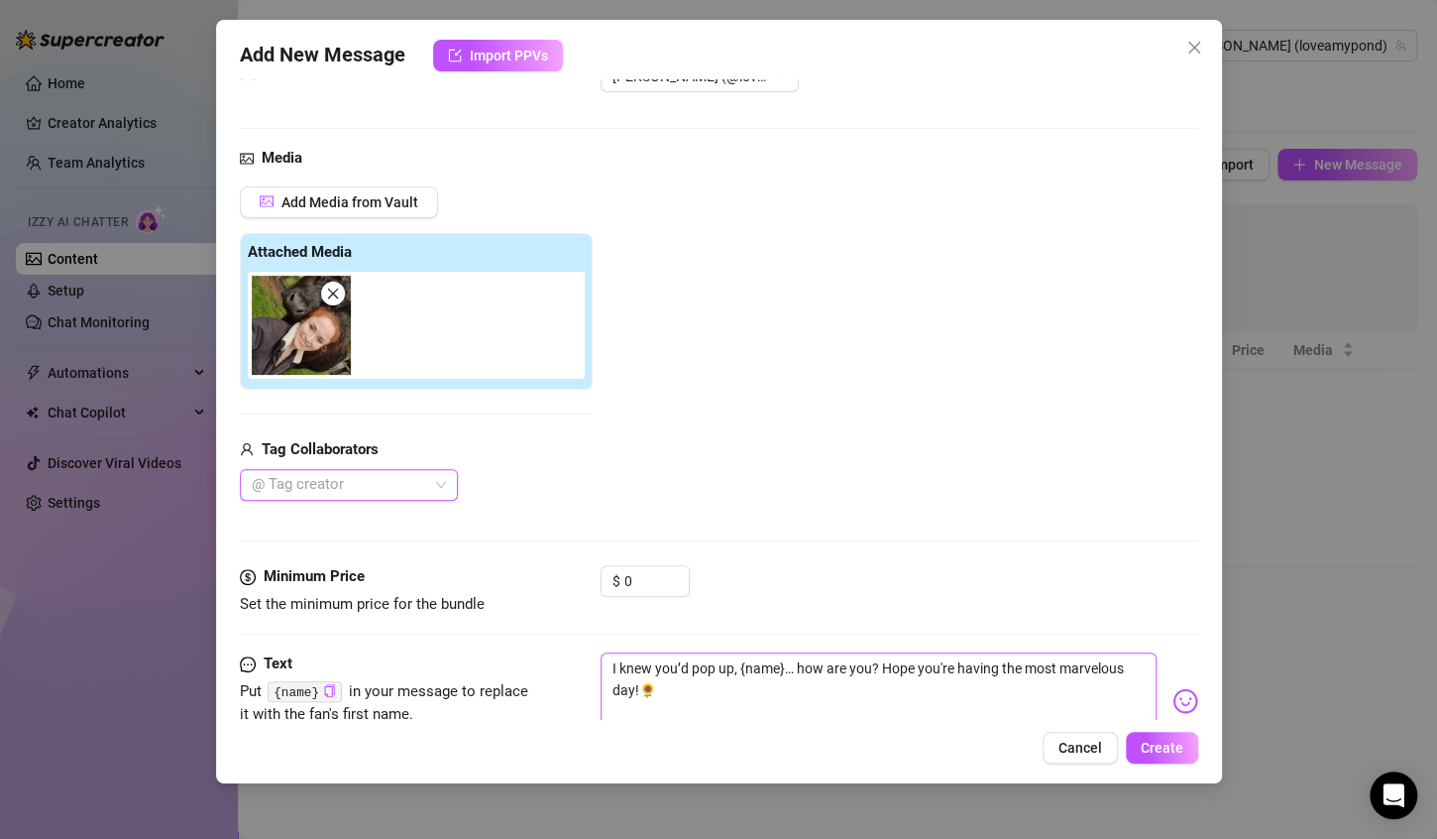
scroll to position [132, 0]
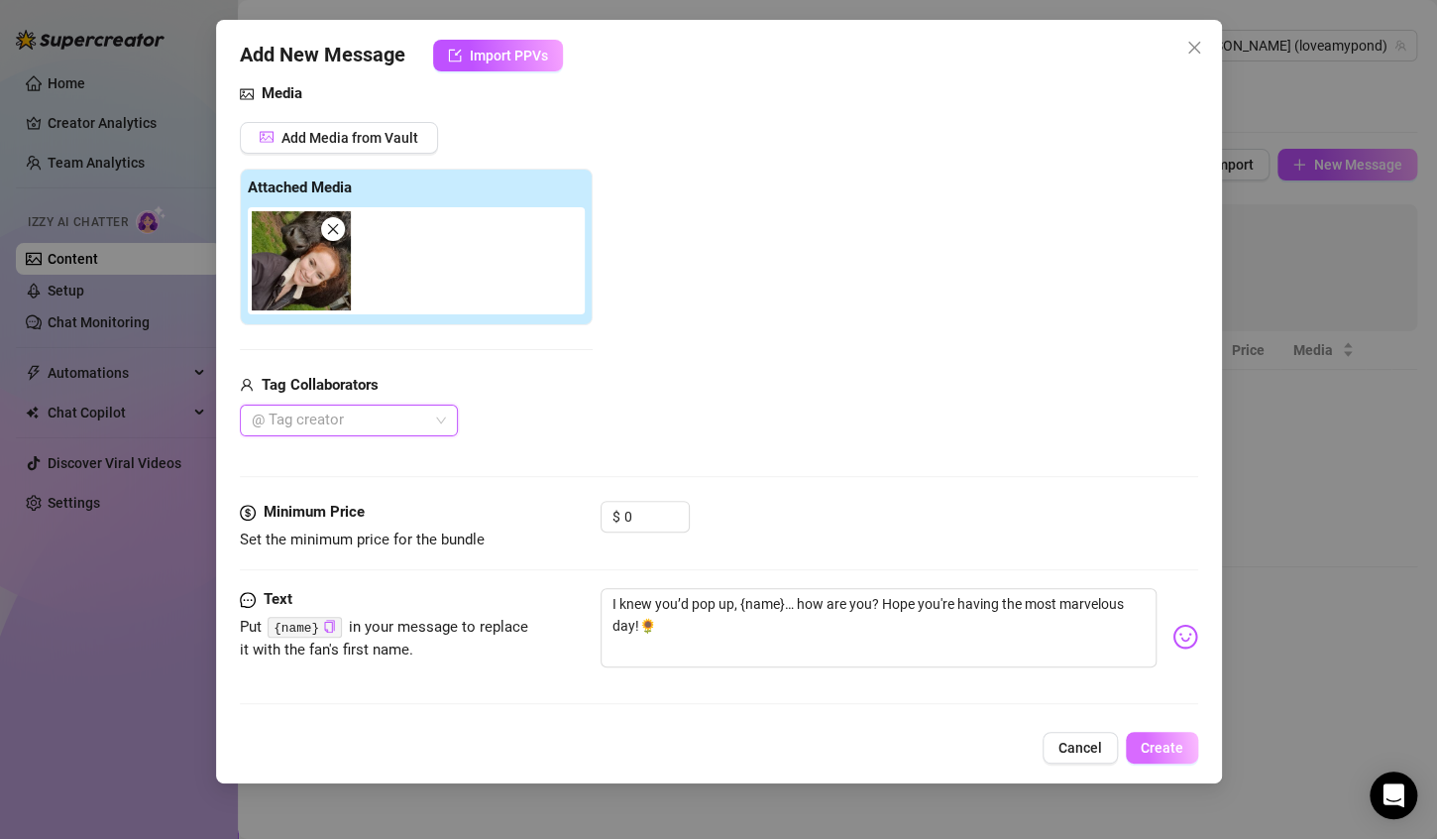
click at [1172, 750] on span "Create" at bounding box center [1162, 747] width 43 height 16
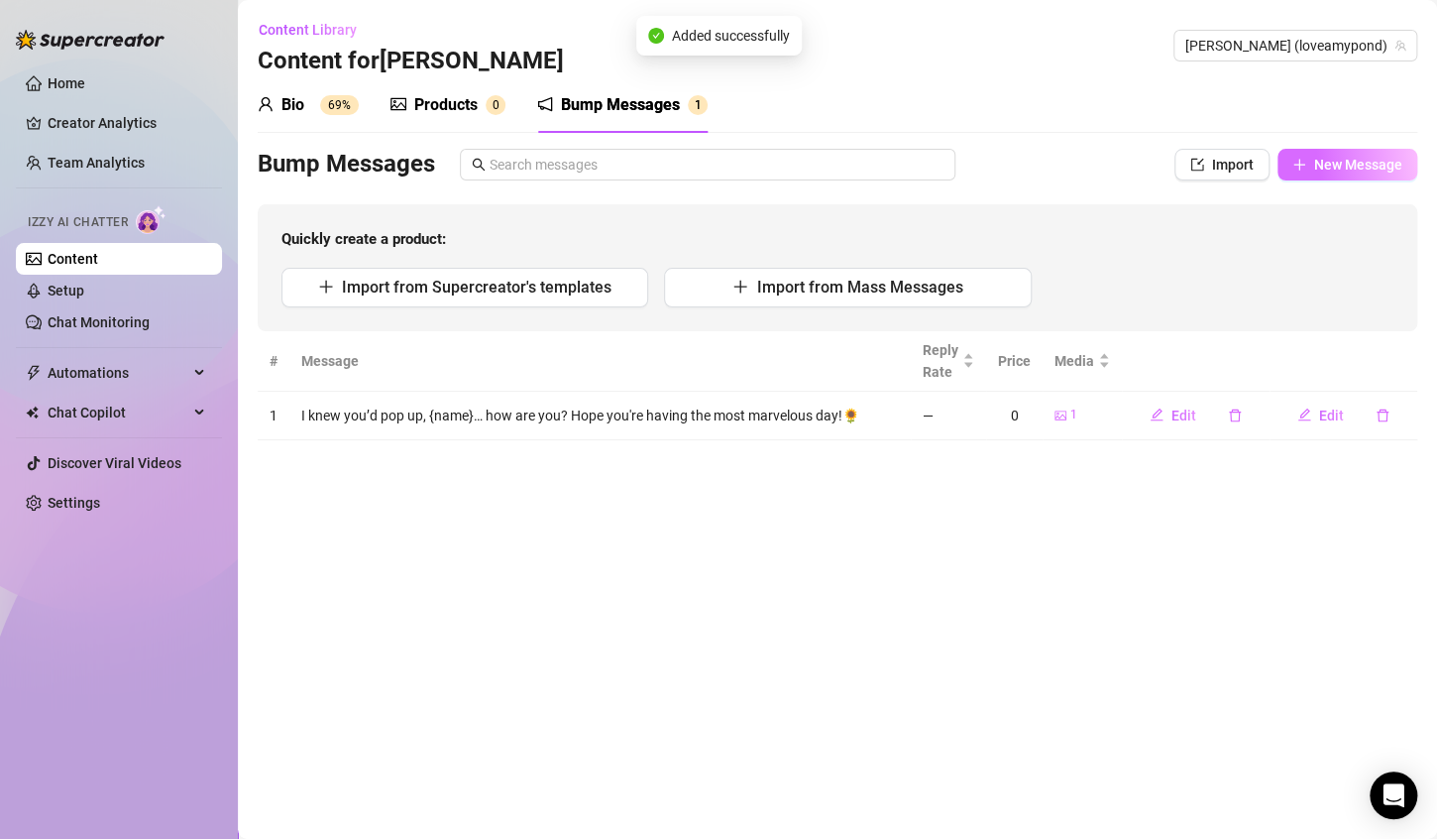
click at [1332, 172] on button "New Message" at bounding box center [1348, 165] width 140 height 32
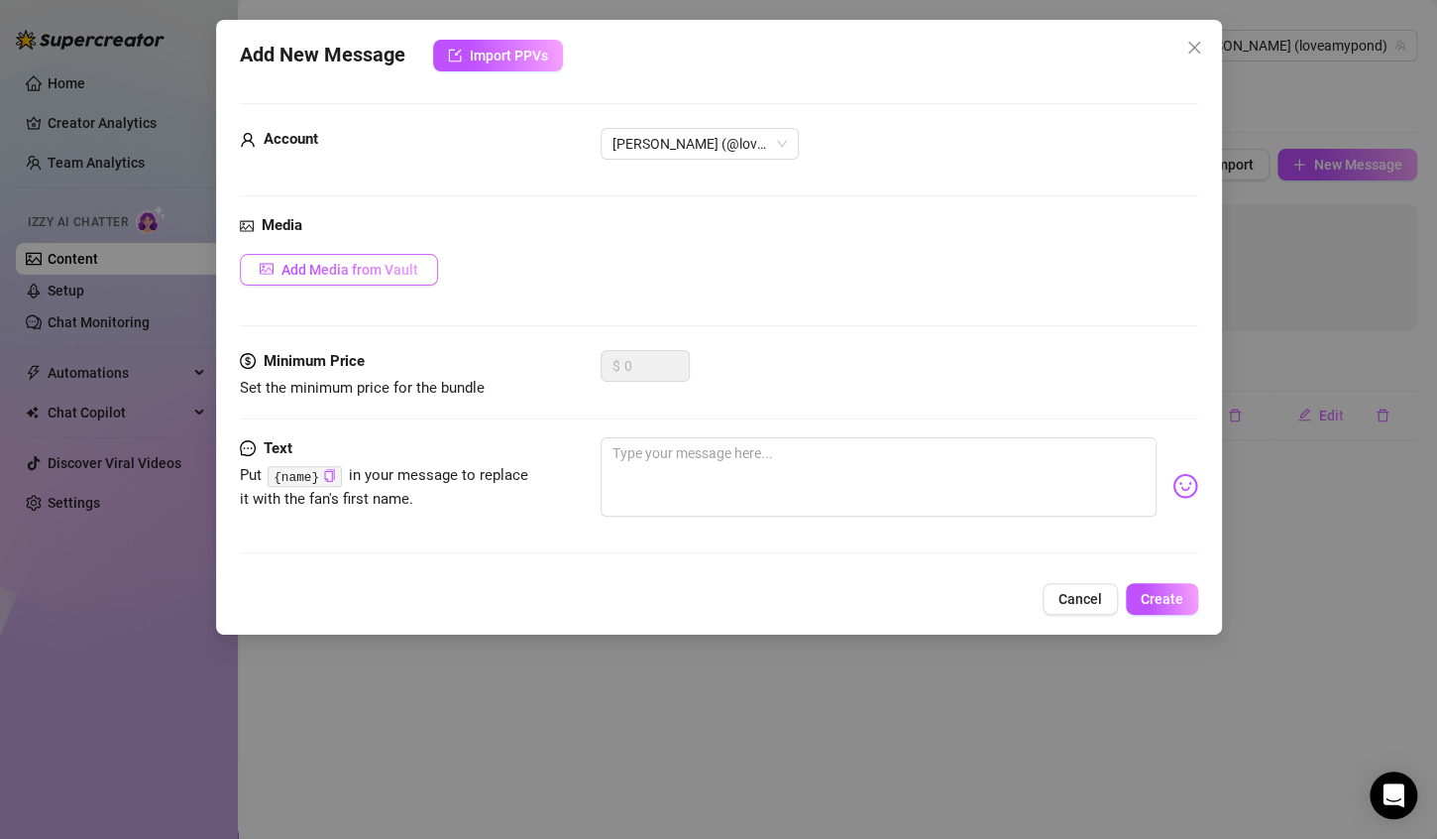
click at [333, 268] on span "Add Media from Vault" at bounding box center [350, 270] width 137 height 16
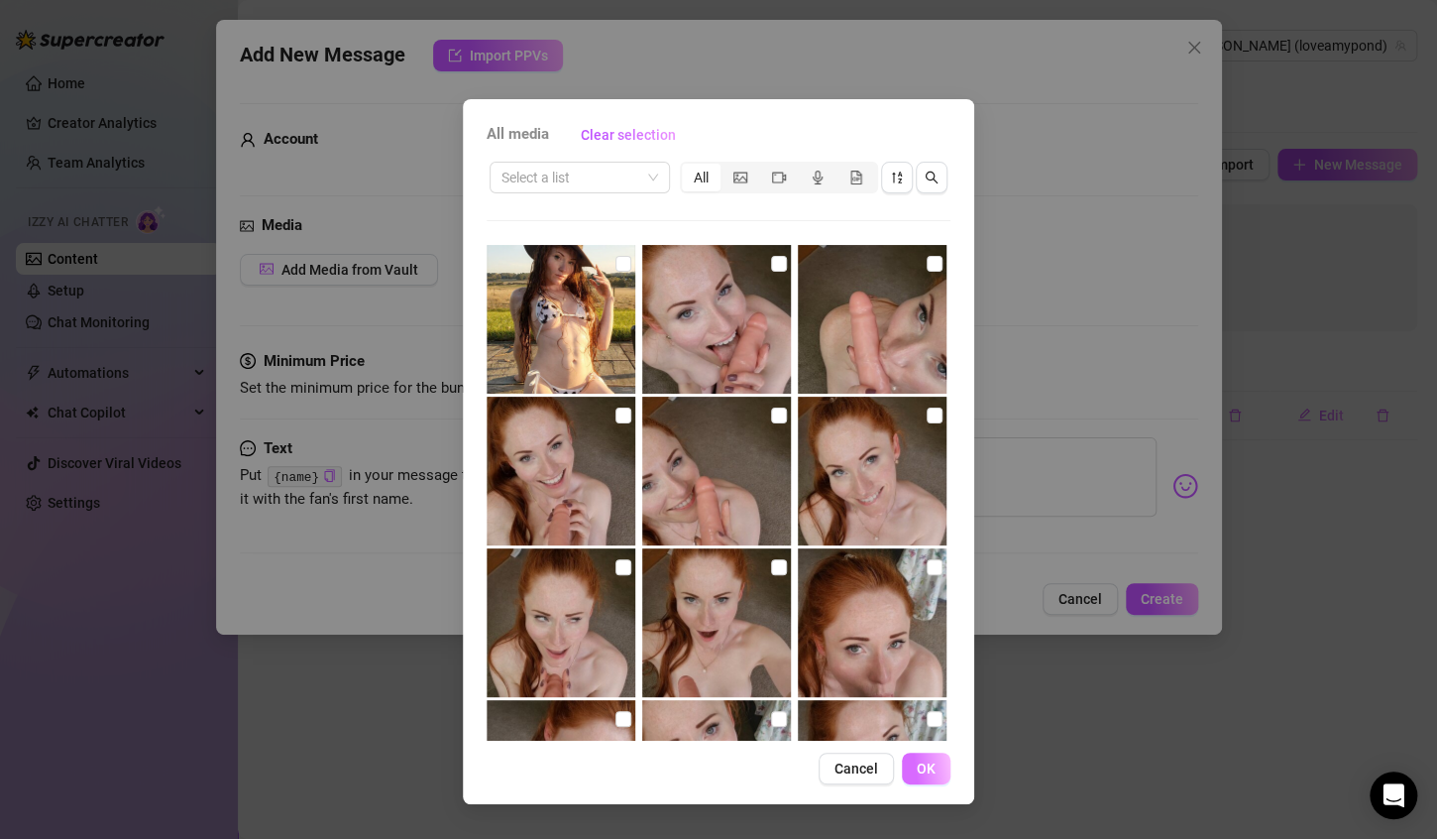
click at [911, 781] on button "OK" at bounding box center [926, 768] width 49 height 32
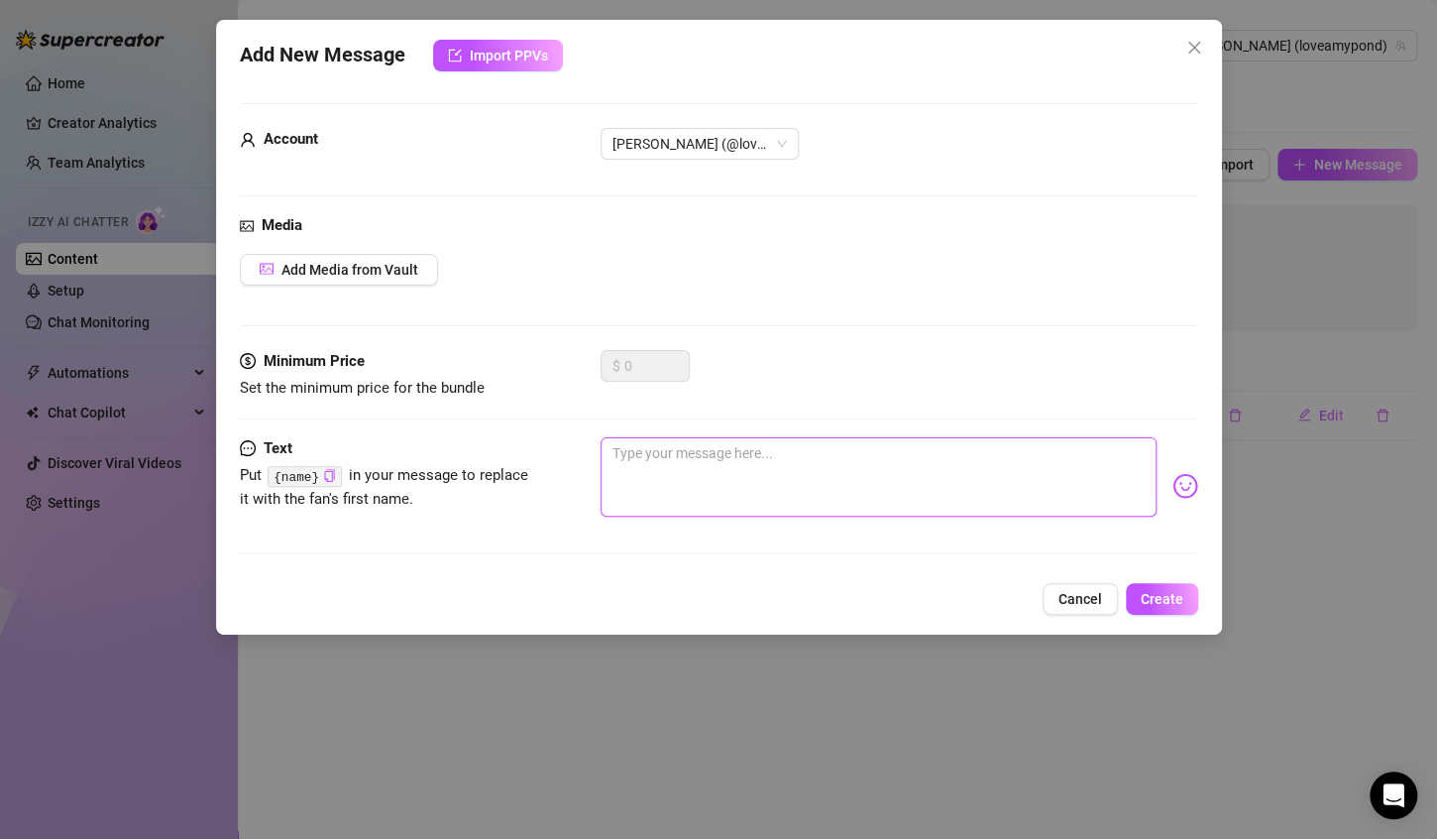
click at [633, 460] on textarea at bounding box center [879, 476] width 556 height 79
paste textarea "Missed me yet? 😉 Let’s talk, {name}"
click at [700, 446] on textarea "Missed me yet? 😉 Let’s talk, {name}" at bounding box center [879, 476] width 556 height 79
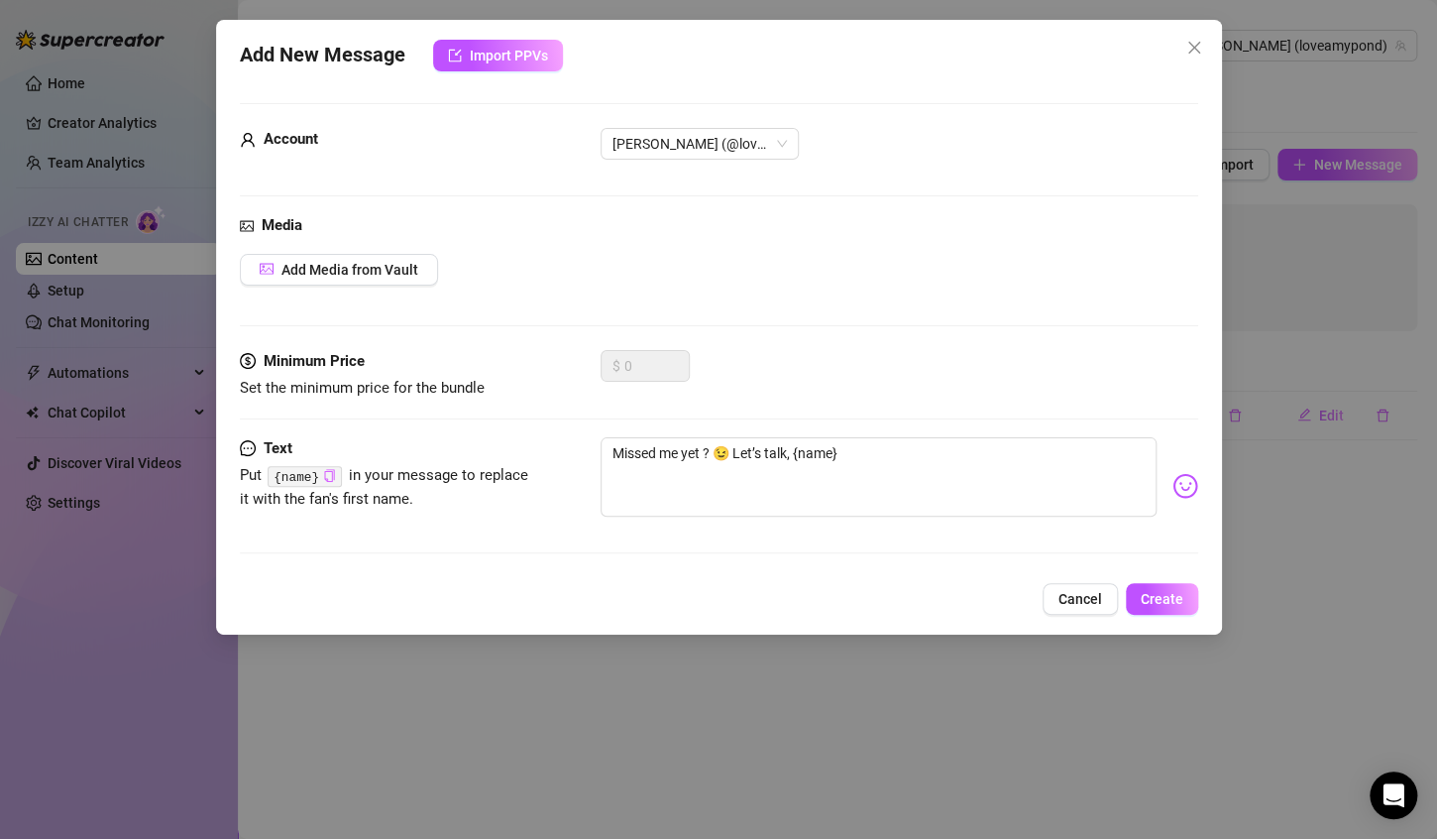
click at [330, 483] on button "Click to Copy" at bounding box center [329, 475] width 13 height 15
click at [706, 450] on textarea "Missed me yet ? 😉 Let’s talk, {name}" at bounding box center [879, 476] width 556 height 79
paste textarea "{name}"
drag, startPoint x: 842, startPoint y: 451, endPoint x: 903, endPoint y: 448, distance: 61.5
click at [903, 448] on textarea "Missed me yet {name}? 😉 Let’s talk, {name}" at bounding box center [879, 476] width 556 height 79
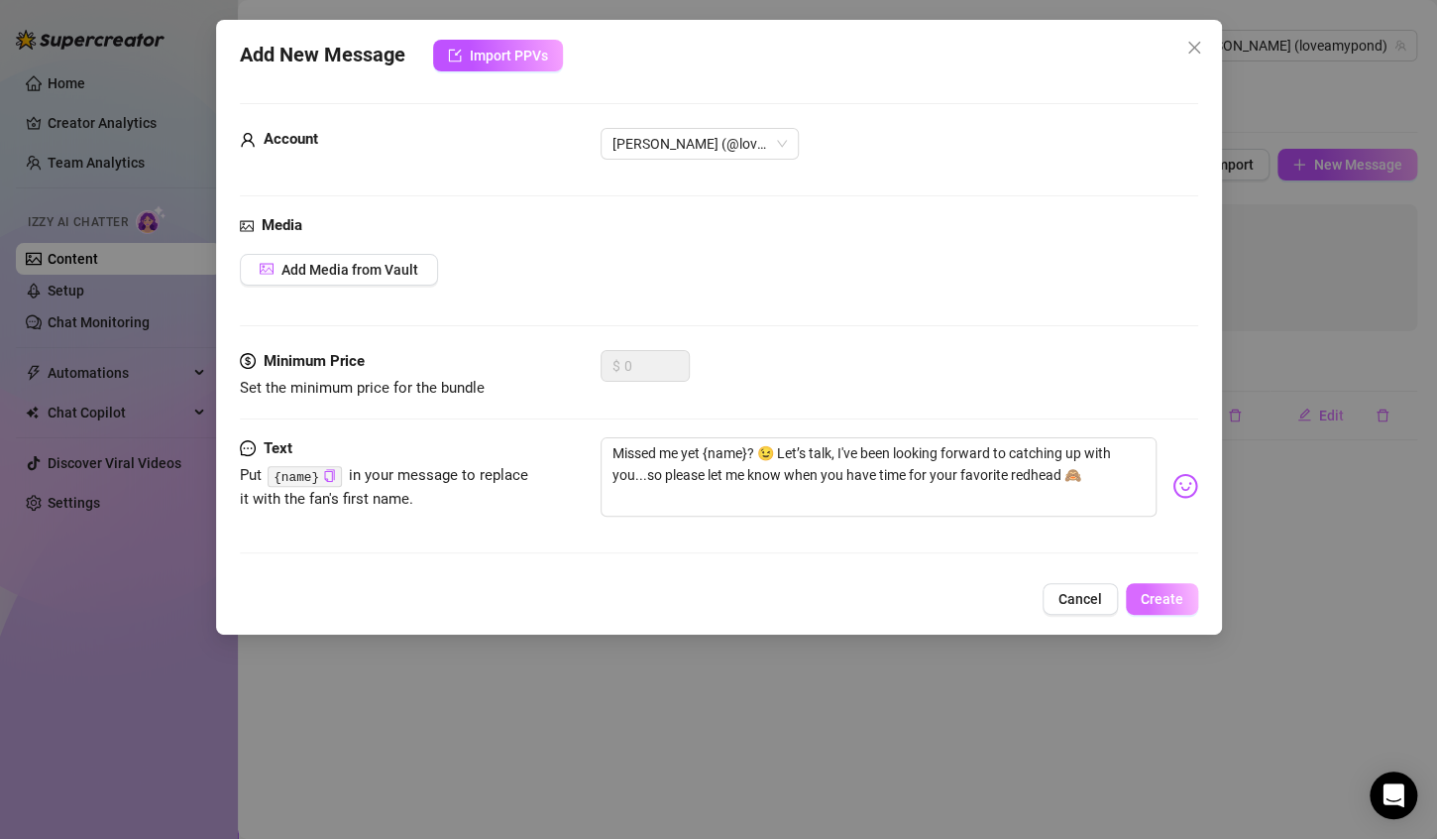
click at [1161, 611] on button "Create" at bounding box center [1162, 599] width 72 height 32
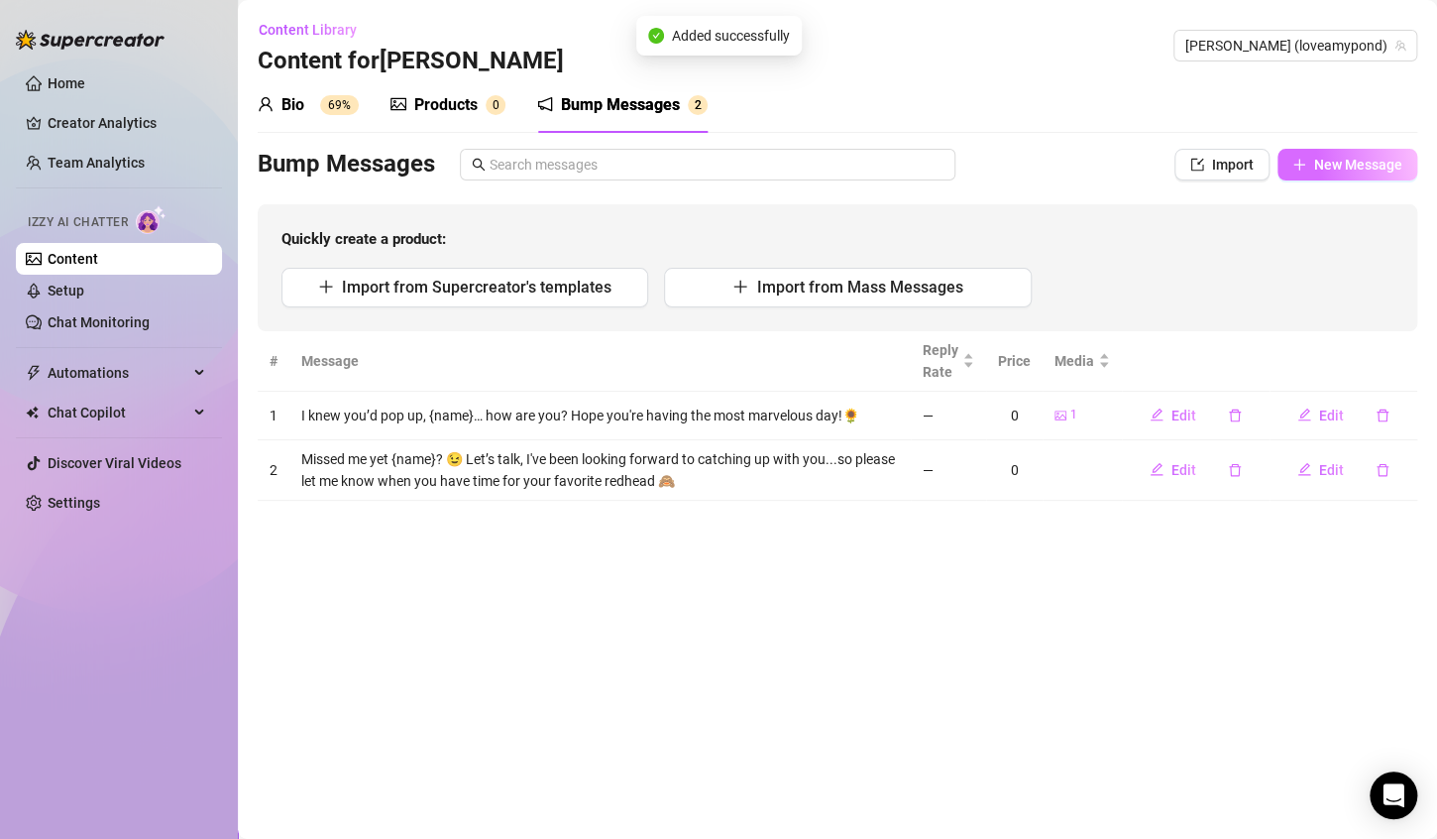
click at [1307, 166] on button "New Message" at bounding box center [1348, 165] width 140 height 32
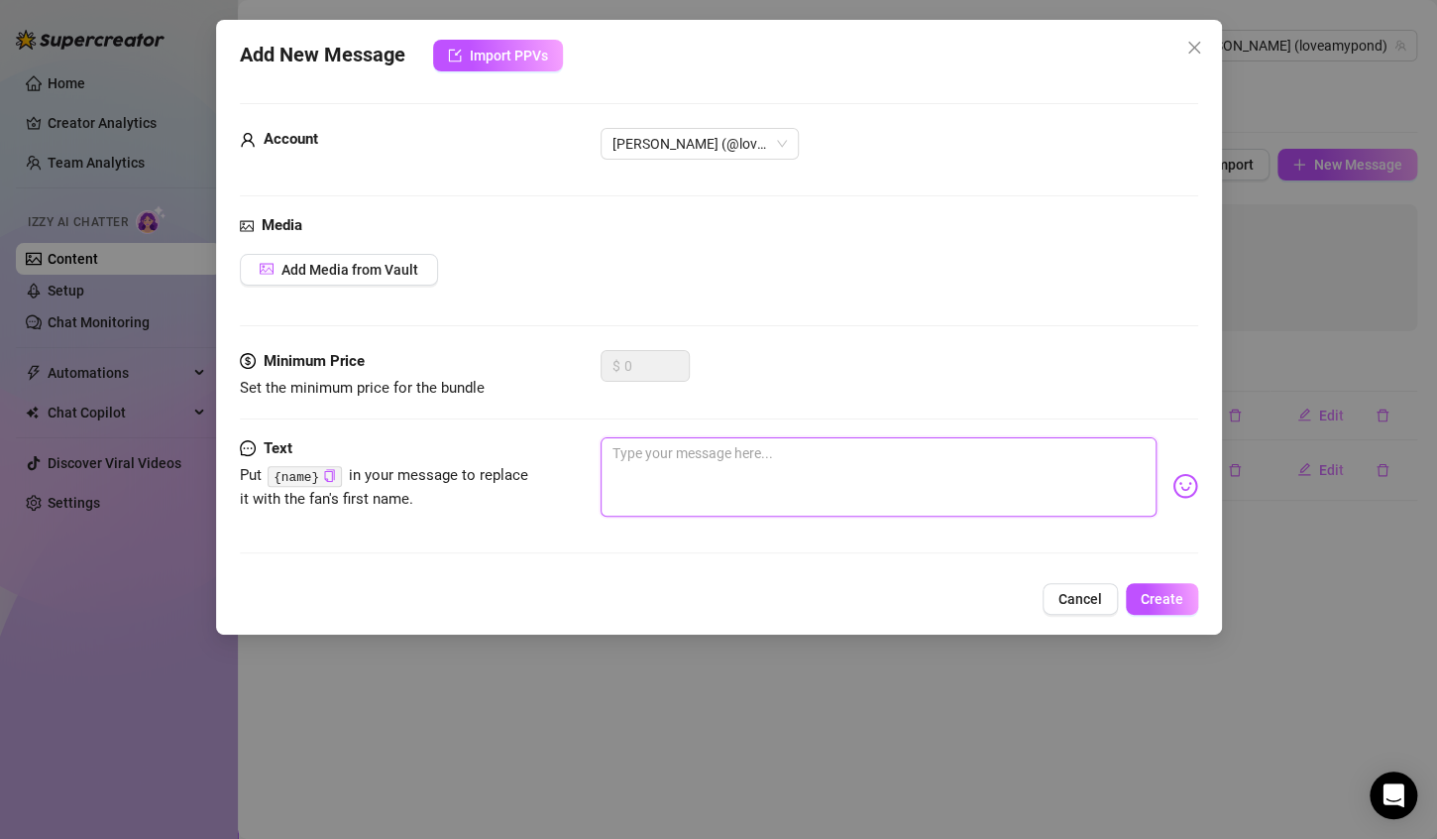
click at [873, 456] on textarea at bounding box center [879, 476] width 556 height 79
click at [833, 496] on textarea at bounding box center [879, 476] width 556 height 79
paste textarea "You know I can’t resist saying hi when you’re on 😘"
click at [612, 450] on textarea "You know I can’t resist saying hi when you’re on 😘" at bounding box center [879, 476] width 556 height 79
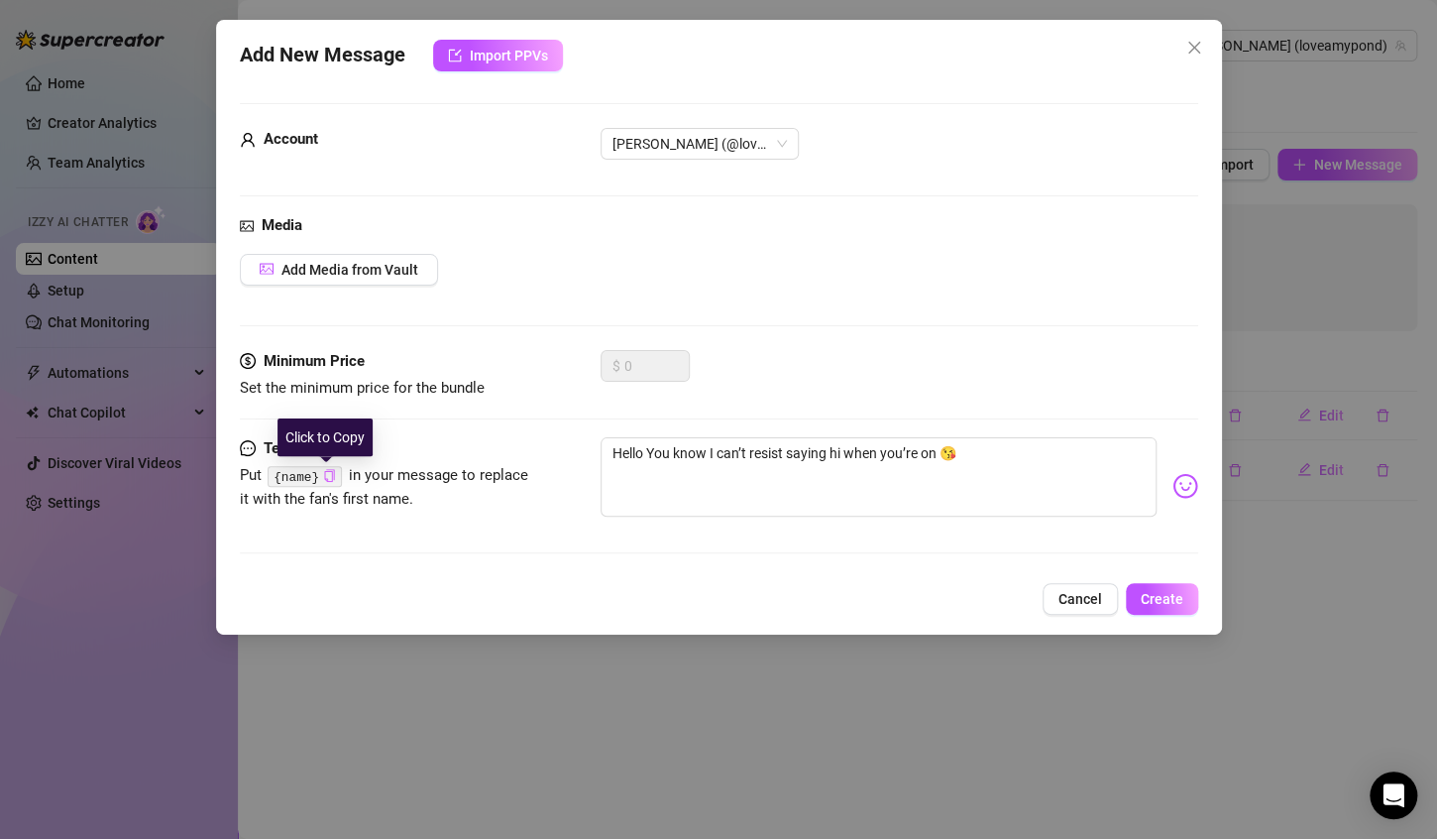
click at [329, 471] on icon "copy" at bounding box center [329, 475] width 13 height 13
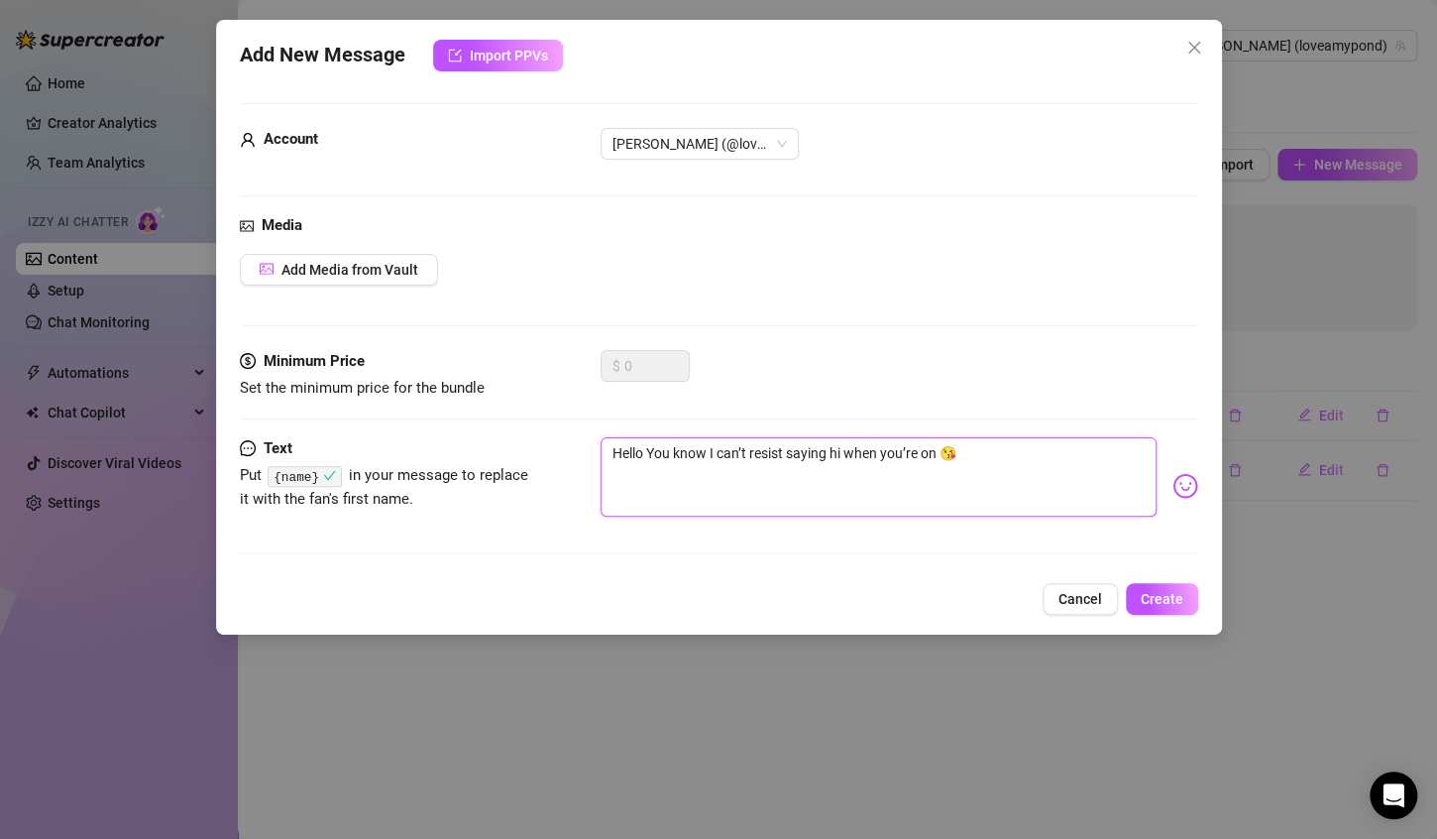
click at [647, 455] on textarea "Hello You know I can’t resist saying hi when you’re on 😘" at bounding box center [879, 476] width 556 height 79
paste textarea "{name}"
click at [1050, 461] on textarea "Hello {name}! You know I can’t resist saying hi when you’re on 😘" at bounding box center [879, 476] width 556 height 79
click at [987, 447] on textarea "Hello {name}! You know I can’t resist saying hi when you’re on 😘" at bounding box center [879, 476] width 556 height 79
click at [1038, 454] on textarea "Hello {name}! You know I can’t resist saying hi when you’re on 😘" at bounding box center [879, 476] width 556 height 79
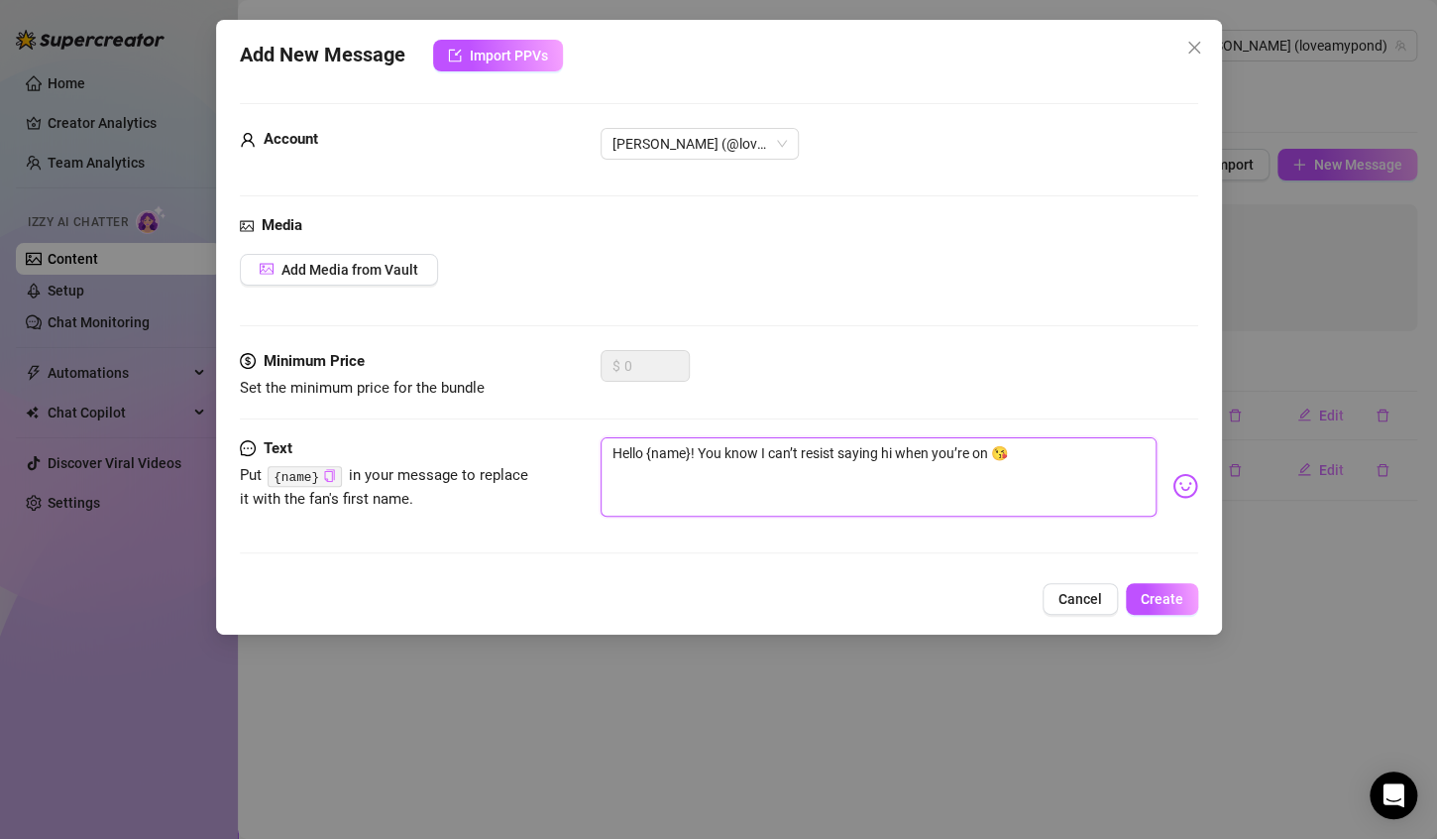
click at [1025, 466] on textarea "Hello {name}! You know I can’t resist saying hi when you’re on 😘" at bounding box center [879, 476] width 556 height 79
drag, startPoint x: 1053, startPoint y: 454, endPoint x: 710, endPoint y: 479, distance: 343.9
click at [710, 479] on textarea "Hello {name}! You know I can’t resist saying hi when you’re on 😘 What do you ha…" at bounding box center [879, 476] width 556 height 79
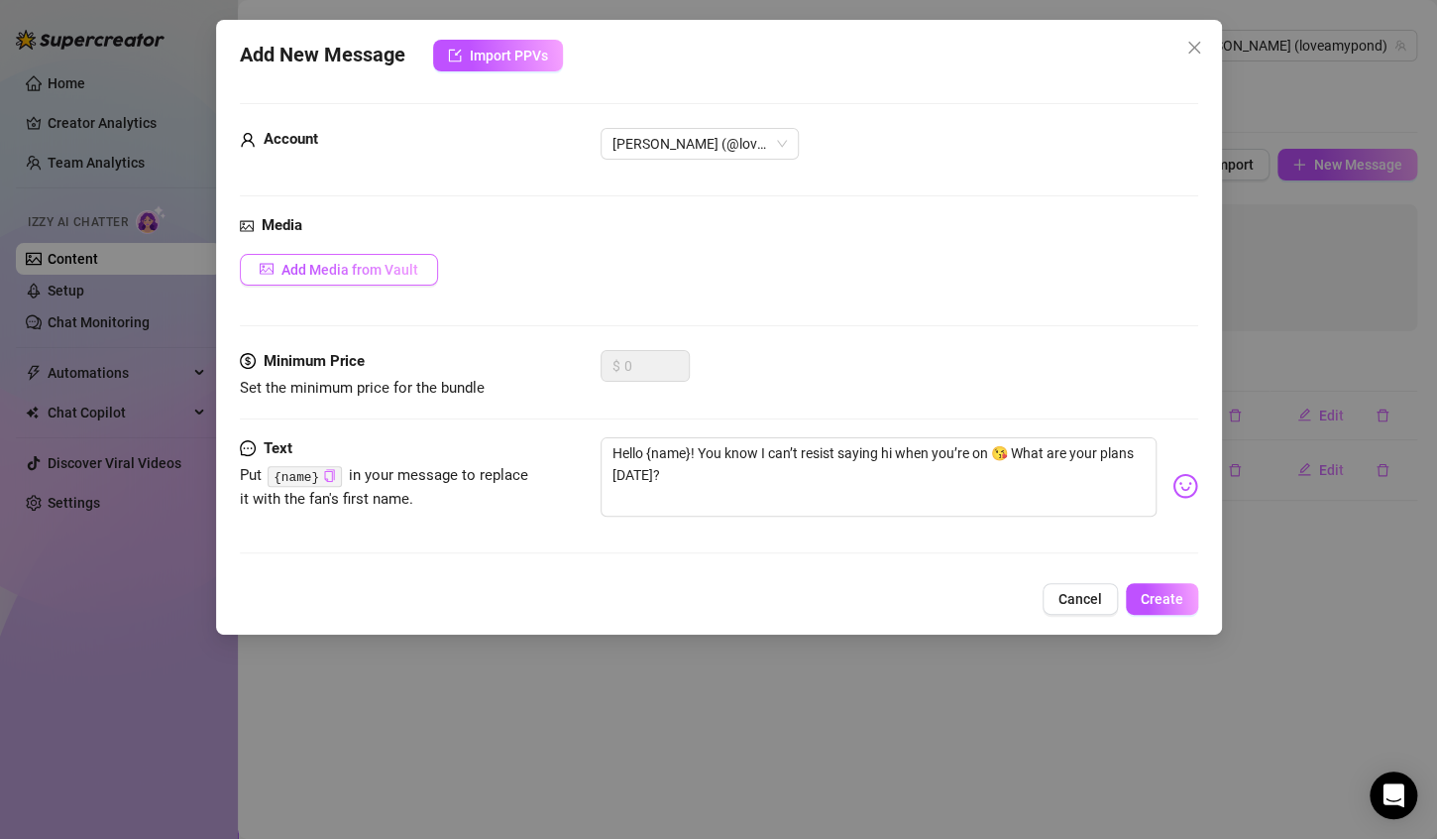
click at [298, 264] on span "Add Media from Vault" at bounding box center [350, 270] width 137 height 16
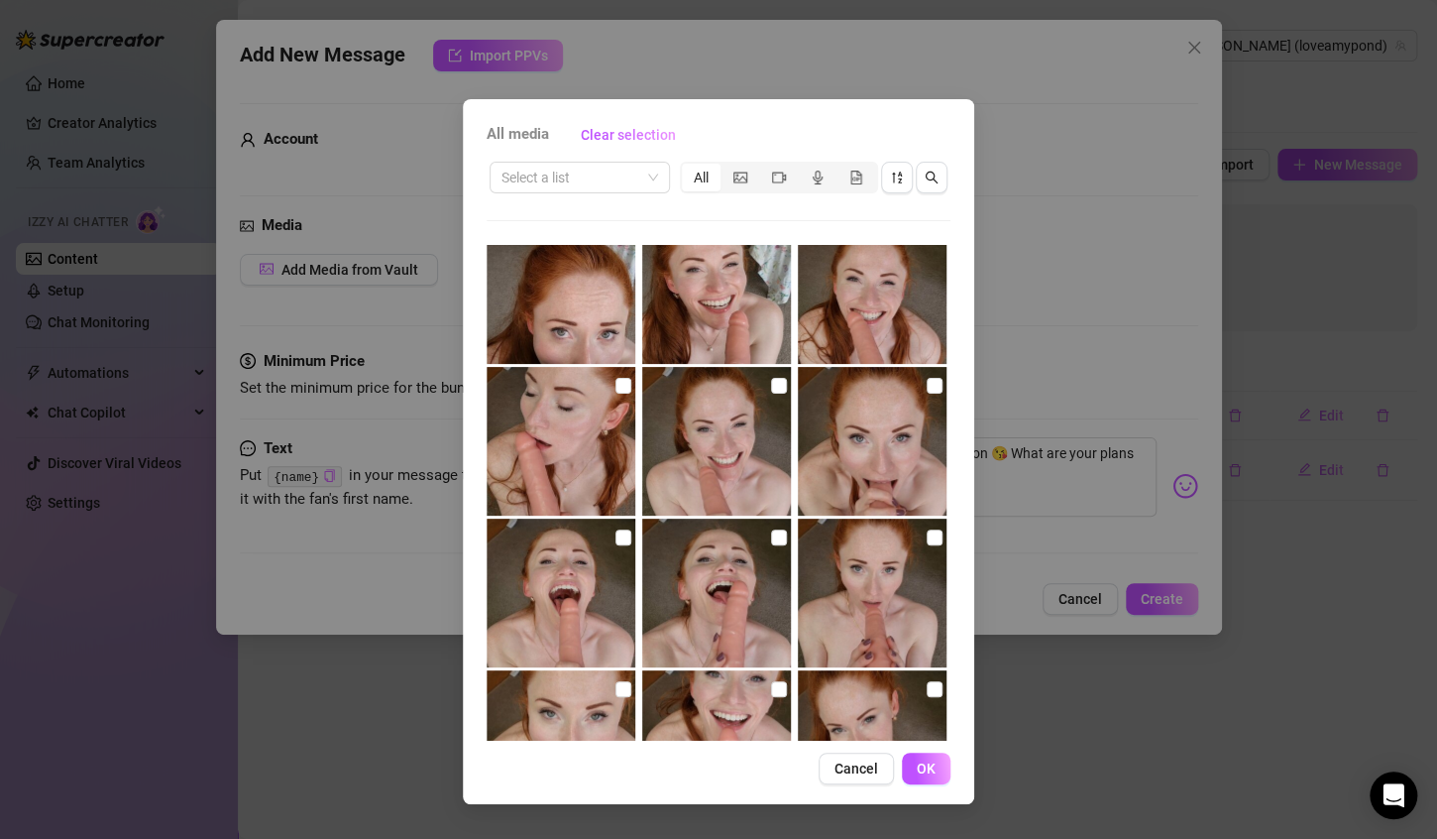
scroll to position [746, 0]
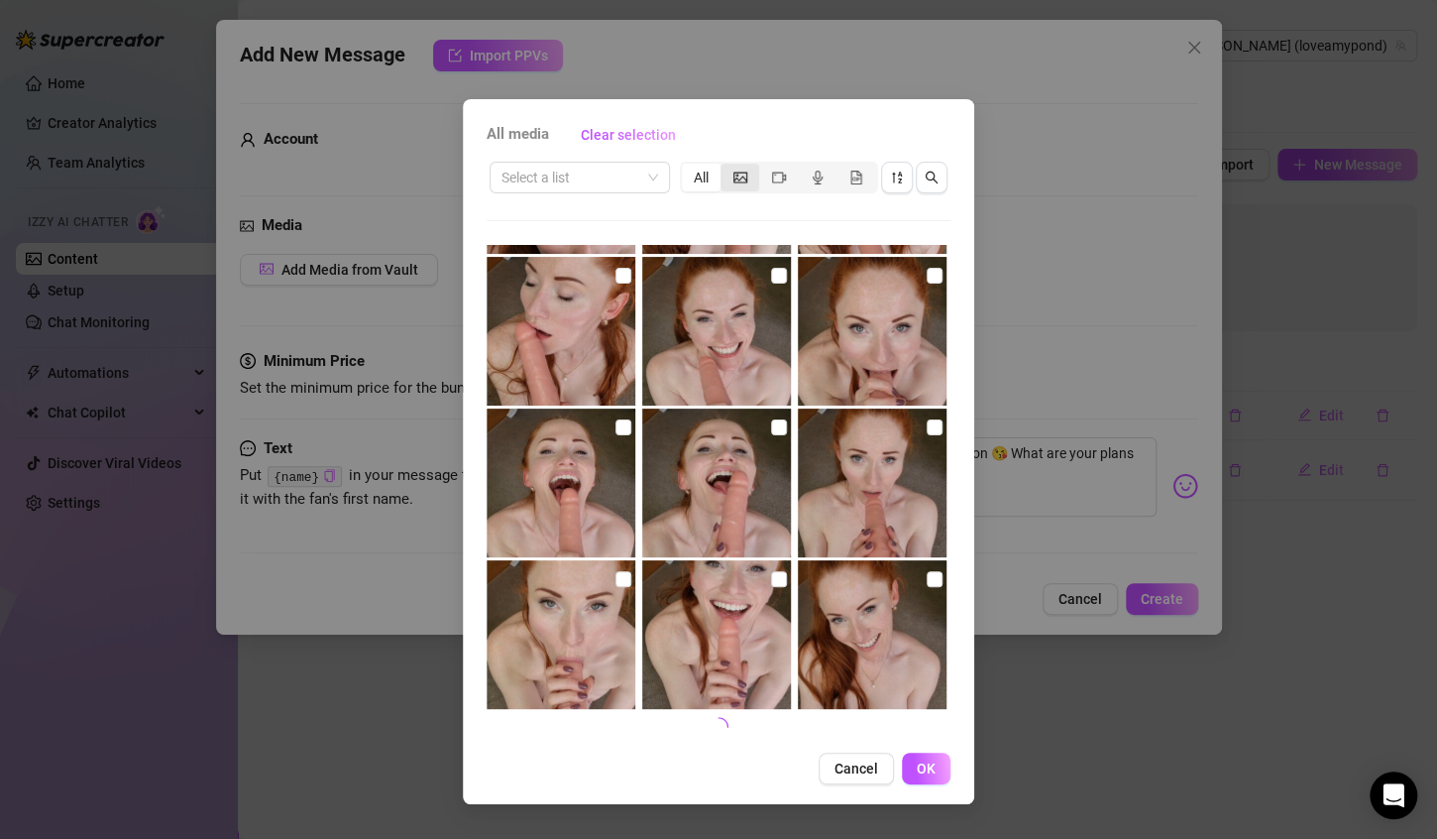
click at [748, 172] on div "segmented control" at bounding box center [740, 178] width 39 height 28
click at [726, 167] on input "segmented control" at bounding box center [726, 167] width 0 height 0
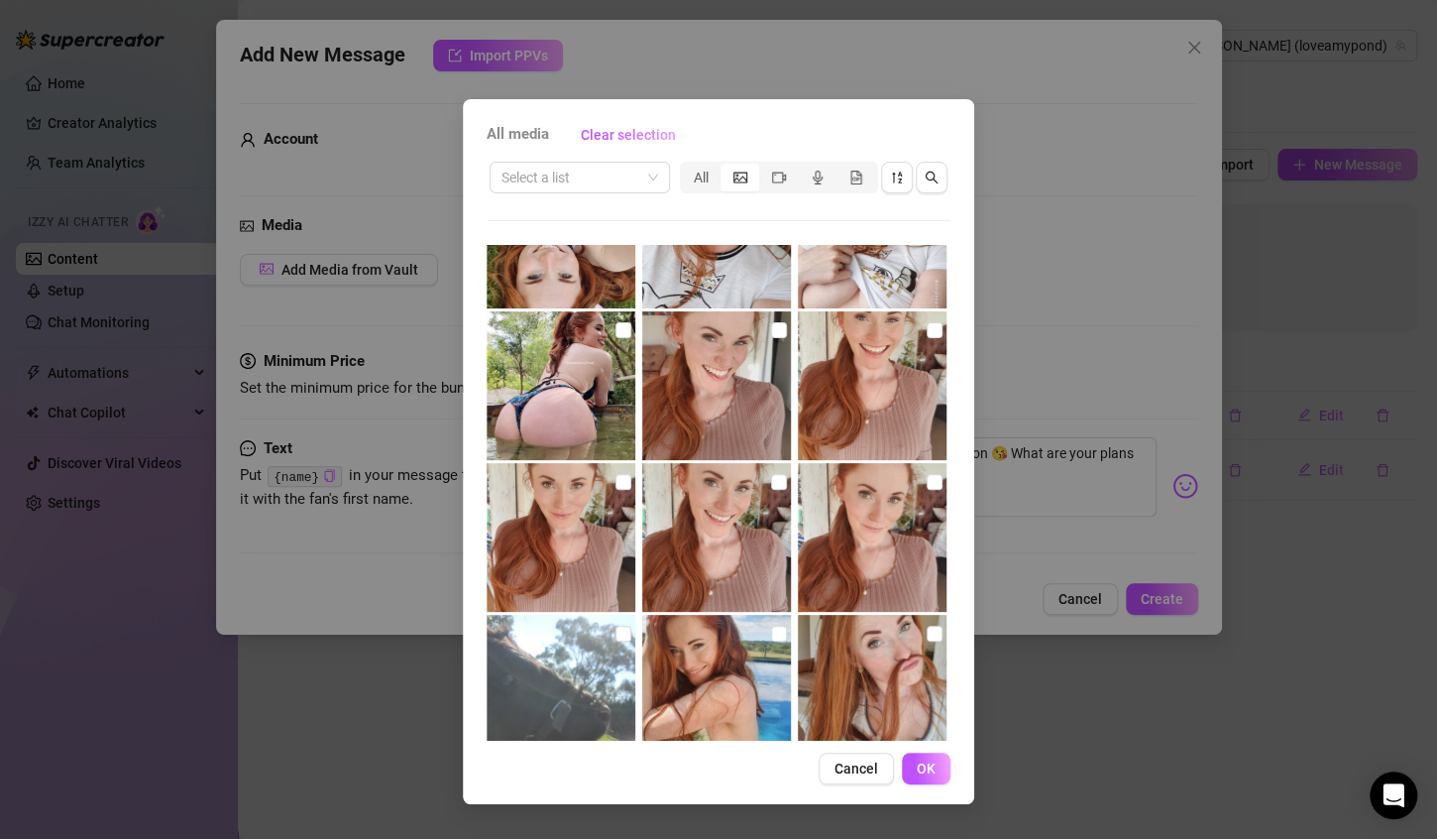
scroll to position [4117, 0]
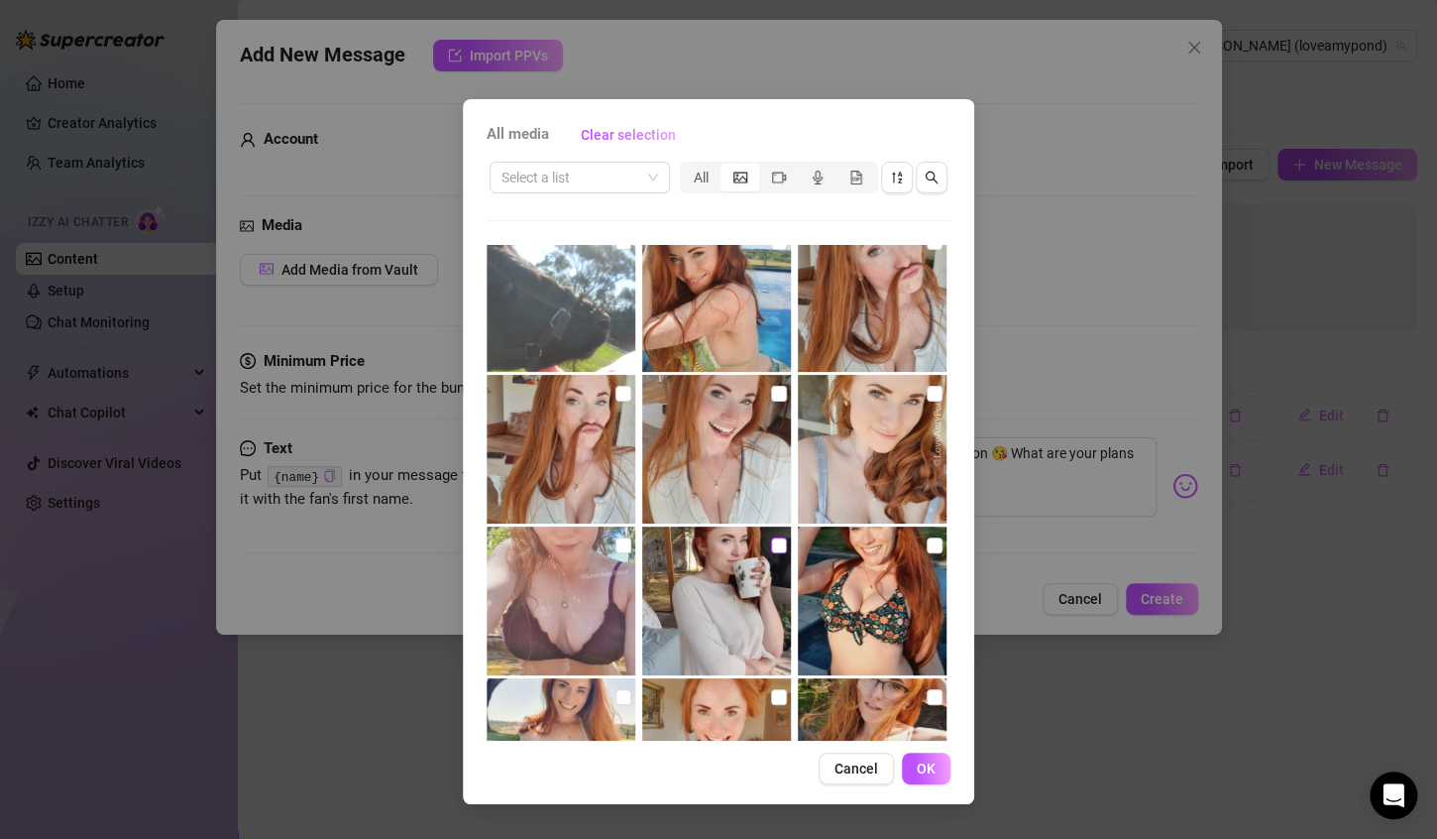
click at [772, 538] on input "checkbox" at bounding box center [779, 545] width 16 height 16
click at [937, 762] on button "OK" at bounding box center [926, 768] width 49 height 32
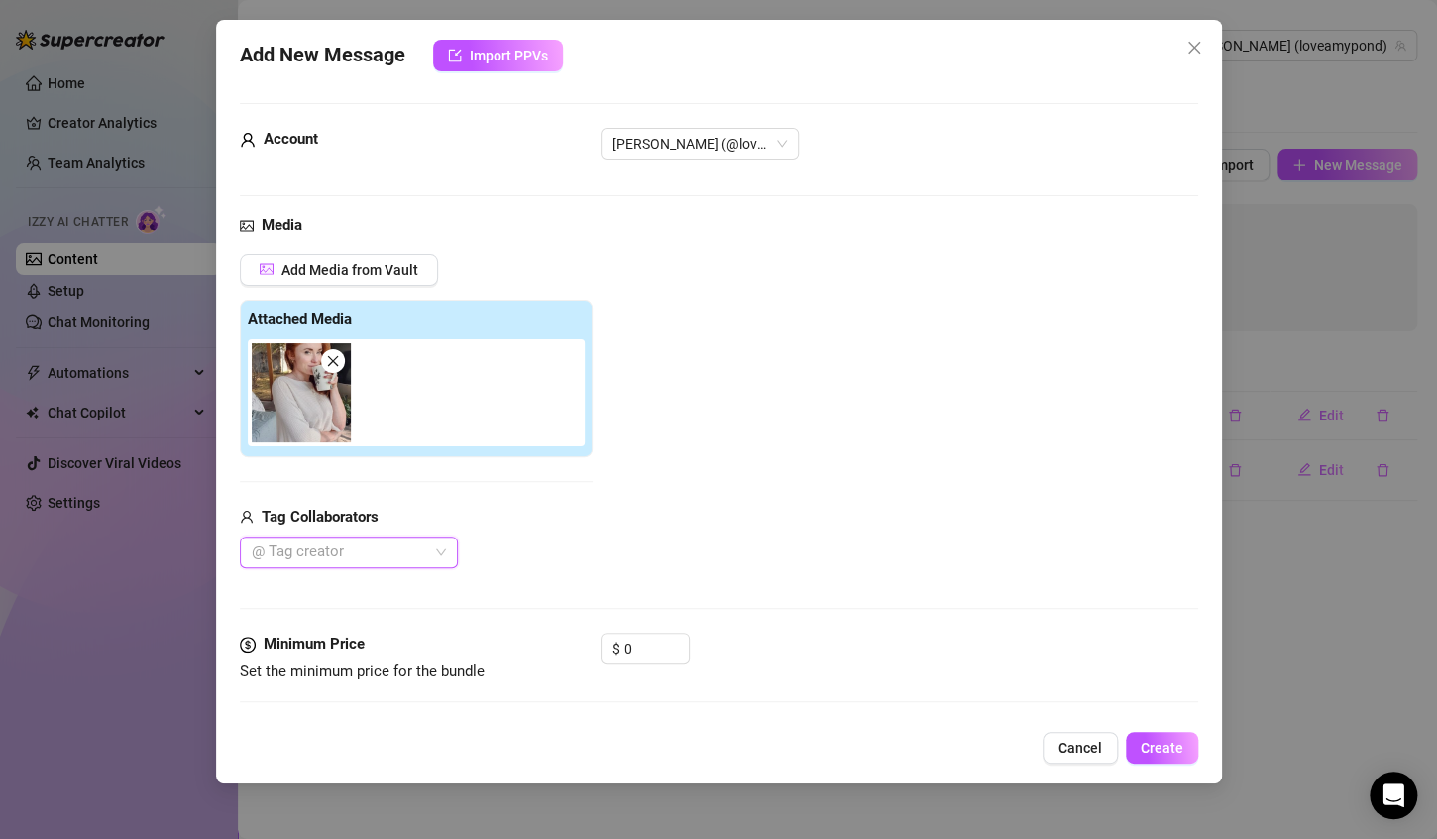
click at [286, 418] on img at bounding box center [301, 392] width 99 height 99
click at [316, 414] on img at bounding box center [301, 392] width 99 height 99
click at [315, 412] on img at bounding box center [301, 392] width 99 height 99
click at [319, 417] on img at bounding box center [301, 392] width 99 height 99
click at [298, 366] on img at bounding box center [301, 392] width 99 height 99
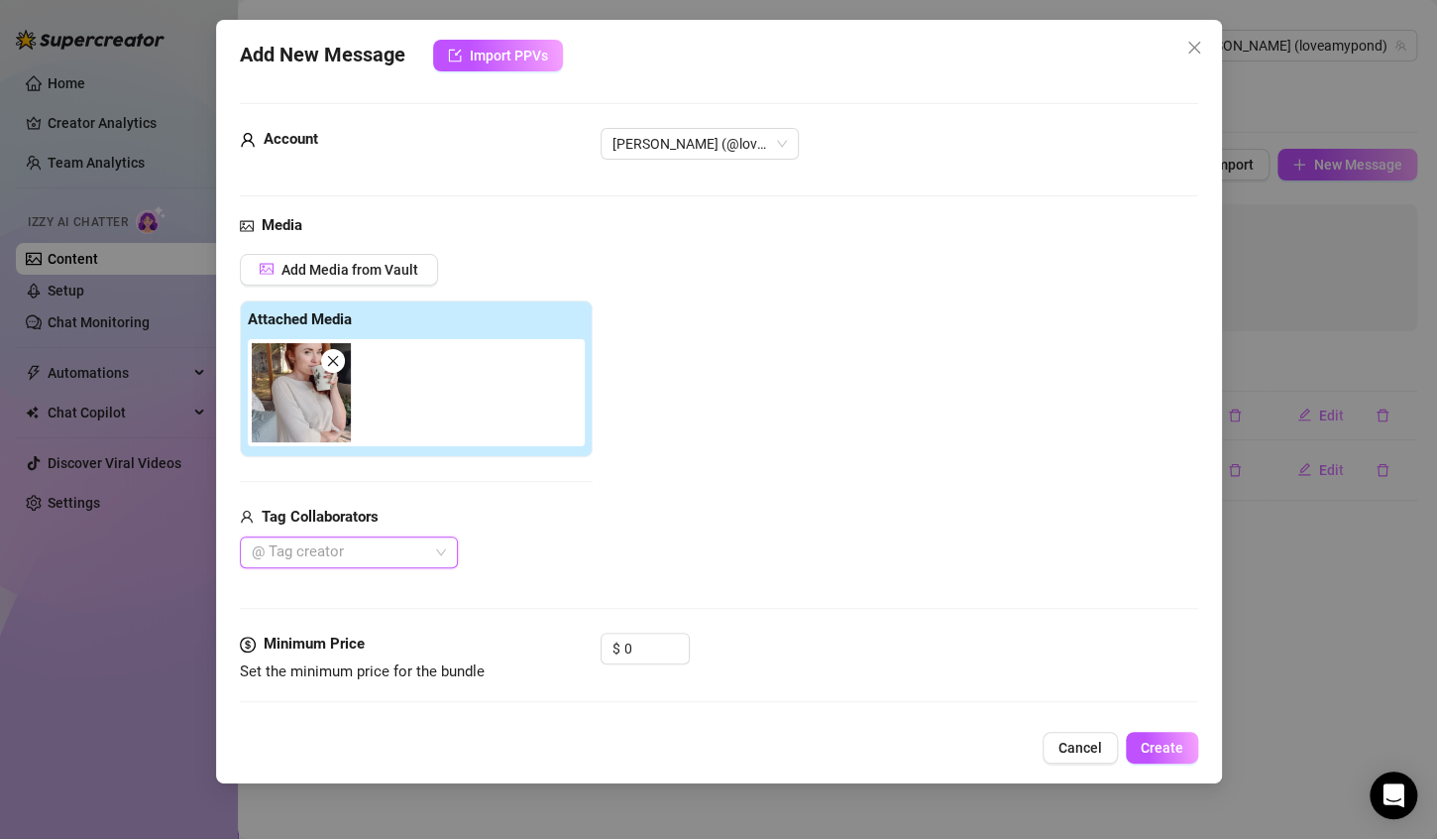
scroll to position [132, 0]
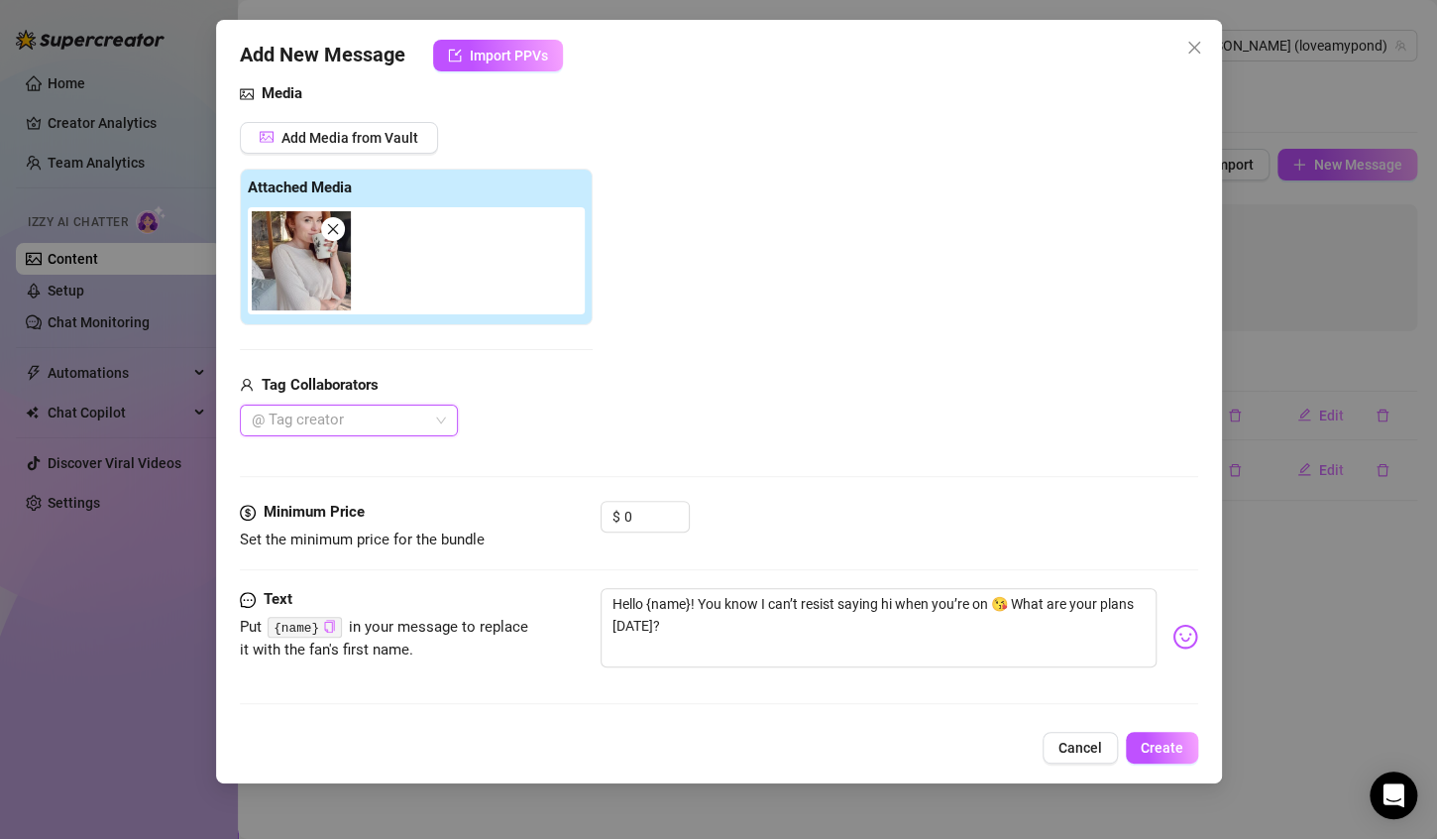
click at [331, 235] on span at bounding box center [333, 229] width 24 height 24
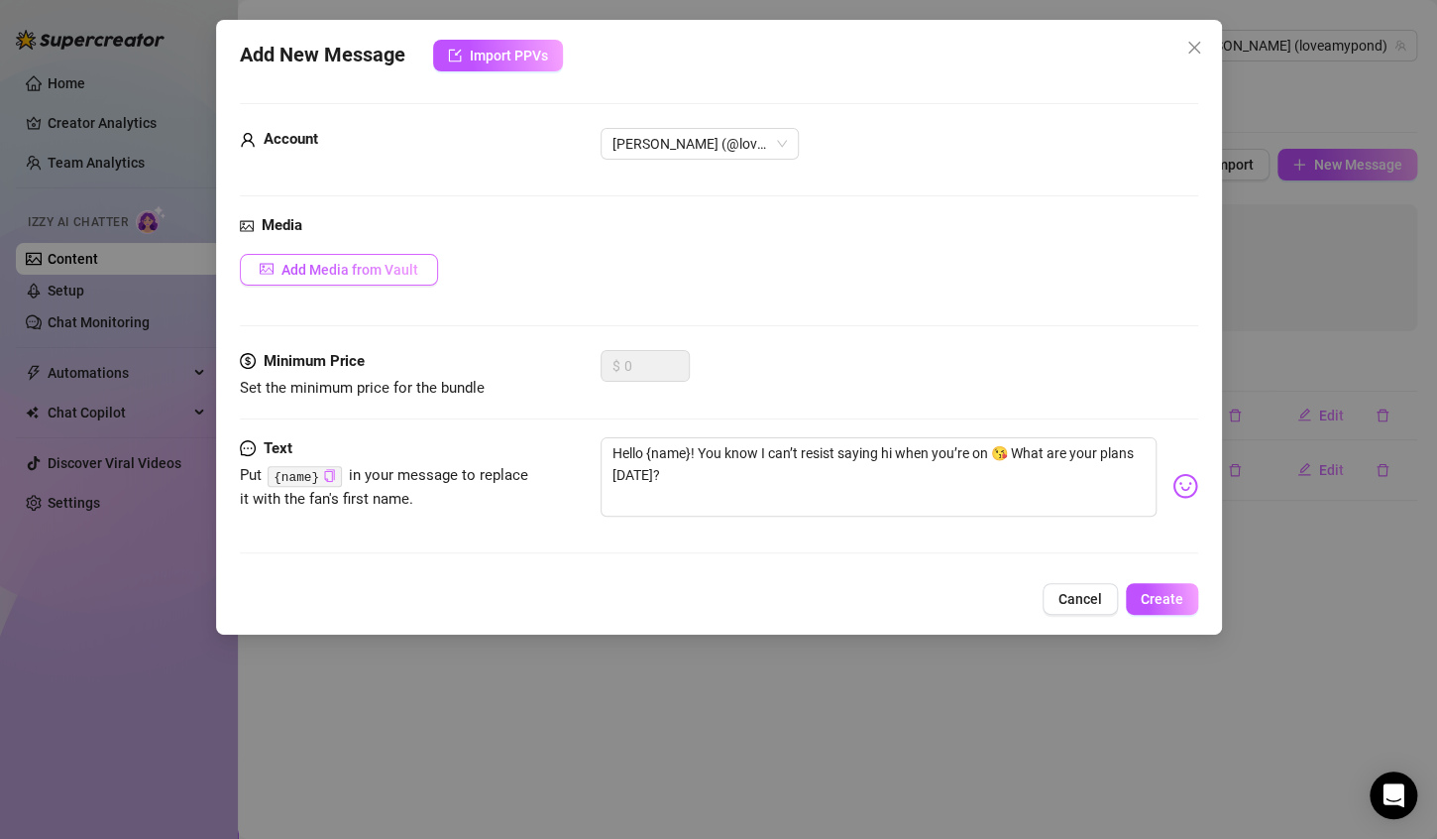
click at [365, 274] on span "Add Media from Vault" at bounding box center [350, 270] width 137 height 16
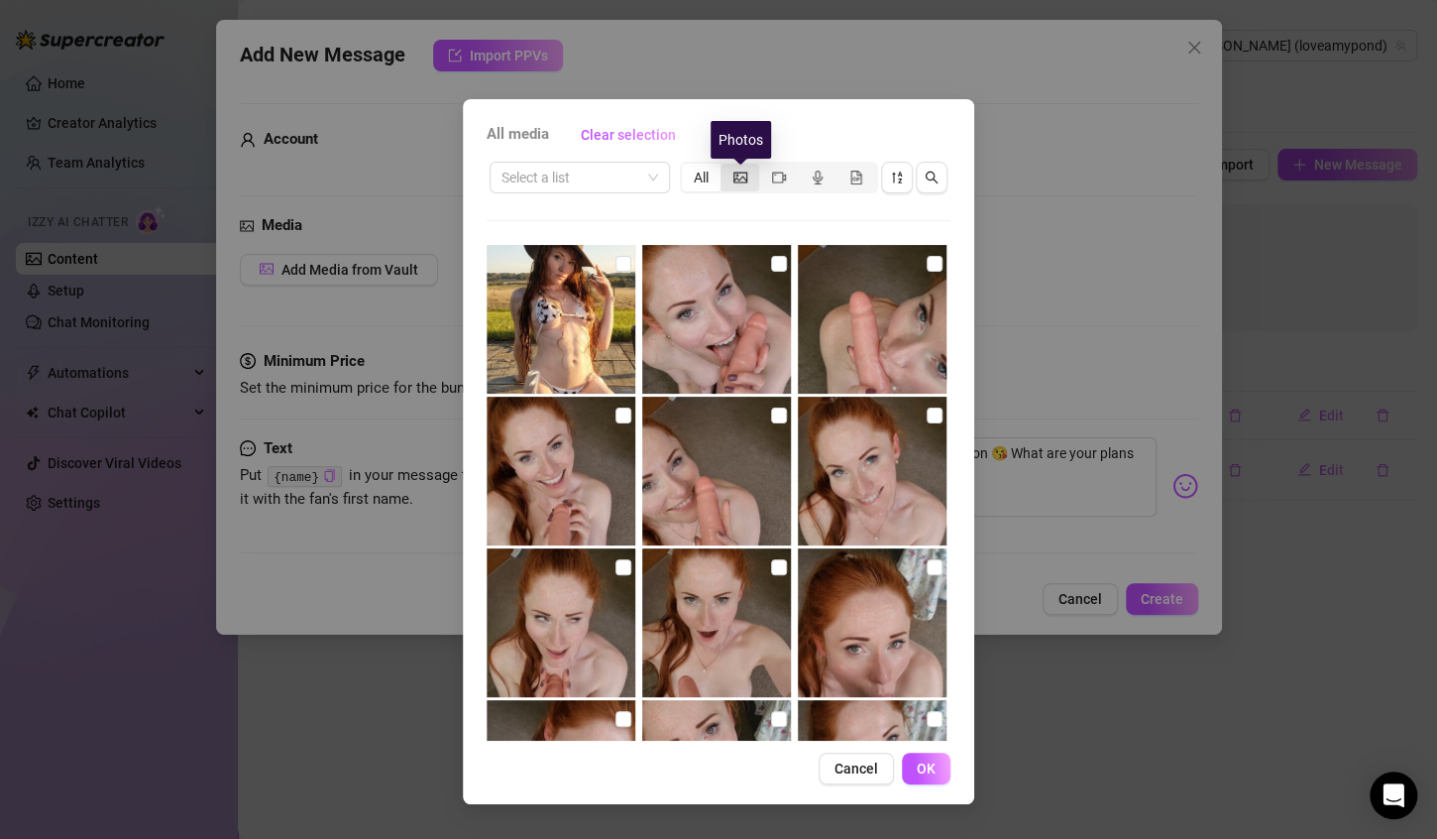
click at [738, 179] on icon "picture" at bounding box center [741, 176] width 14 height 11
click at [726, 167] on input "segmented control" at bounding box center [726, 167] width 0 height 0
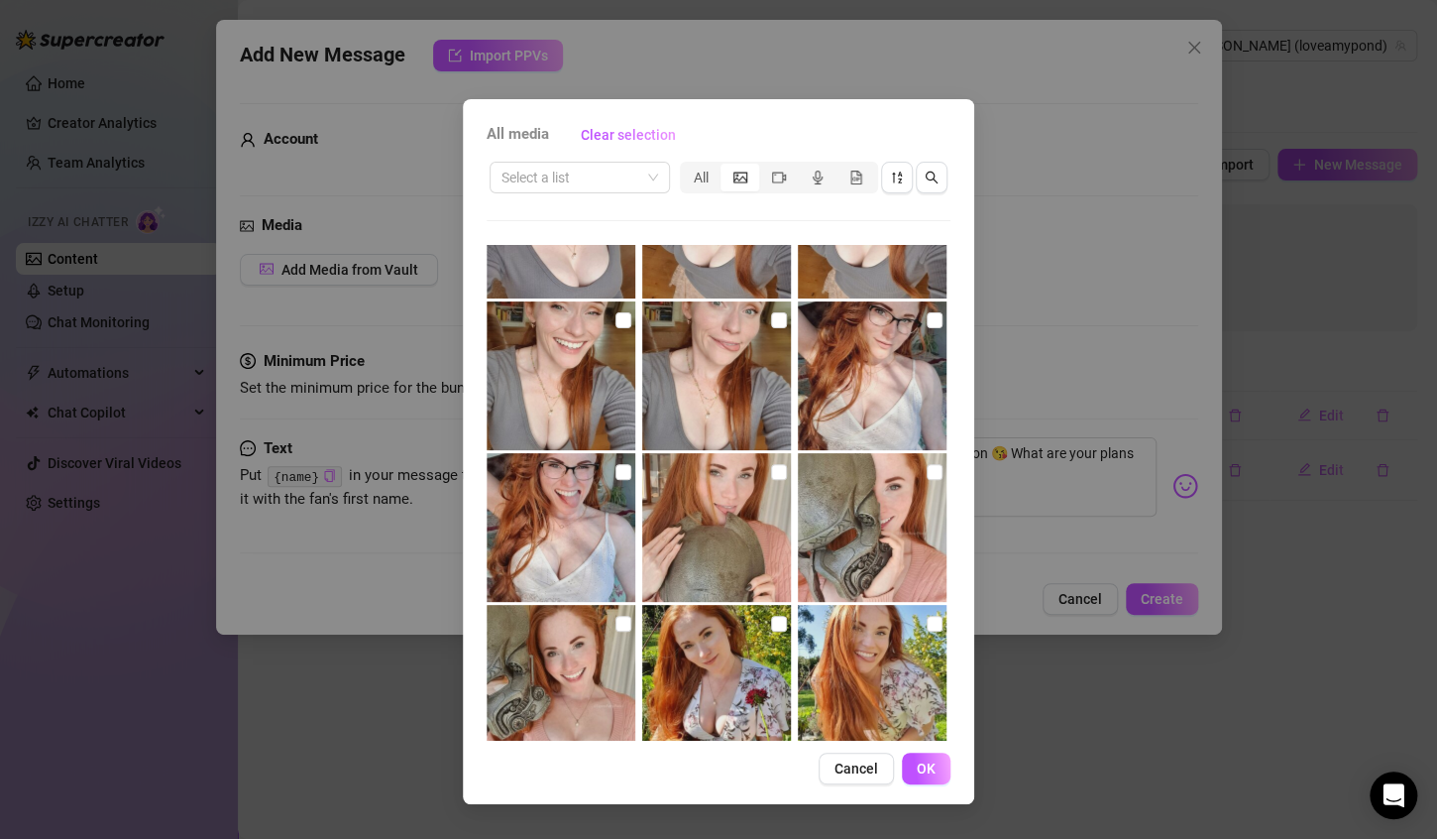
scroll to position [5551, 0]
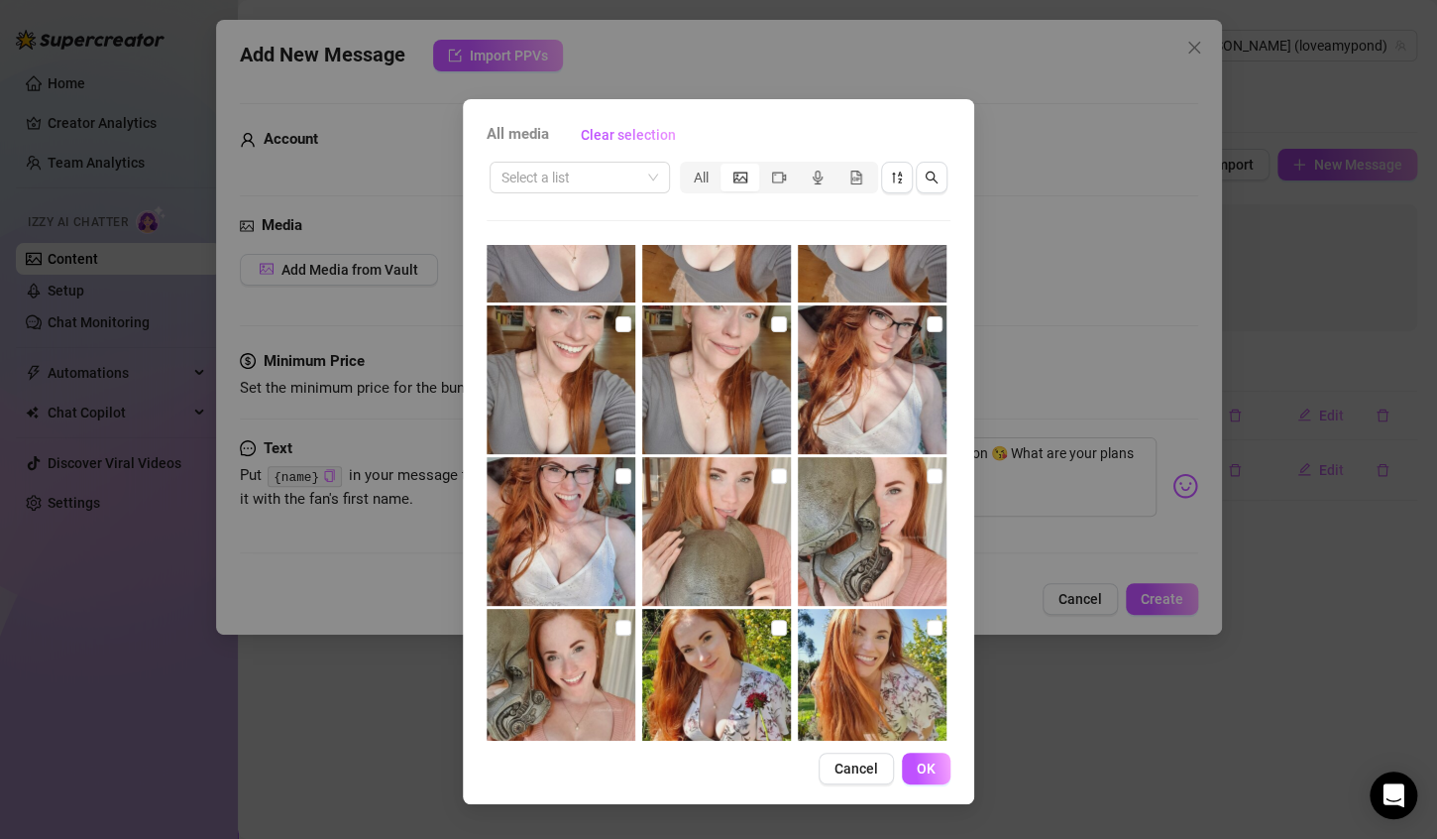
click at [866, 390] on img at bounding box center [872, 379] width 149 height 149
click at [858, 385] on img at bounding box center [872, 379] width 149 height 149
click at [927, 326] on input "checkbox" at bounding box center [935, 324] width 16 height 16
click at [927, 765] on span "OK" at bounding box center [926, 768] width 19 height 16
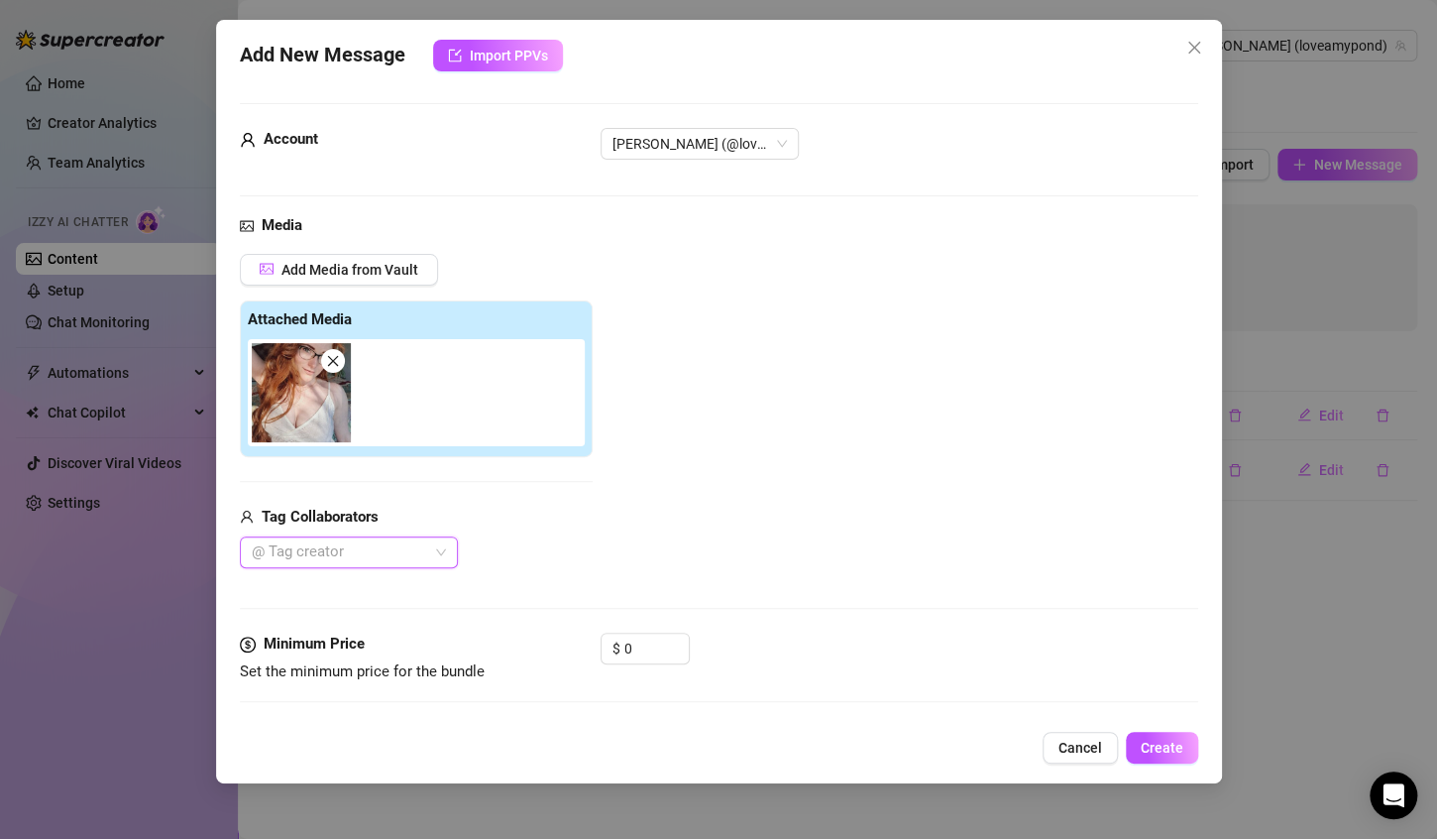
scroll to position [132, 0]
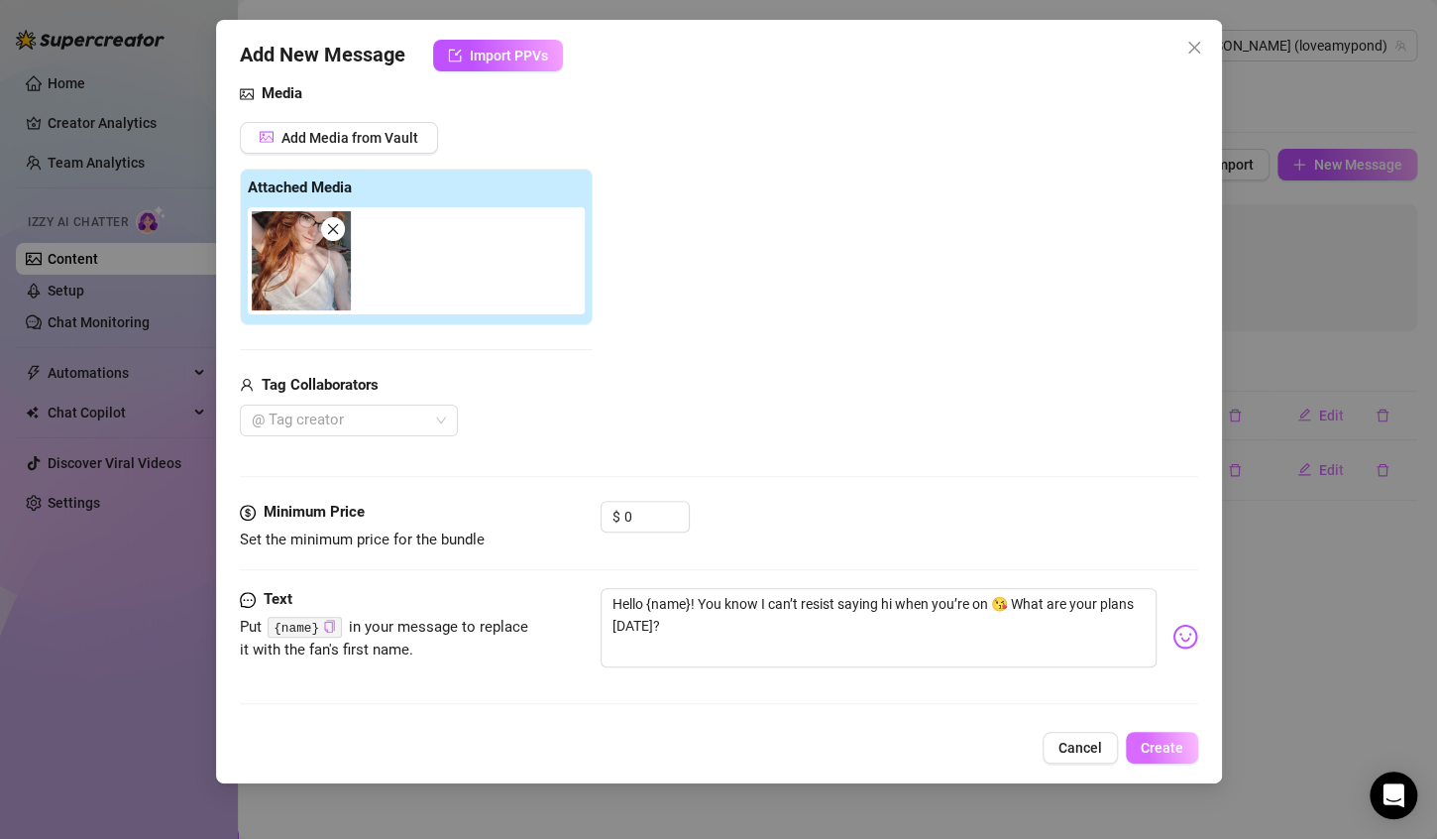
click at [1181, 742] on span "Create" at bounding box center [1162, 747] width 43 height 16
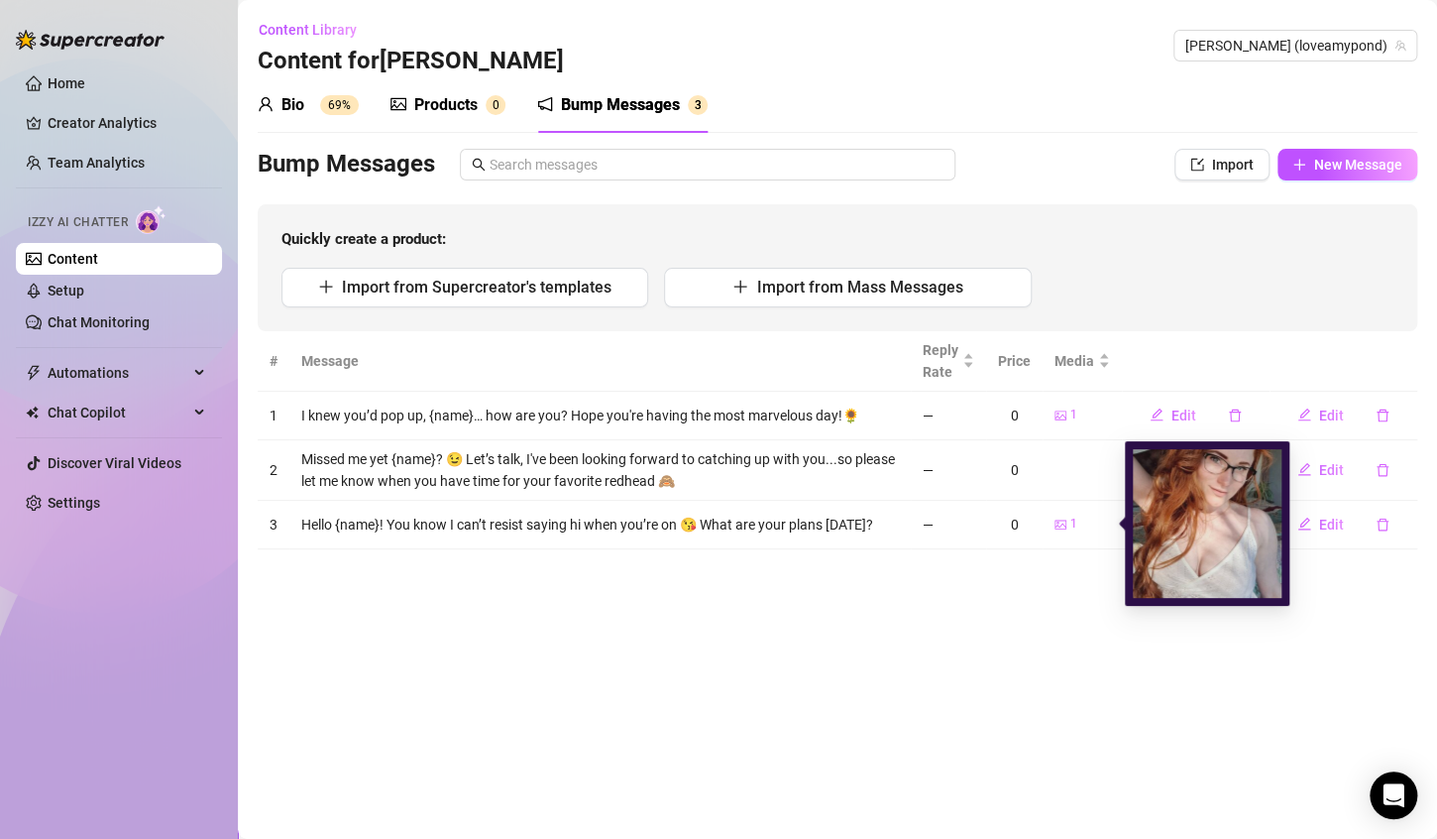
click at [1066, 520] on icon "picture" at bounding box center [1061, 524] width 12 height 12
click at [1230, 535] on img at bounding box center [1207, 523] width 149 height 149
click at [1177, 555] on img at bounding box center [1207, 523] width 149 height 149
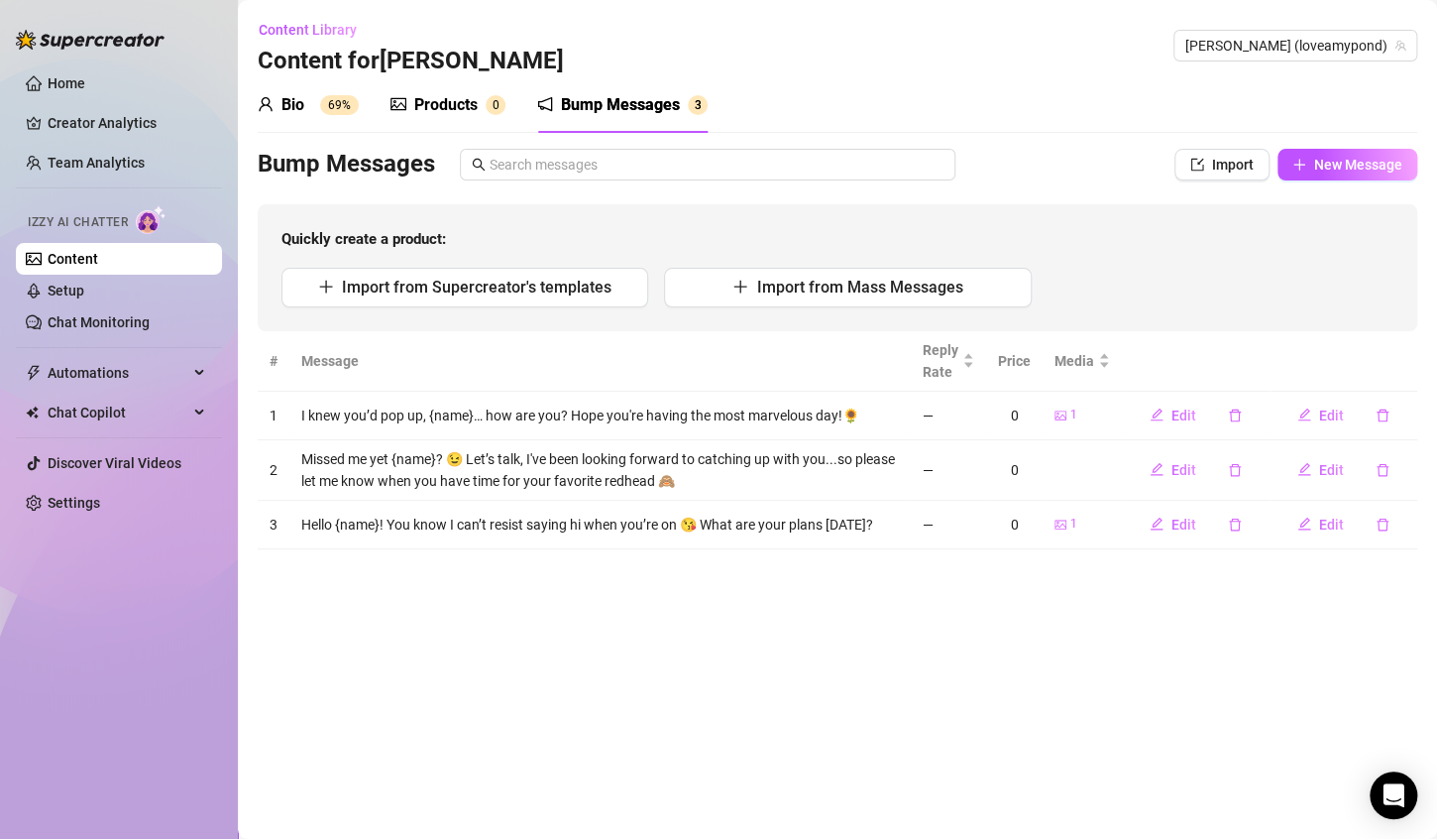
click at [982, 584] on main "Content Library Content for [PERSON_NAME] [PERSON_NAME] (loveamypond) Bio 69% P…" at bounding box center [837, 419] width 1199 height 839
click at [1187, 535] on button "Edit" at bounding box center [1173, 525] width 78 height 32
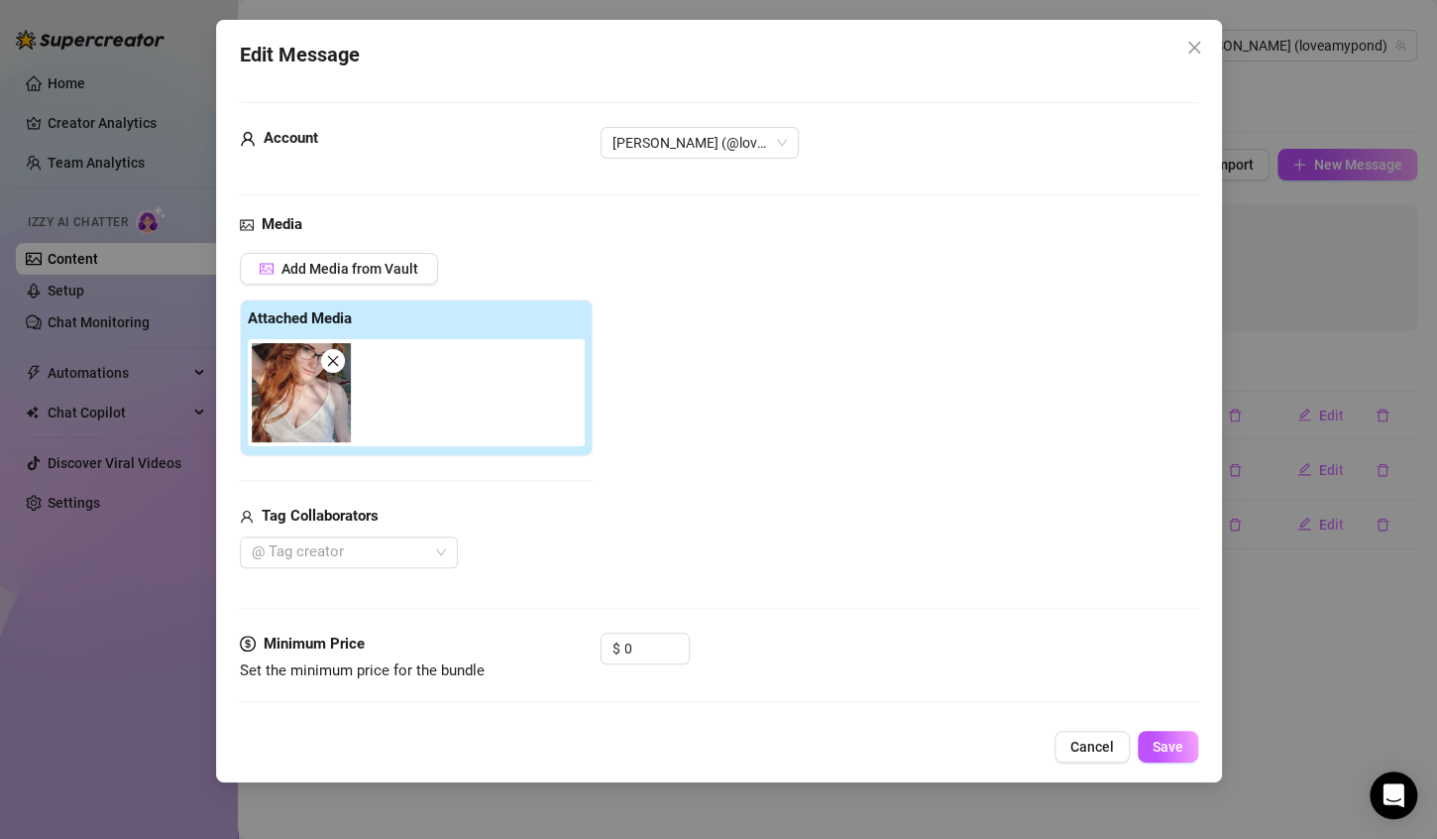
click at [334, 365] on icon "close" at bounding box center [333, 361] width 14 height 14
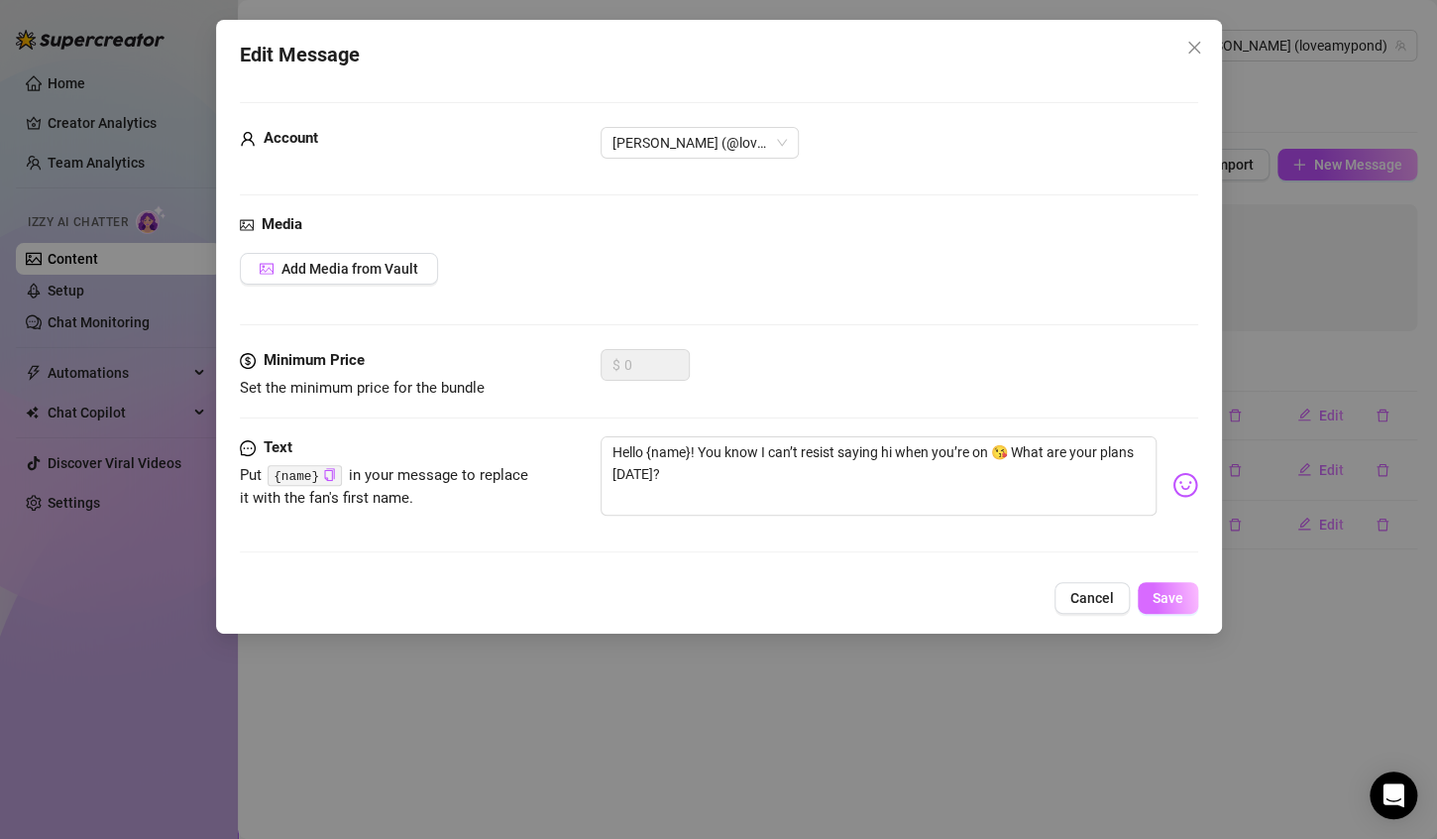
click at [1153, 592] on span "Save" at bounding box center [1168, 598] width 31 height 16
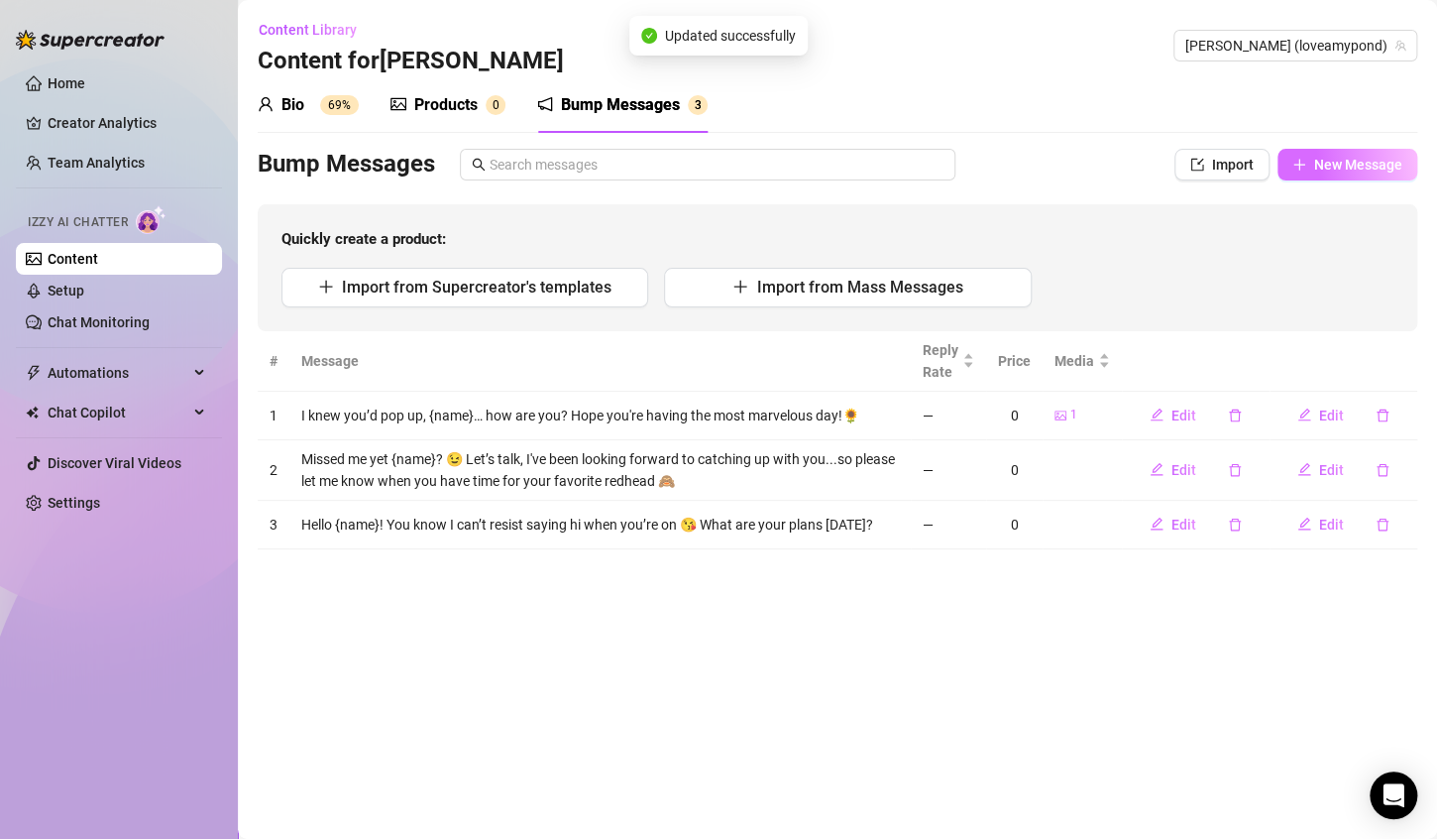
click at [1335, 157] on span "New Message" at bounding box center [1358, 165] width 88 height 16
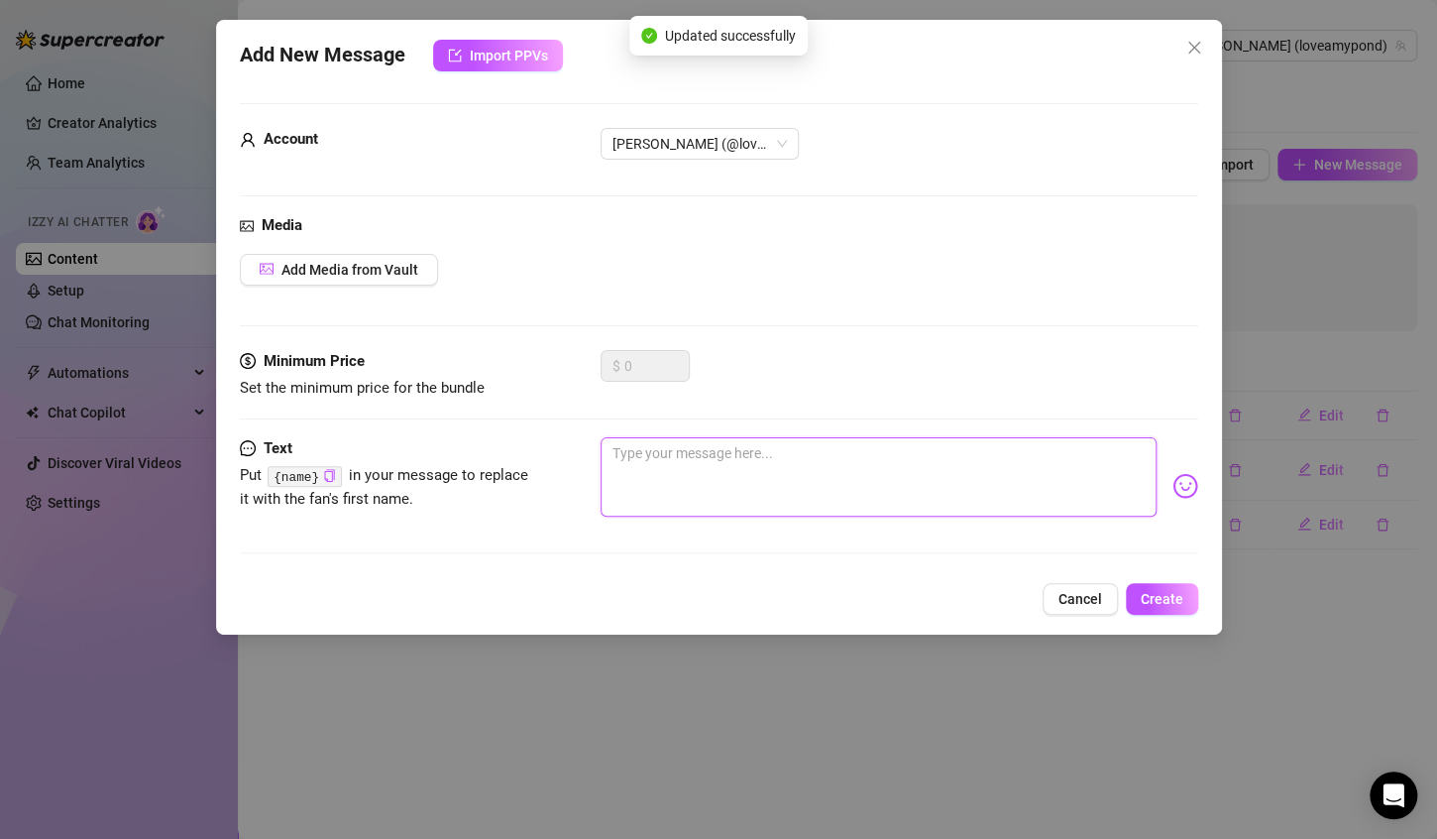
click at [778, 463] on textarea at bounding box center [879, 476] width 556 height 79
click at [693, 476] on textarea at bounding box center [879, 476] width 556 height 79
paste textarea "You online for me, {name}? 👀"
drag, startPoint x: 780, startPoint y: 449, endPoint x: 796, endPoint y: 448, distance: 15.9
click at [796, 448] on textarea "You online for me, {name}? 👀" at bounding box center [879, 476] width 556 height 79
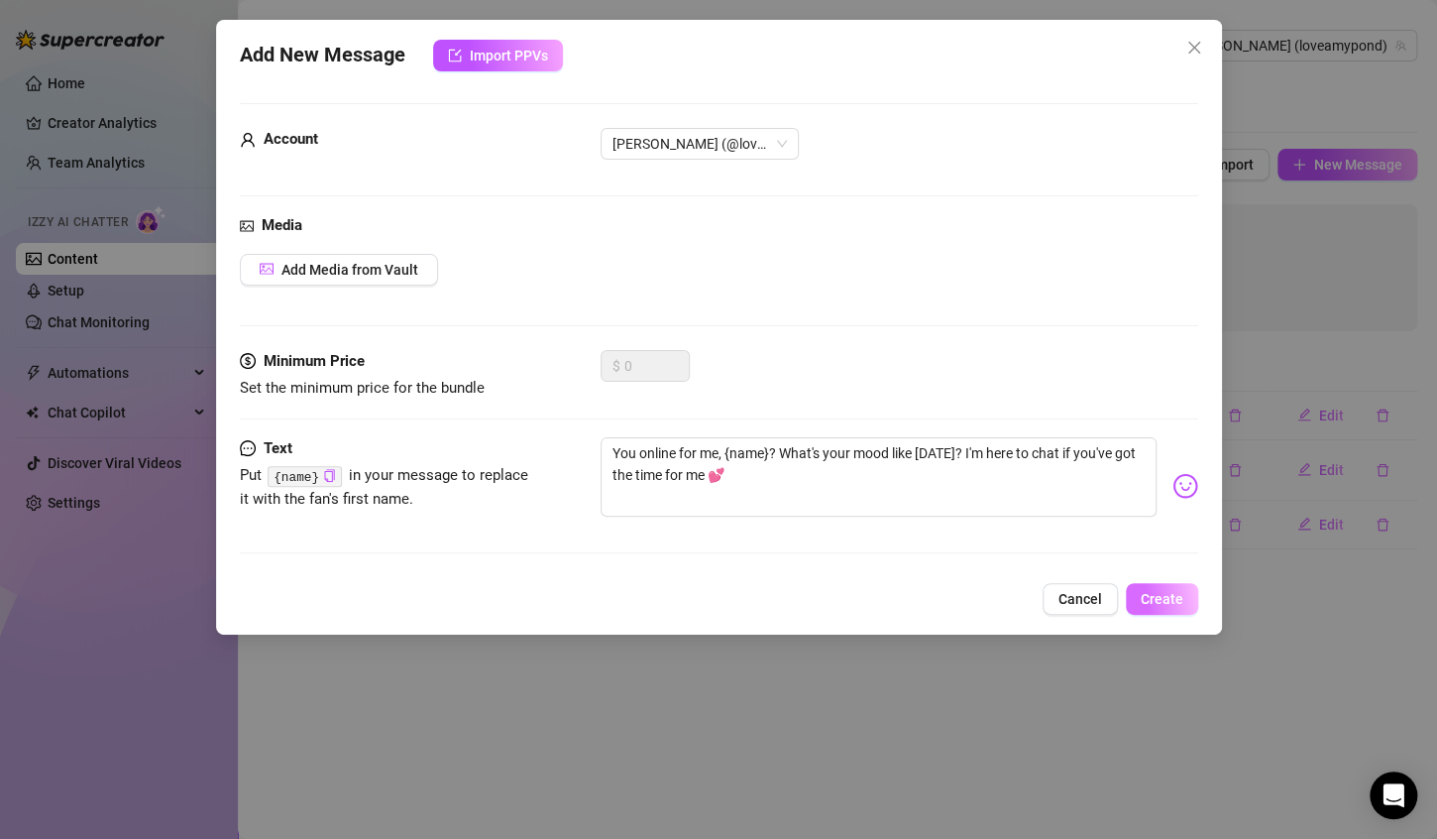
click at [1169, 591] on span "Create" at bounding box center [1162, 599] width 43 height 16
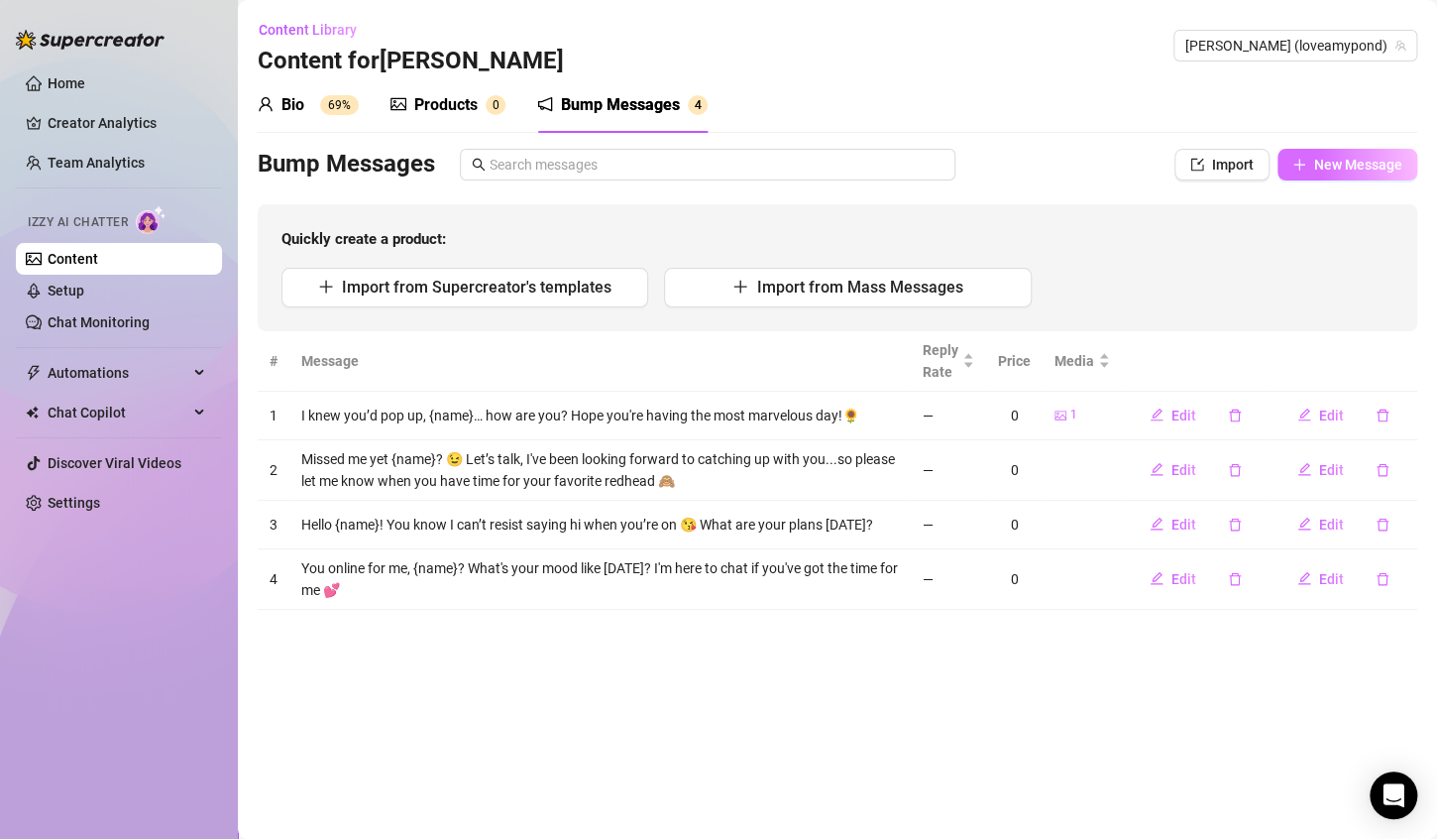
click at [1363, 158] on span "New Message" at bounding box center [1358, 165] width 88 height 16
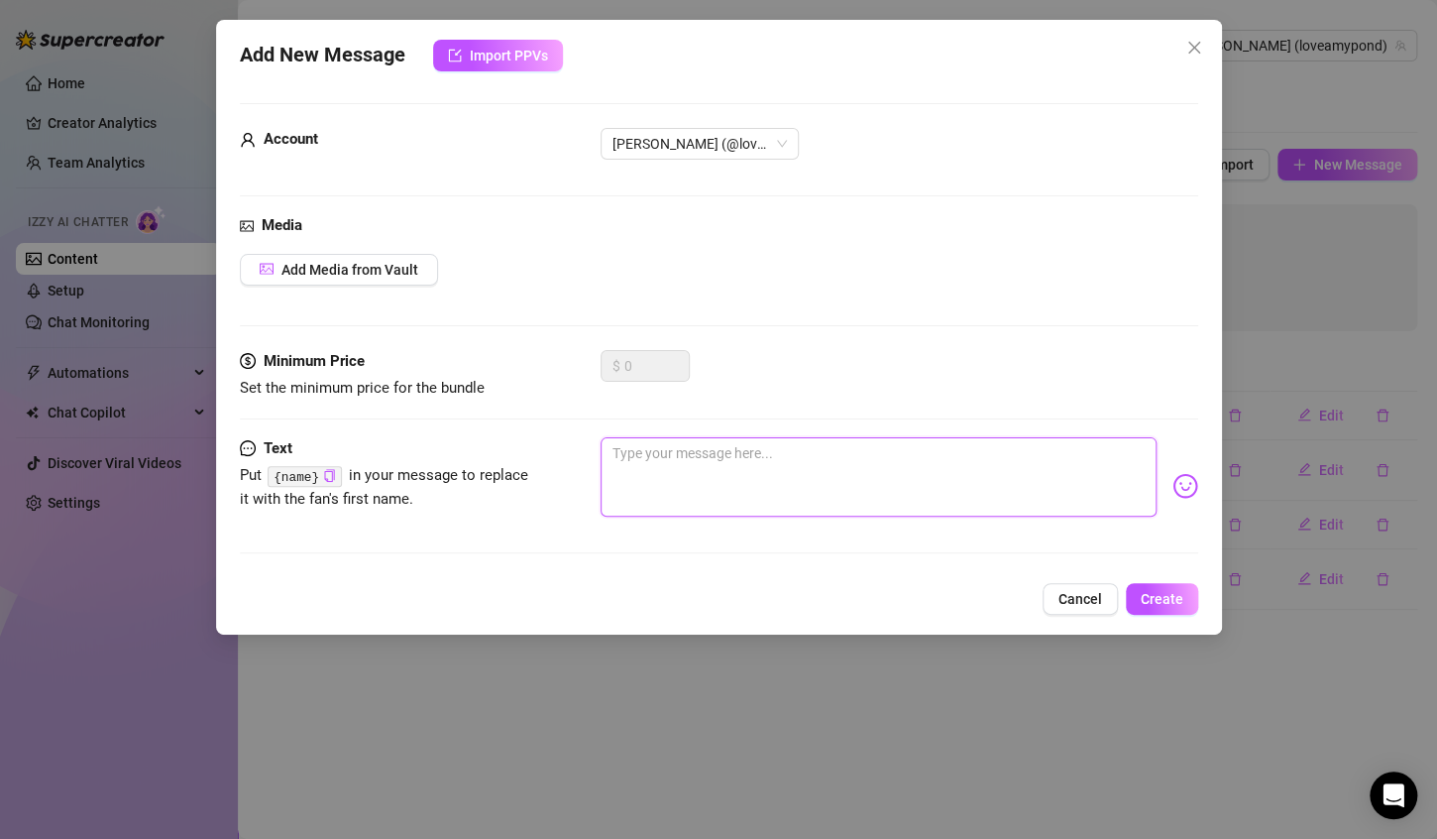
click at [969, 462] on textarea at bounding box center [879, 476] width 556 height 79
click at [697, 481] on textarea at bounding box center [879, 476] width 556 height 79
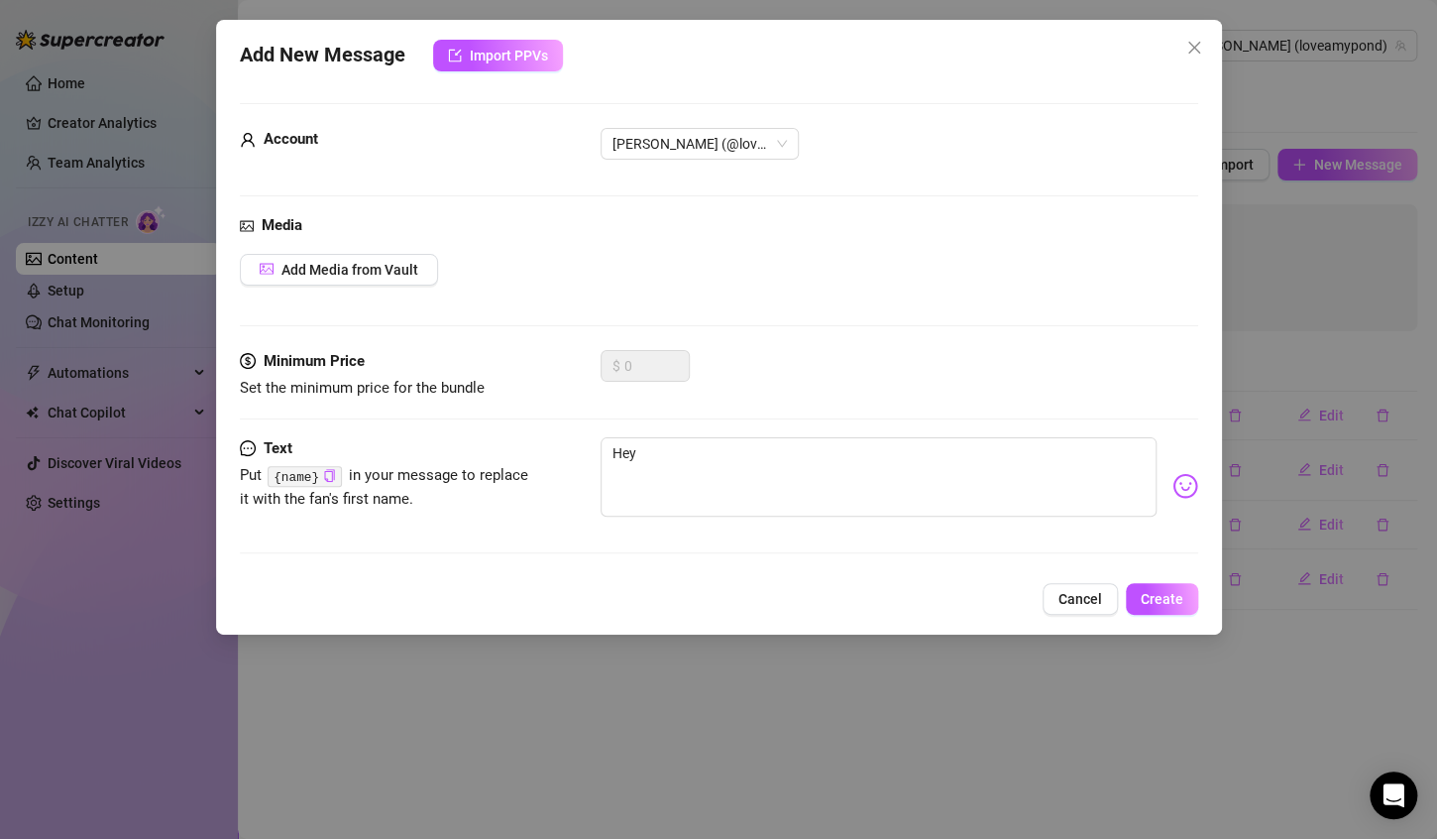
click at [329, 467] on code "{name}" at bounding box center [305, 476] width 74 height 21
click at [704, 452] on textarea "Hey" at bounding box center [879, 476] width 556 height 79
paste textarea "I was just about to log off but… you’re here 💗"
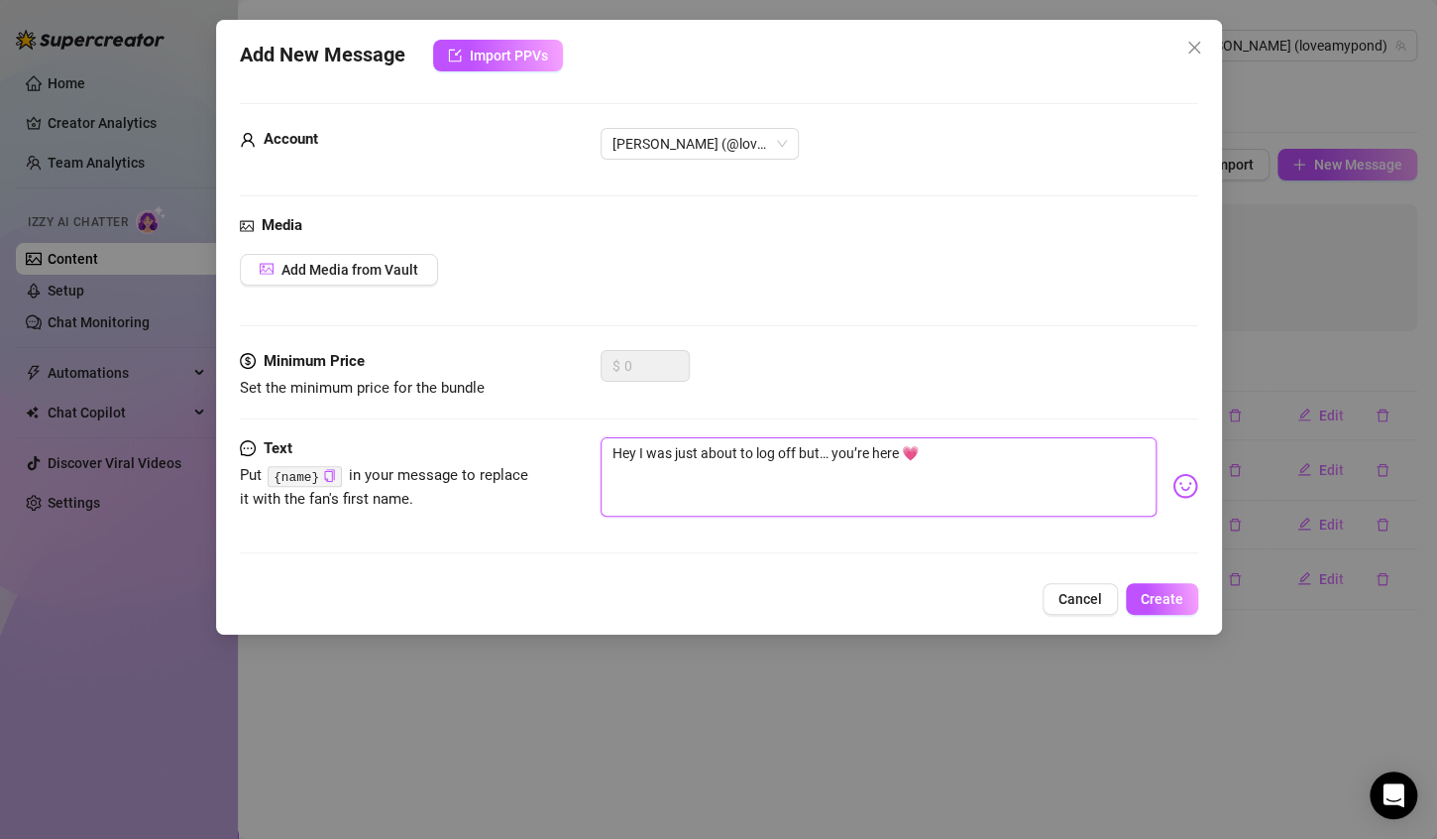
click at [637, 456] on textarea "Hey I was just about to log off but… you’re here 💗" at bounding box center [879, 476] width 556 height 79
click at [331, 474] on icon "copy" at bounding box center [329, 475] width 13 height 13
click at [637, 451] on textarea "Hey I was just about to log off but… you’re here 💗" at bounding box center [879, 476] width 556 height 79
paste textarea "{name}"
click at [957, 447] on textarea "Hey {name}! I was just about to log off but… you’re here 💗" at bounding box center [879, 476] width 556 height 79
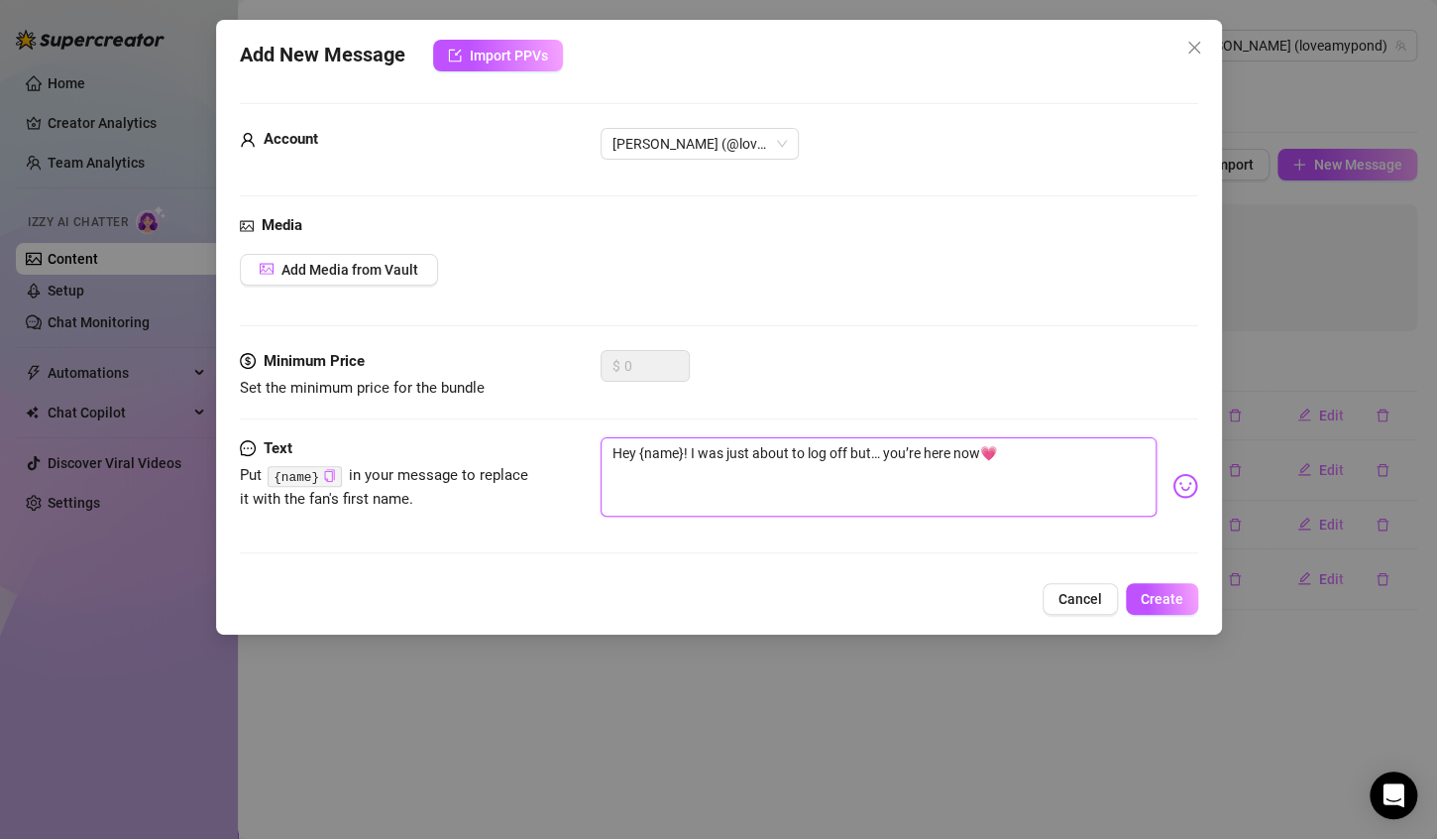
click at [1065, 449] on textarea "Hey {name}! I was just about to log off but… you’re here now💗" at bounding box center [879, 476] width 556 height 79
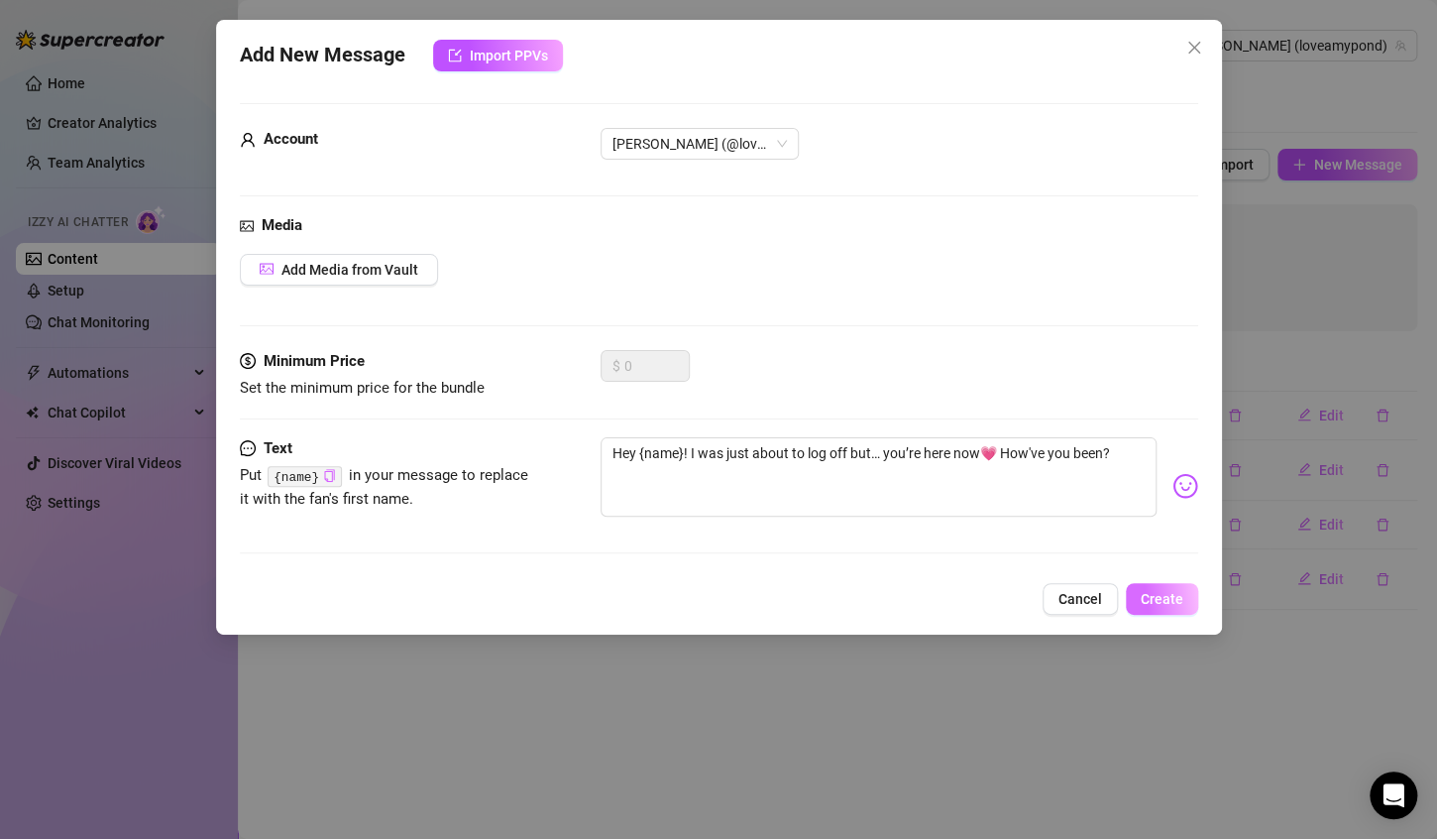
click at [1186, 604] on button "Create" at bounding box center [1162, 599] width 72 height 32
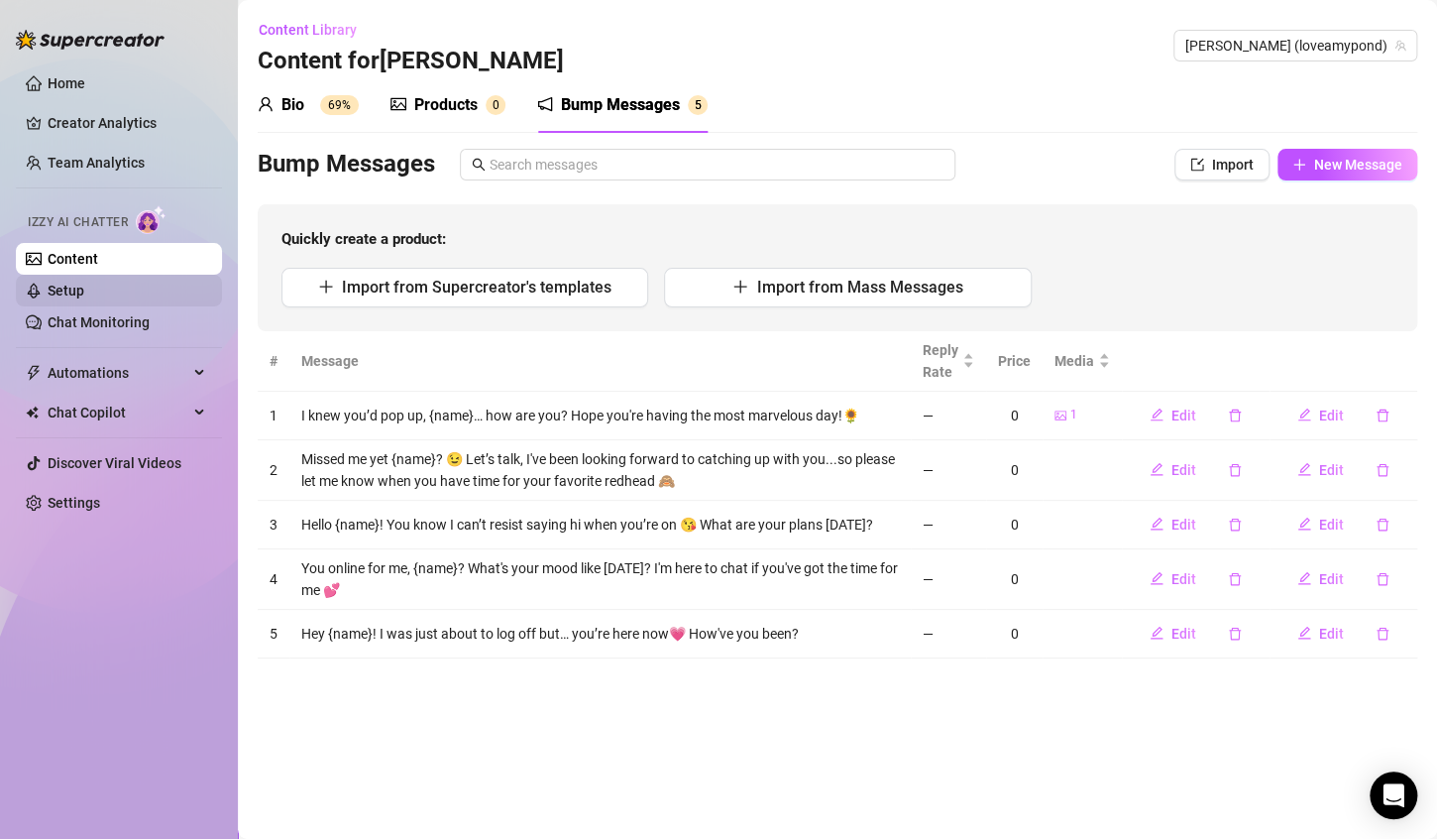
click at [84, 289] on link "Setup" at bounding box center [66, 291] width 37 height 16
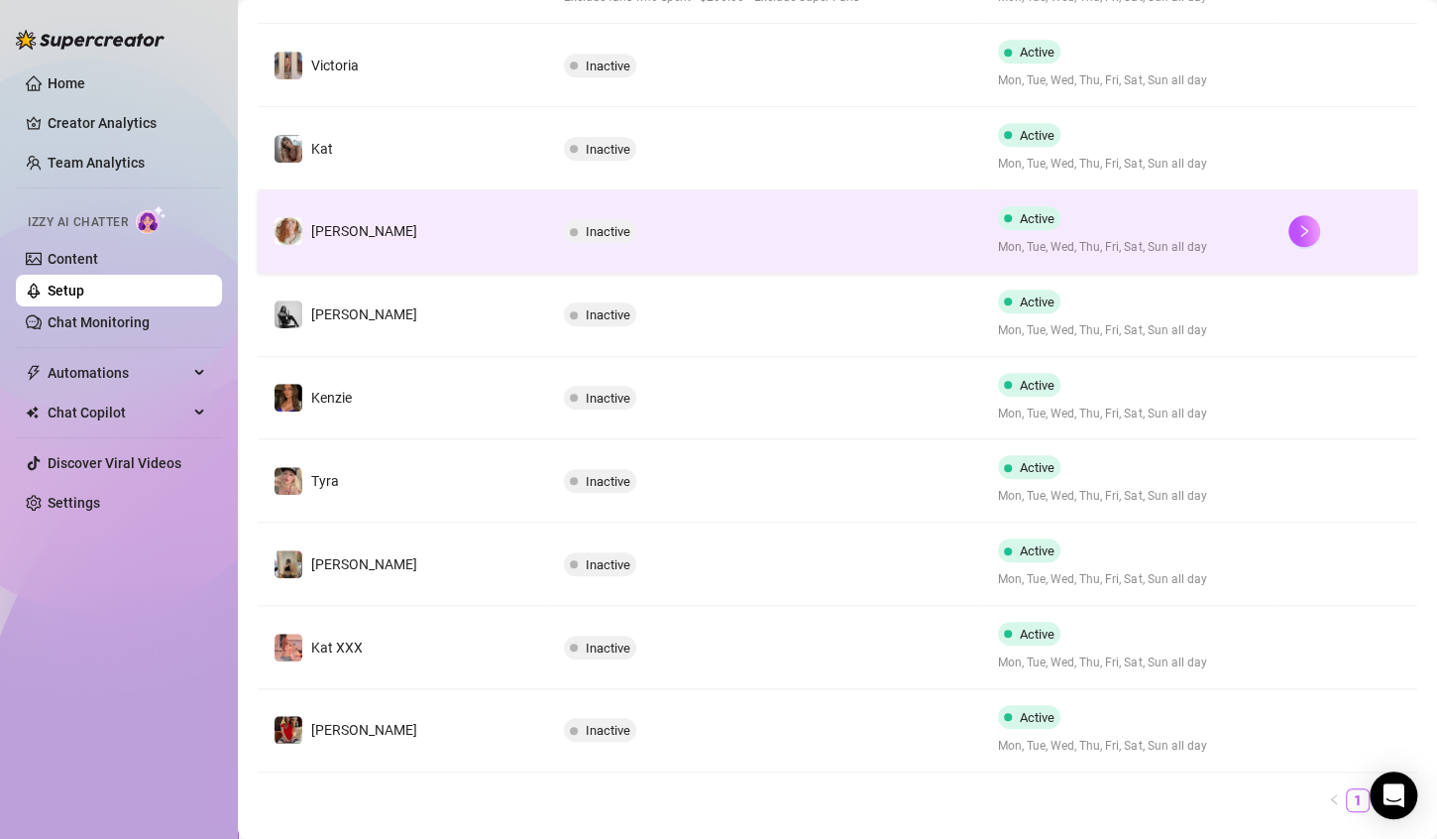
scroll to position [496, 0]
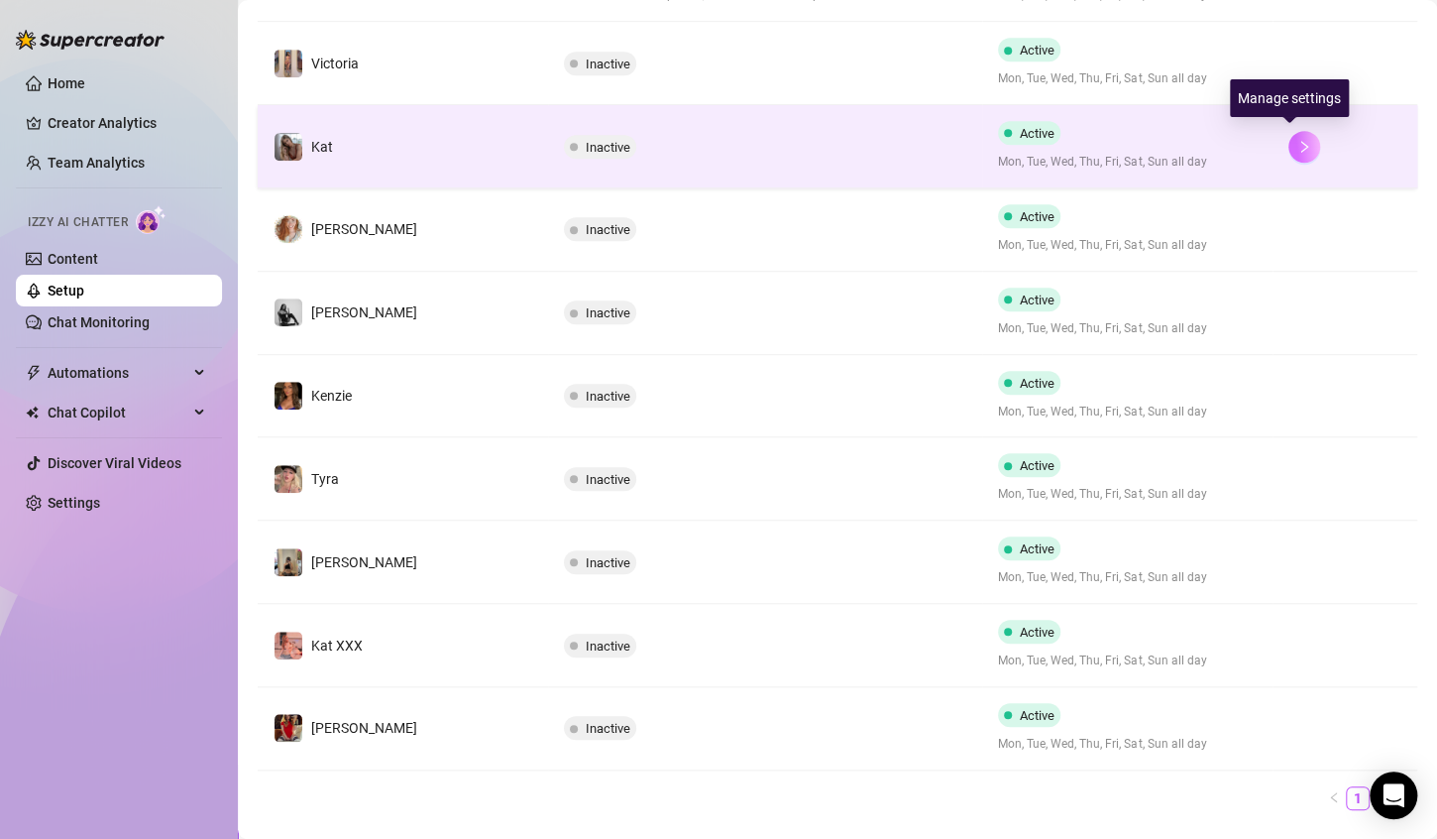
click at [1289, 143] on button "button" at bounding box center [1305, 147] width 32 height 32
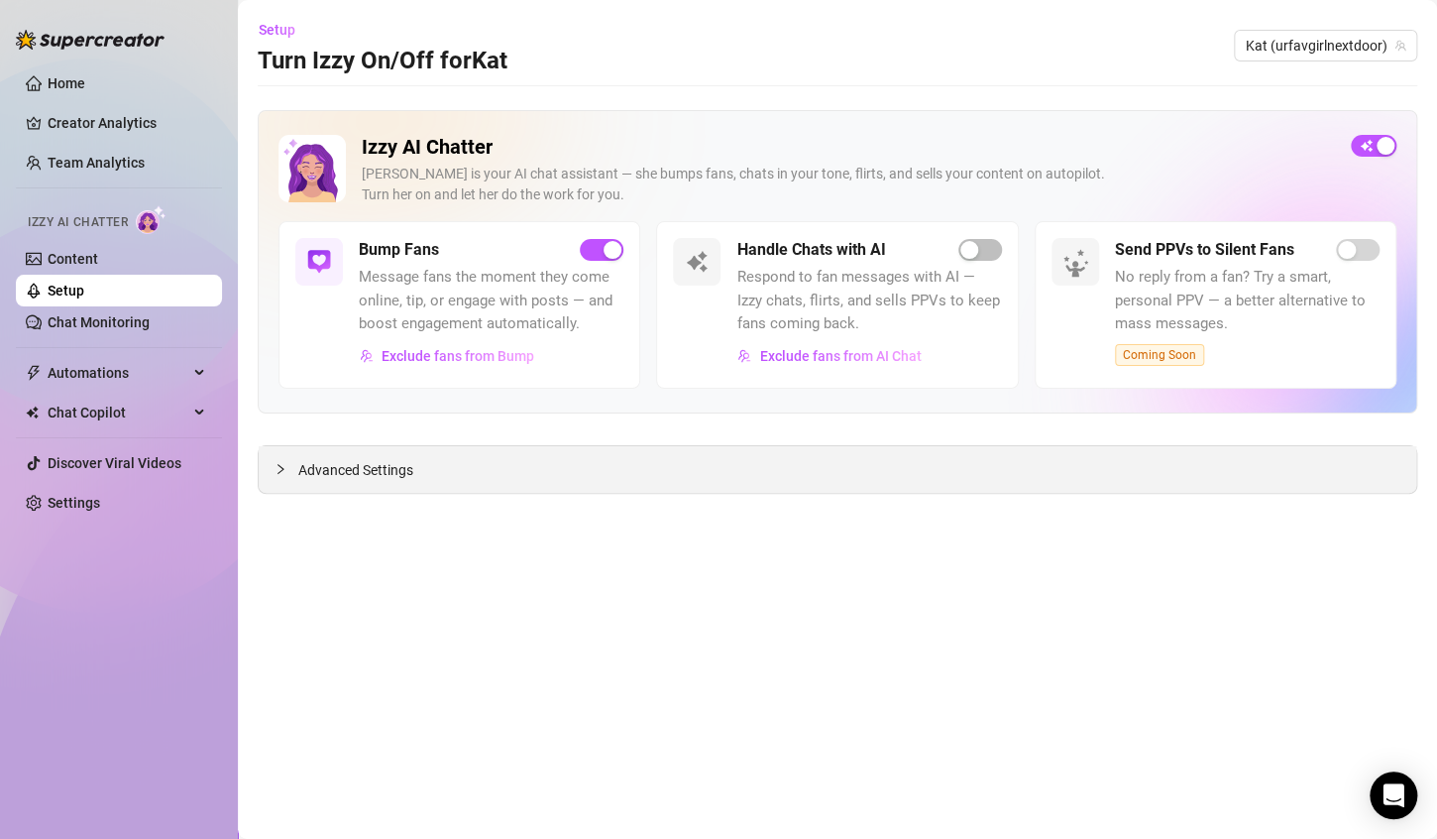
click at [396, 461] on span "Advanced Settings" at bounding box center [355, 470] width 115 height 22
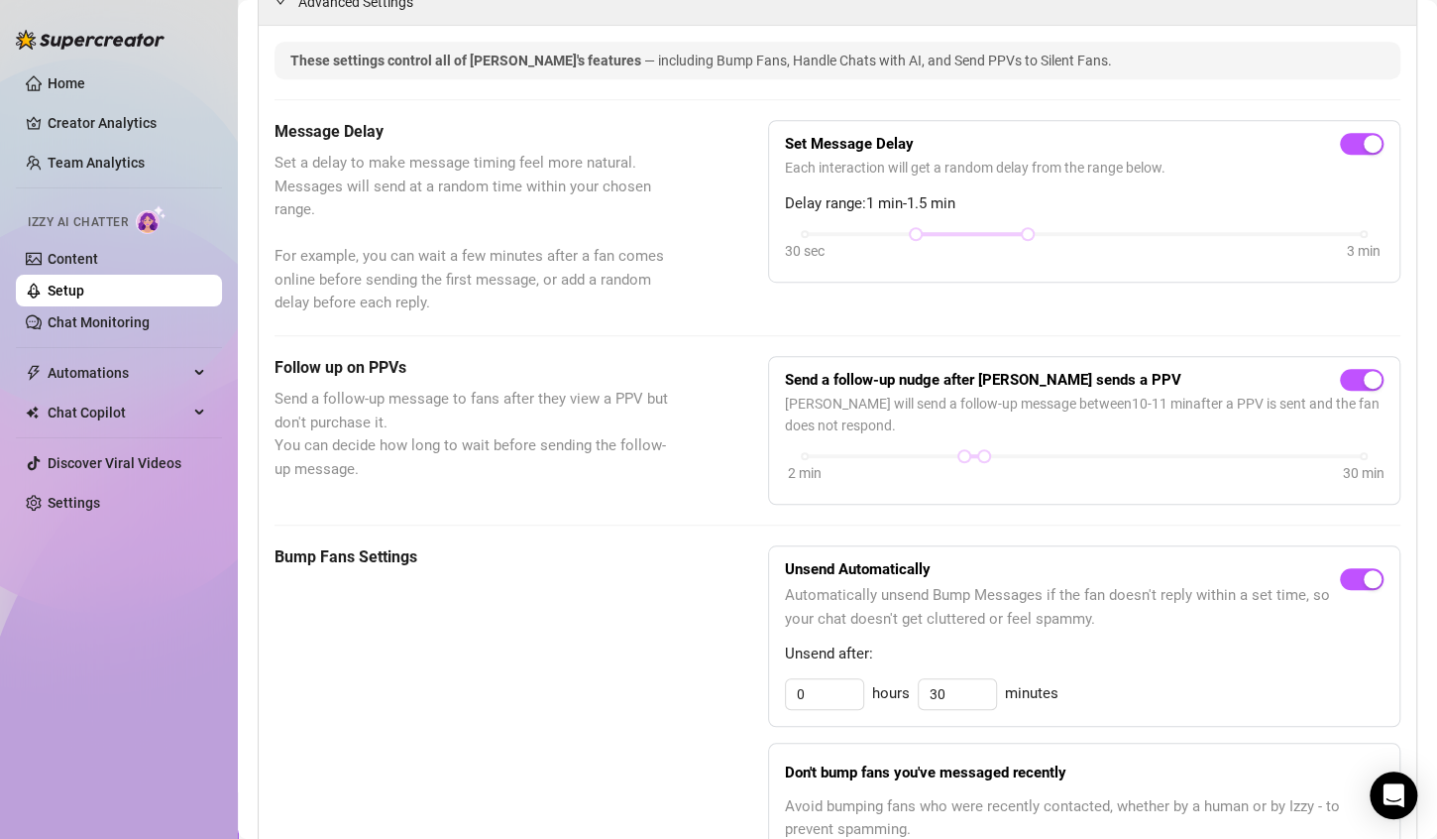
scroll to position [496, 0]
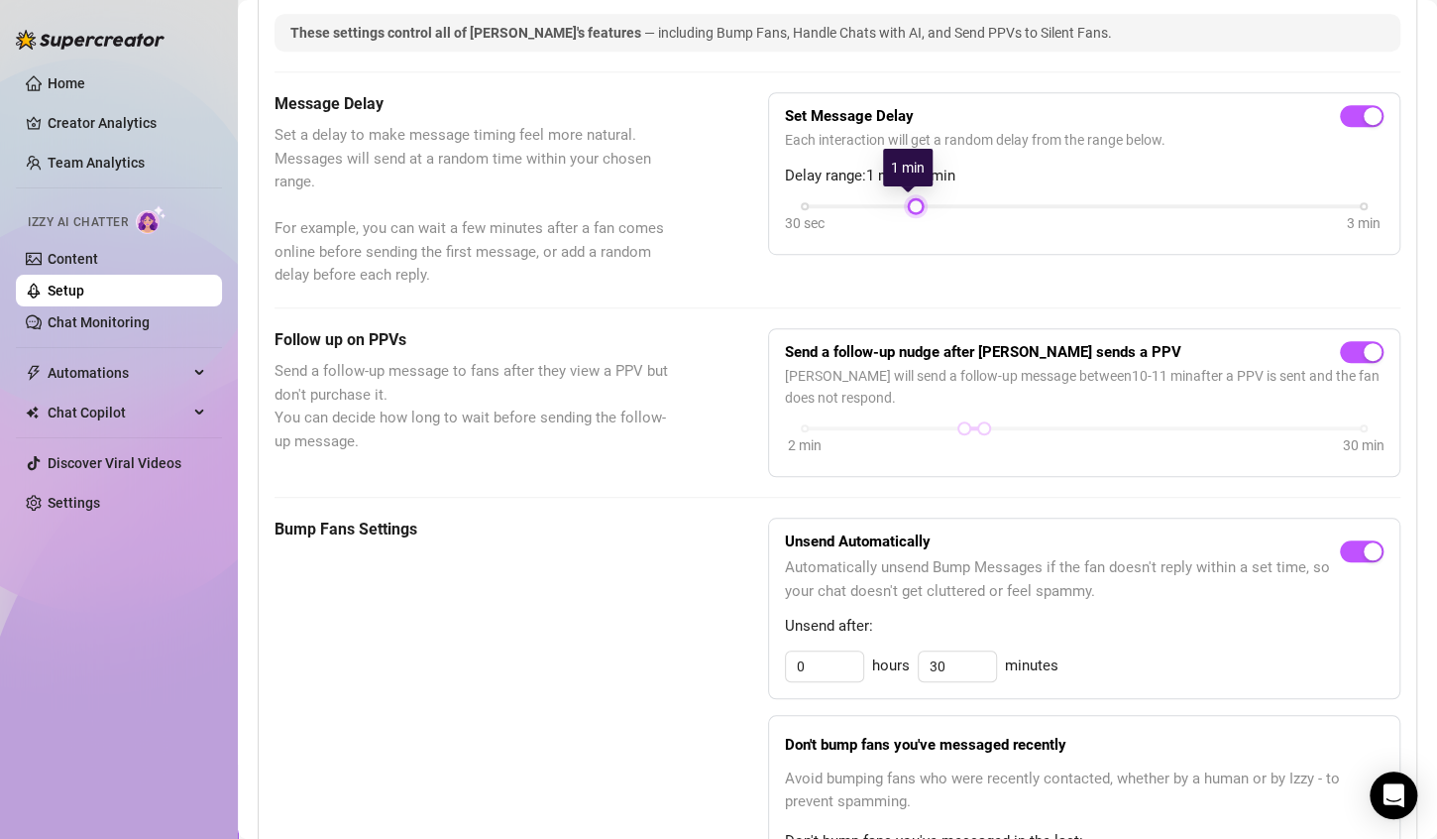
drag, startPoint x: 1014, startPoint y: 200, endPoint x: 911, endPoint y: 209, distance: 103.5
click at [911, 209] on div at bounding box center [916, 206] width 10 height 10
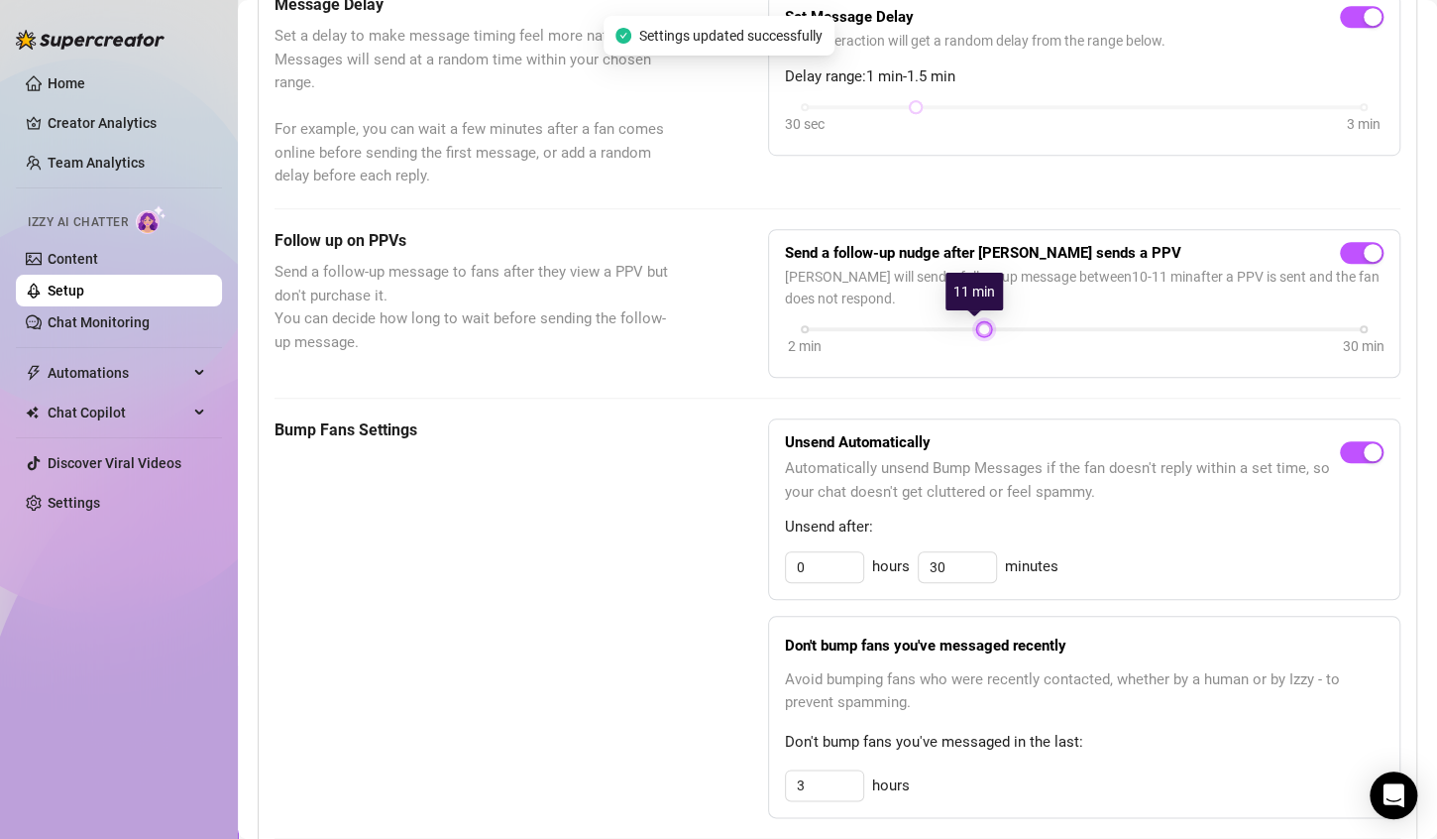
drag, startPoint x: 953, startPoint y: 325, endPoint x: 966, endPoint y: 325, distance: 13.9
click at [979, 325] on div at bounding box center [984, 329] width 10 height 10
drag, startPoint x: 970, startPoint y: 323, endPoint x: 952, endPoint y: 325, distance: 18.9
click at [960, 325] on div at bounding box center [965, 329] width 10 height 10
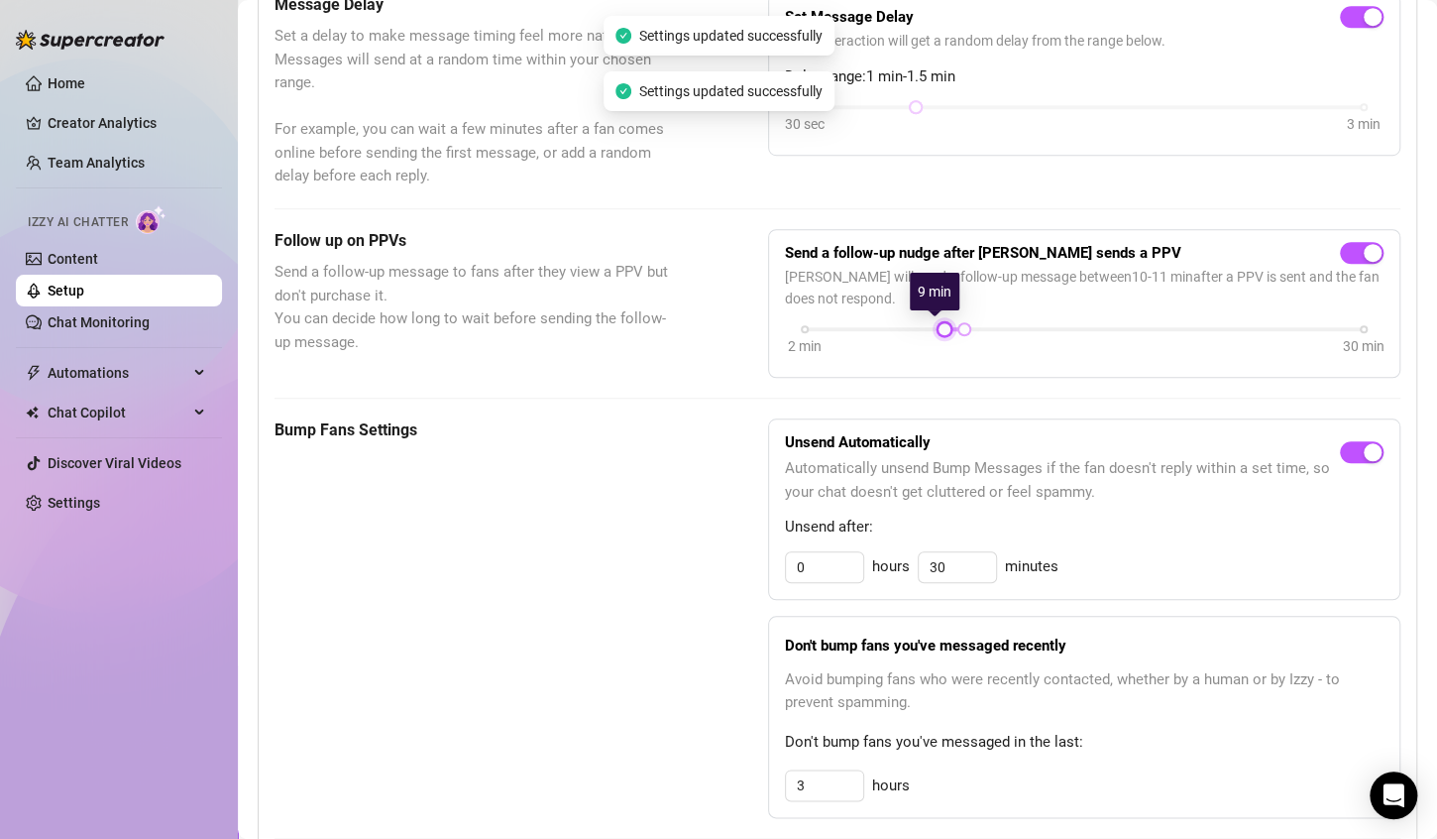
drag, startPoint x: 971, startPoint y: 324, endPoint x: 936, endPoint y: 325, distance: 35.7
click at [940, 325] on div at bounding box center [945, 329] width 10 height 10
drag, startPoint x: 957, startPoint y: 324, endPoint x: 934, endPoint y: 325, distance: 22.8
click at [940, 325] on div at bounding box center [945, 329] width 10 height 10
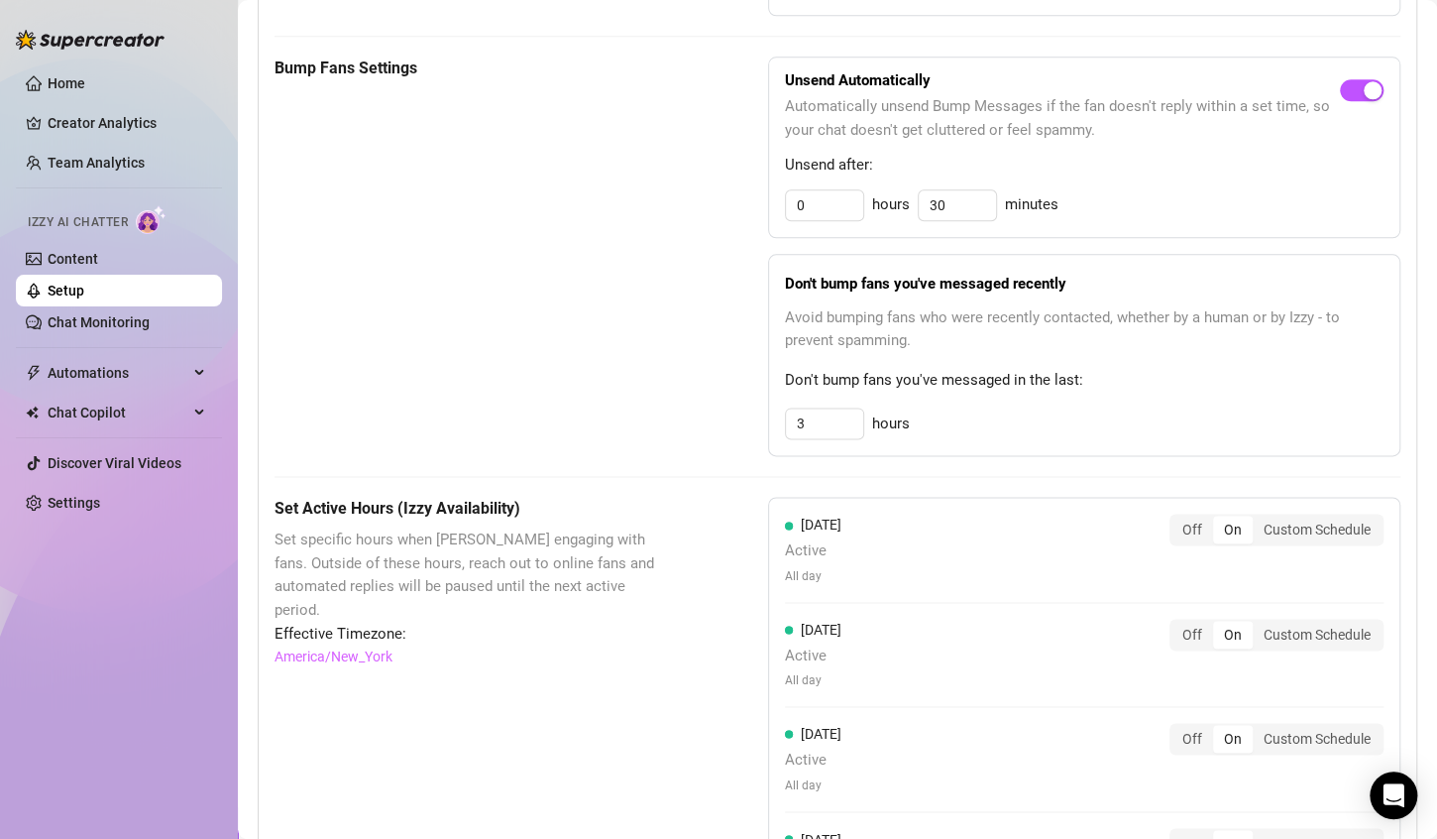
scroll to position [991, 0]
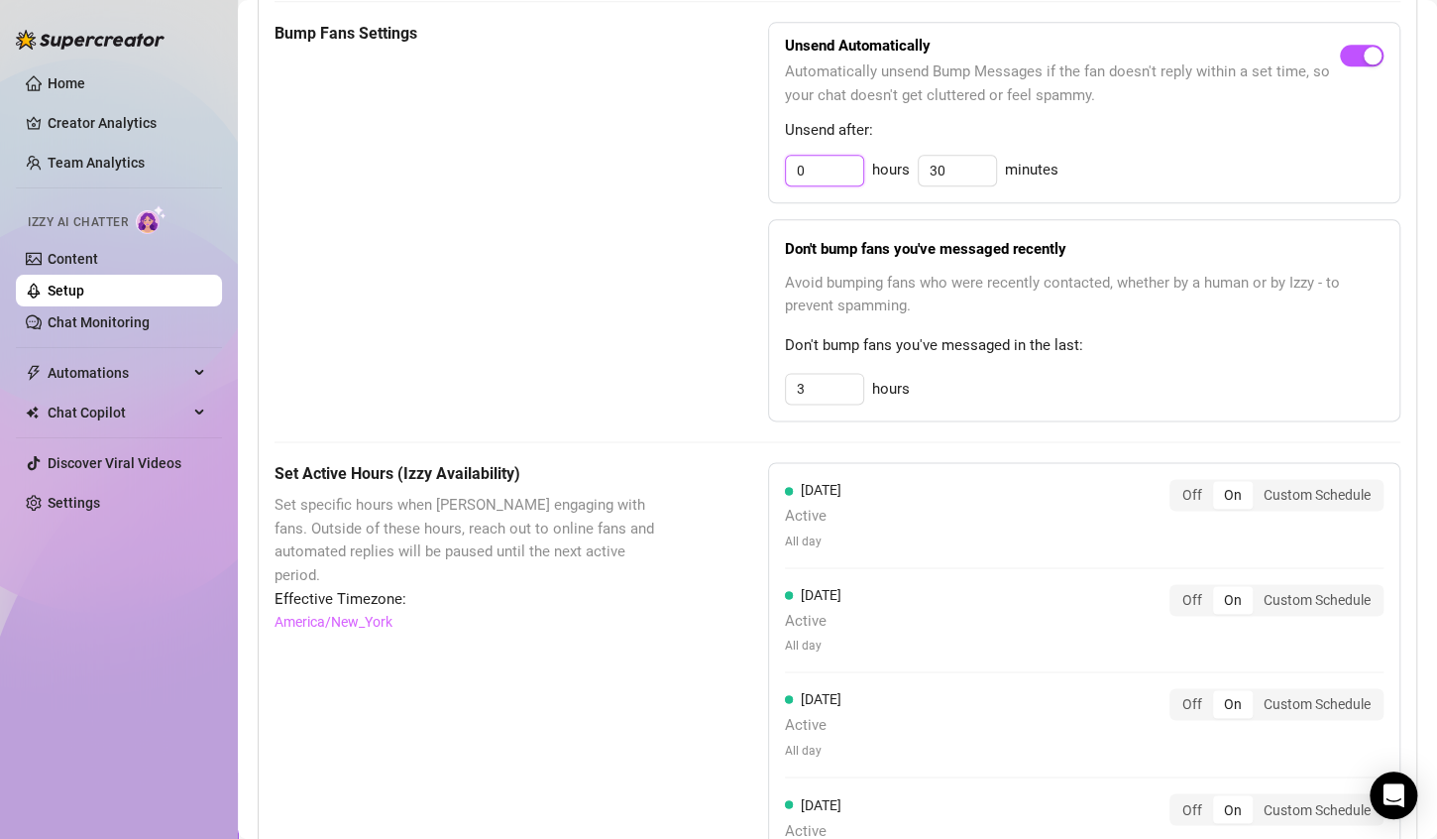
drag, startPoint x: 808, startPoint y: 170, endPoint x: 785, endPoint y: 170, distance: 22.8
click at [786, 170] on input "0" at bounding box center [824, 171] width 77 height 30
click at [963, 171] on input "30" at bounding box center [957, 171] width 77 height 30
click at [1167, 223] on div "Don't bump fans you've messaged recently Avoid bumping fans who were recently c…" at bounding box center [1084, 320] width 632 height 203
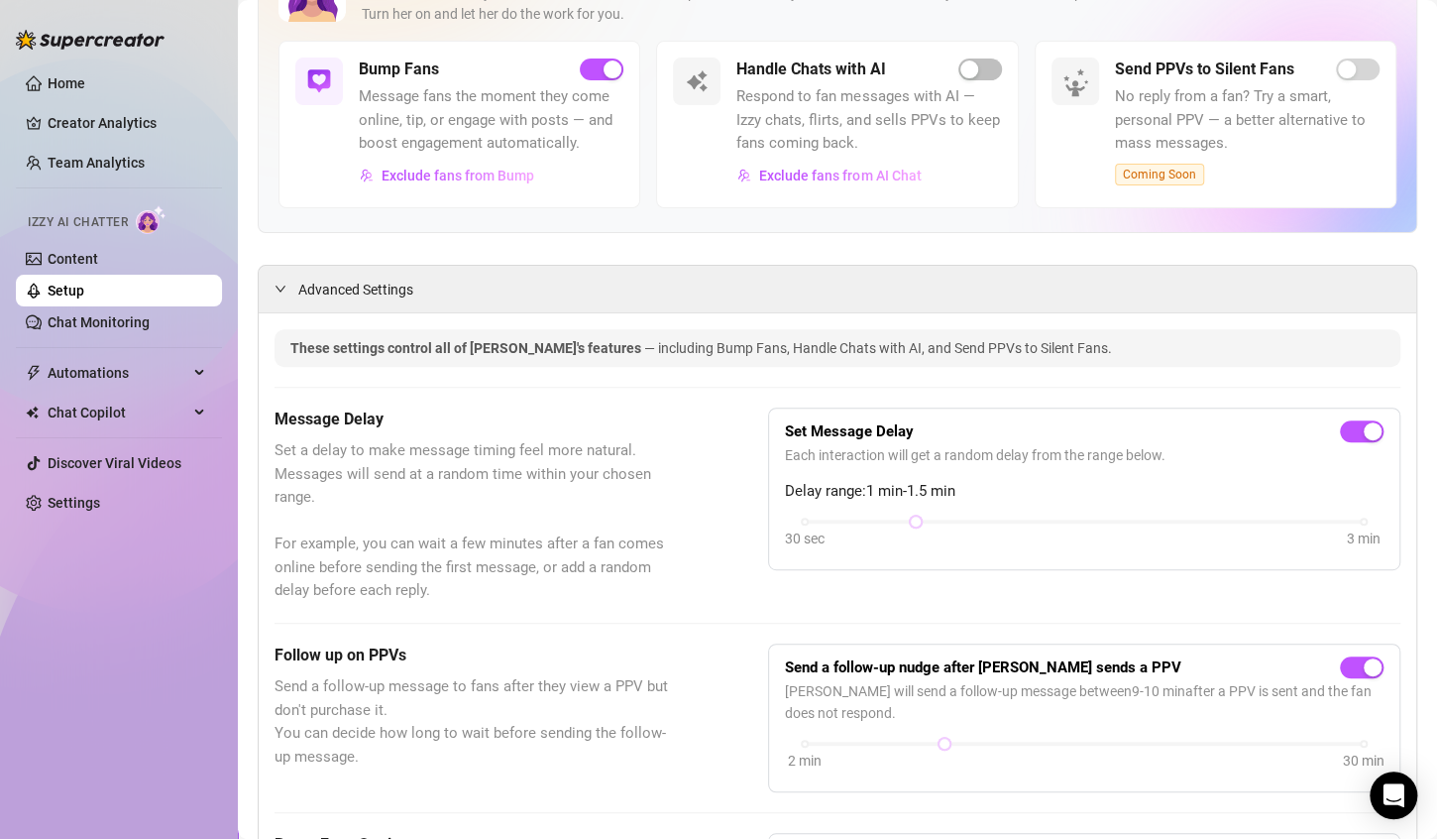
scroll to position [0, 0]
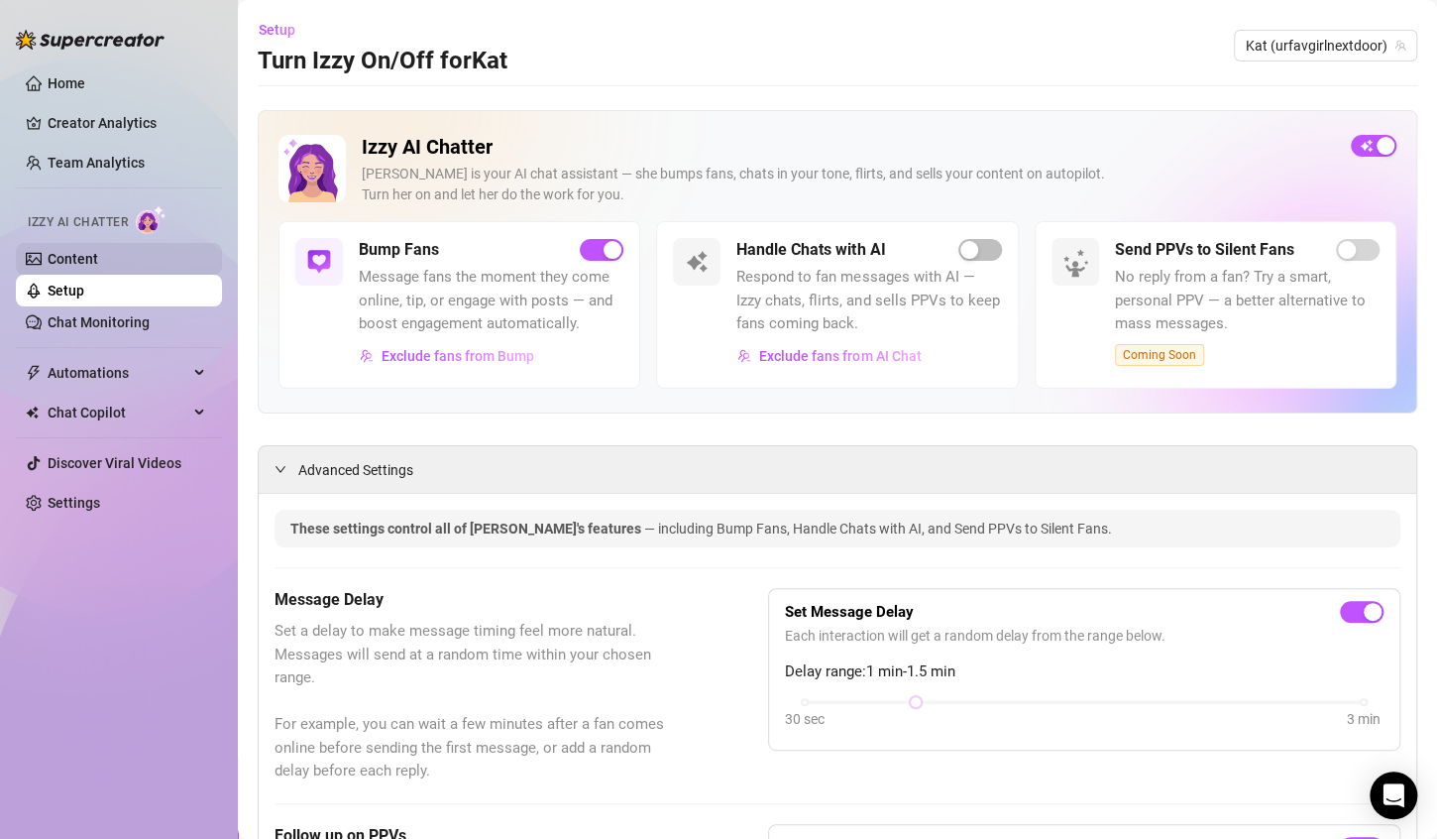
click at [98, 267] on link "Content" at bounding box center [73, 259] width 51 height 16
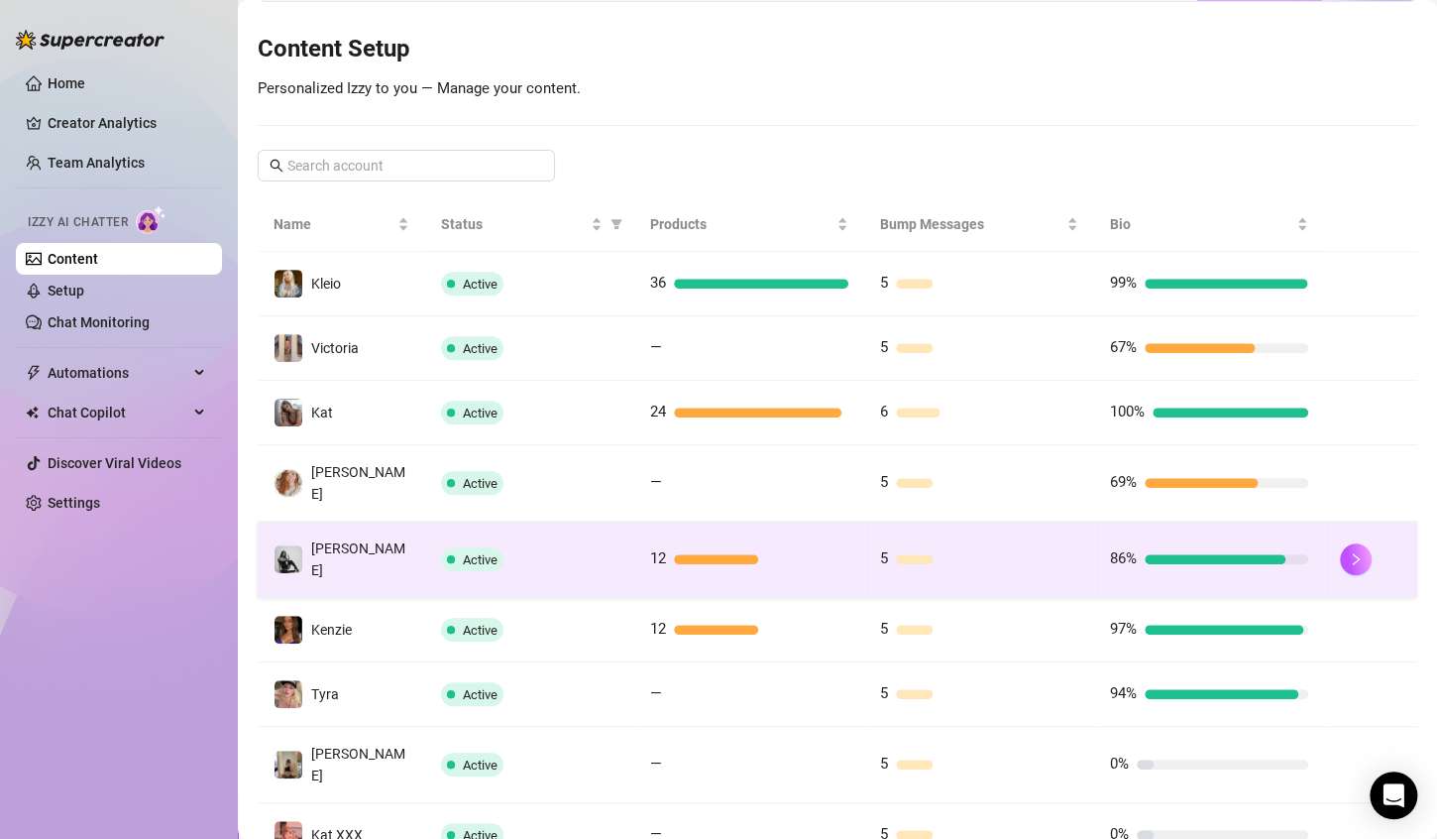
scroll to position [297, 0]
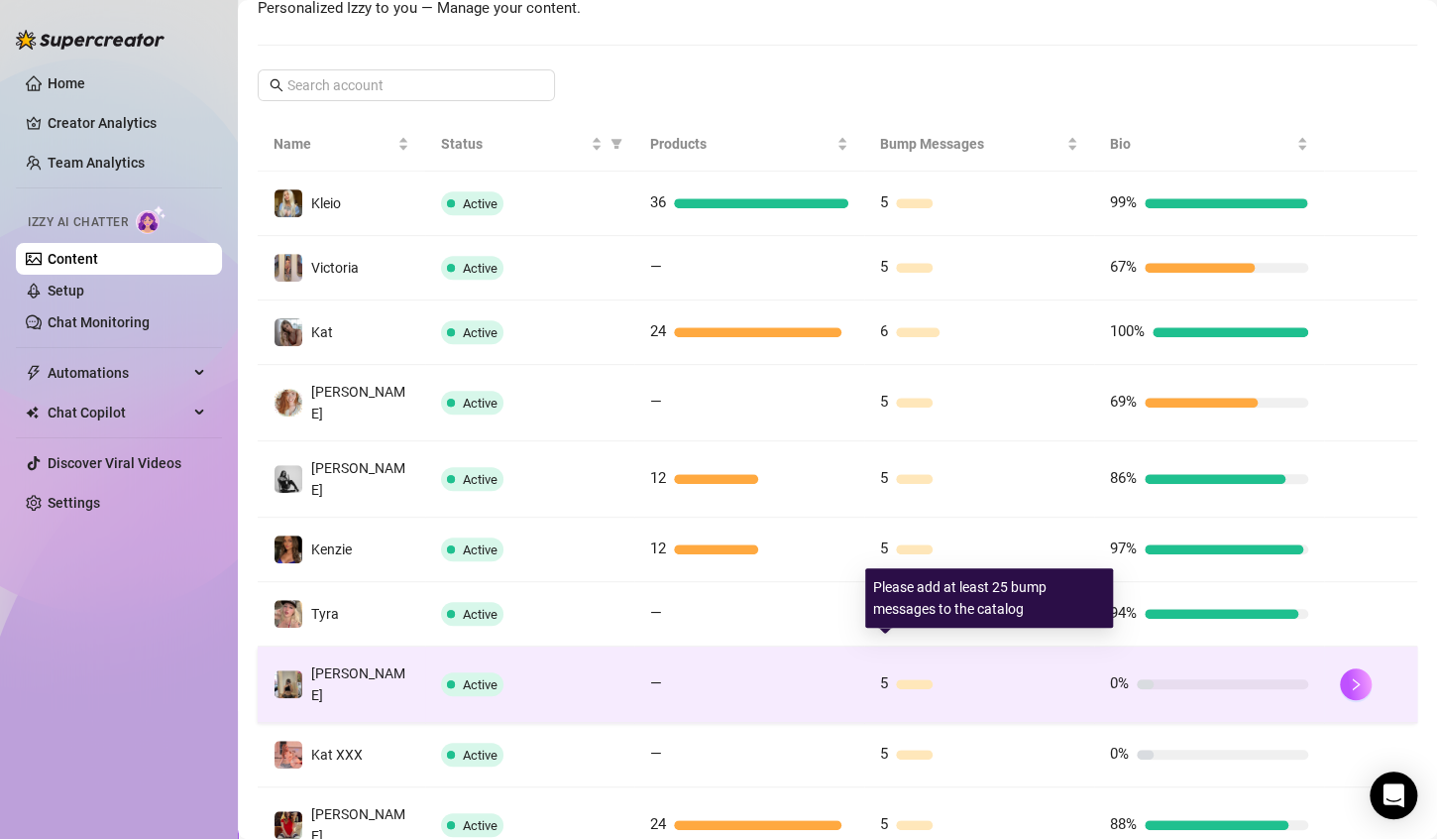
click at [1058, 672] on div "5" at bounding box center [979, 684] width 198 height 24
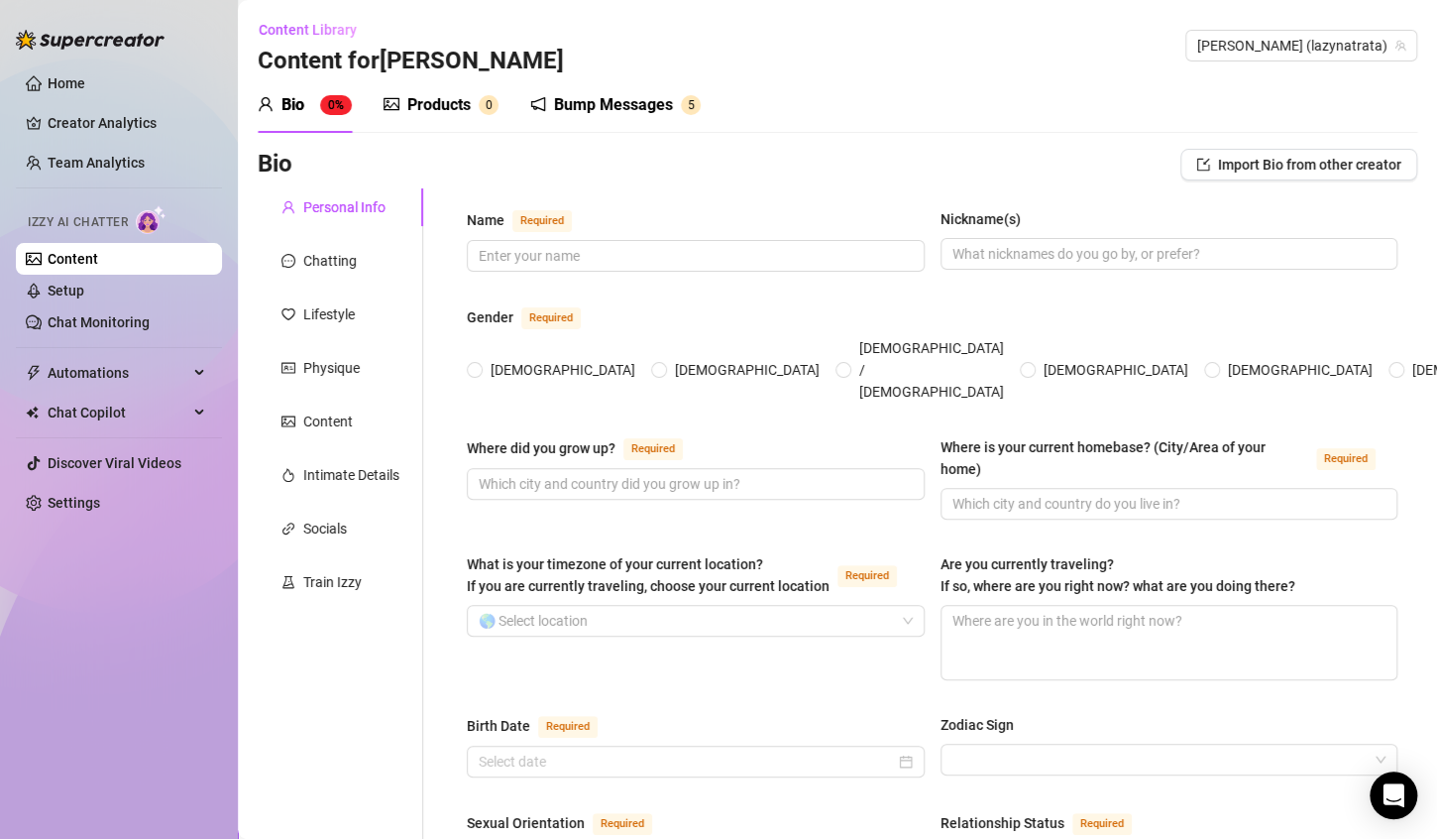
click at [649, 108] on div "Bump Messages" at bounding box center [613, 105] width 119 height 24
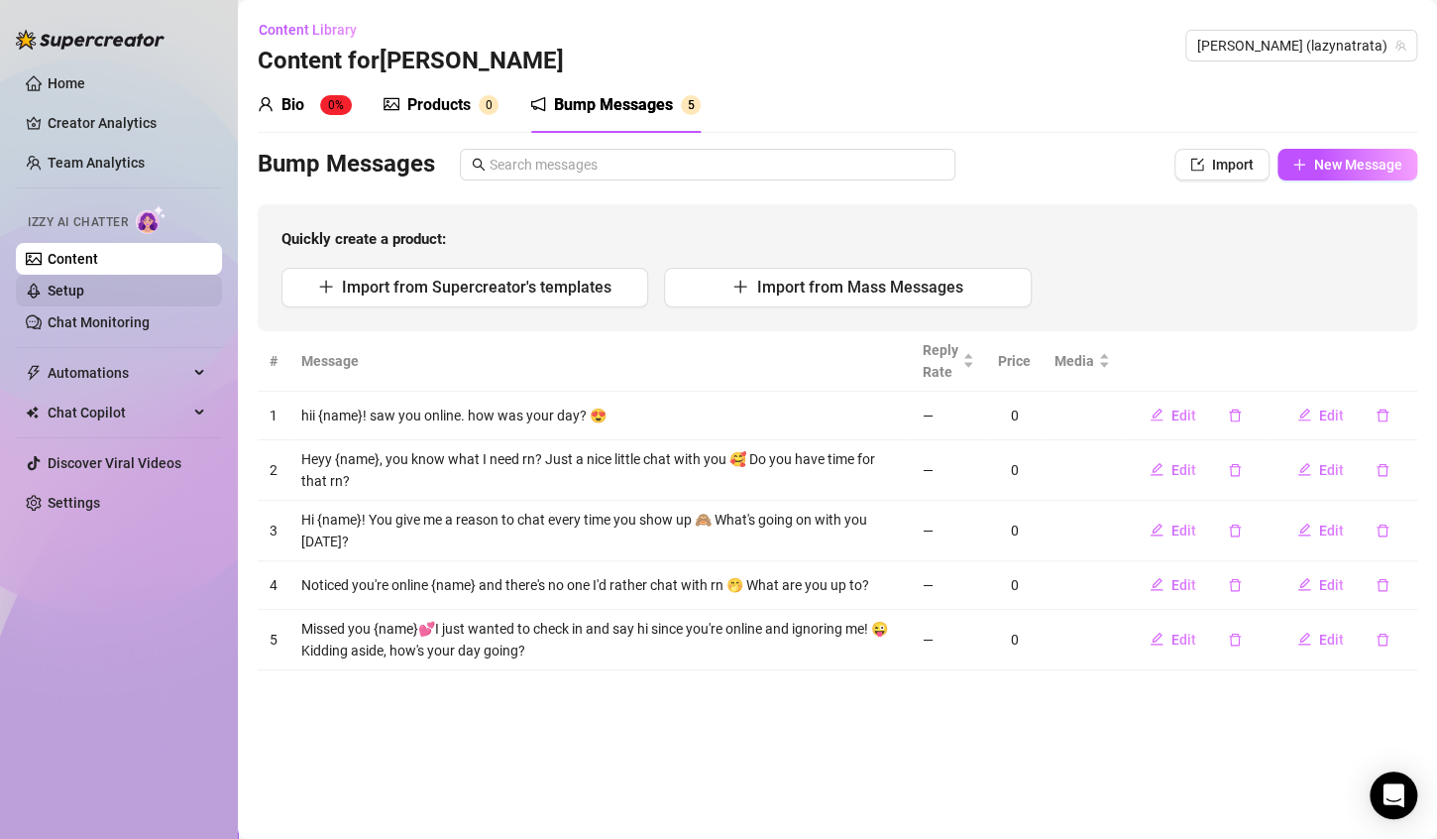
click at [84, 289] on link "Setup" at bounding box center [66, 291] width 37 height 16
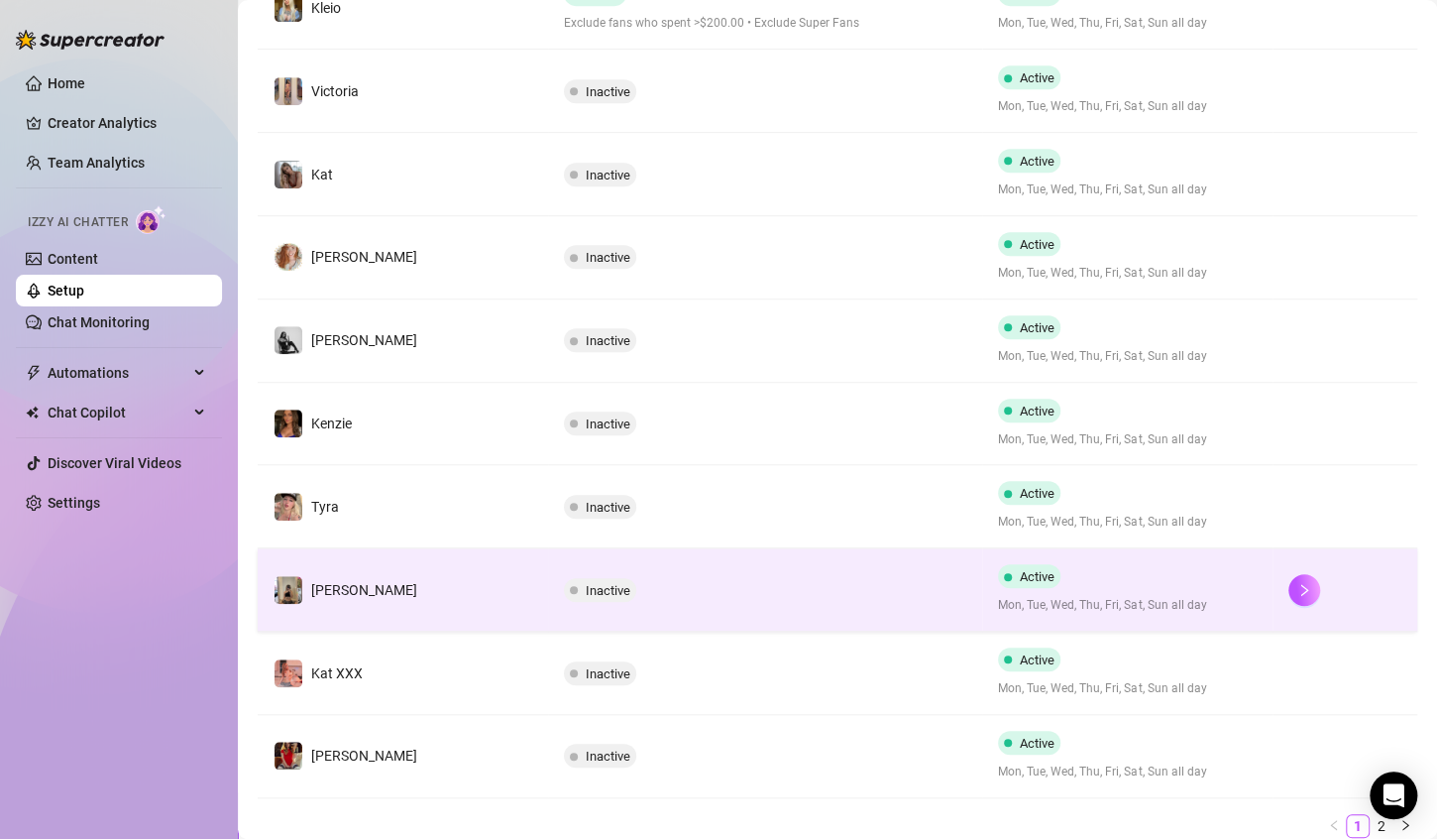
scroll to position [496, 0]
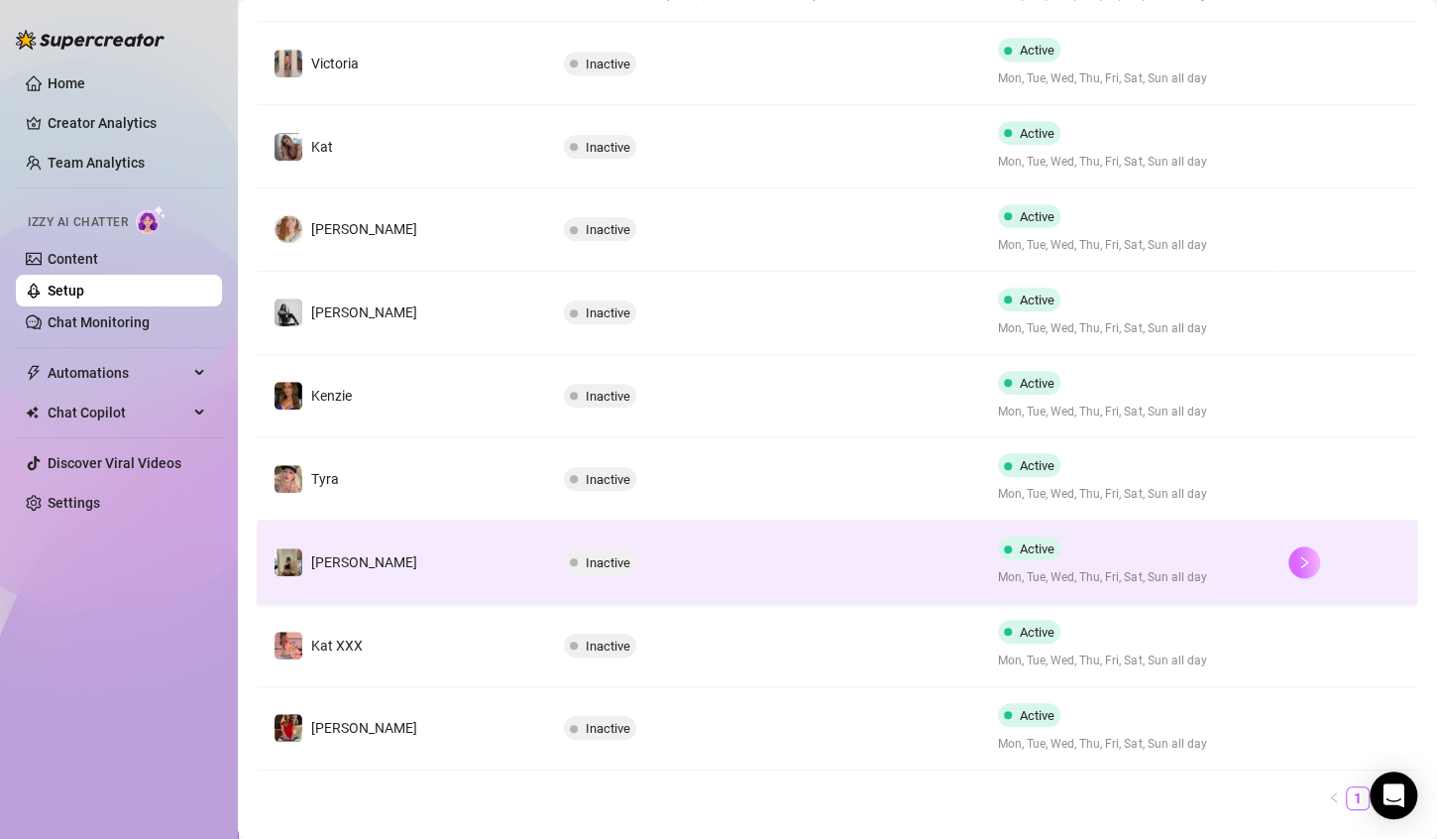
click at [1301, 555] on button "button" at bounding box center [1305, 562] width 32 height 32
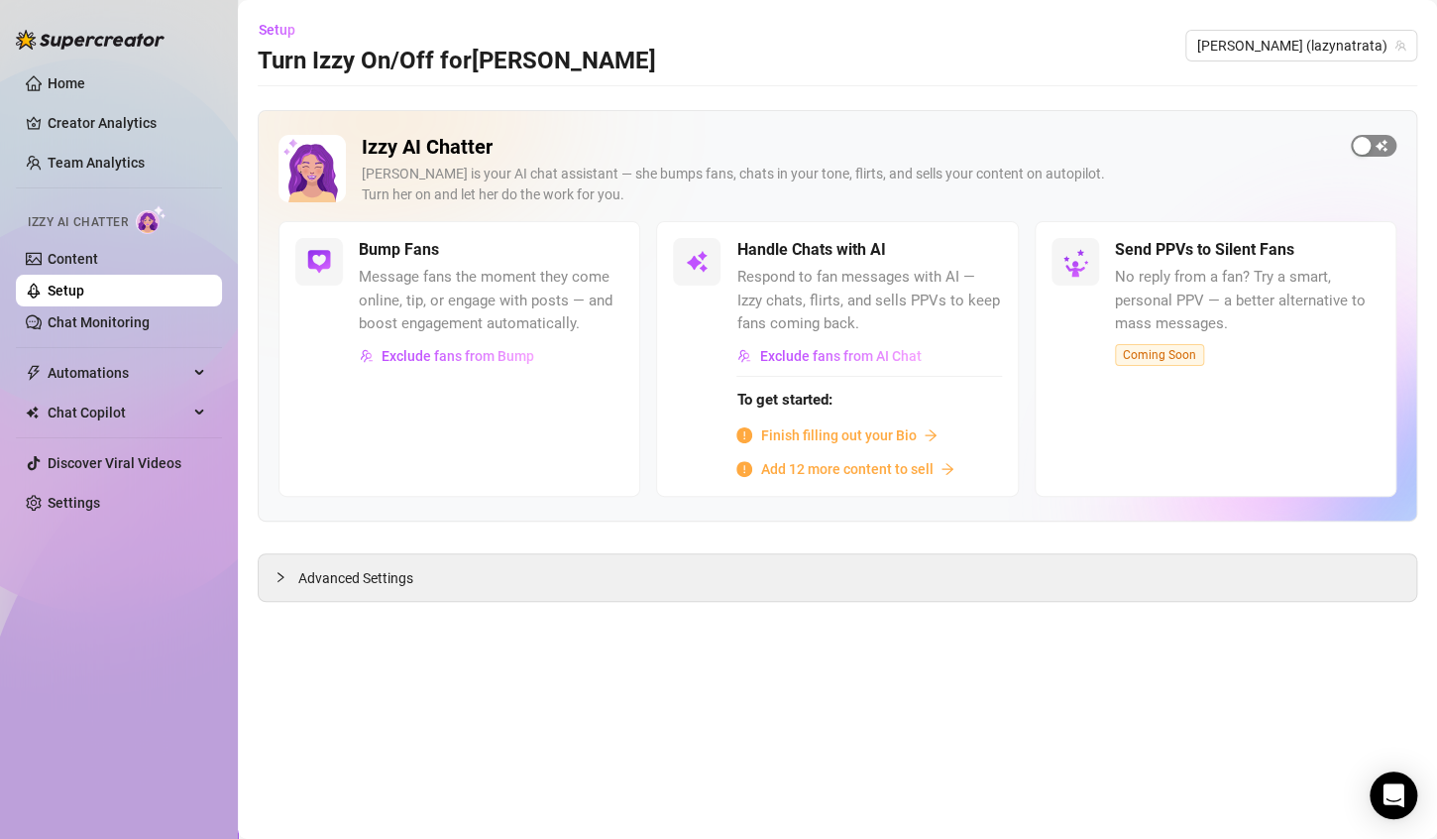
click at [1385, 150] on span "button" at bounding box center [1374, 146] width 46 height 22
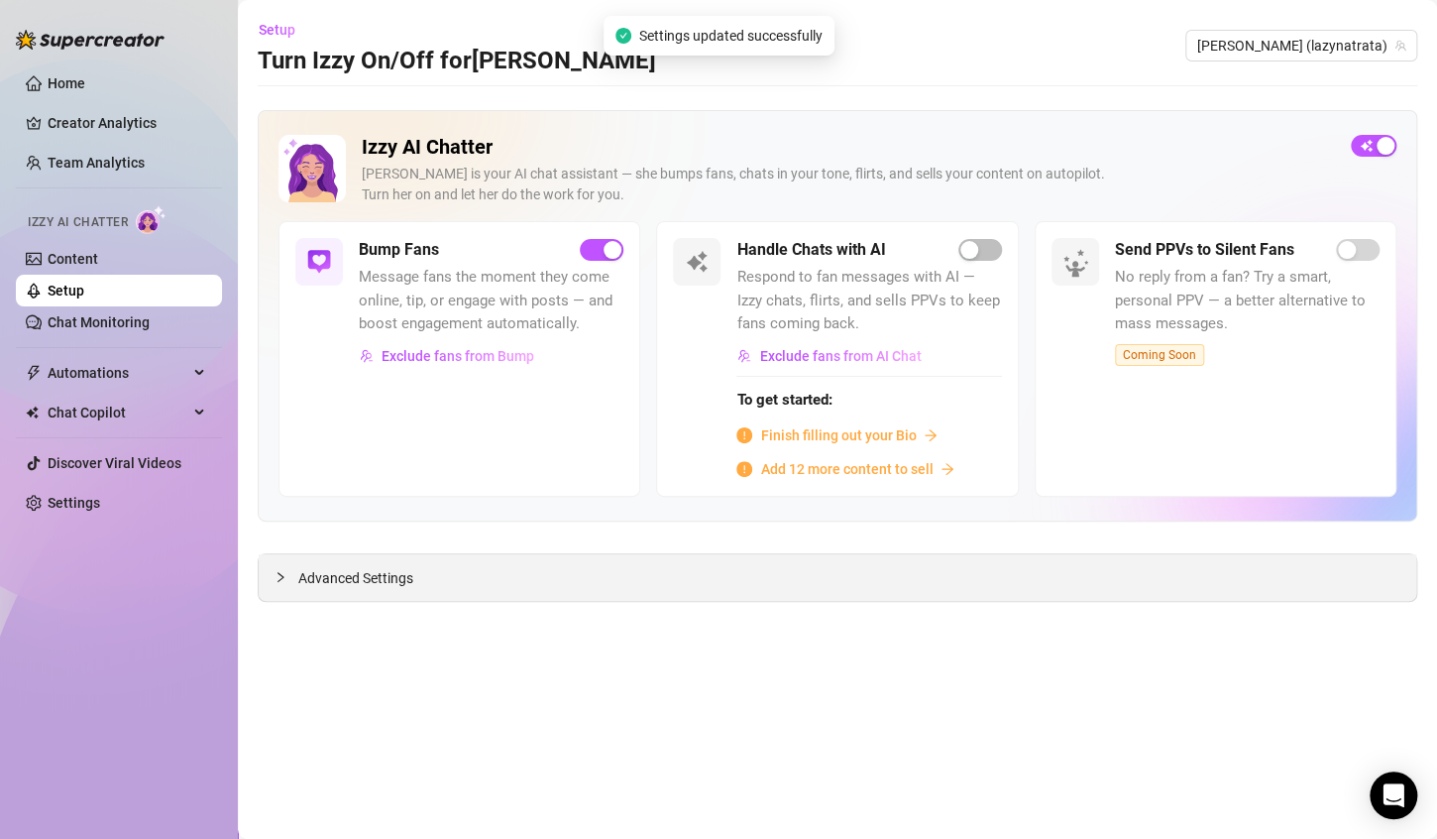
click at [356, 567] on span "Advanced Settings" at bounding box center [355, 578] width 115 height 22
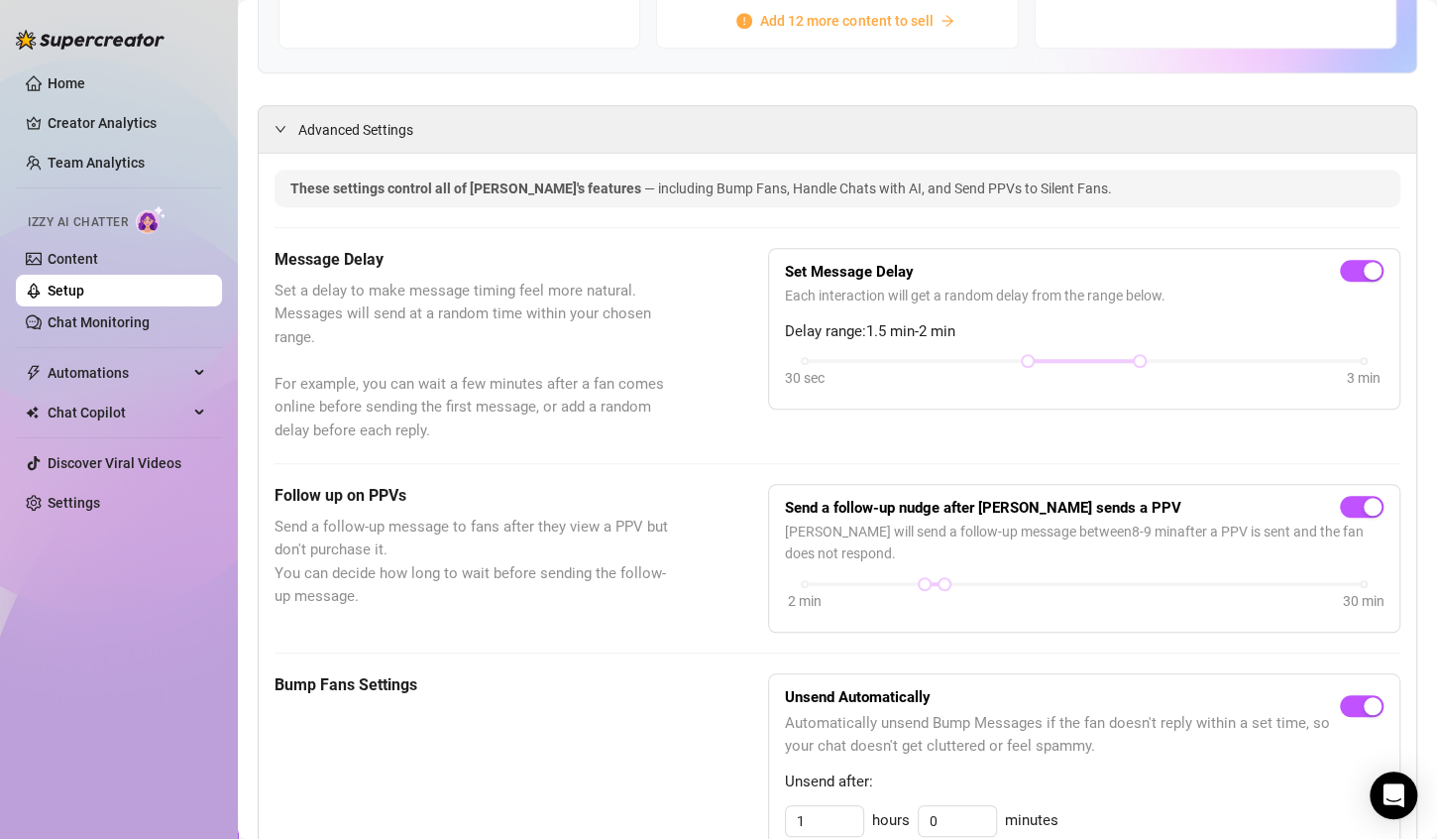
scroll to position [496, 0]
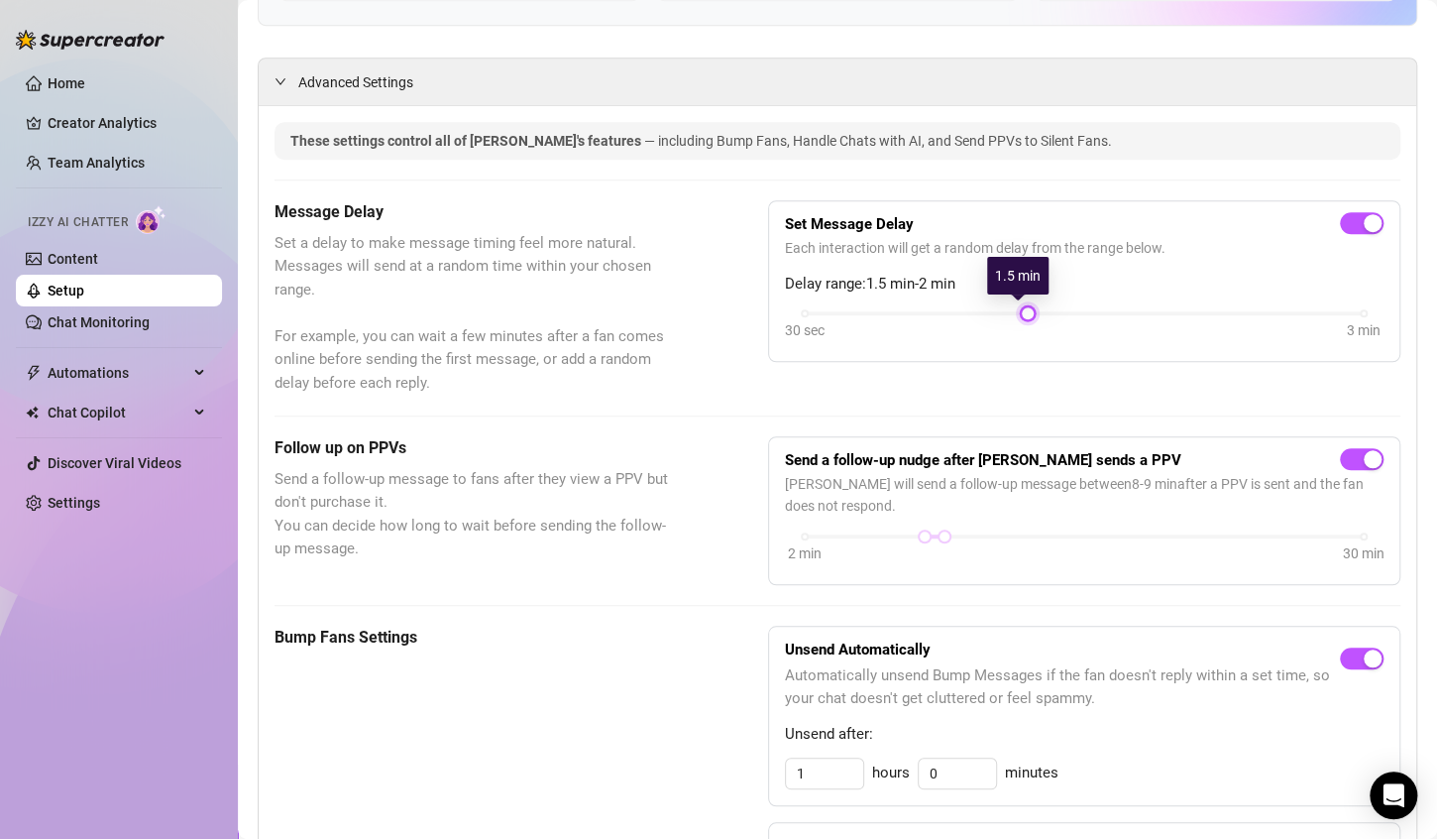
drag, startPoint x: 1125, startPoint y: 311, endPoint x: 1047, endPoint y: 313, distance: 78.3
click at [1047, 313] on div "30 sec 3 min" at bounding box center [1084, 326] width 599 height 38
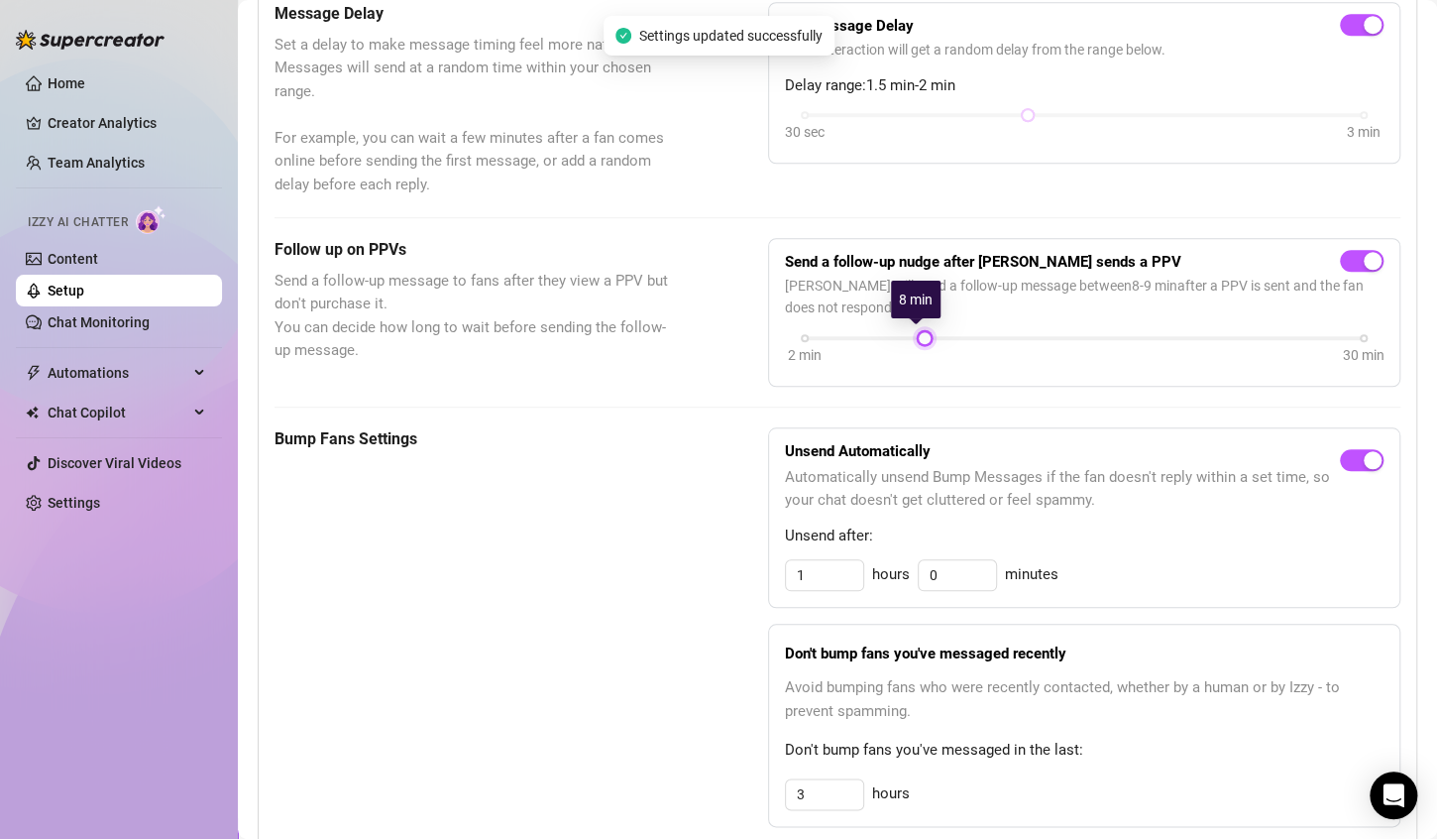
drag, startPoint x: 933, startPoint y: 340, endPoint x: 911, endPoint y: 342, distance: 21.9
click at [920, 342] on div at bounding box center [925, 338] width 10 height 10
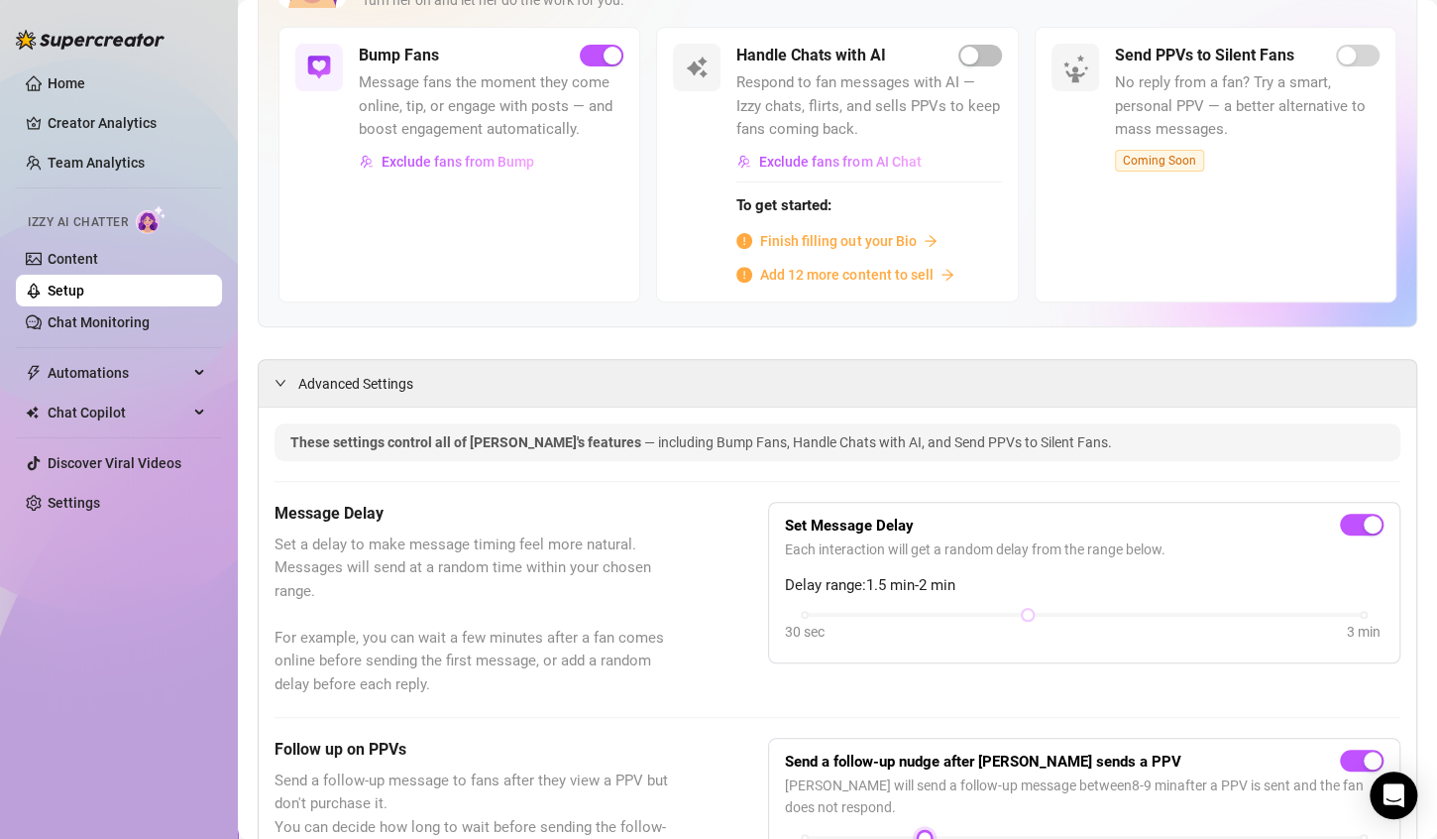
scroll to position [0, 0]
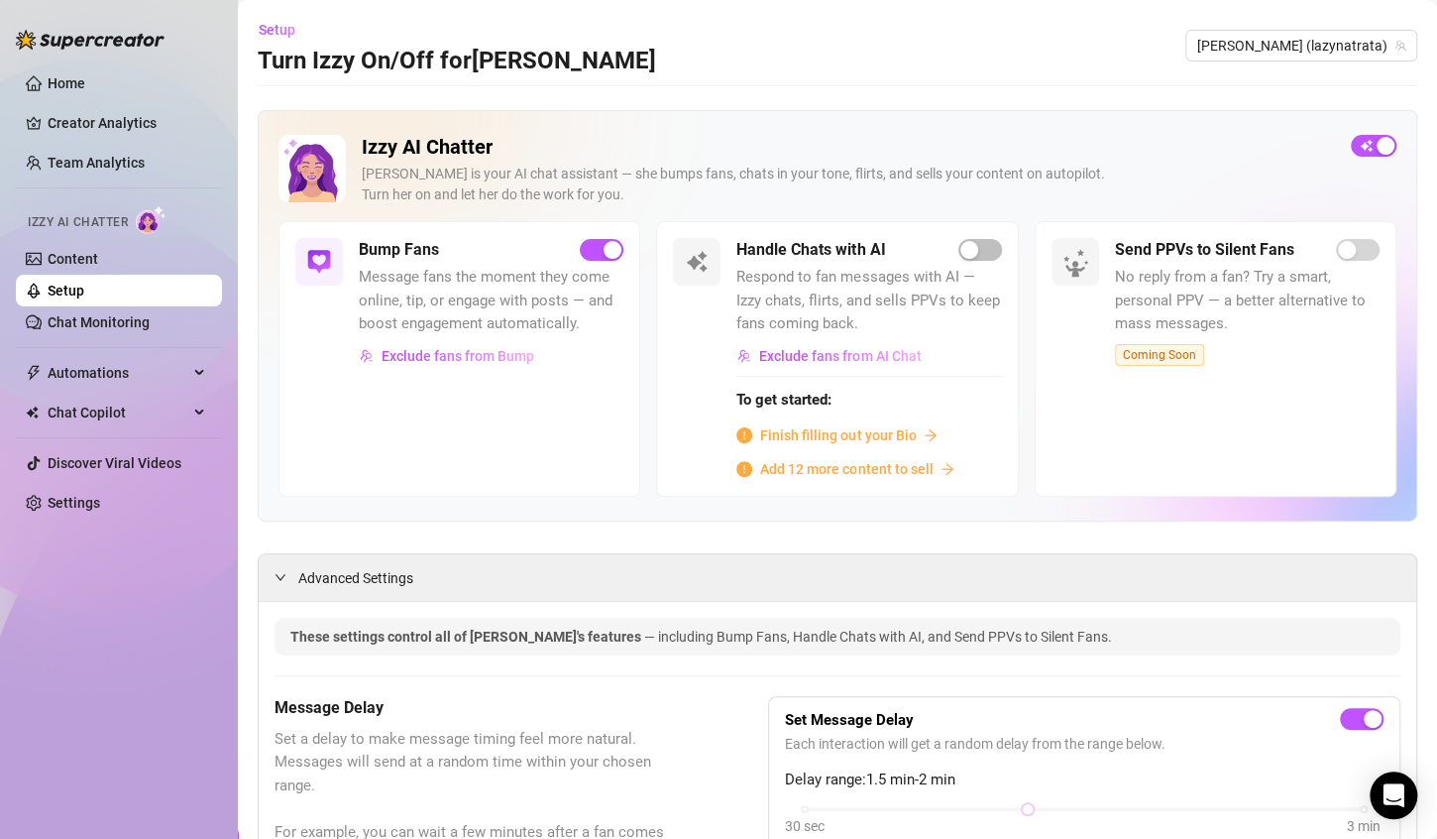
click at [1187, 150] on h2 "Izzy AI Chatter" at bounding box center [848, 147] width 973 height 25
click at [91, 267] on link "Content" at bounding box center [73, 259] width 51 height 16
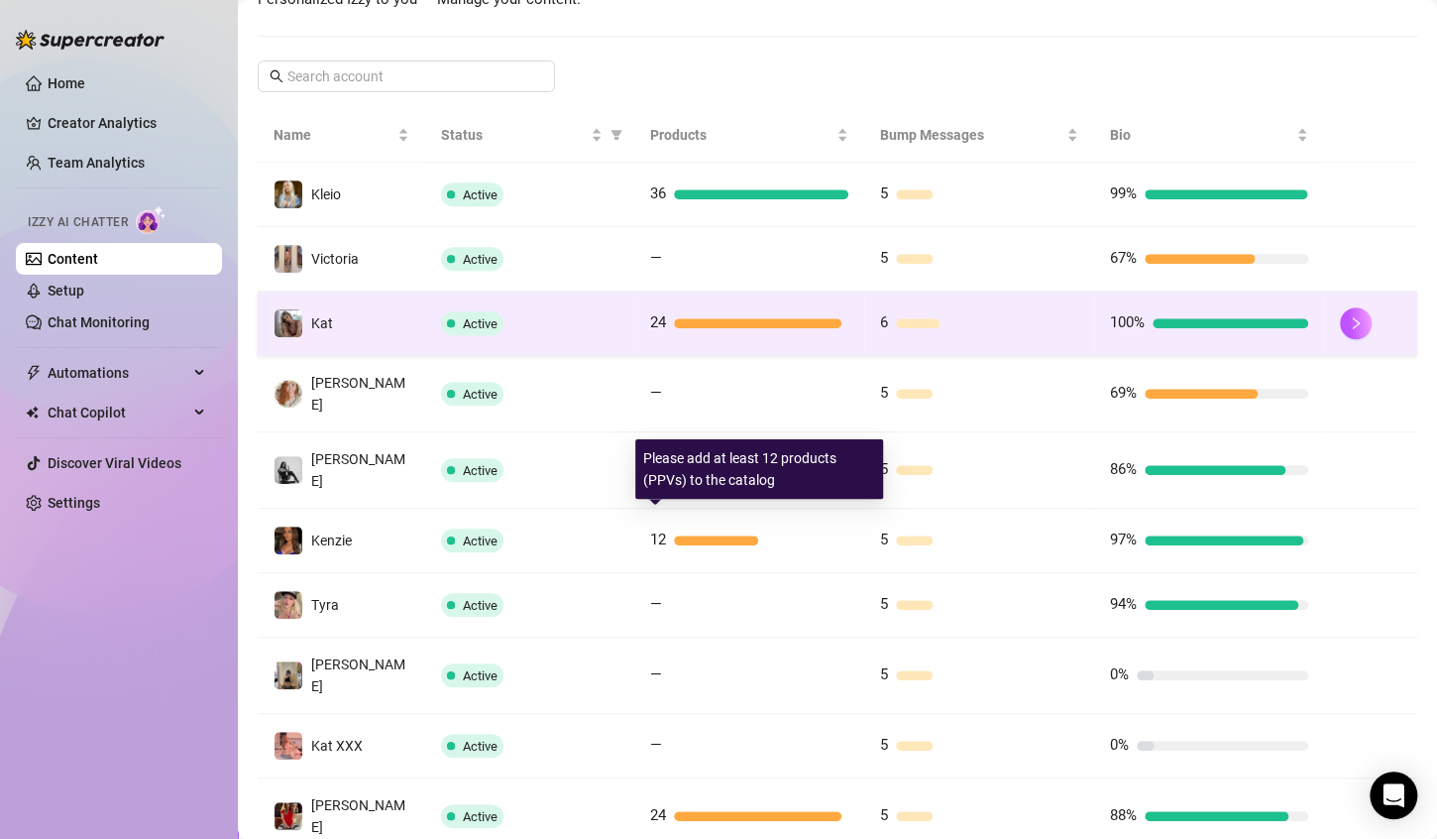
scroll to position [386, 0]
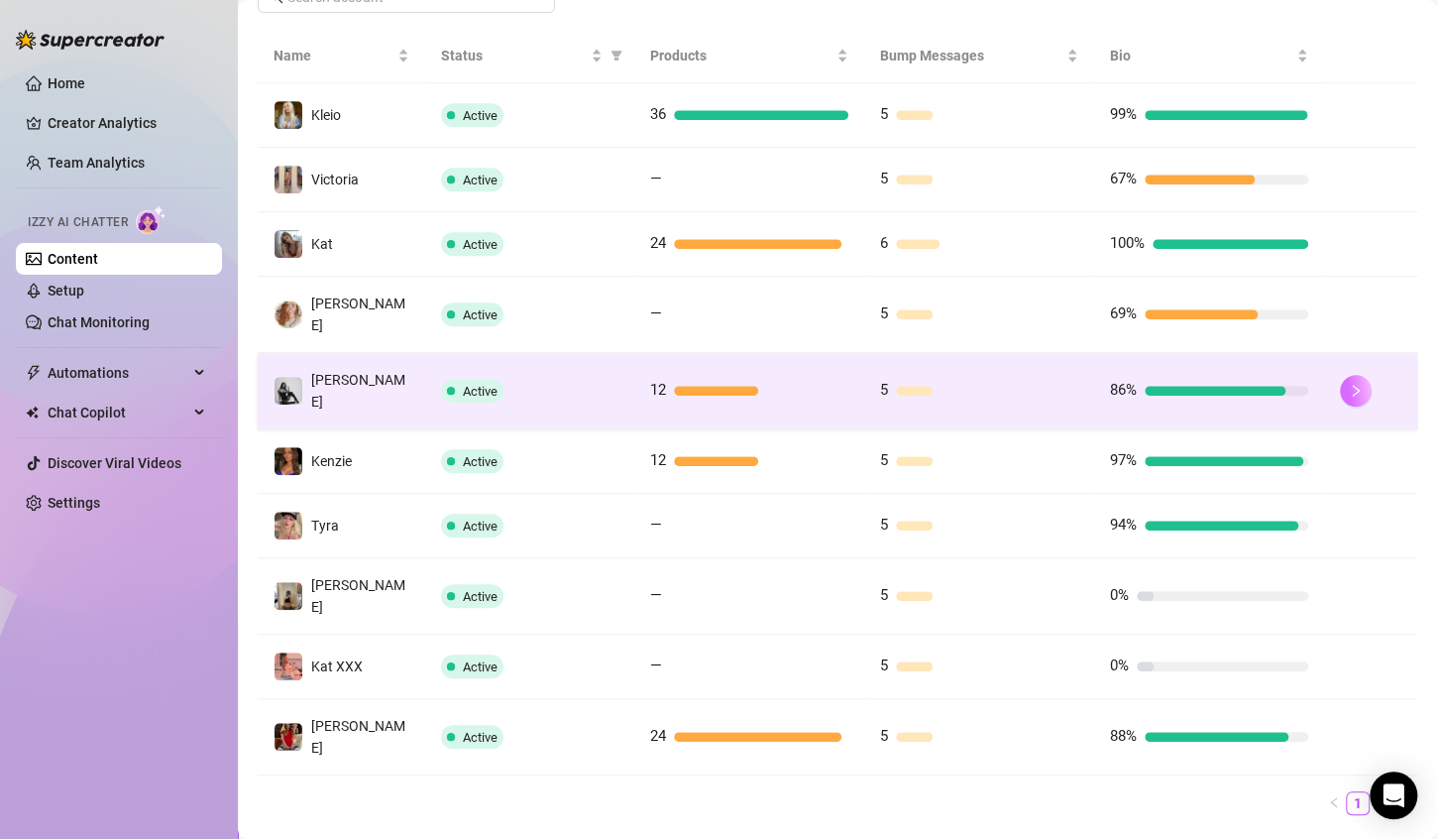
click at [1349, 384] on icon "right" at bounding box center [1356, 391] width 14 height 14
